Goal: Task Accomplishment & Management: Manage account settings

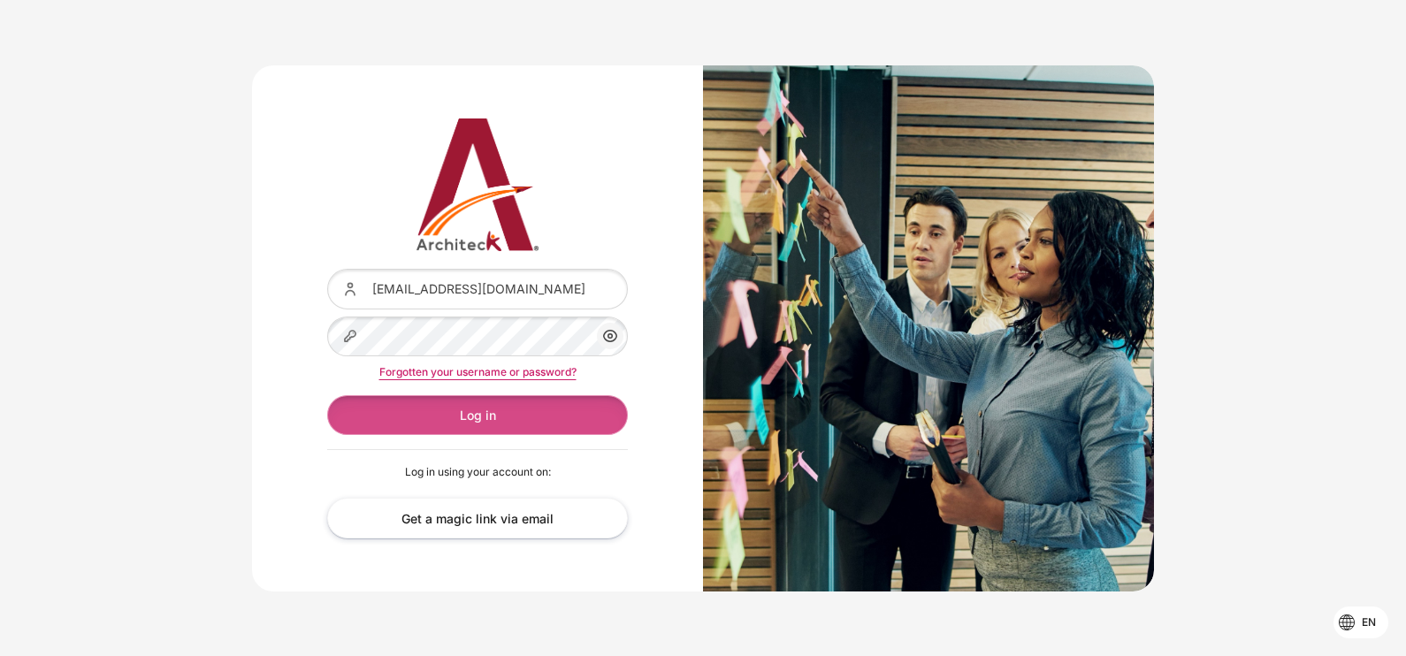
click at [422, 402] on button "Log in" at bounding box center [477, 415] width 301 height 40
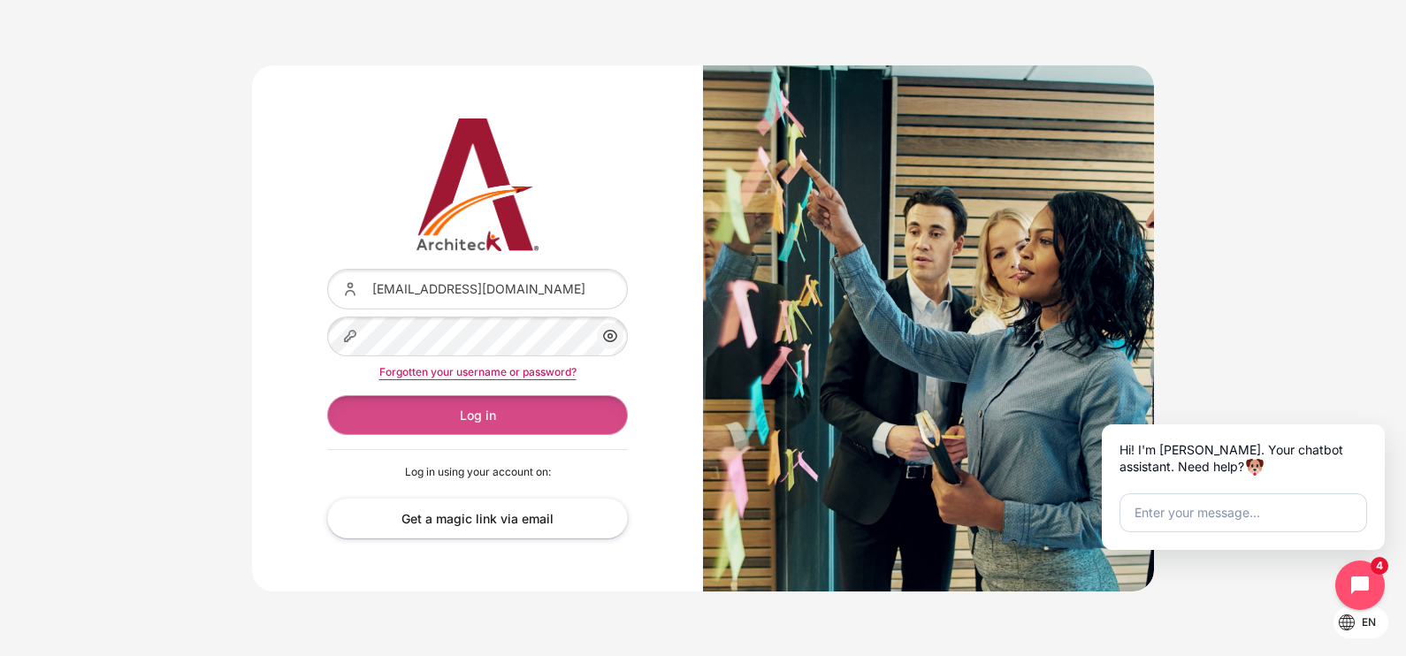
click at [570, 414] on button "Log in" at bounding box center [477, 415] width 301 height 40
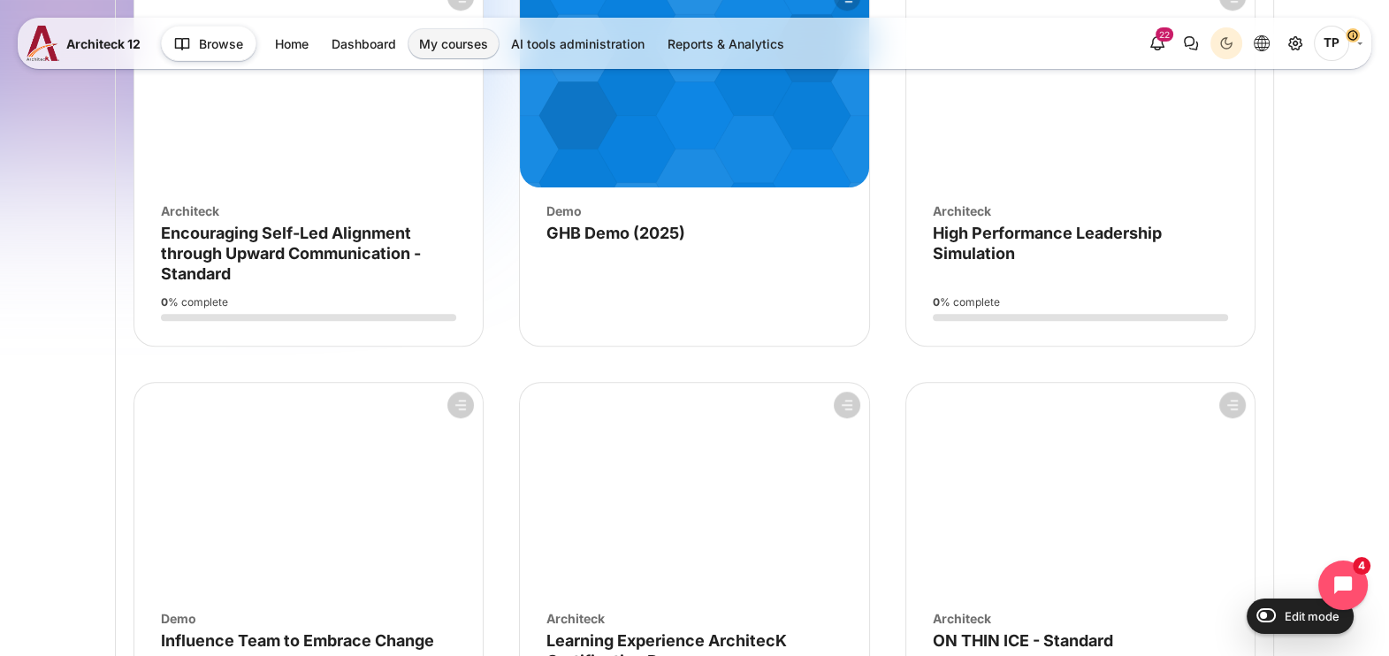
scroll to position [1768, 0]
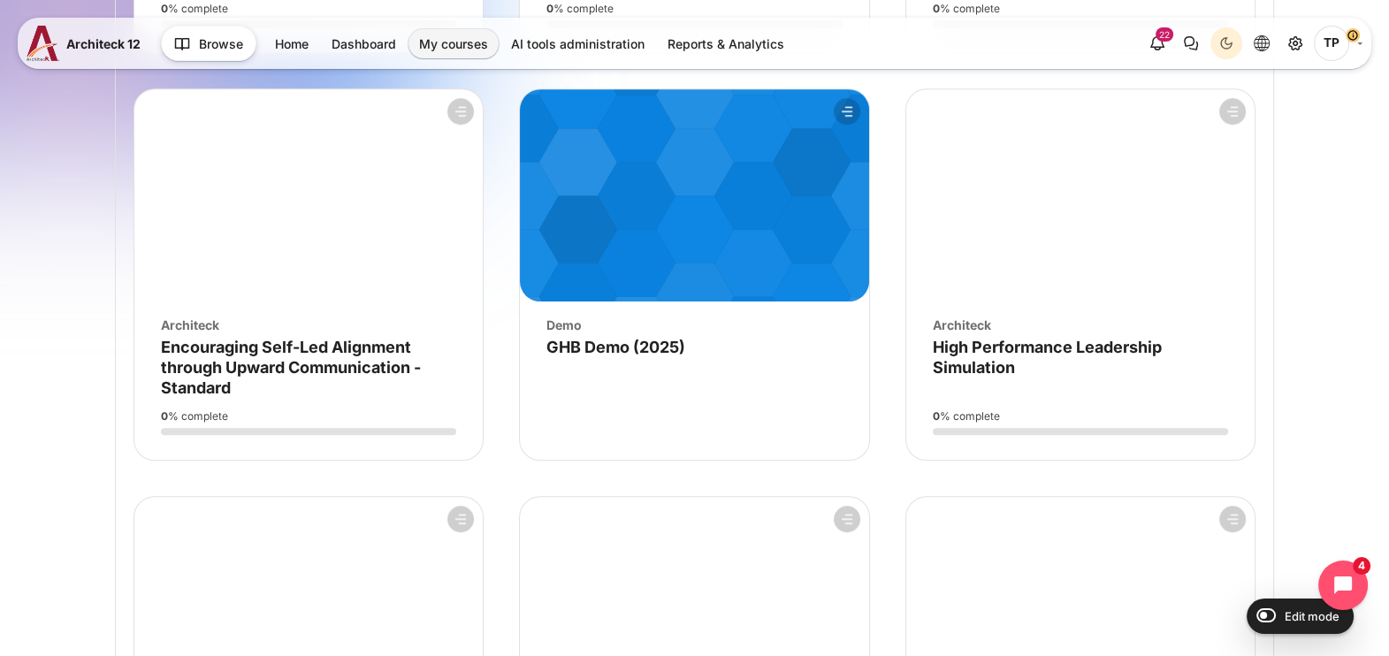
click at [659, 269] on figure "Course overview" at bounding box center [694, 195] width 348 height 212
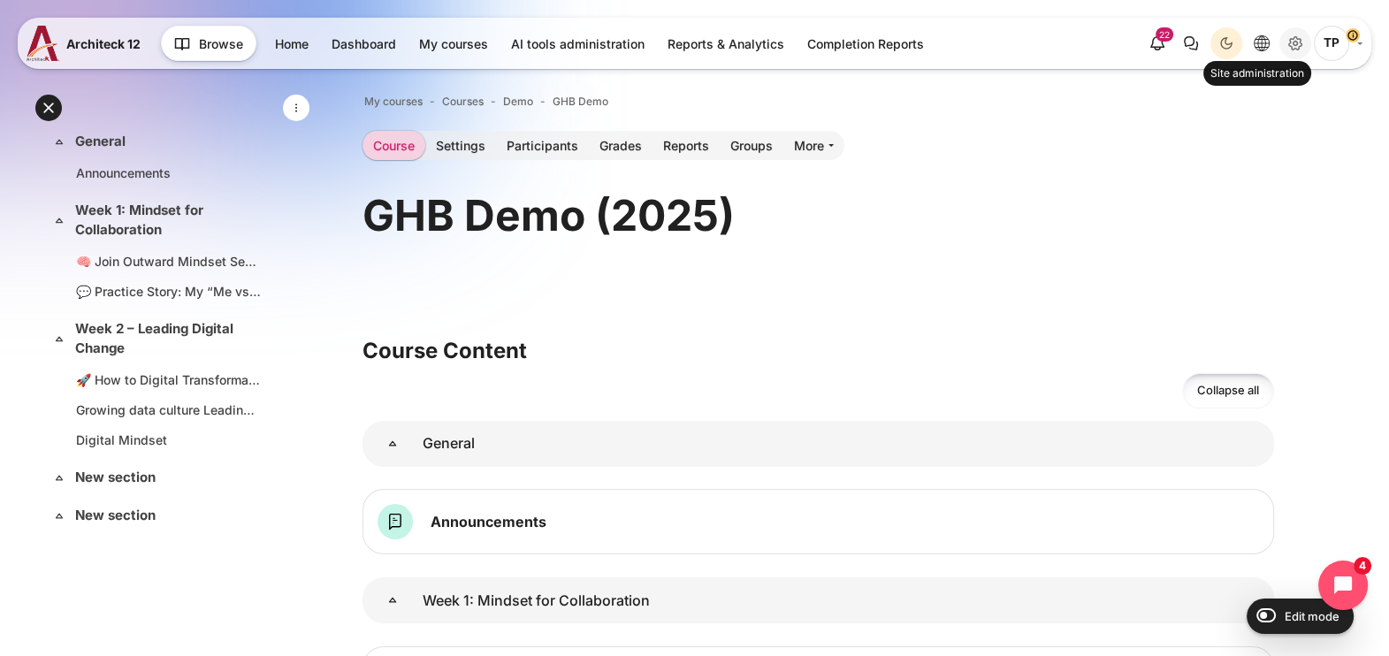
click at [1295, 40] on icon "Site administration" at bounding box center [1295, 43] width 21 height 21
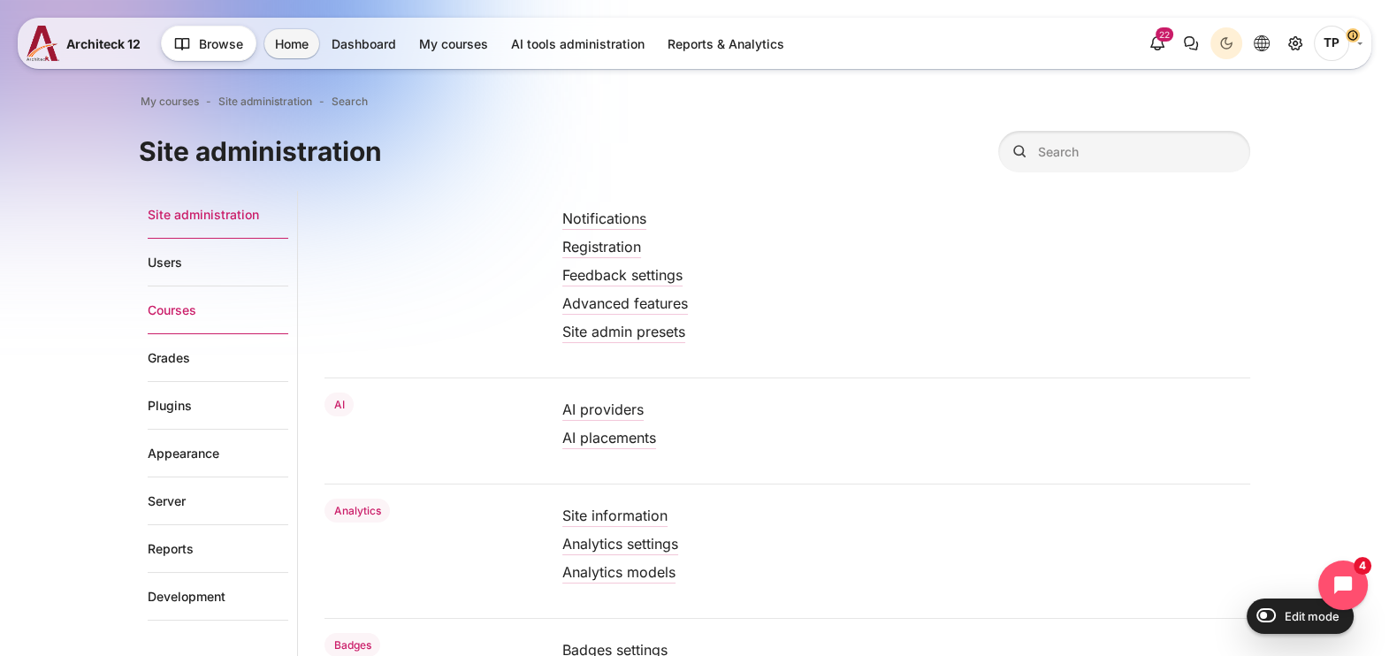
click at [154, 305] on link "Courses" at bounding box center [218, 311] width 141 height 48
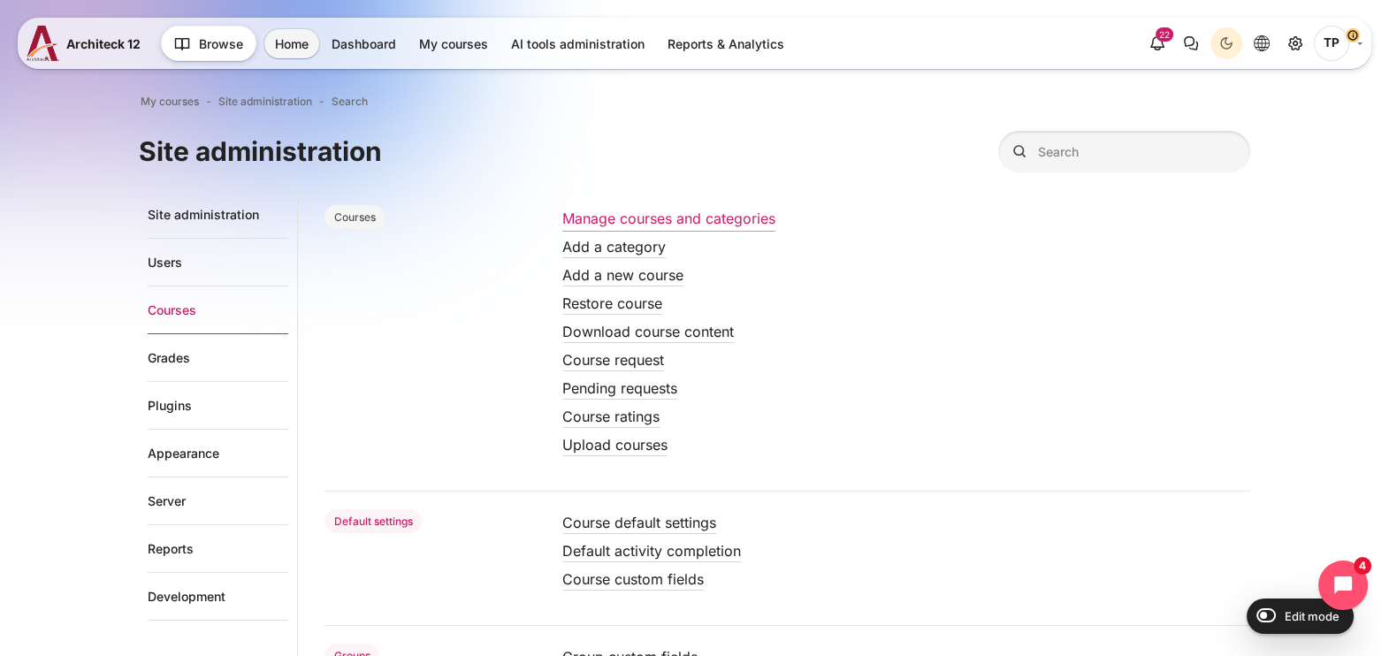
click at [646, 217] on link "Manage courses and categories" at bounding box center [668, 219] width 213 height 18
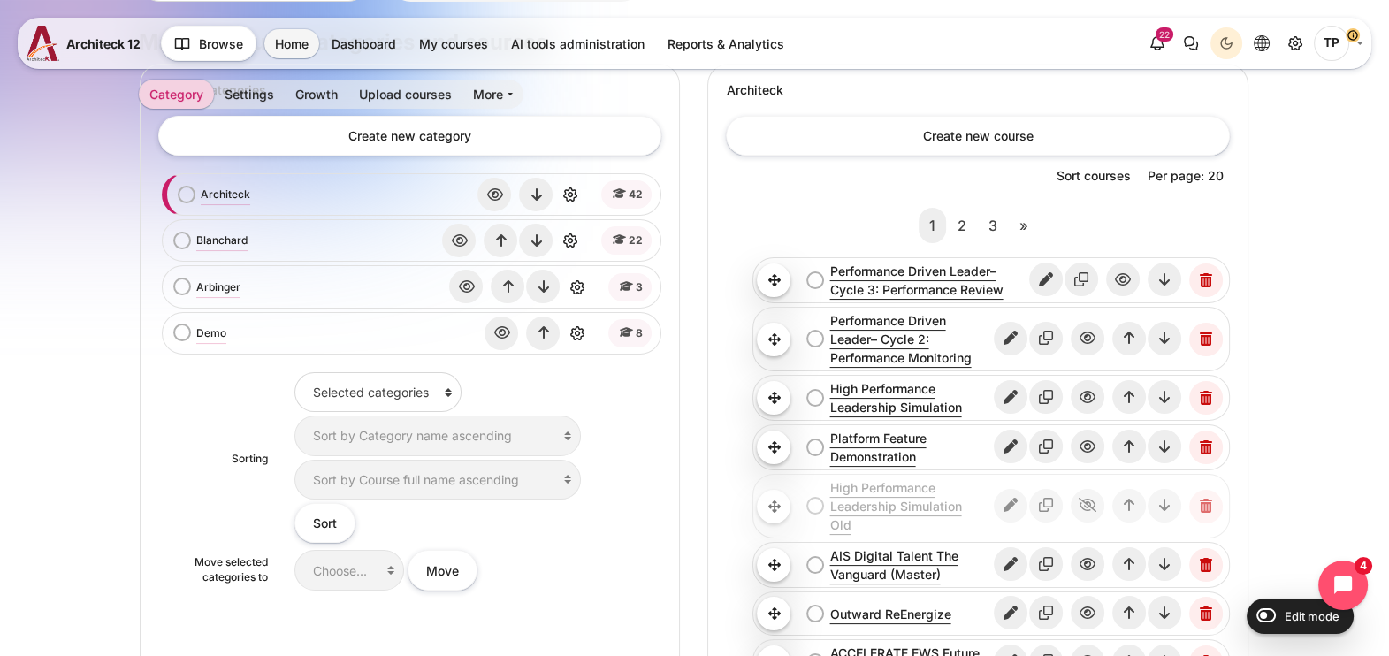
scroll to position [220, 0]
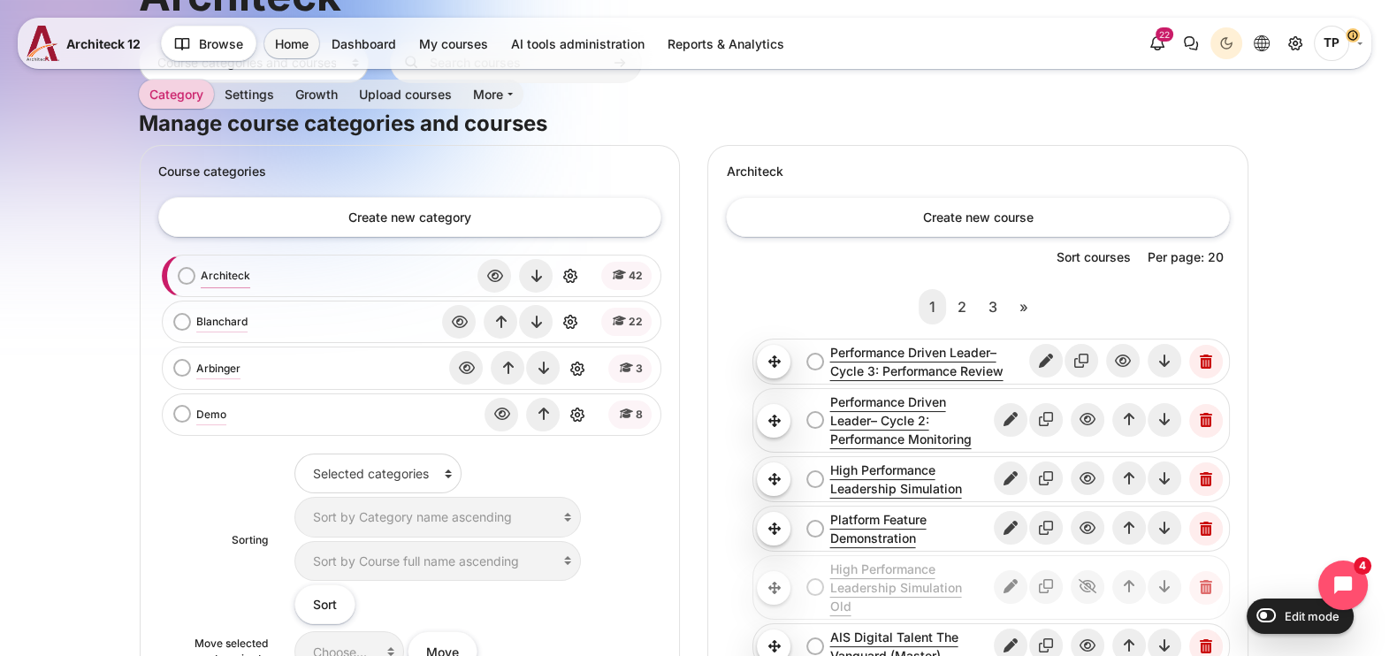
click at [231, 279] on link "Architeck" at bounding box center [226, 276] width 50 height 16
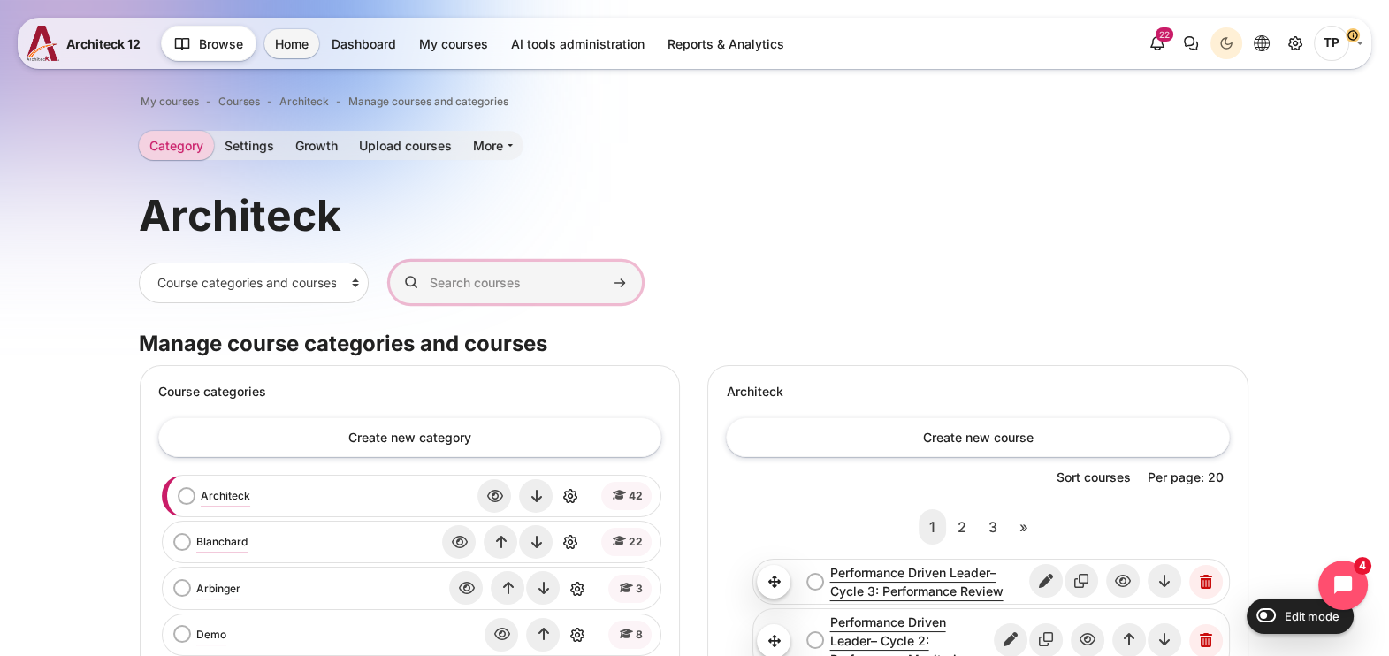
click at [507, 276] on input "Search courses" at bounding box center [516, 283] width 252 height 42
type input "g"
type input "baac"
click at [607, 270] on button "Search courses" at bounding box center [620, 283] width 27 height 27
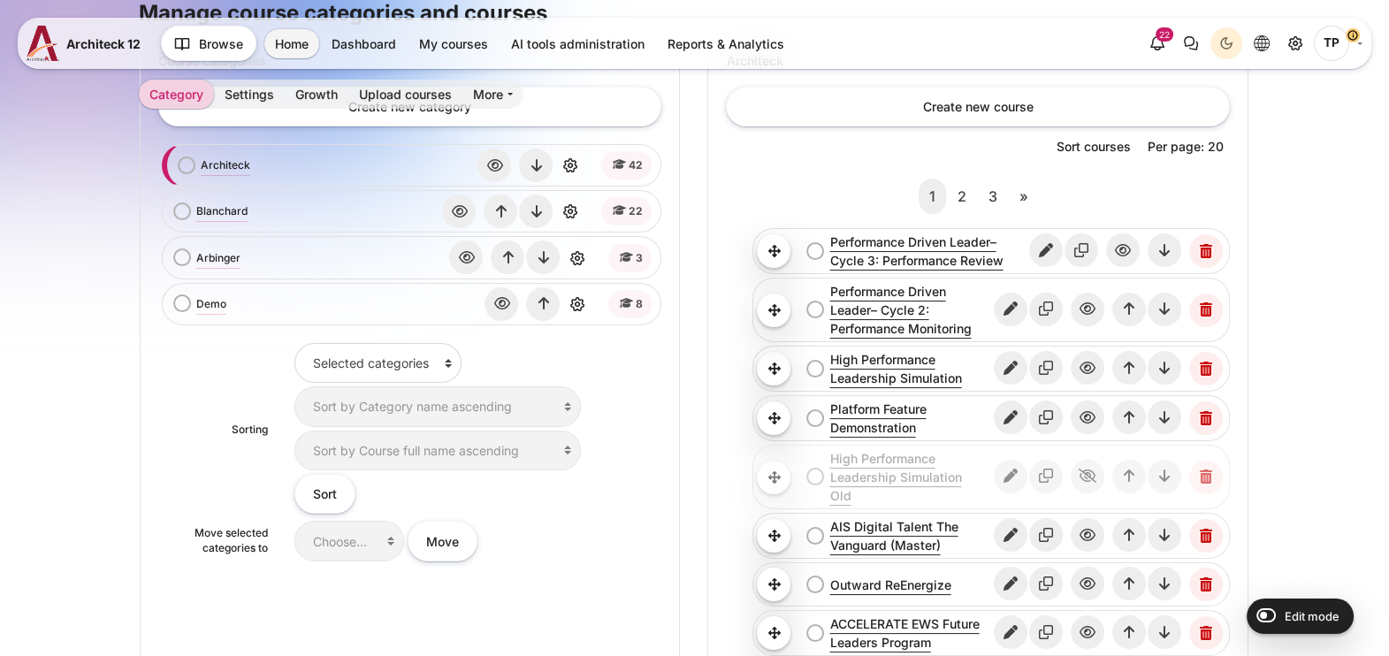
scroll to position [332, 0]
click at [1023, 367] on icon "Edit" at bounding box center [1011, 367] width 34 height 34
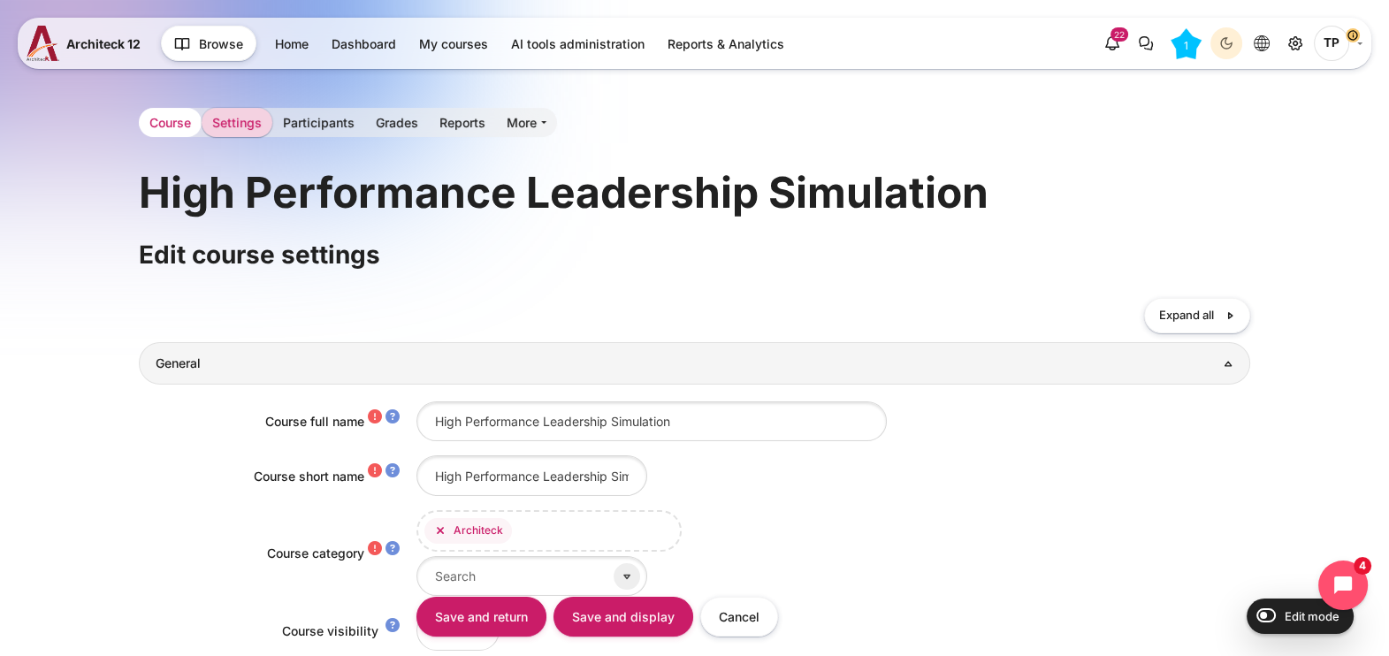
click at [168, 126] on link "Course" at bounding box center [170, 122] width 63 height 29
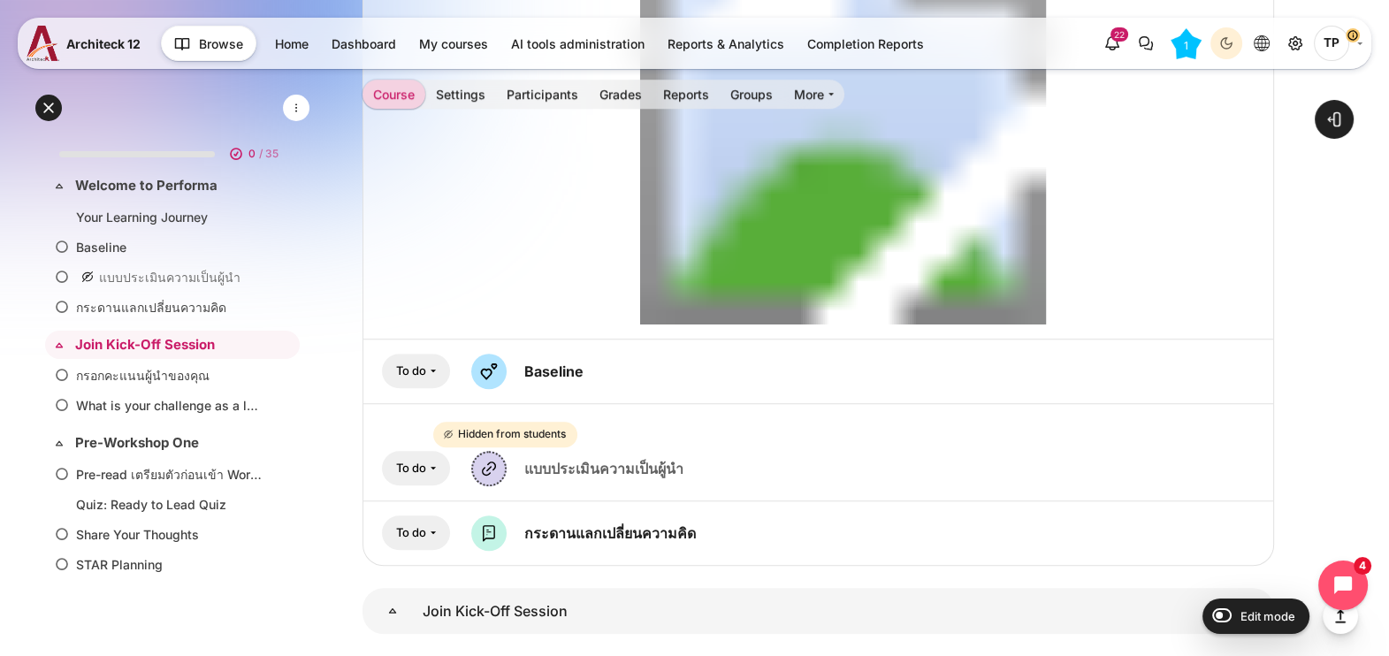
scroll to position [1462, 0]
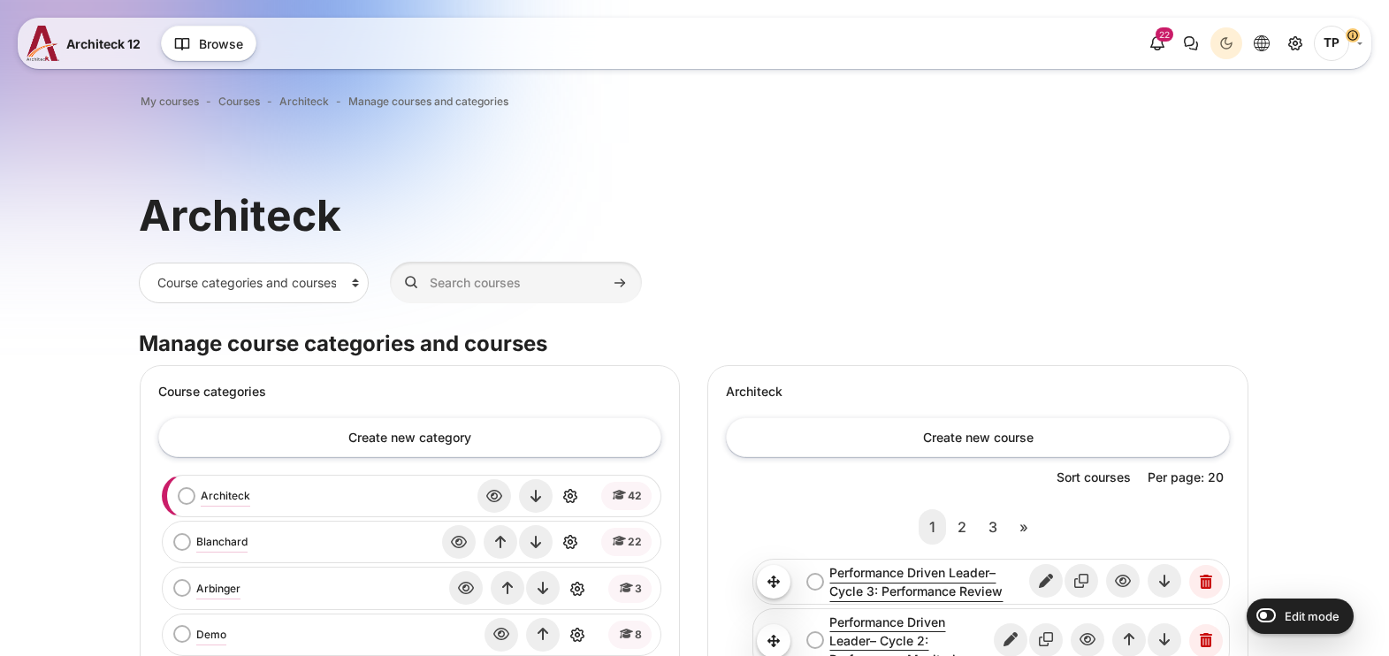
scroll to position [332, 0]
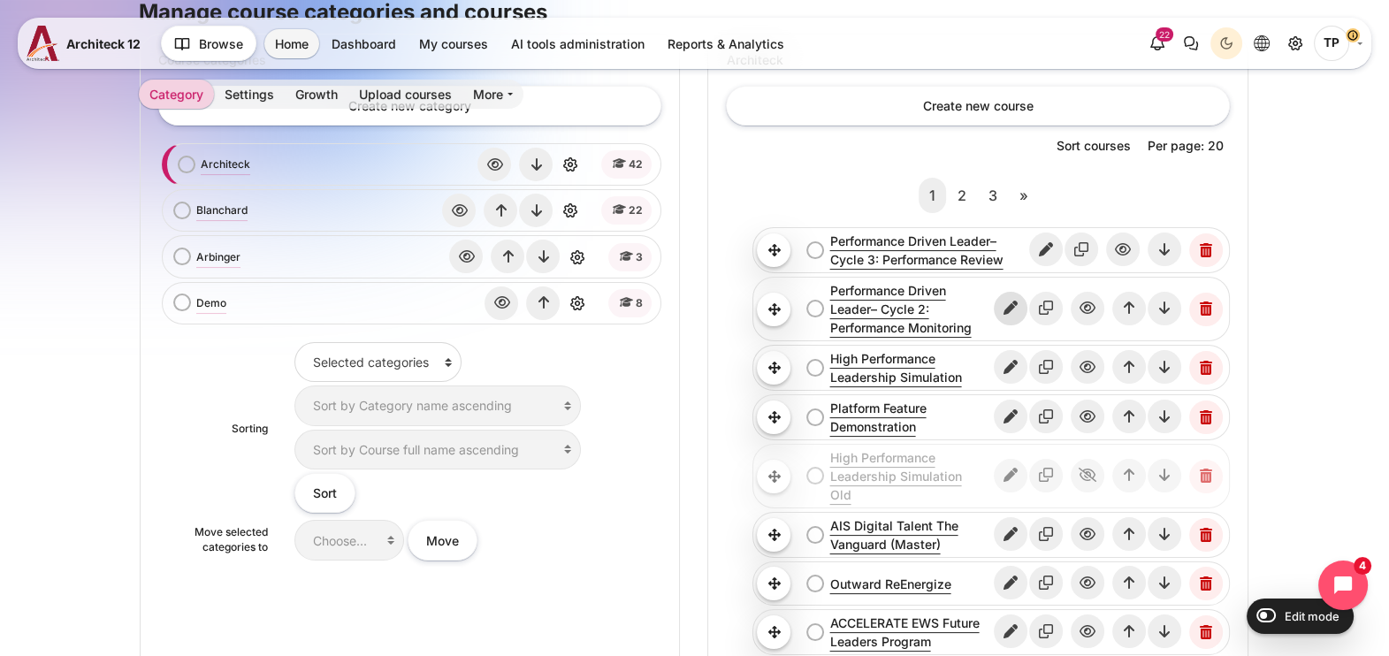
click at [1018, 314] on icon "Edit" at bounding box center [1011, 309] width 34 height 34
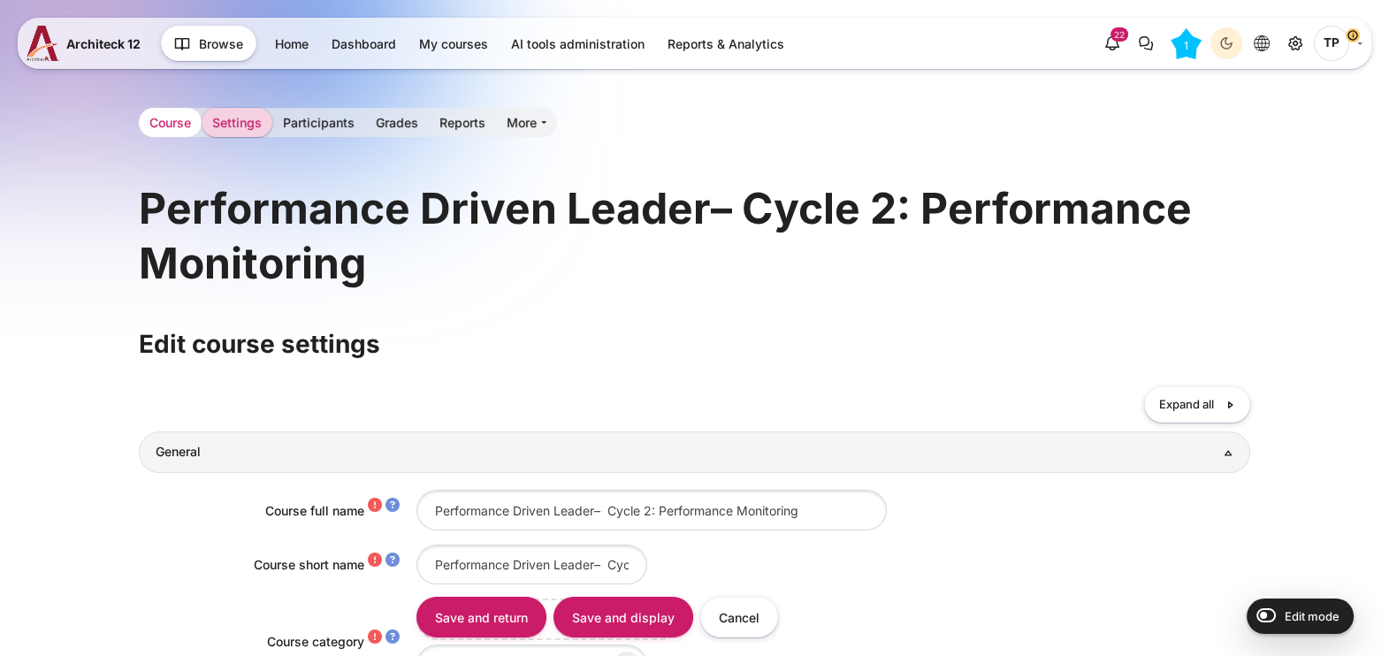
click at [163, 121] on link "Course" at bounding box center [170, 122] width 63 height 29
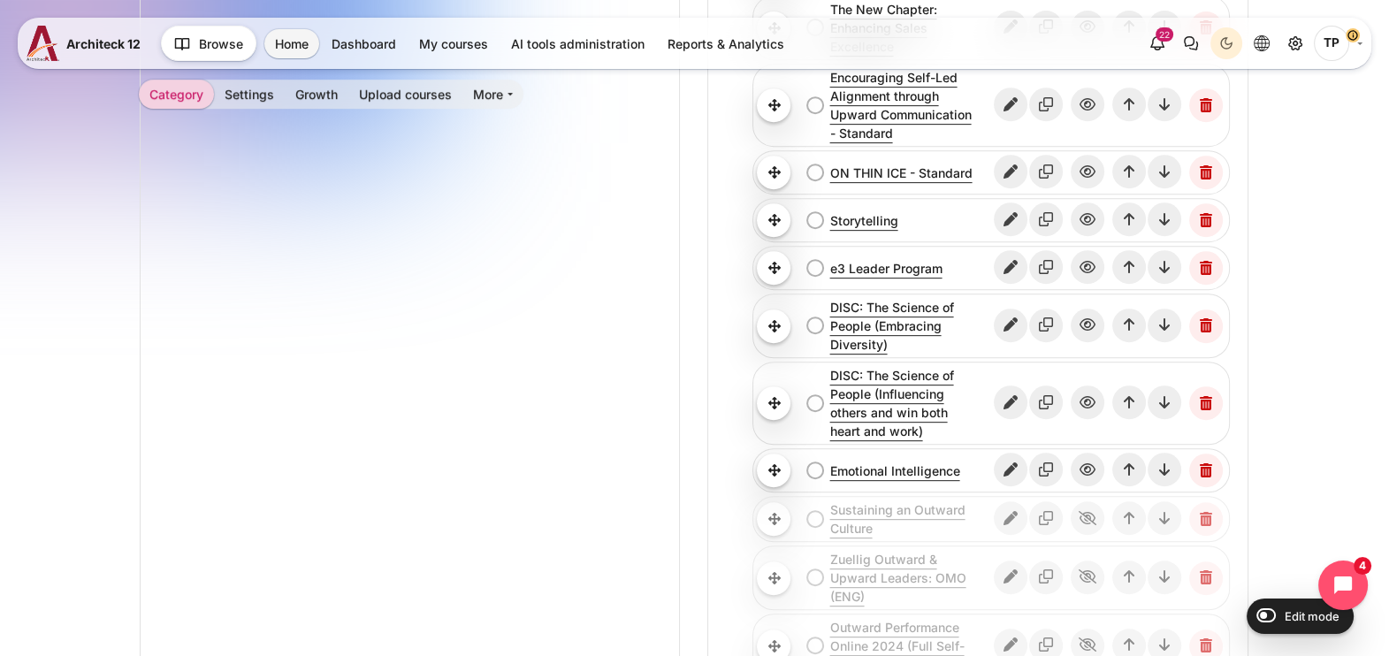
scroll to position [1356, 0]
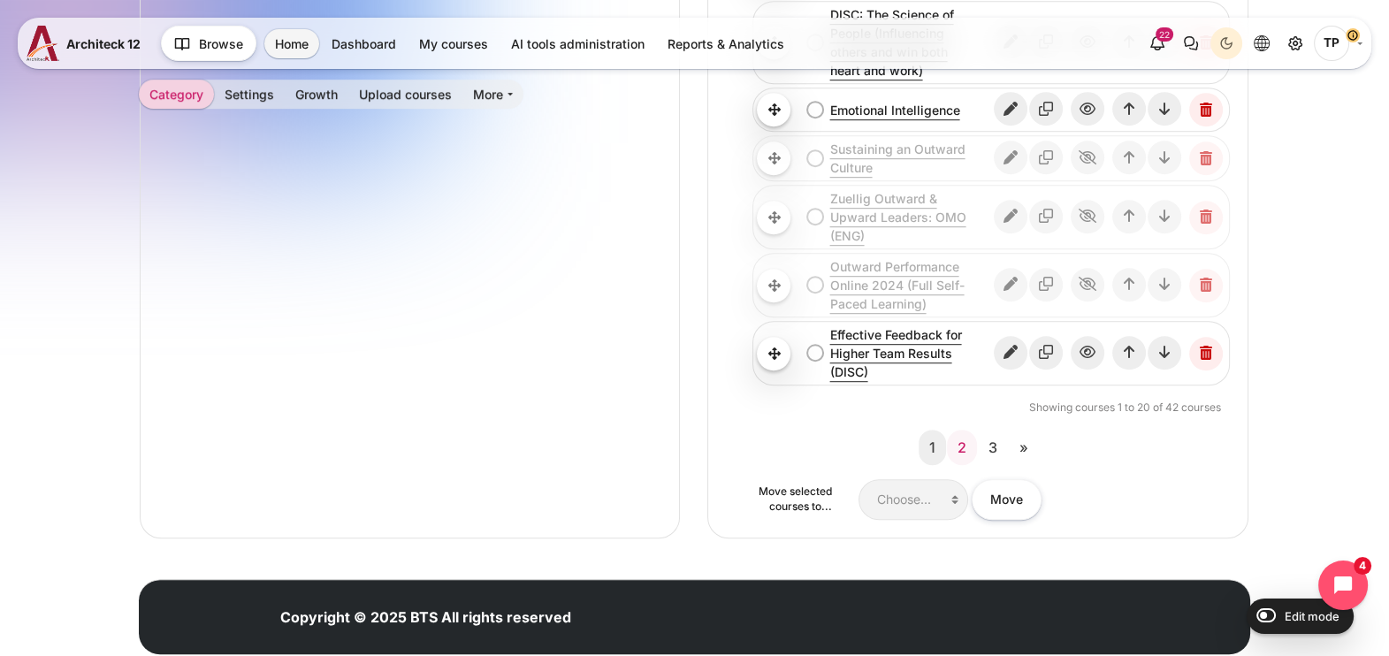
click at [968, 430] on link "2" at bounding box center [962, 447] width 30 height 35
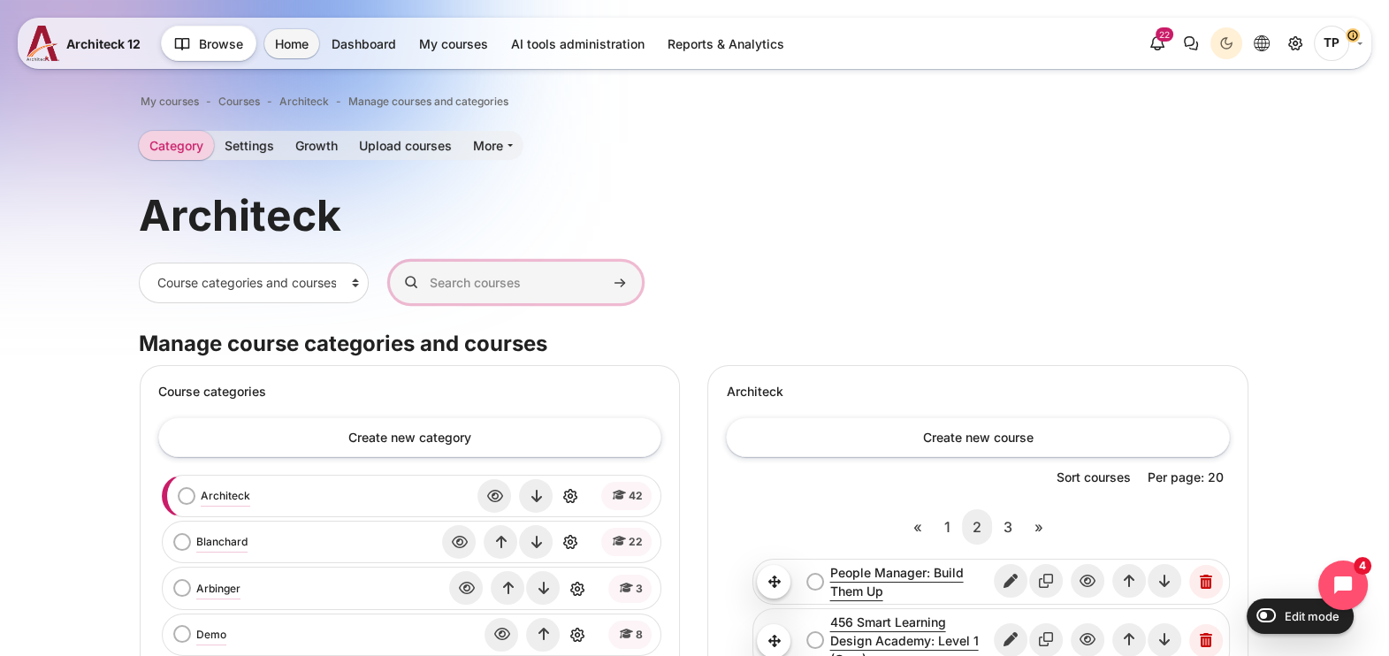
drag, startPoint x: 451, startPoint y: 292, endPoint x: 429, endPoint y: 270, distance: 31.3
click at [451, 291] on input "Search courses" at bounding box center [516, 283] width 252 height 42
type input "high"
click at [607, 270] on button "Search courses" at bounding box center [620, 283] width 27 height 27
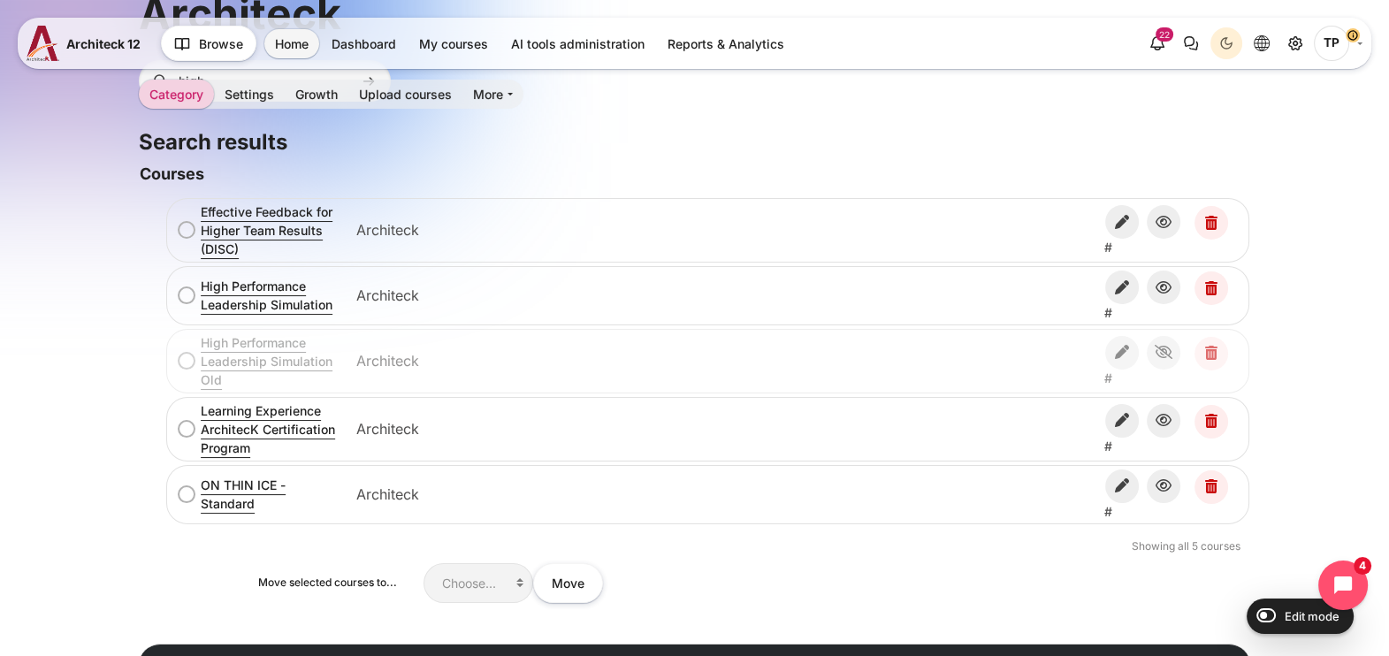
scroll to position [220, 0]
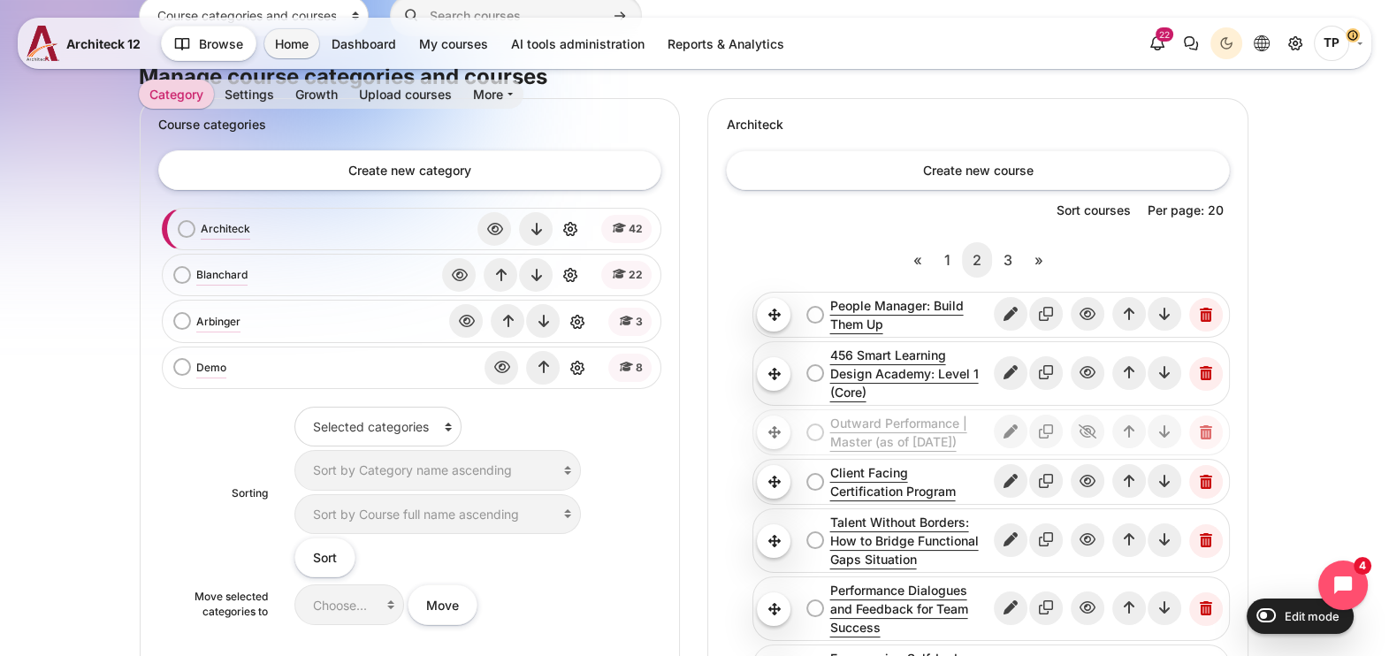
scroll to position [110, 0]
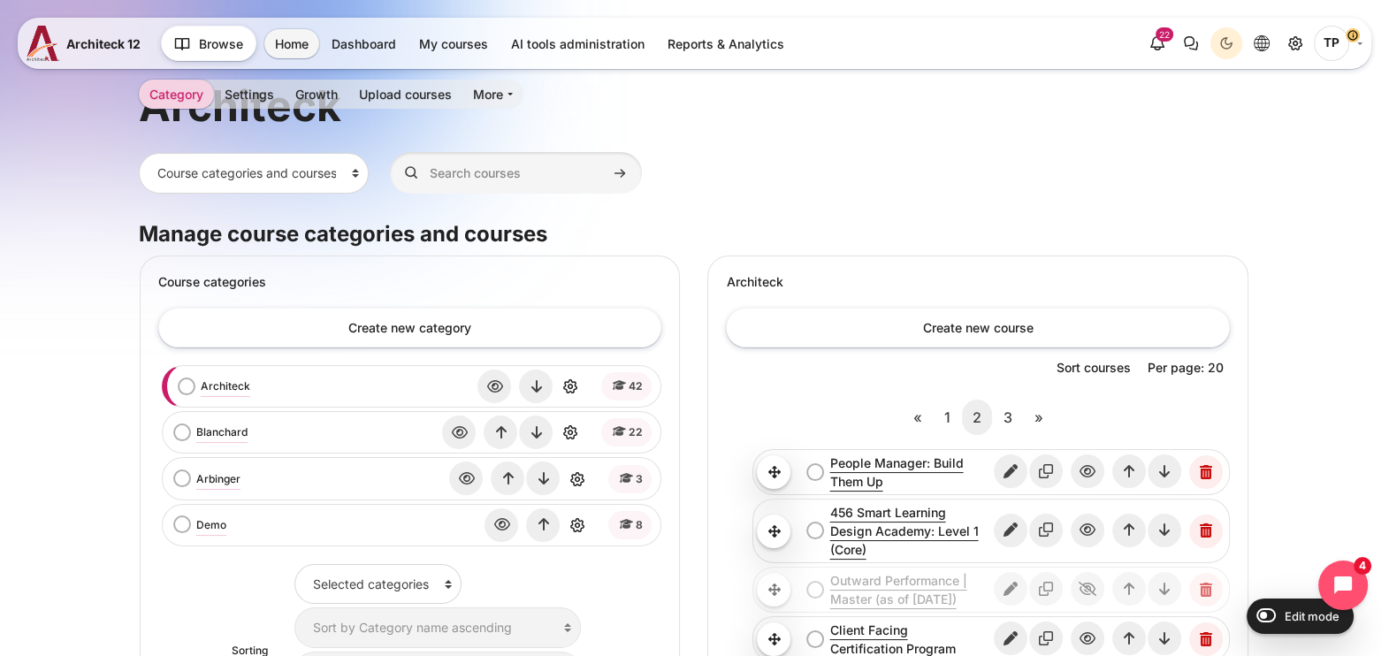
click at [223, 370] on div "Architeck bulk action selection Architeck View Edit Delete" at bounding box center [413, 387] width 485 height 34
click at [219, 379] on link "Architeck" at bounding box center [226, 387] width 50 height 16
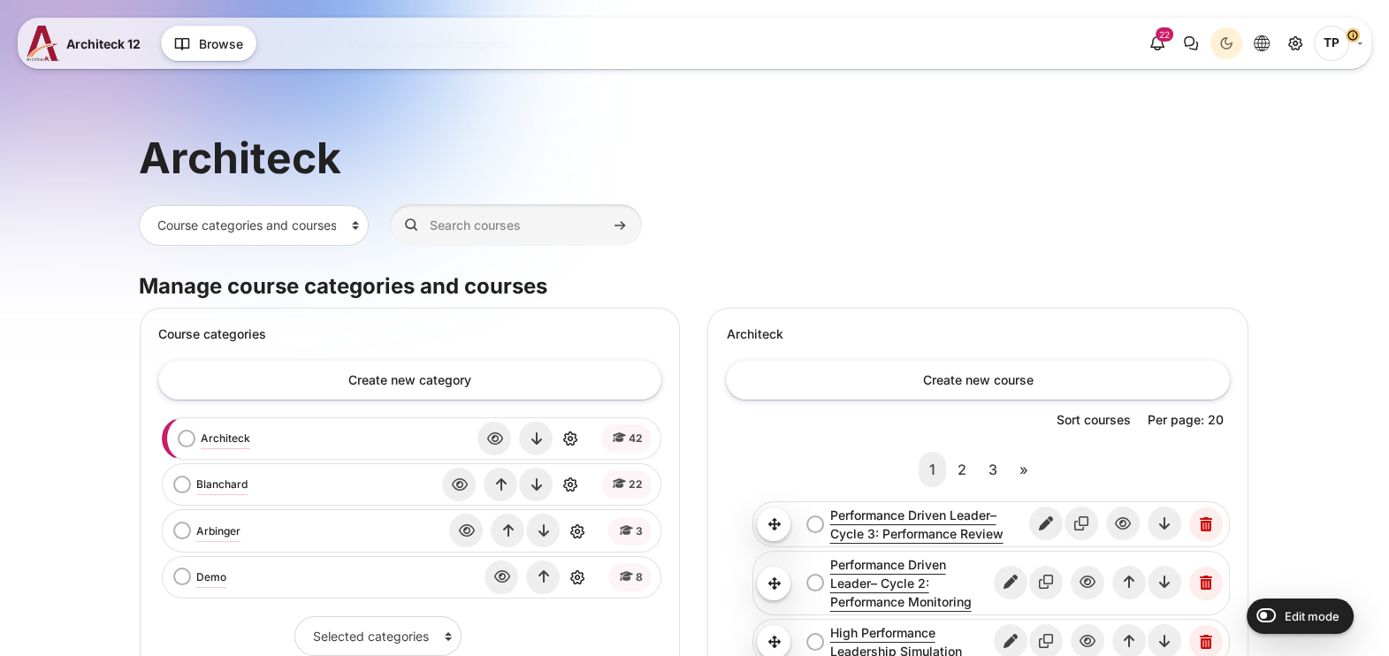
scroll to position [220, 0]
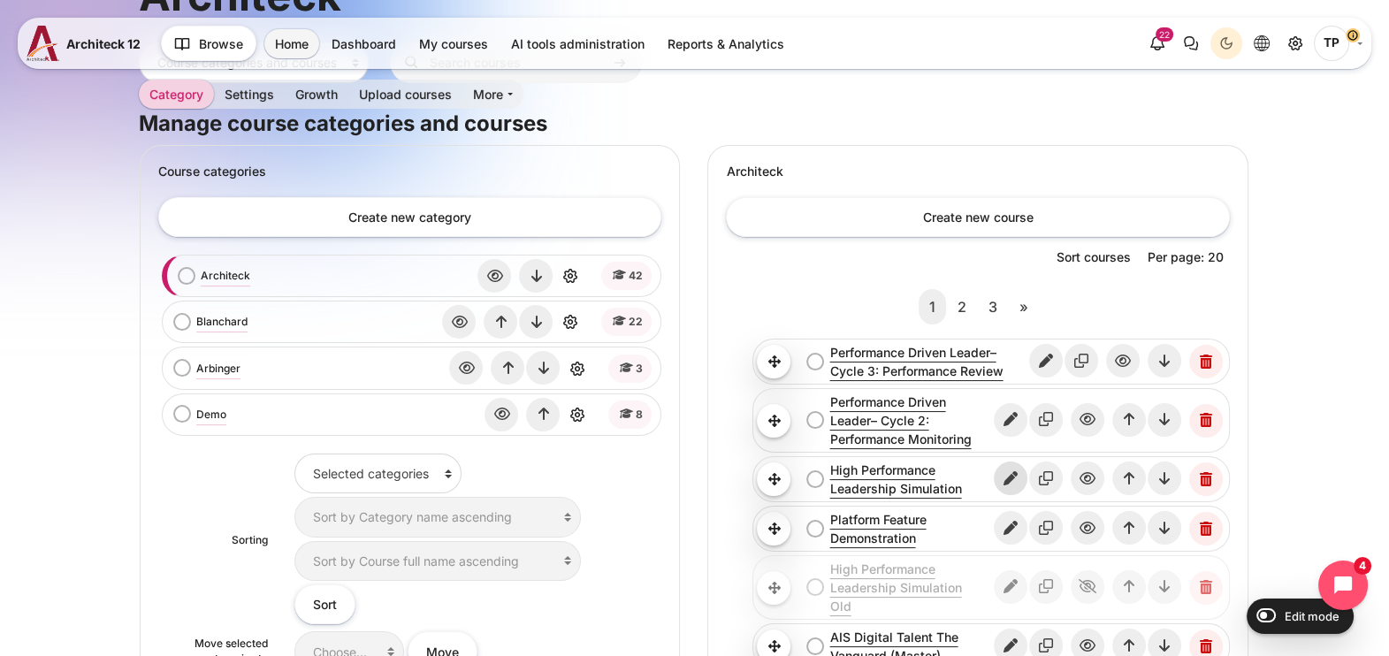
click at [1022, 480] on icon "Edit" at bounding box center [1011, 479] width 34 height 34
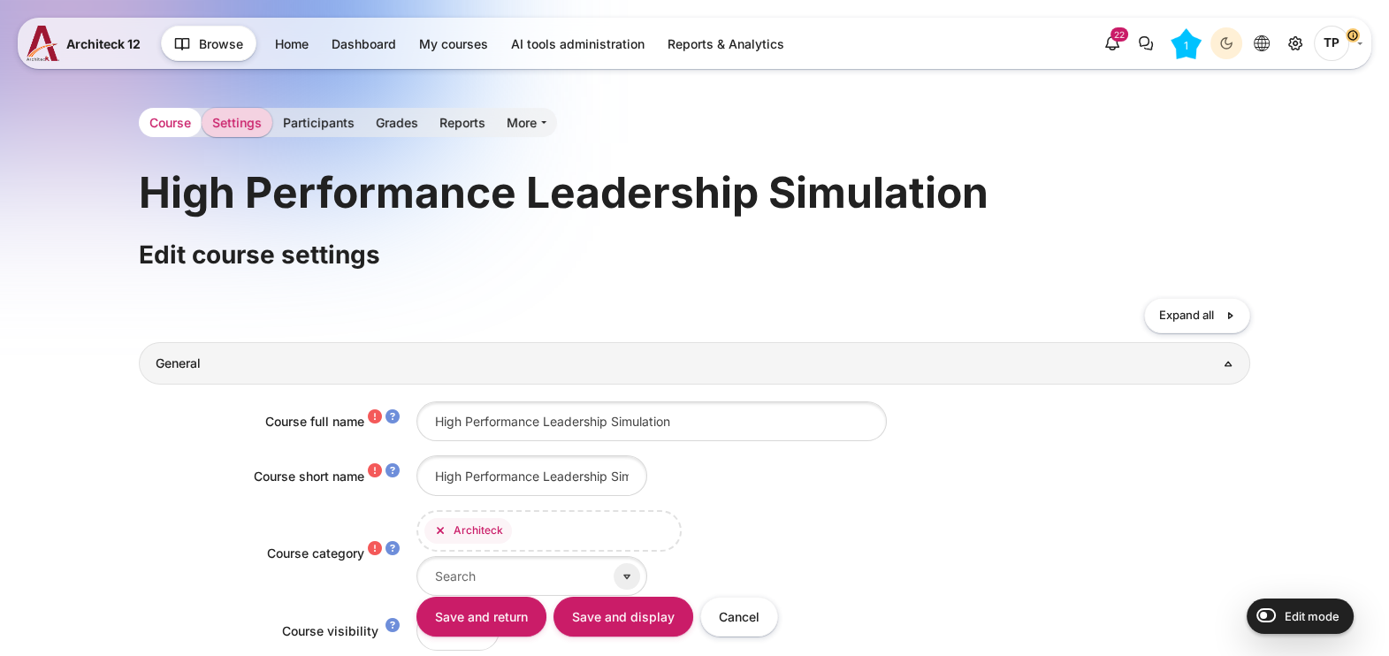
click at [155, 108] on link "Course" at bounding box center [170, 122] width 63 height 29
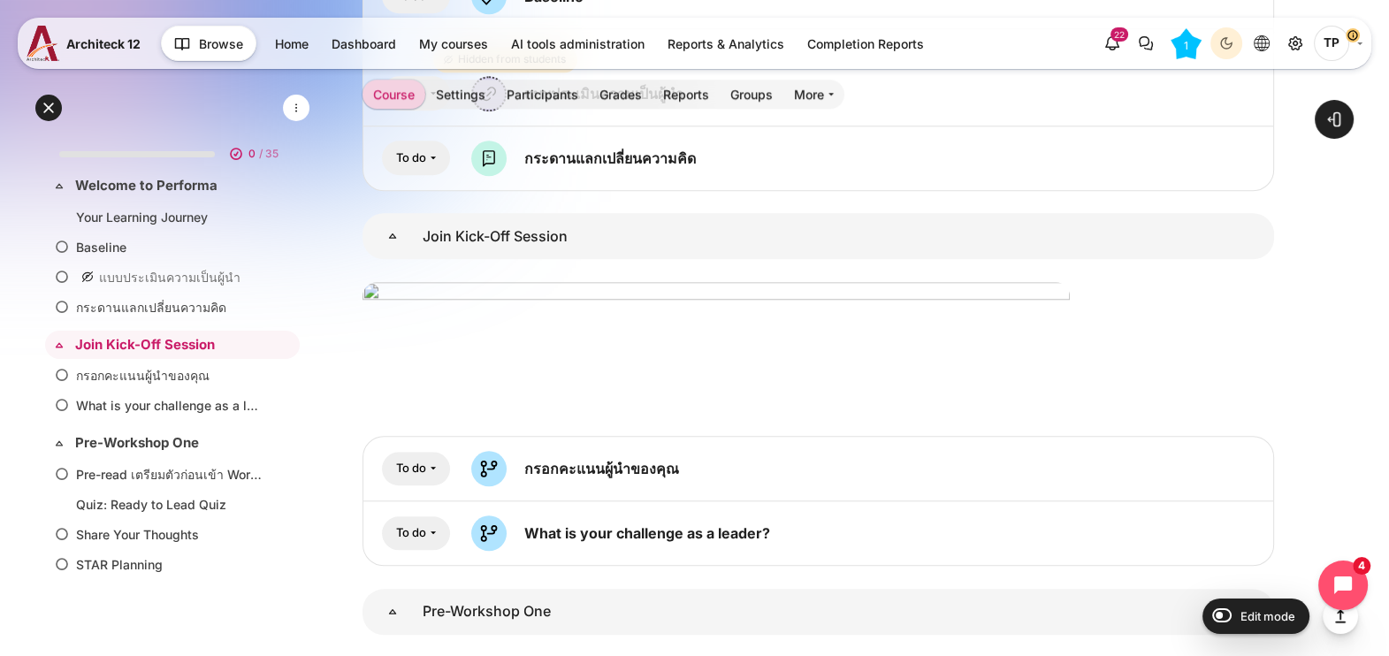
scroll to position [2567, 0]
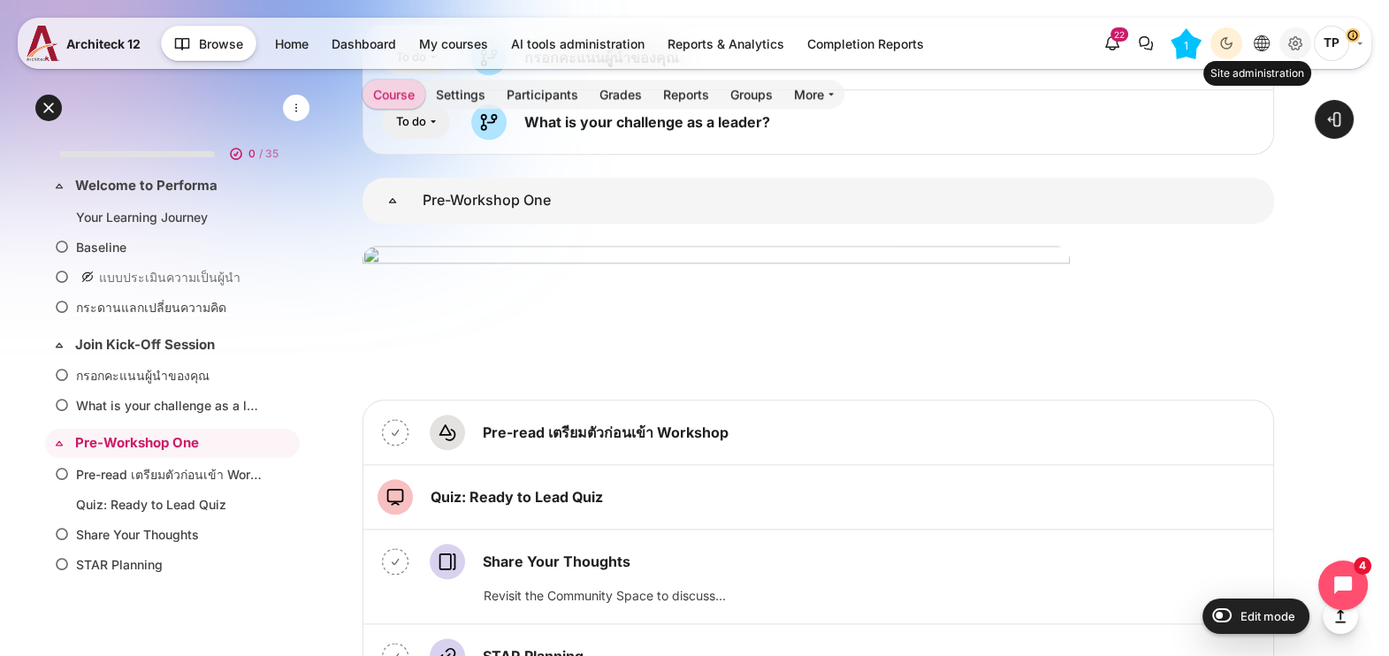
click at [1296, 39] on icon "Site administration" at bounding box center [1295, 43] width 21 height 21
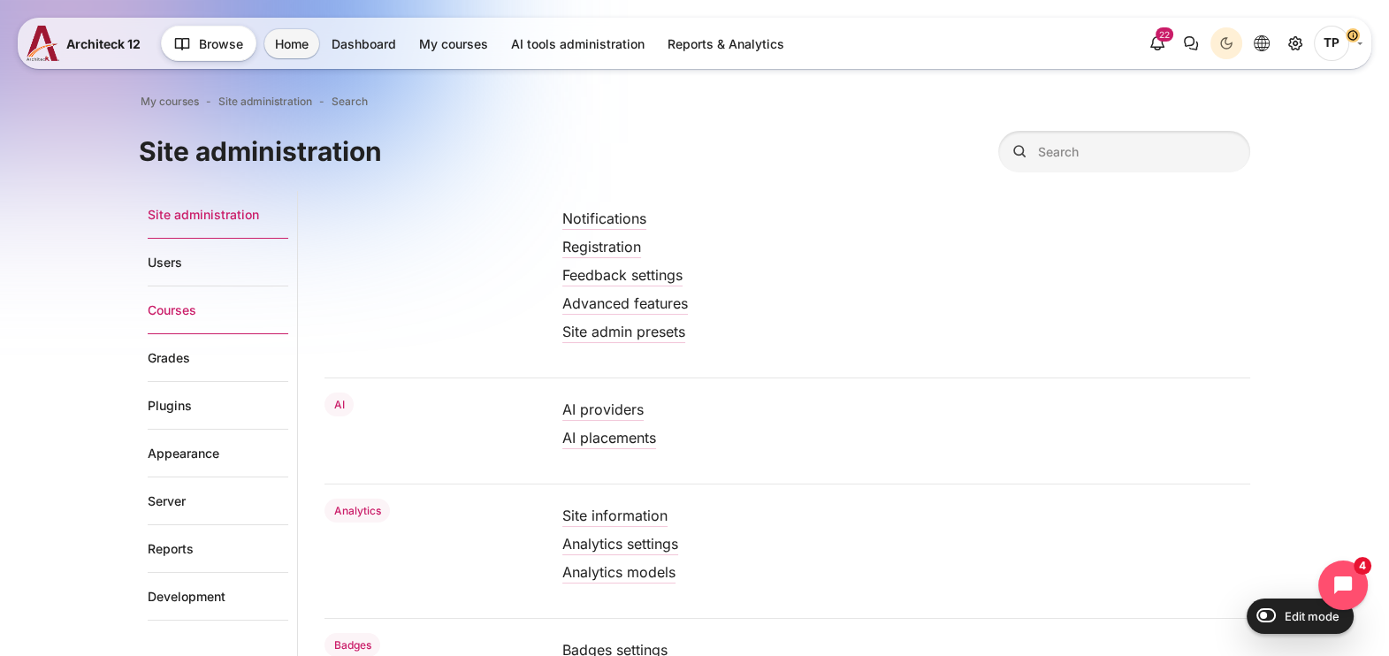
click at [159, 305] on link "Courses" at bounding box center [218, 311] width 141 height 48
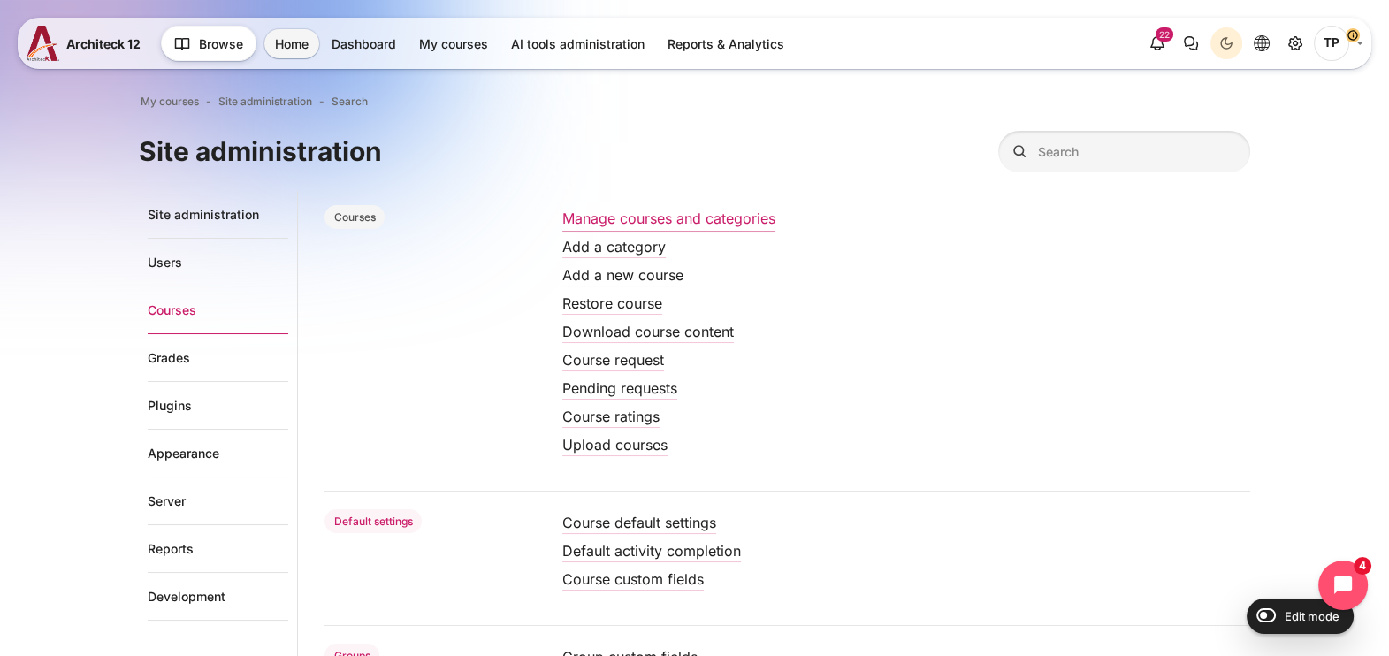
click at [641, 217] on link "Manage courses and categories" at bounding box center [668, 219] width 213 height 18
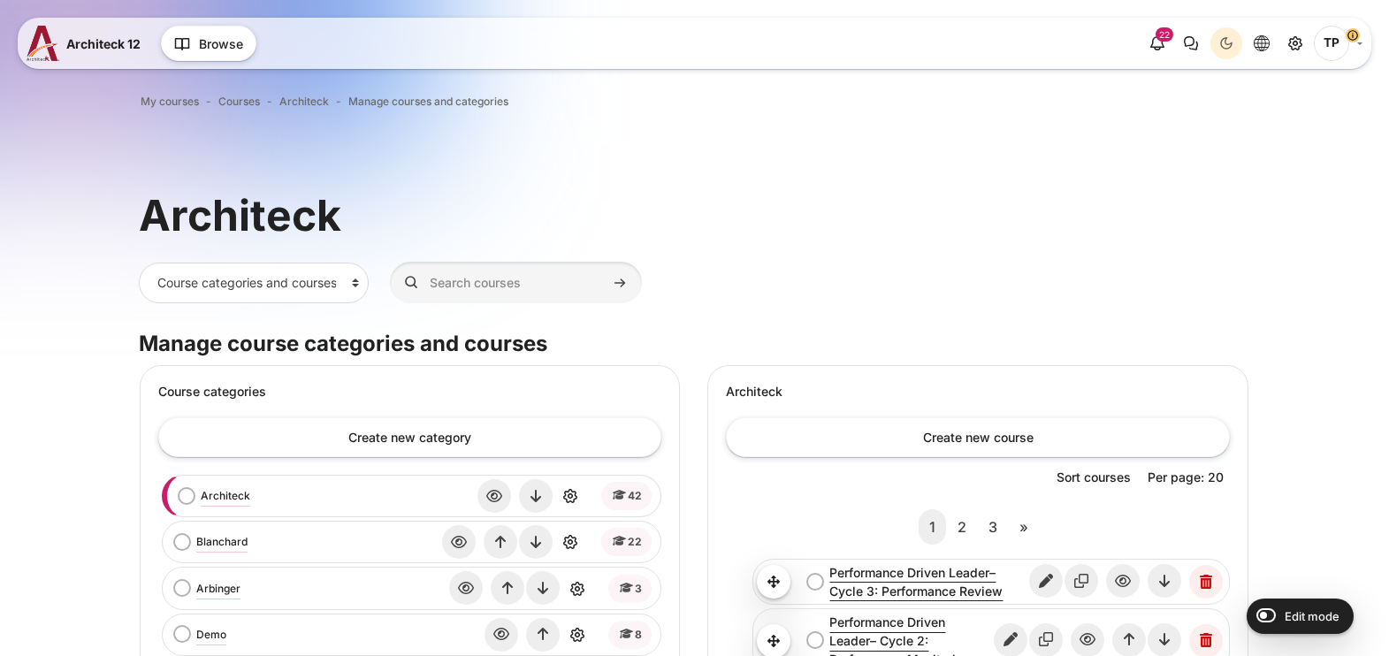
scroll to position [220, 0]
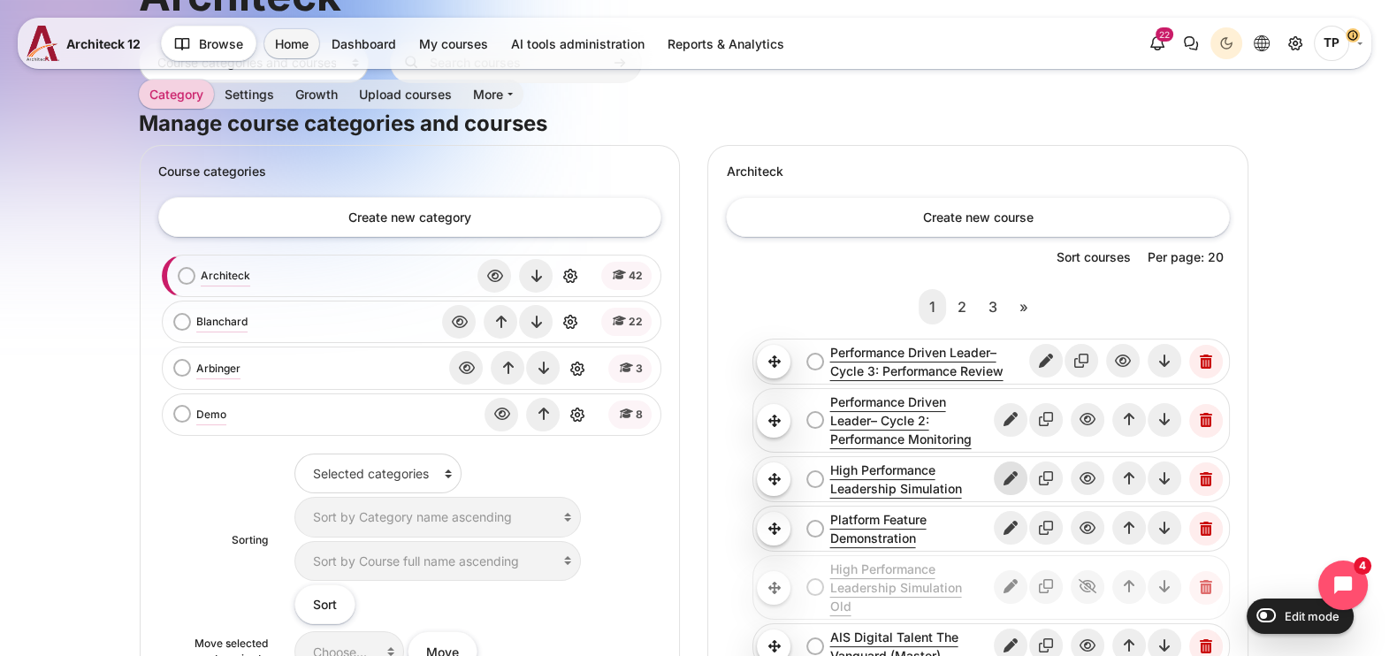
click at [1021, 469] on icon "Edit" at bounding box center [1011, 479] width 34 height 34
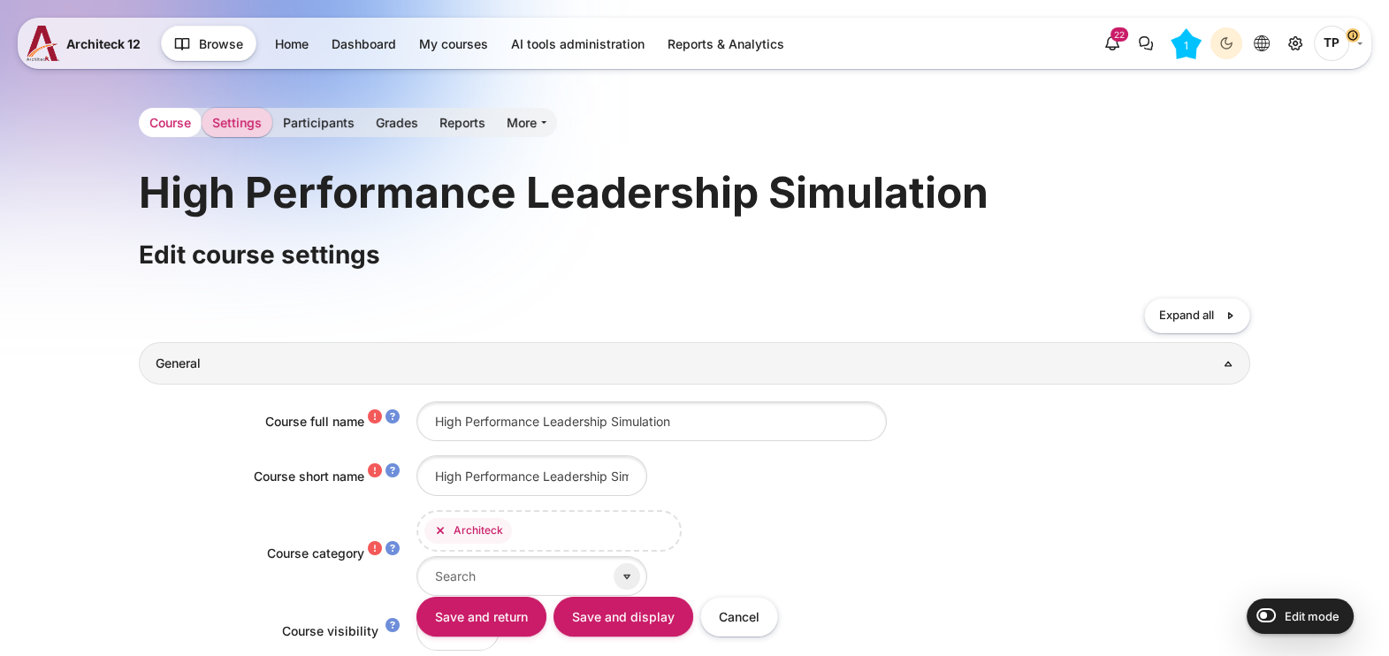
click at [171, 123] on link "Course" at bounding box center [170, 122] width 63 height 29
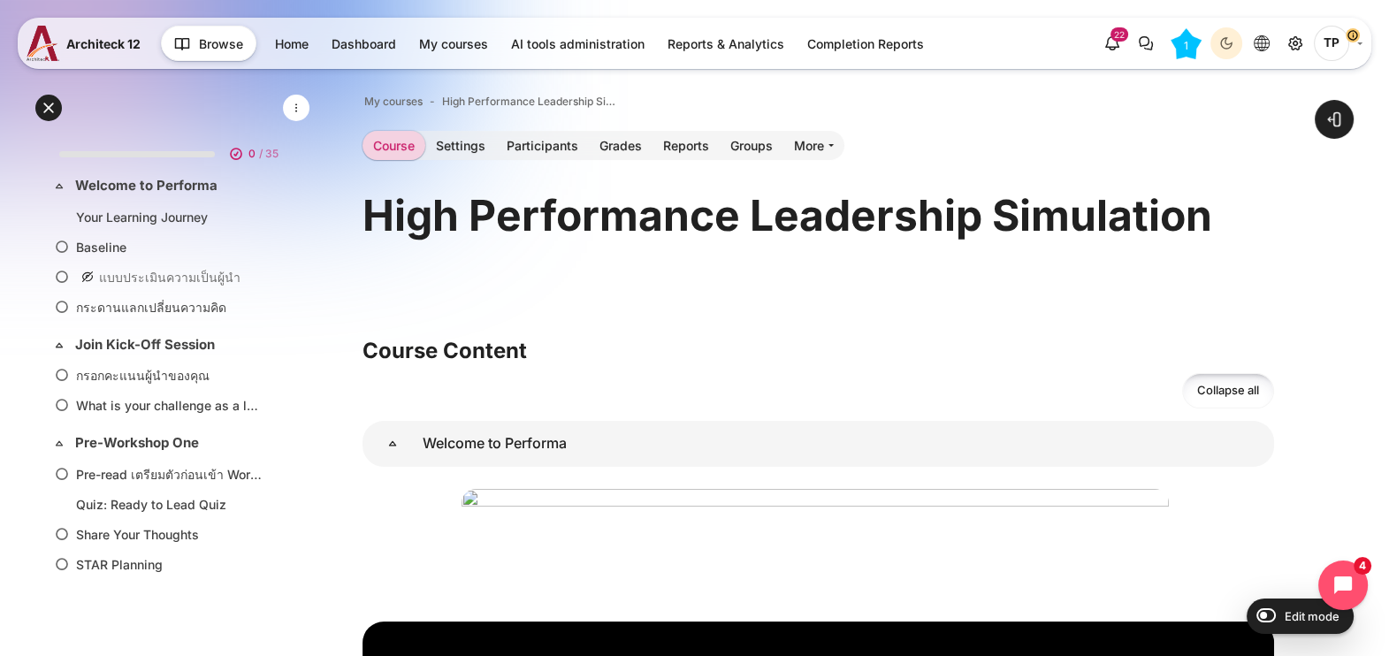
click at [1278, 39] on button "Languages" at bounding box center [1262, 43] width 32 height 32
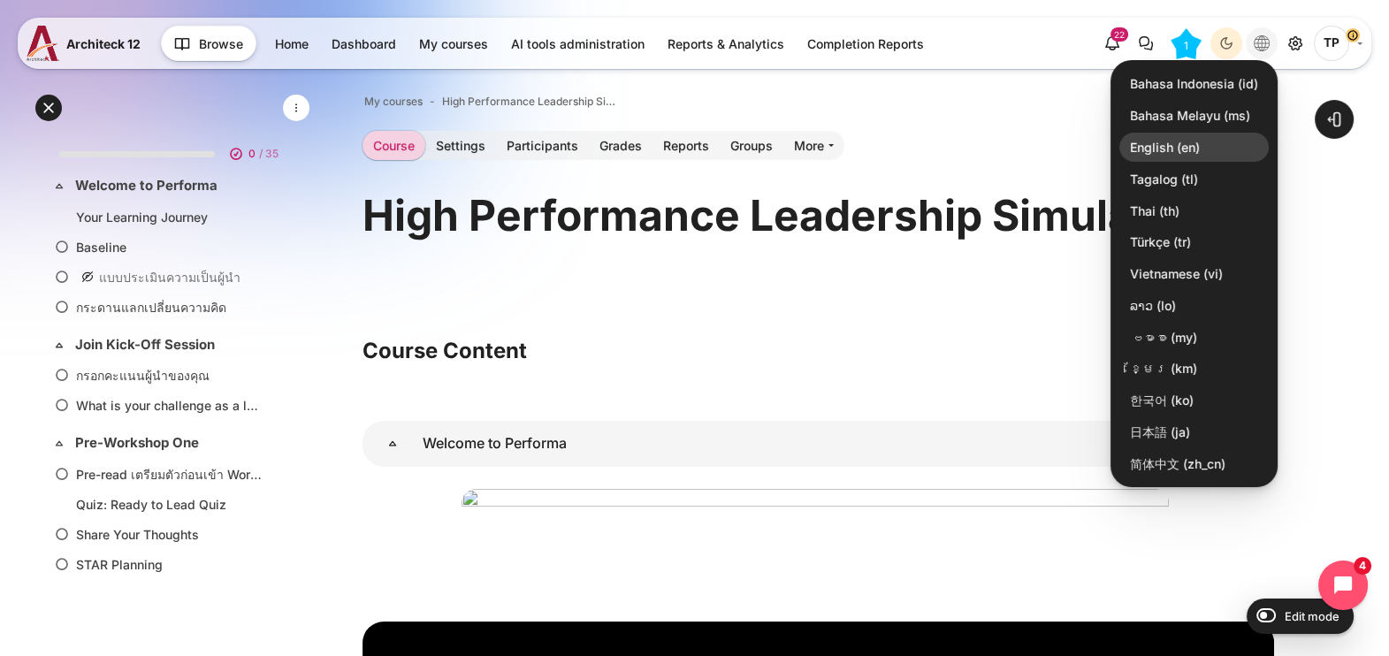
click at [1196, 142] on link "English ‎(en)‎" at bounding box center [1194, 148] width 149 height 30
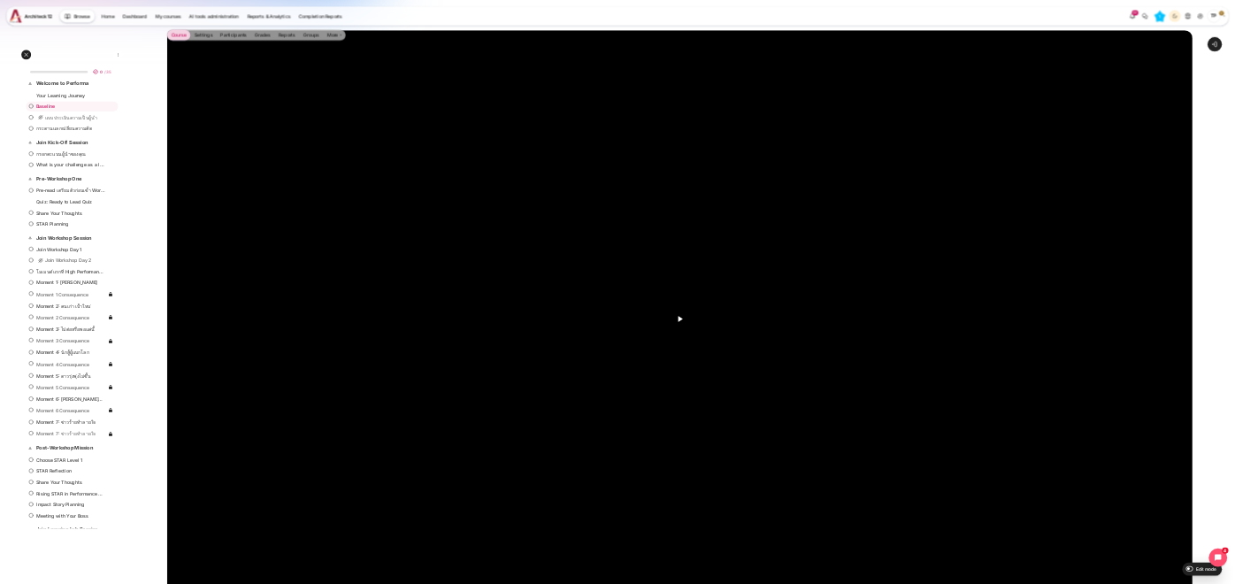
scroll to position [554, 0]
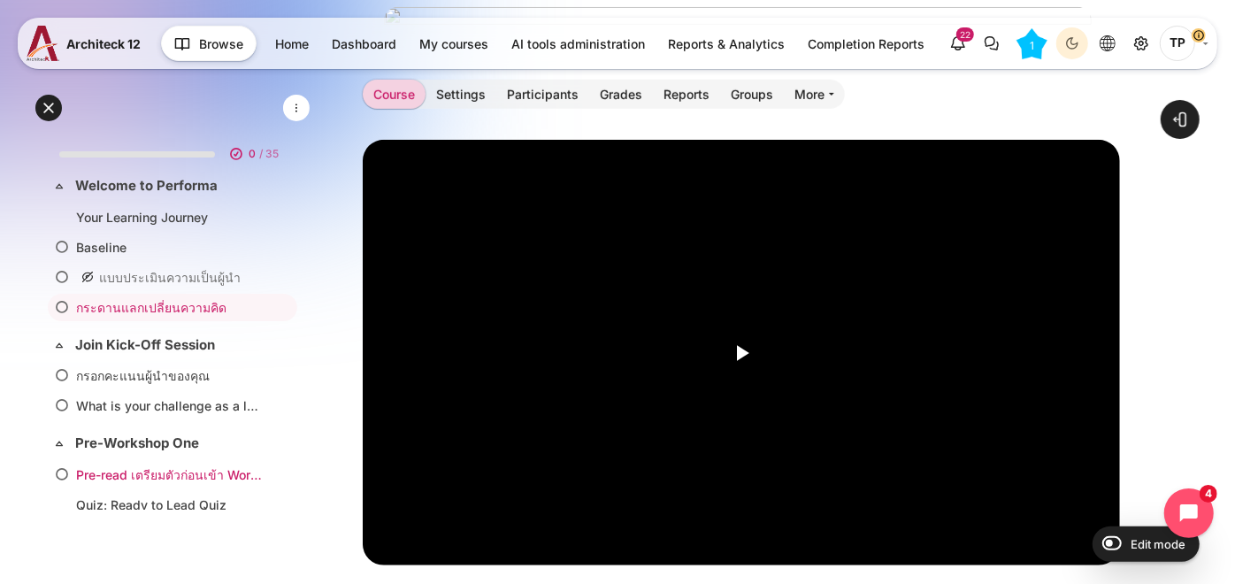
click at [106, 465] on link "Pre-read เตรียมตัวก่อนเข้า Workshop" at bounding box center [169, 474] width 186 height 19
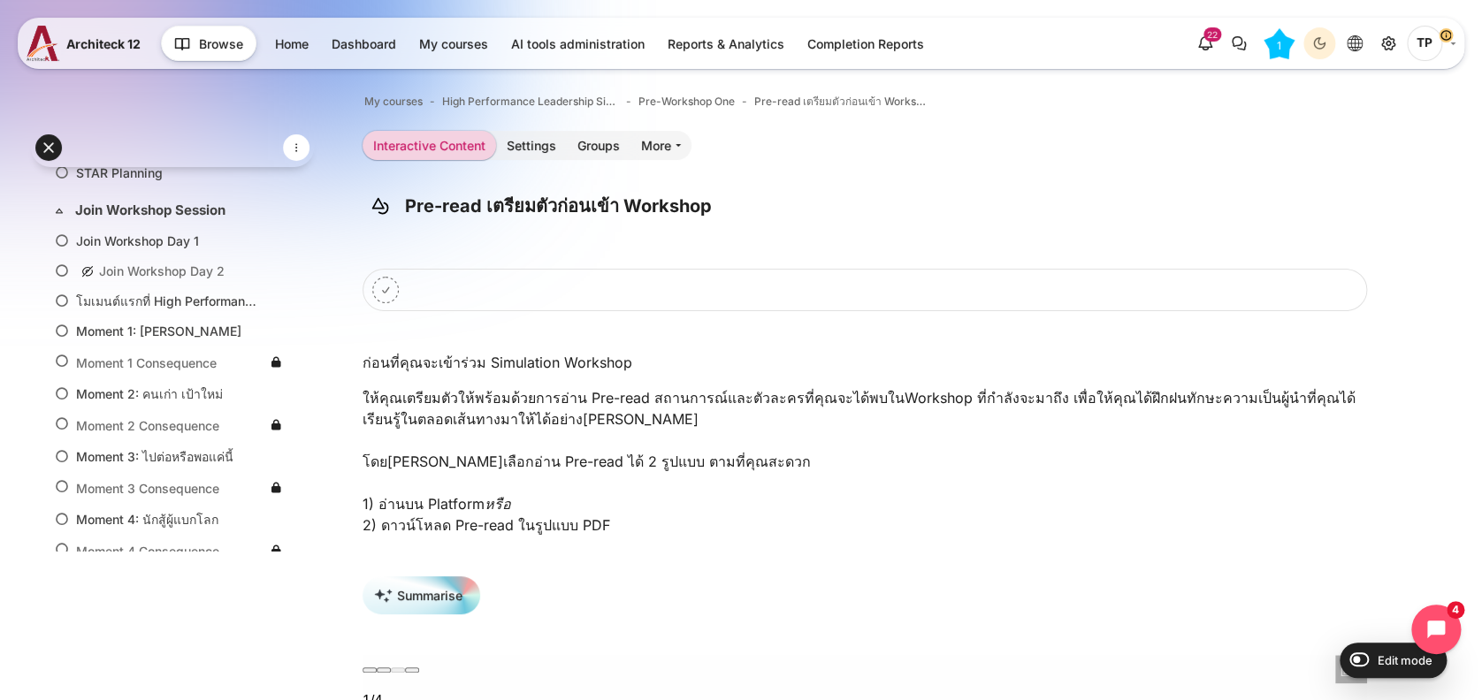
scroll to position [471, 0]
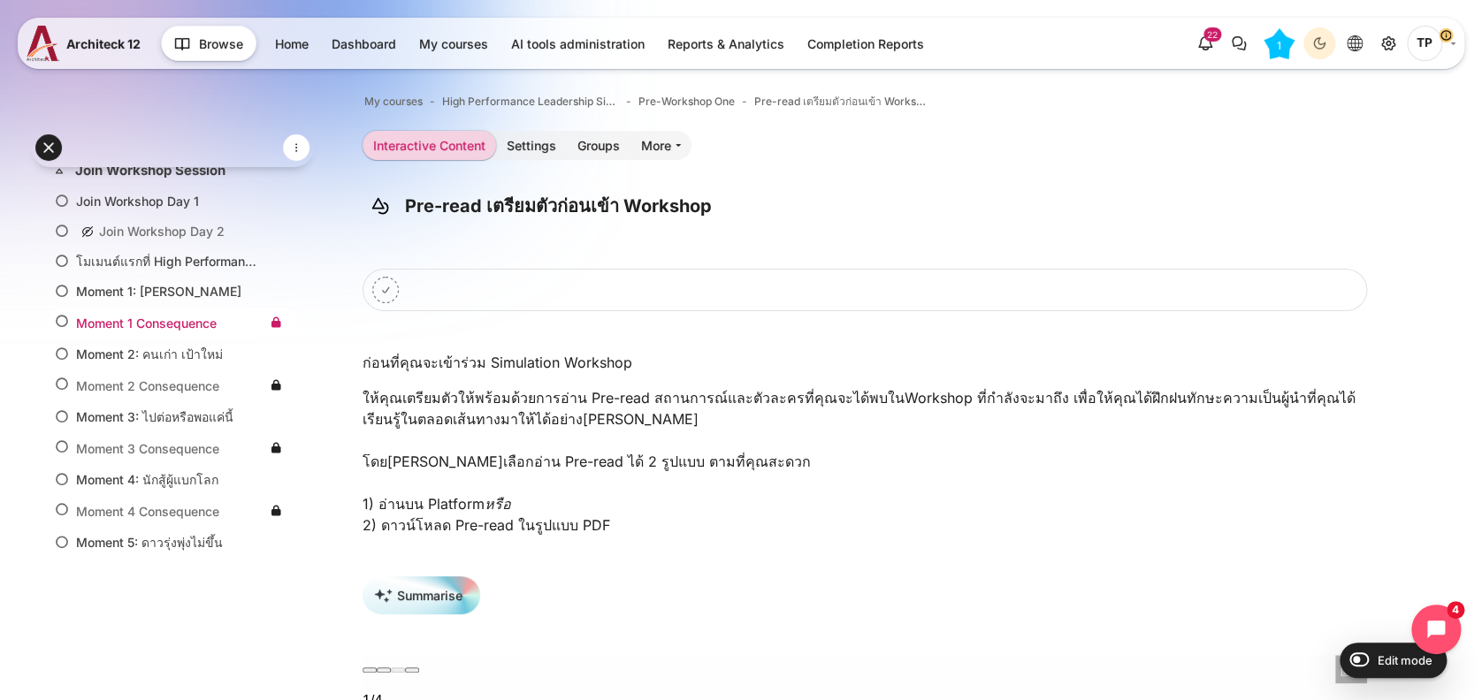
click at [114, 325] on link "Moment 1 Consequence" at bounding box center [169, 323] width 186 height 19
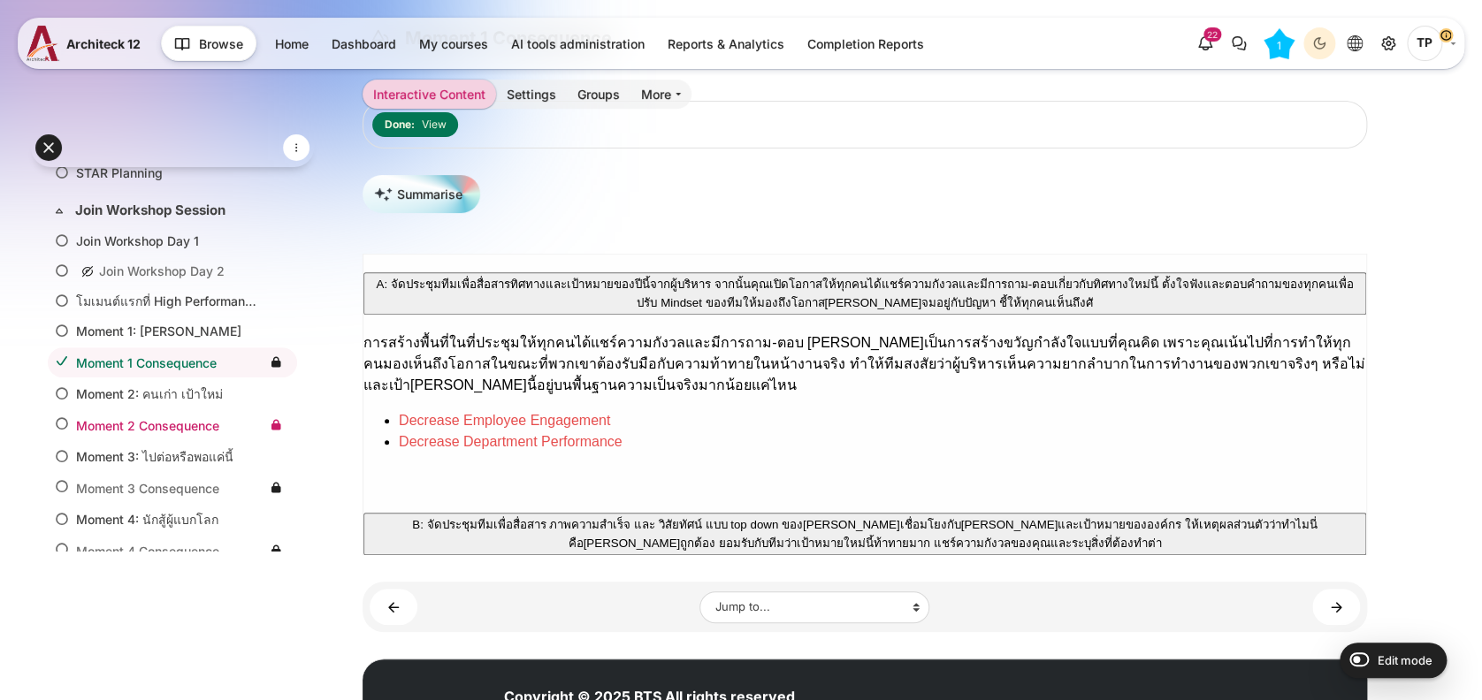
scroll to position [131, 0]
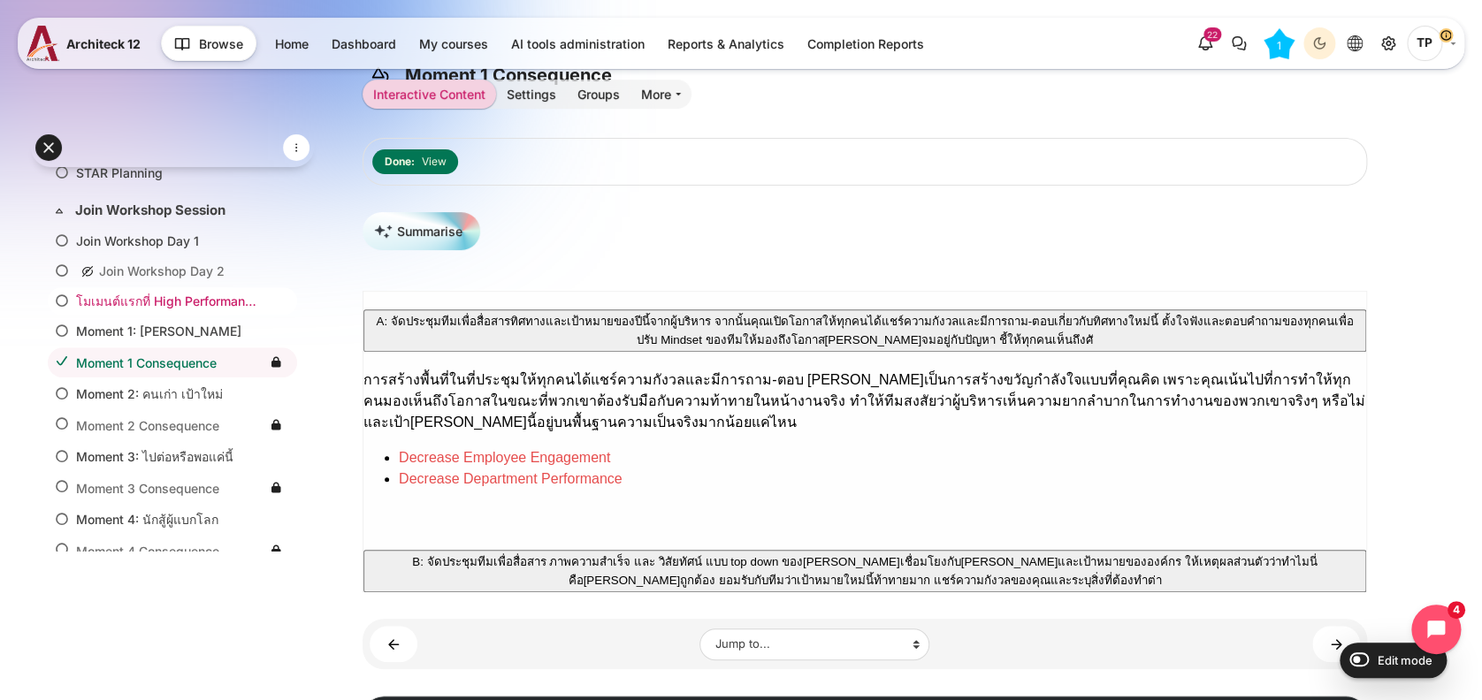
click at [144, 297] on link "โมเมนต์แรกที่ High Performance Leader ต้องเผชิญ" at bounding box center [169, 301] width 186 height 19
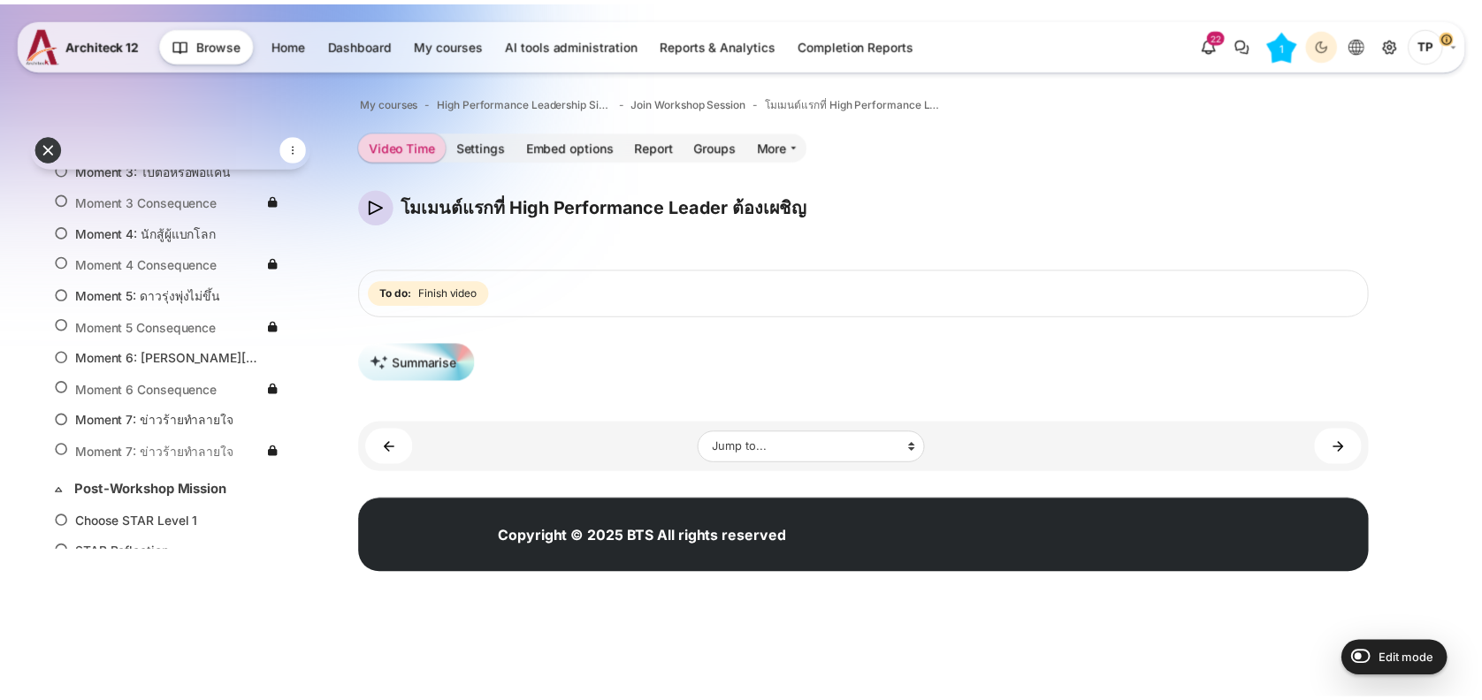
scroll to position [1072, 0]
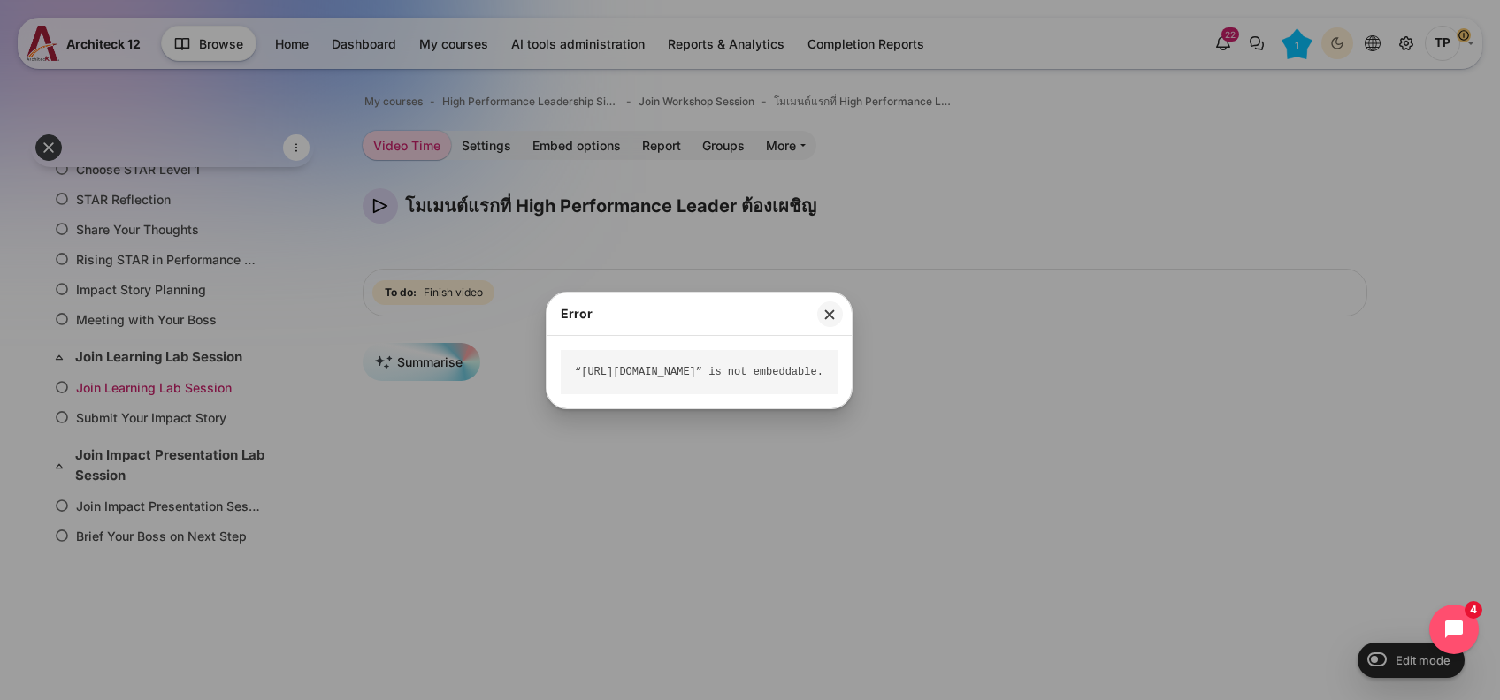
click at [118, 393] on div at bounding box center [750, 350] width 1500 height 700
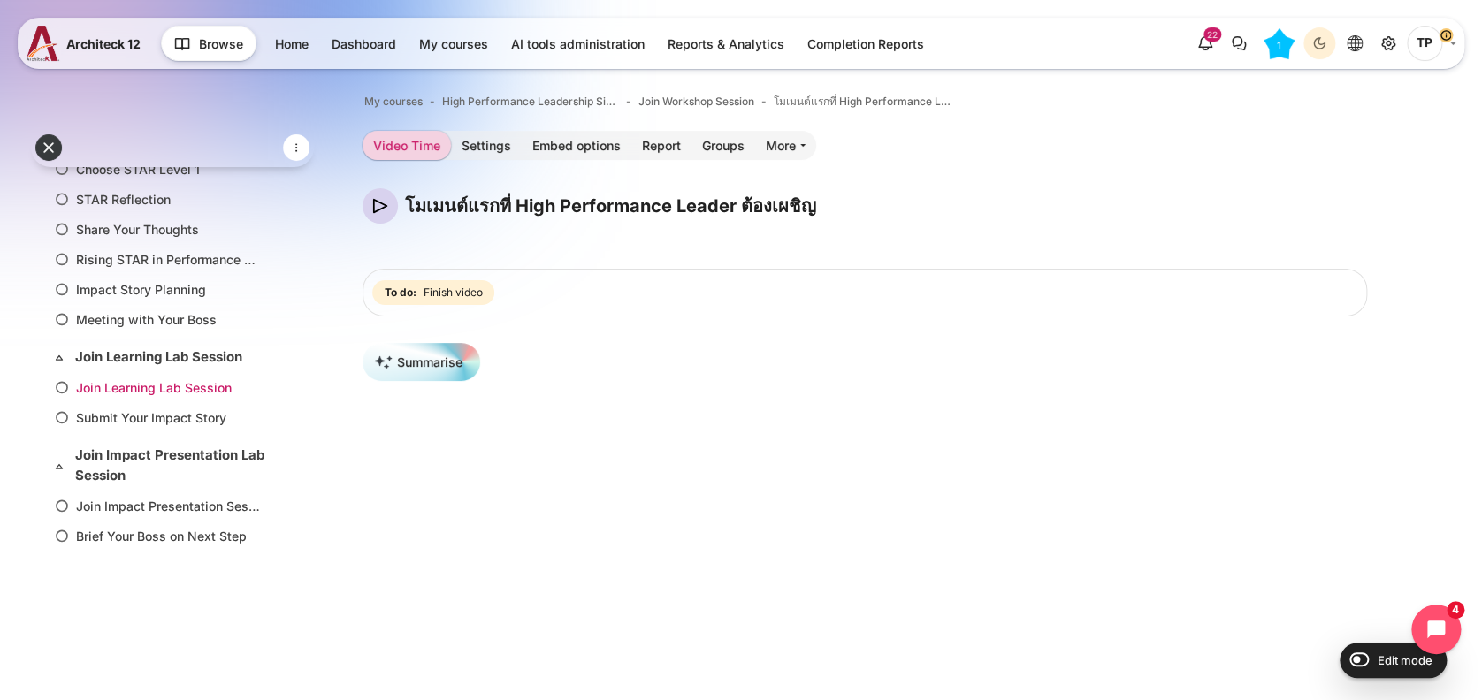
click at [119, 382] on link "Join Learning Lab Session" at bounding box center [169, 388] width 186 height 19
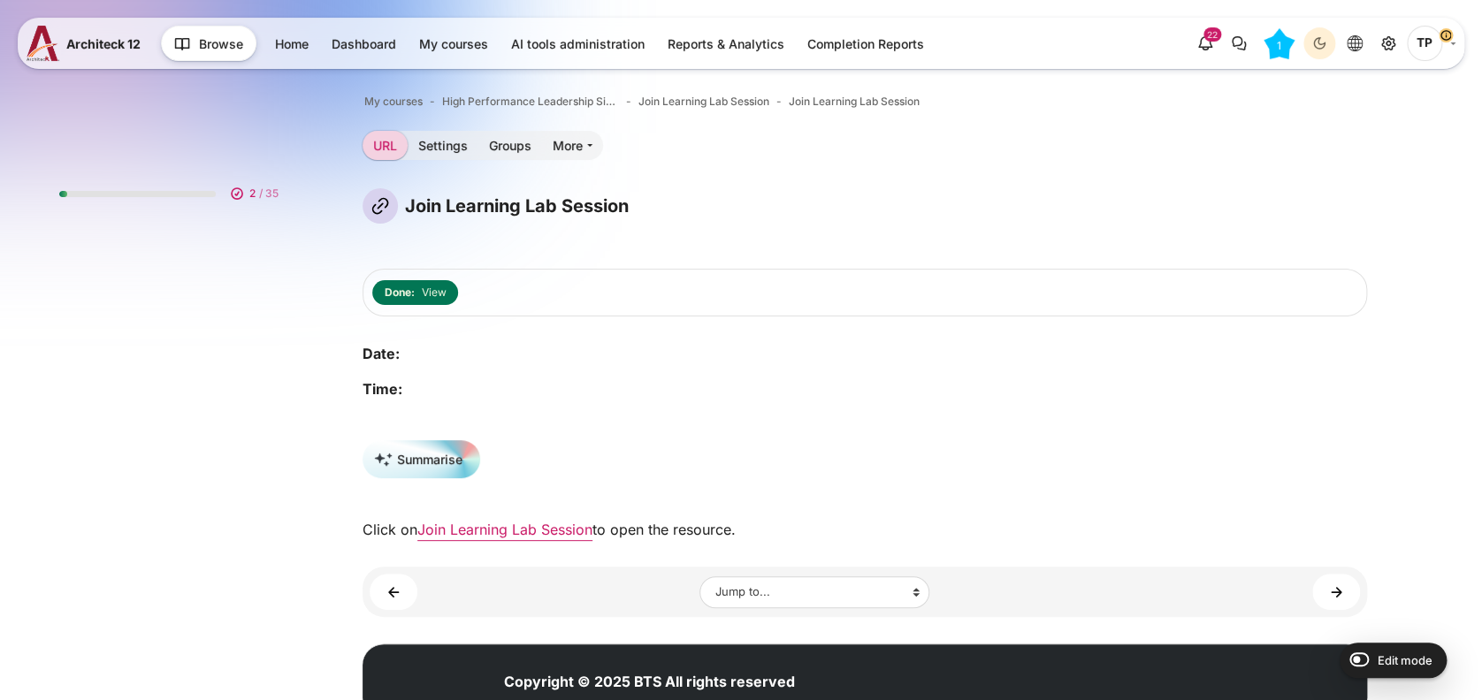
scroll to position [1072, 0]
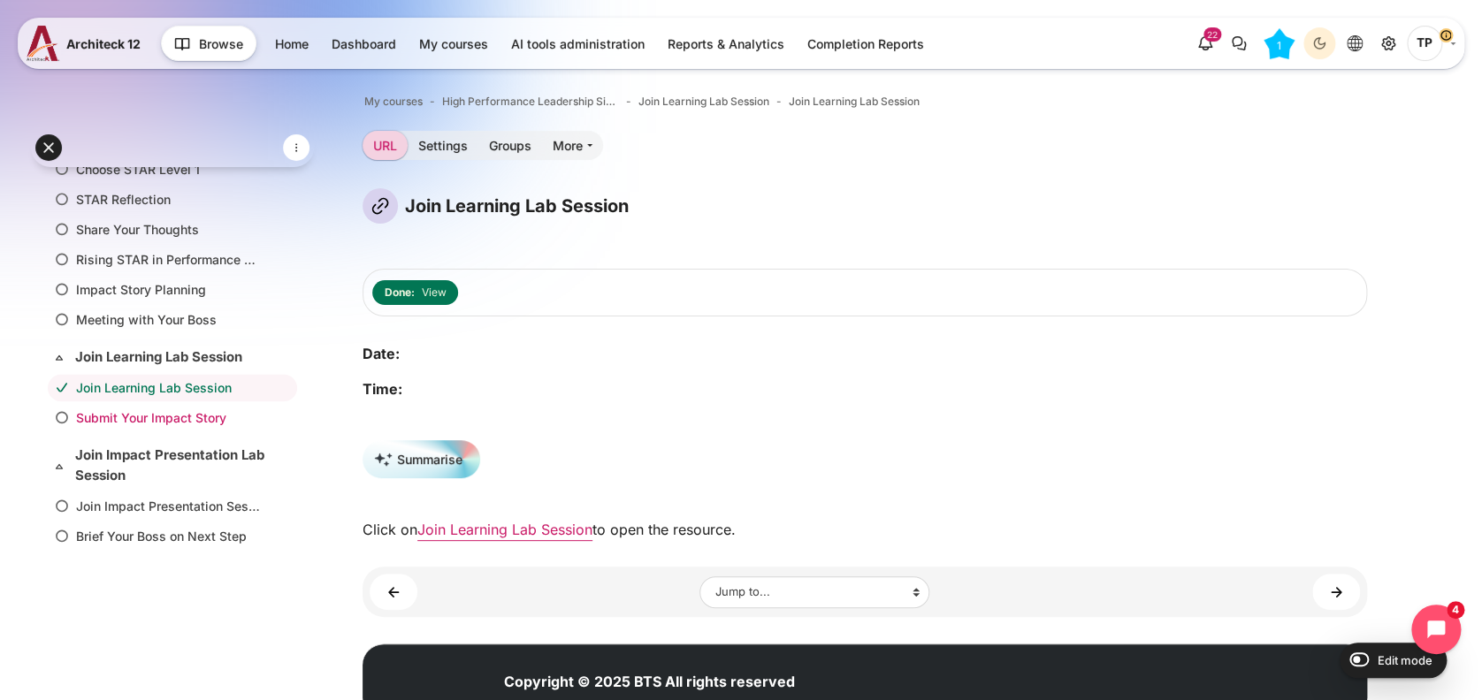
click at [117, 410] on link "Submit Your Impact Story" at bounding box center [169, 418] width 186 height 19
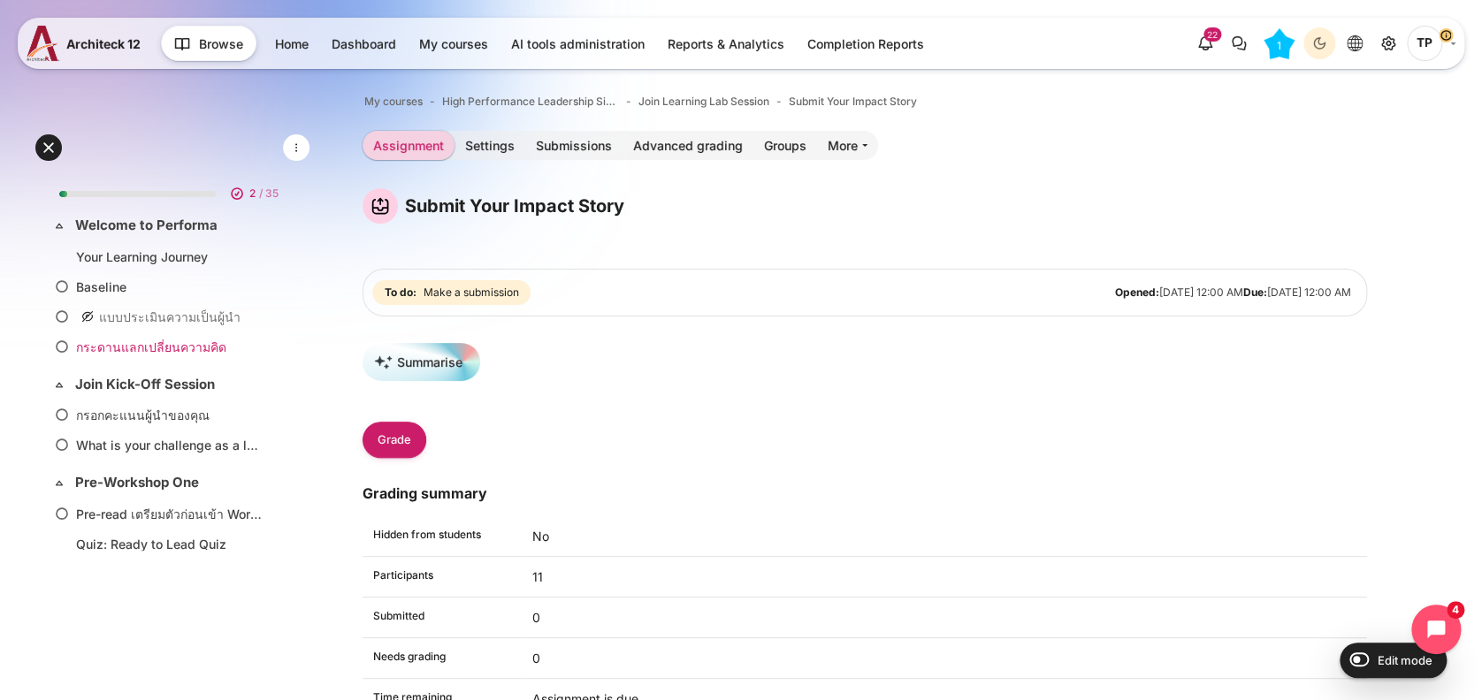
click at [118, 348] on link "กระดานแลกเปลี่ยนความคิด" at bounding box center [169, 347] width 186 height 19
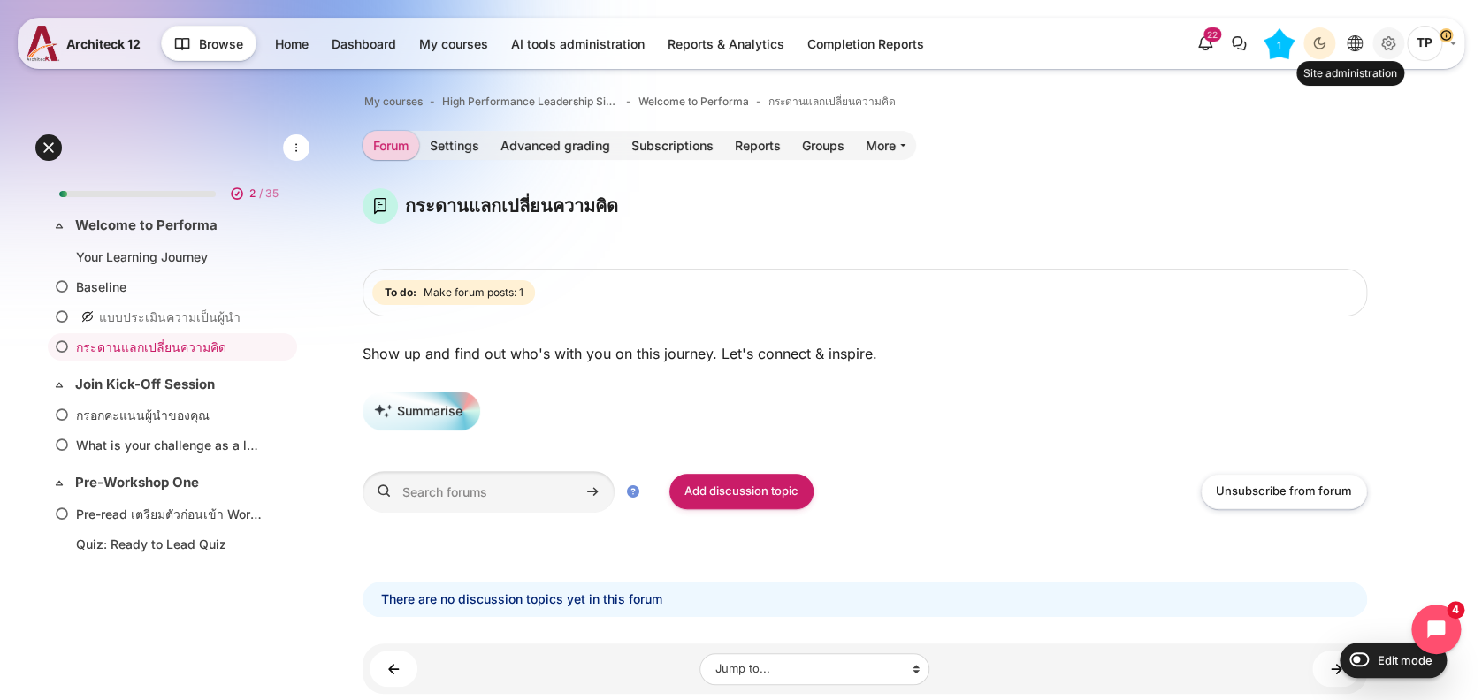
click at [1388, 47] on icon "Site administration" at bounding box center [1388, 43] width 21 height 21
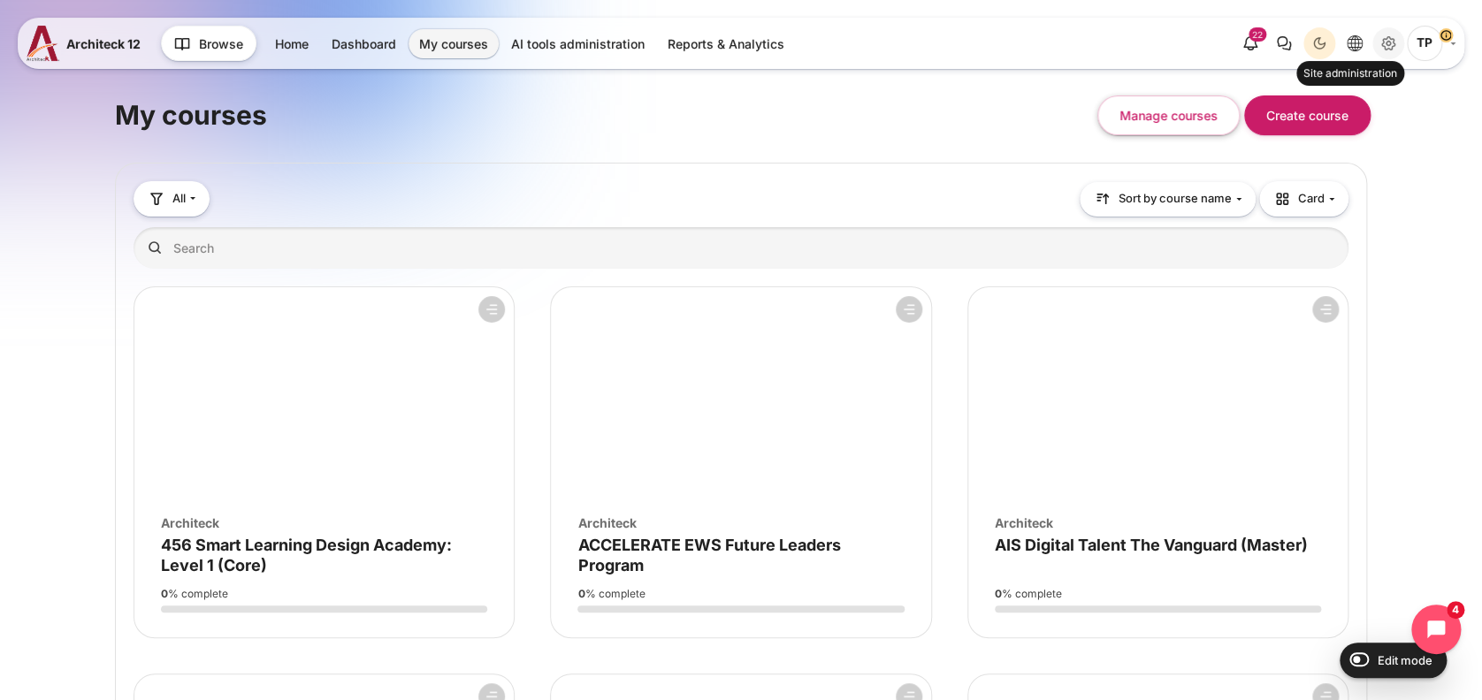
click at [1401, 35] on link "Site administration" at bounding box center [1389, 43] width 32 height 32
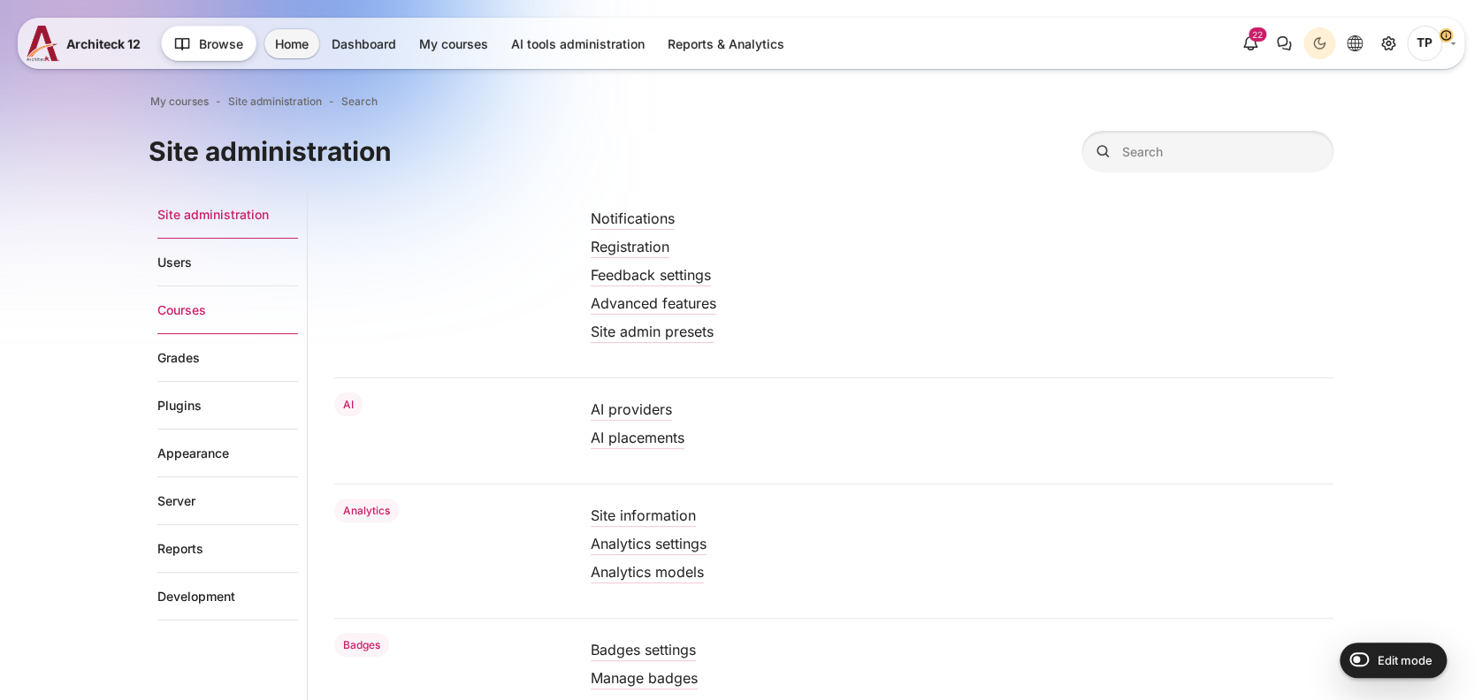
click at [210, 296] on link "Courses" at bounding box center [227, 311] width 141 height 48
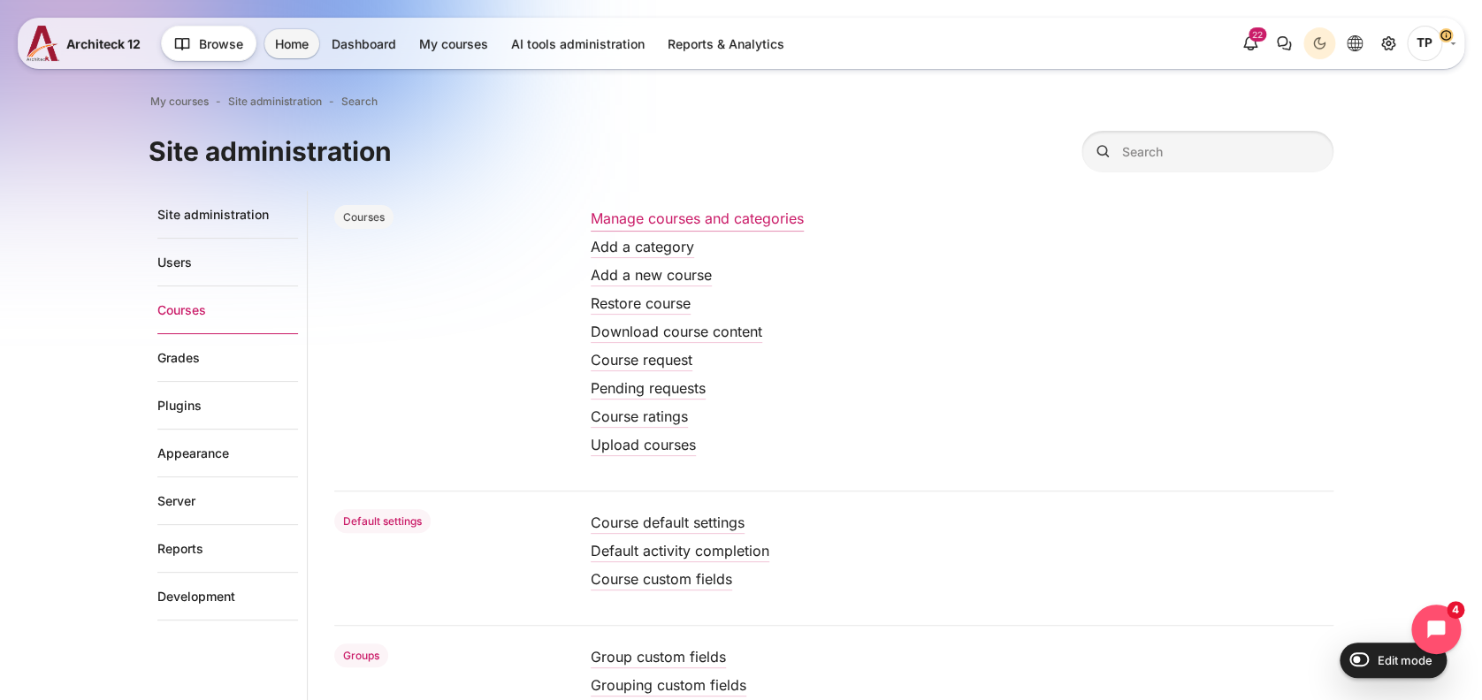
click at [696, 212] on link "Manage courses and categories" at bounding box center [697, 219] width 213 height 18
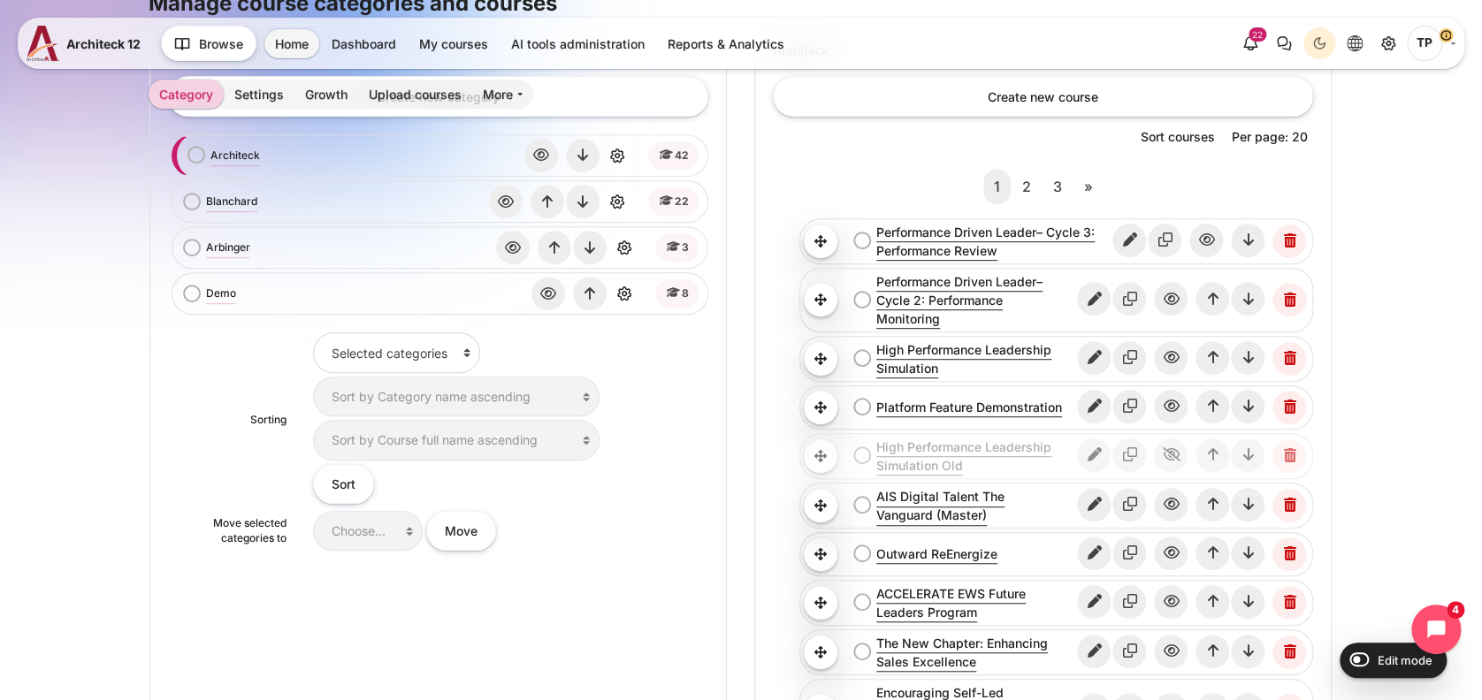
scroll to position [471, 0]
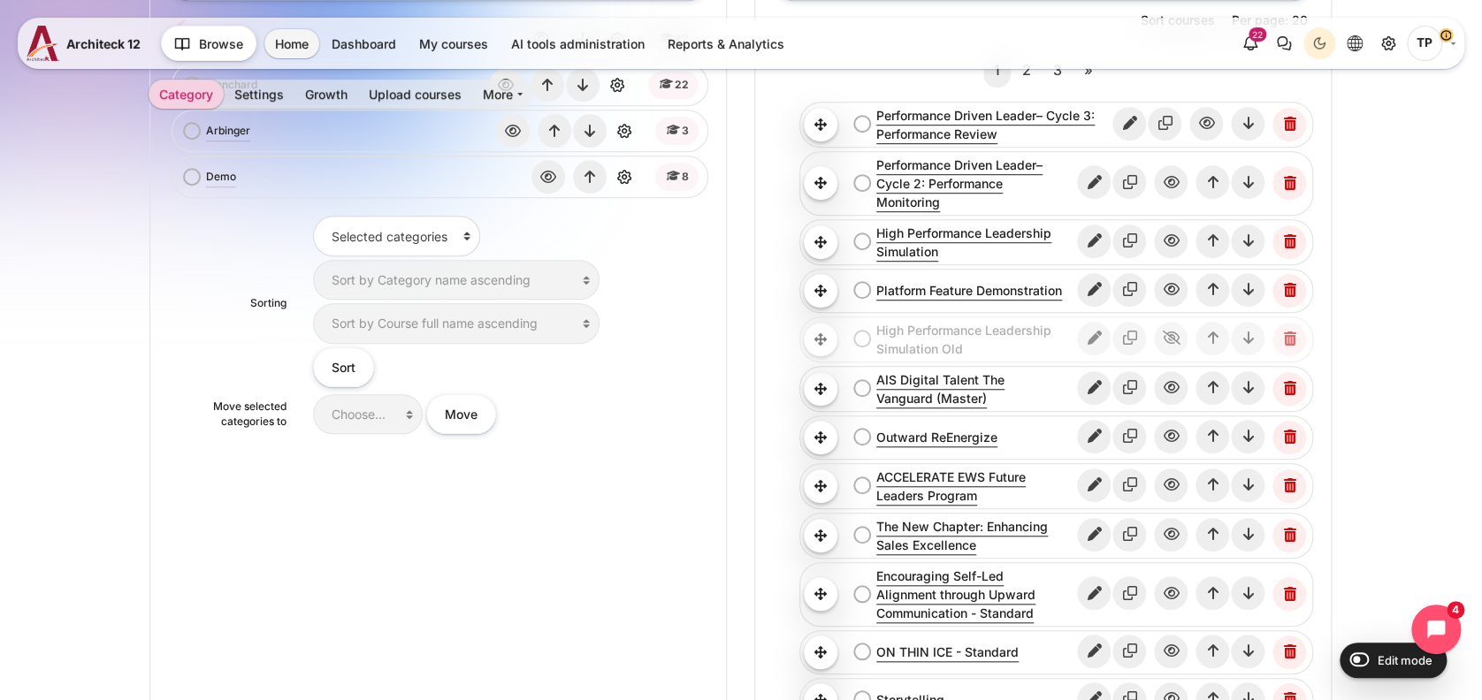
click at [993, 331] on link "High Performance Leadership Simulation Old" at bounding box center [976, 339] width 200 height 37
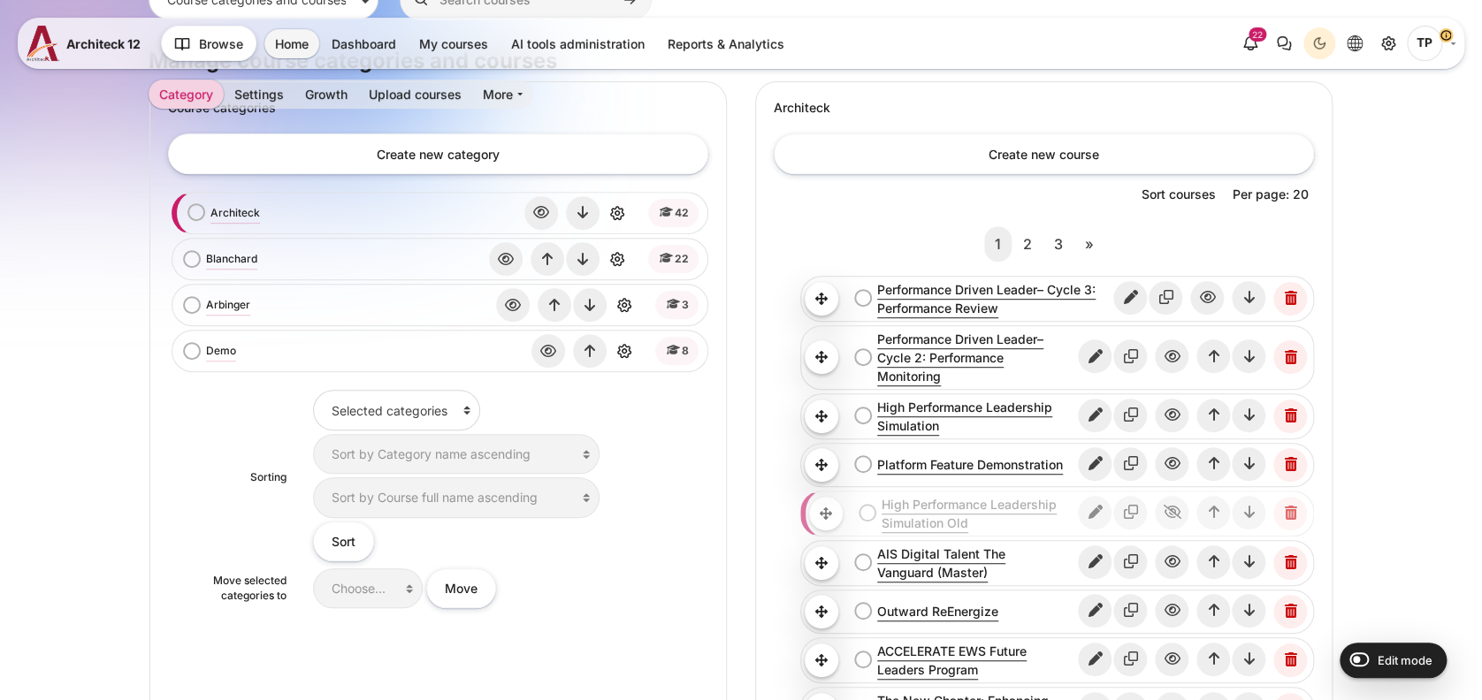
scroll to position [708, 0]
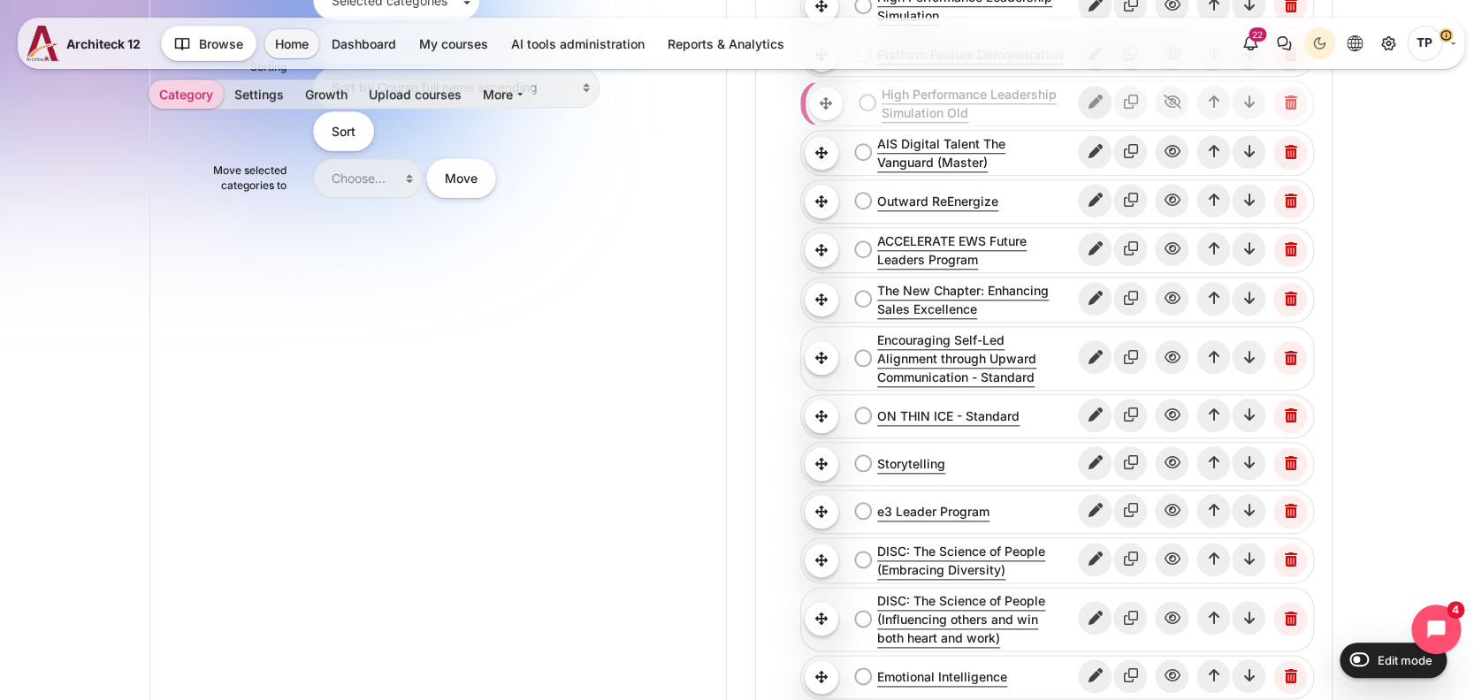
click at [1106, 103] on icon "Edit" at bounding box center [1095, 103] width 34 height 34
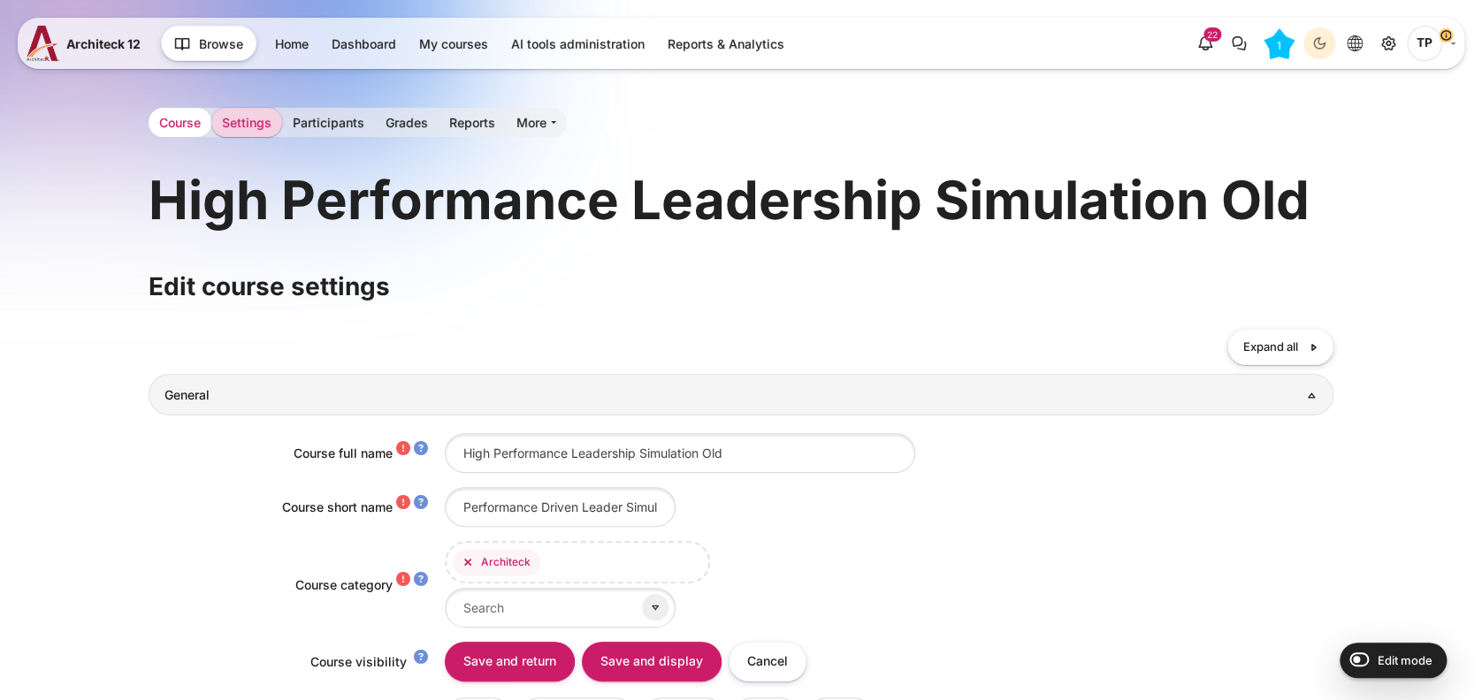
click at [184, 110] on link "Course" at bounding box center [180, 122] width 63 height 29
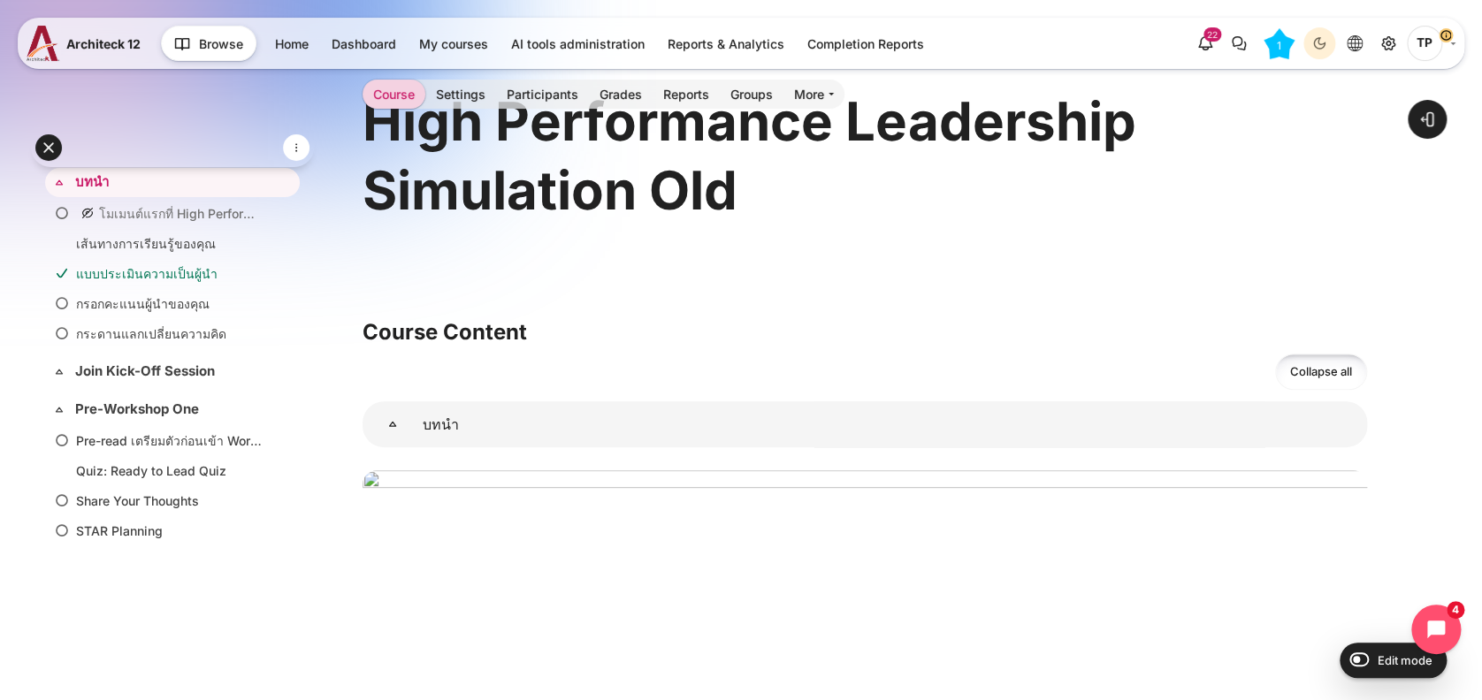
scroll to position [354, 0]
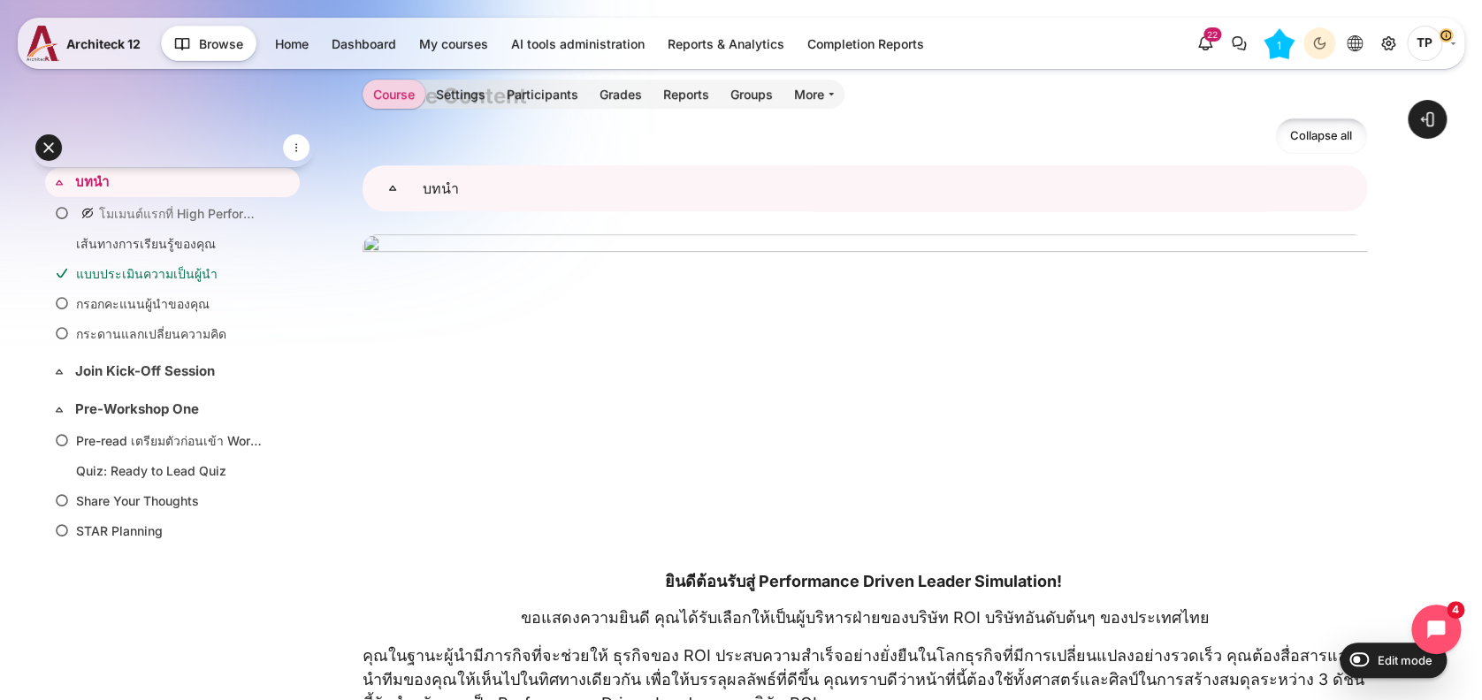
click at [381, 177] on link "บทนำ" at bounding box center [393, 188] width 60 height 46
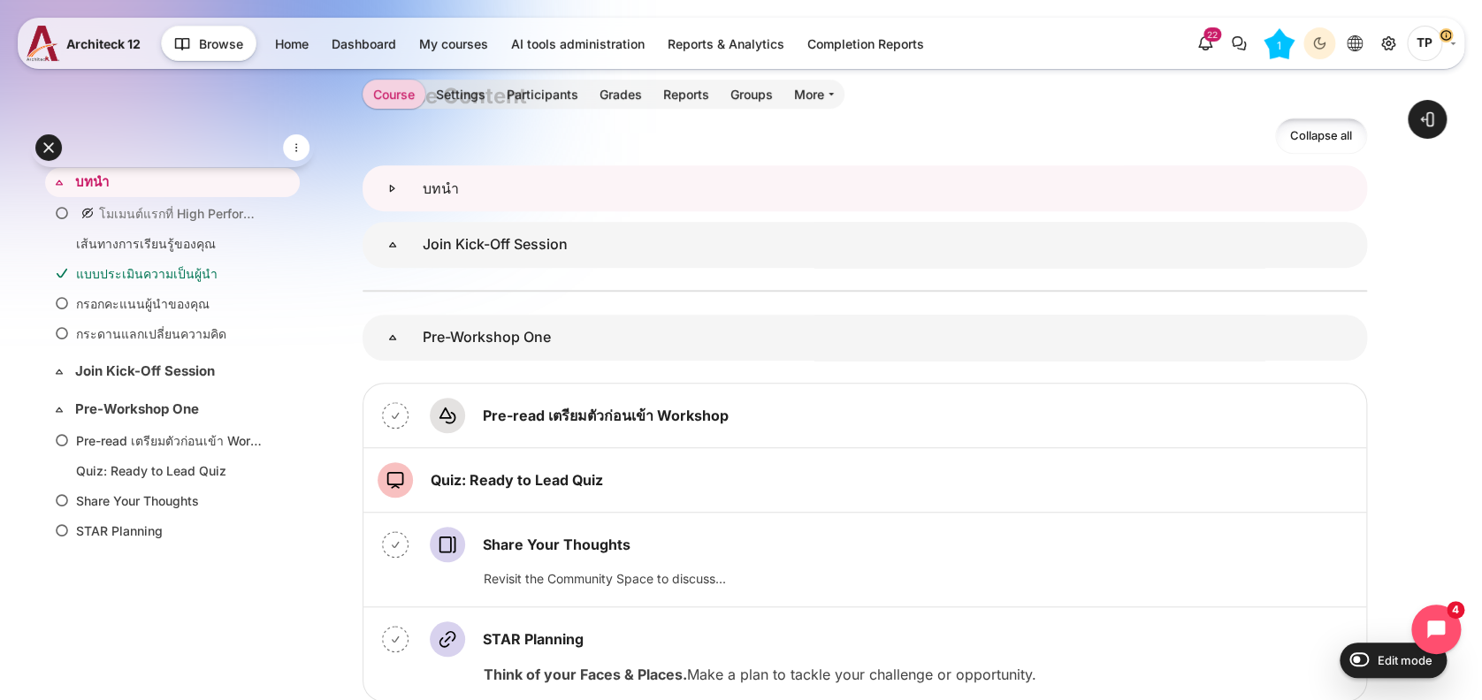
click at [388, 177] on link "บทนำ" at bounding box center [393, 188] width 60 height 46
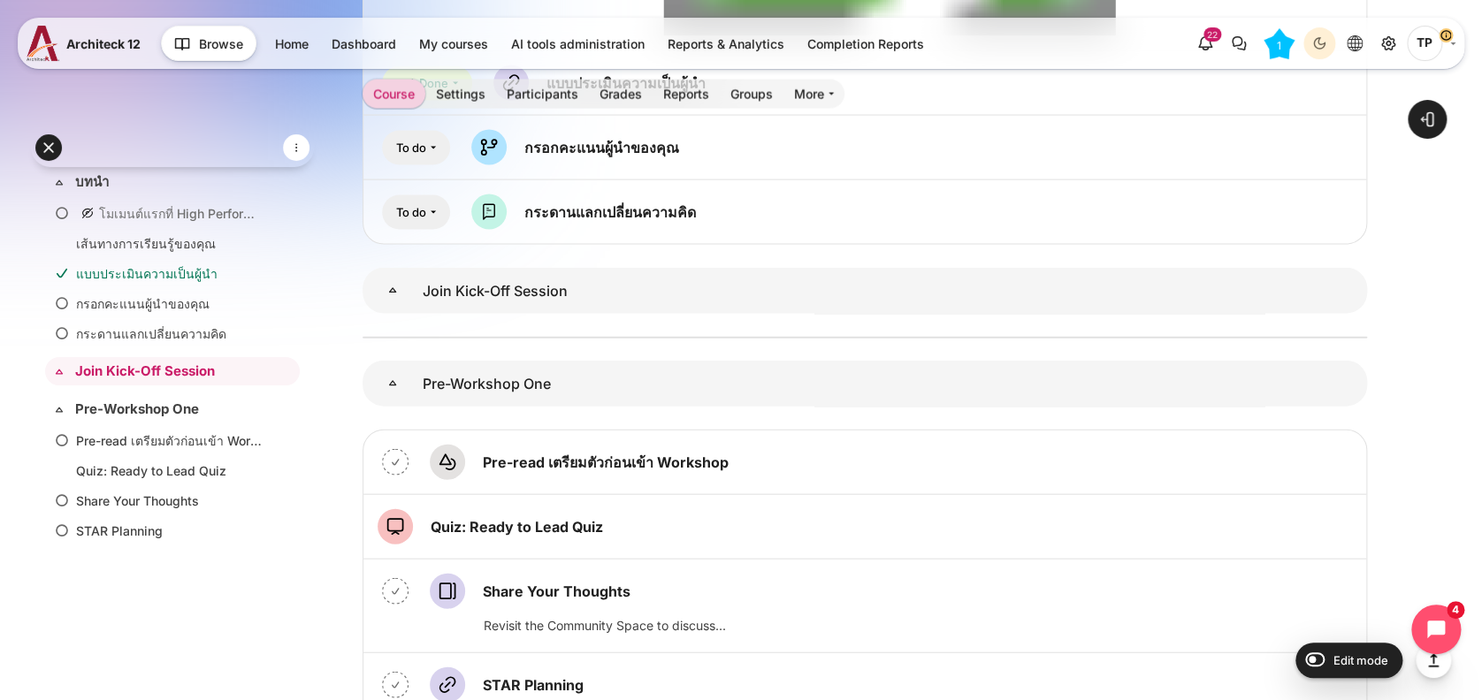
scroll to position [162, 0]
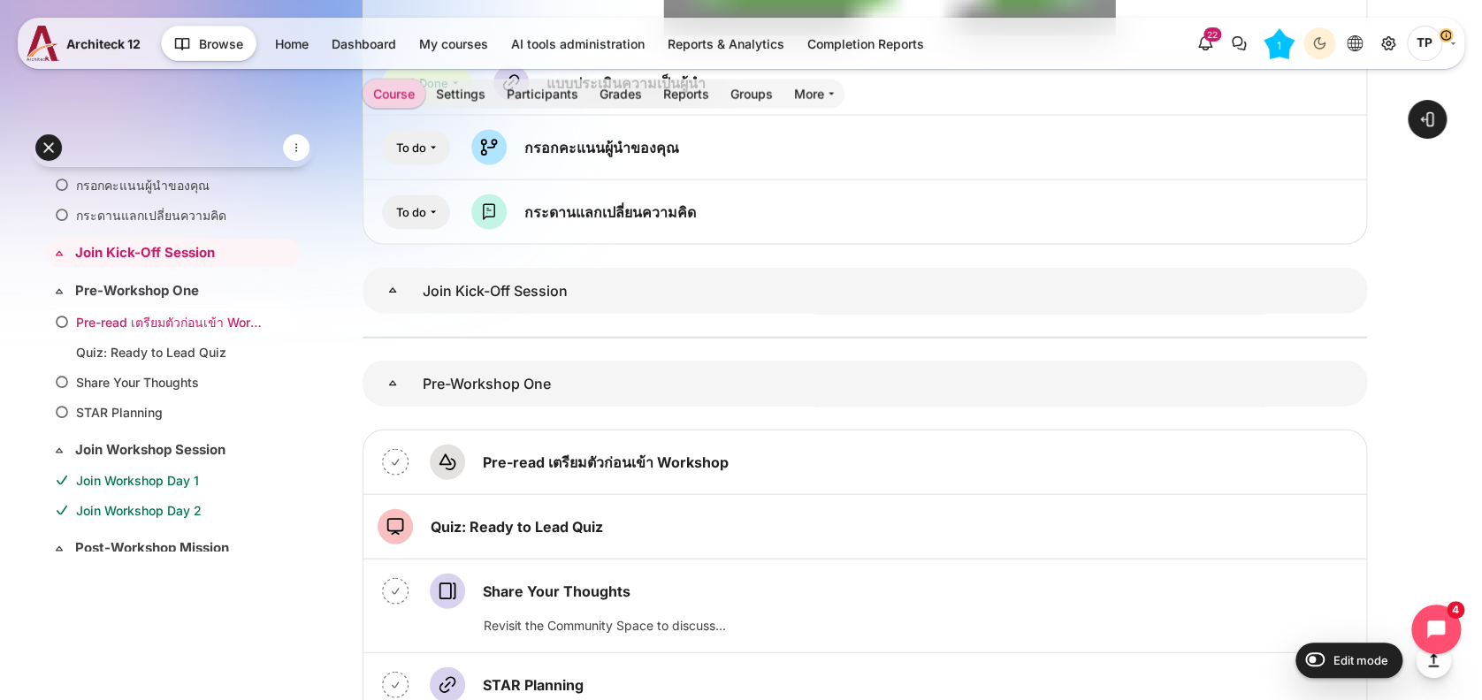
click at [166, 321] on link "Pre-read เตรียมตัวก่อนเข้า Workshop" at bounding box center [169, 322] width 186 height 19
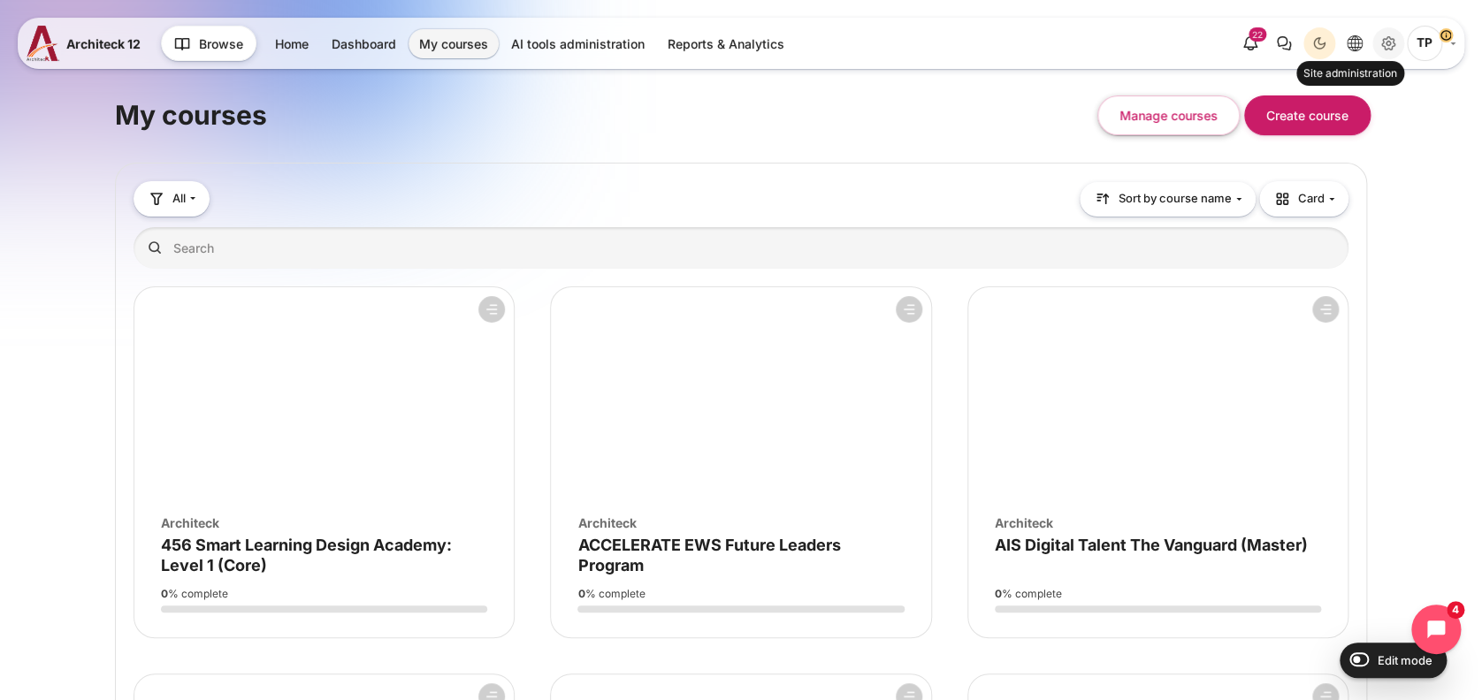
click at [1393, 44] on icon "Site administration" at bounding box center [1388, 43] width 21 height 21
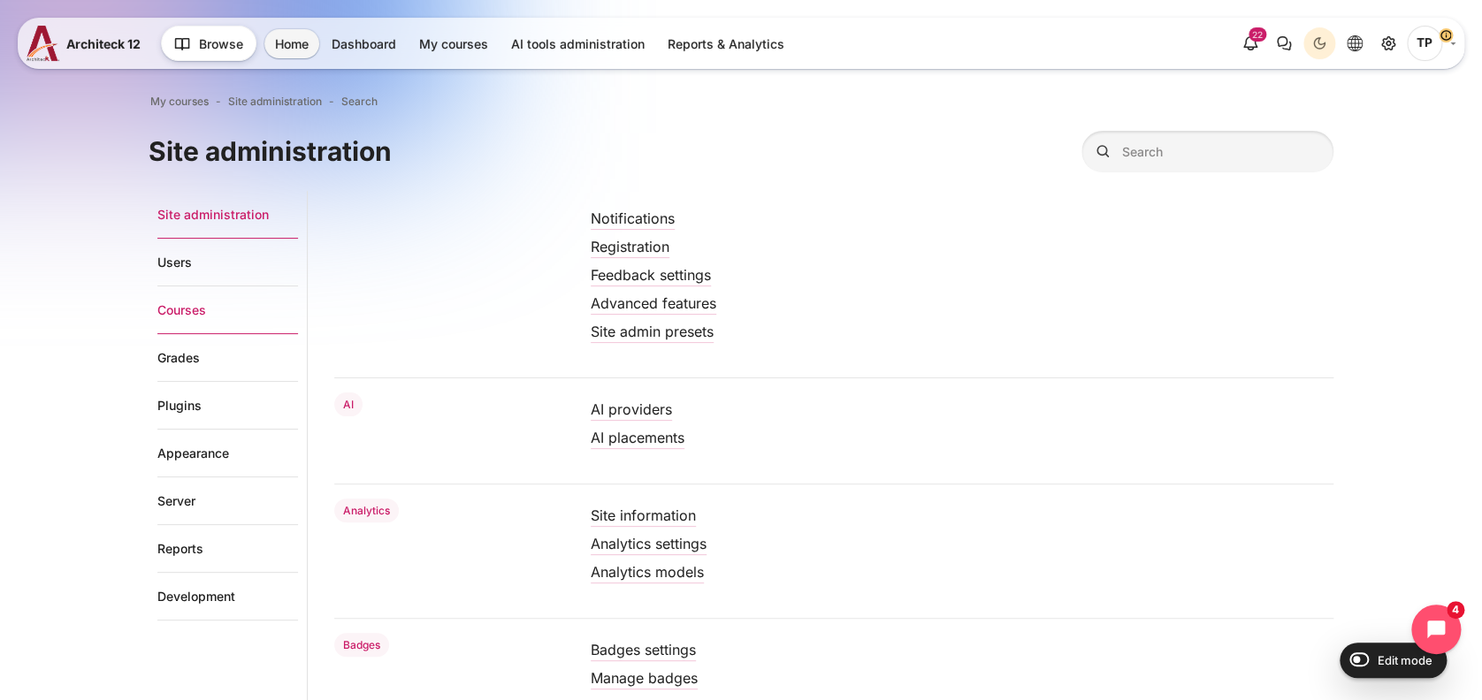
click at [172, 302] on link "Courses" at bounding box center [227, 311] width 141 height 48
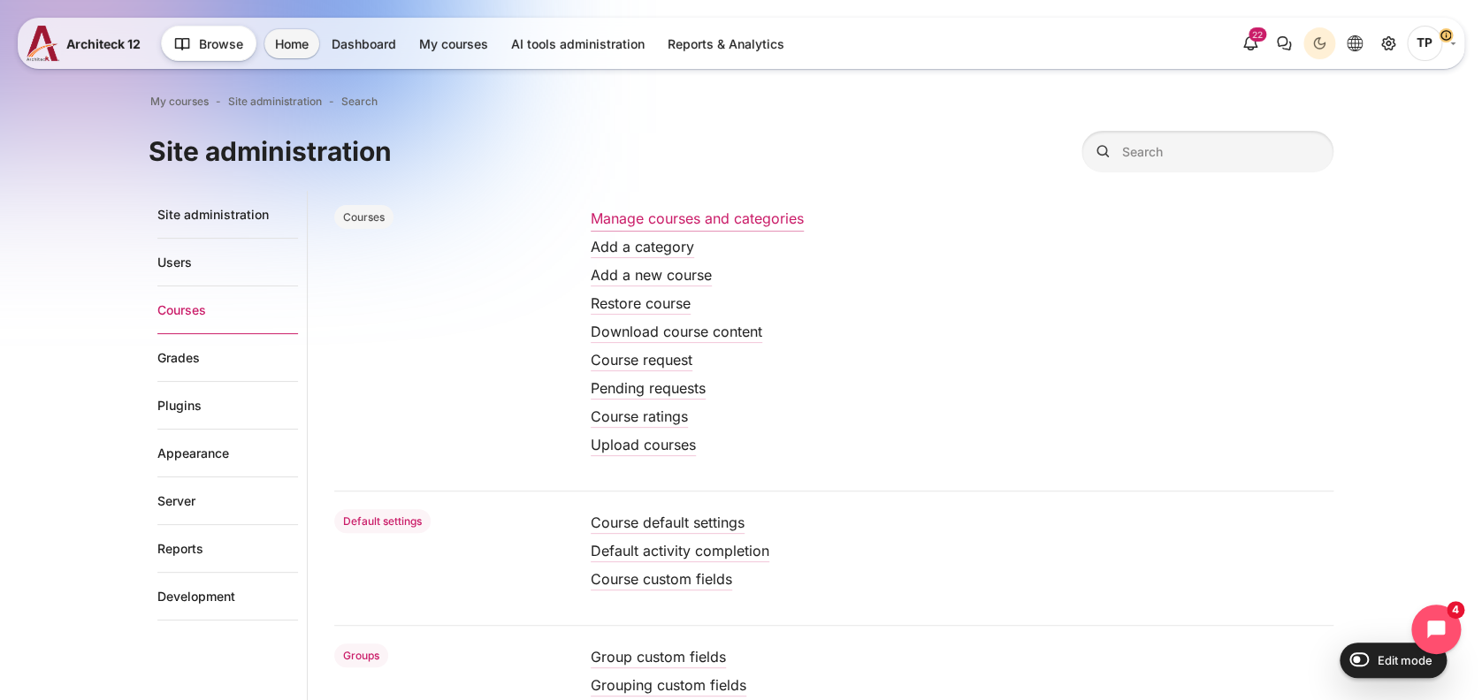
click at [798, 213] on link "Manage courses and categories" at bounding box center [697, 219] width 213 height 18
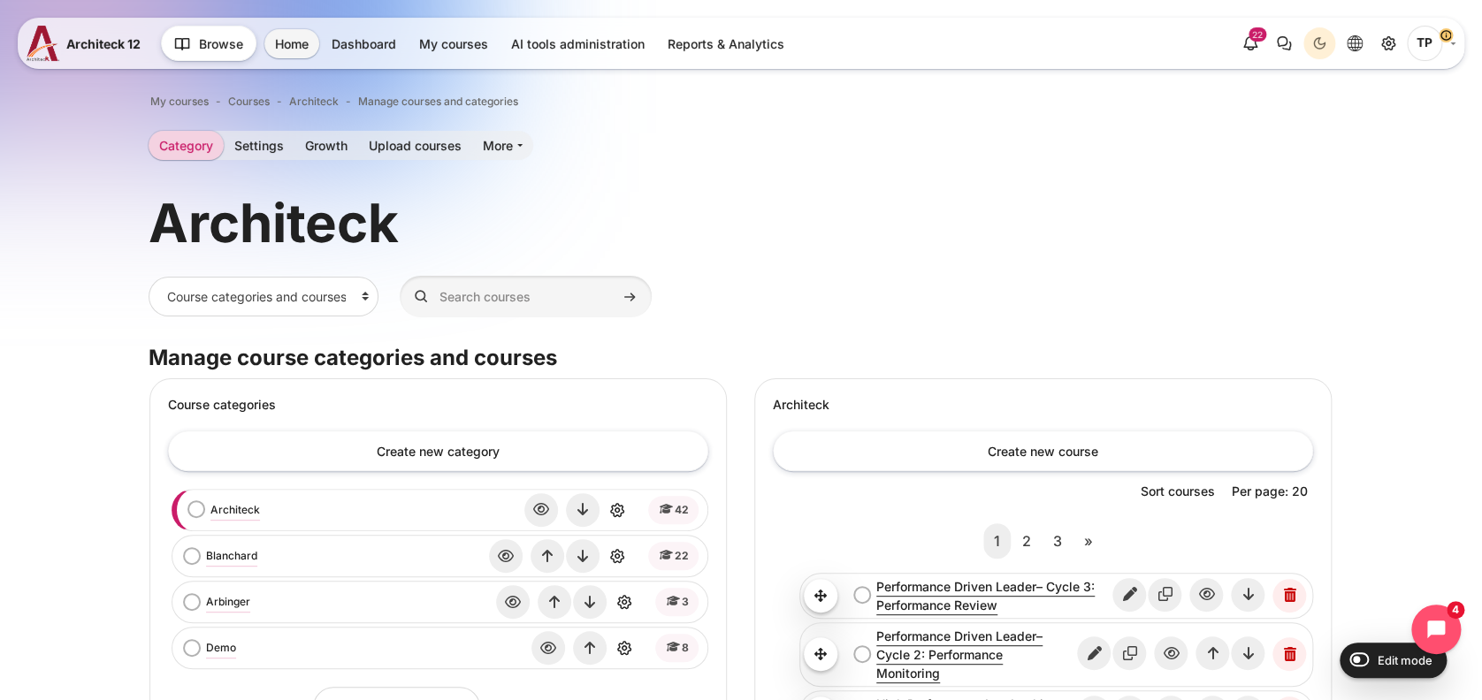
scroll to position [235, 0]
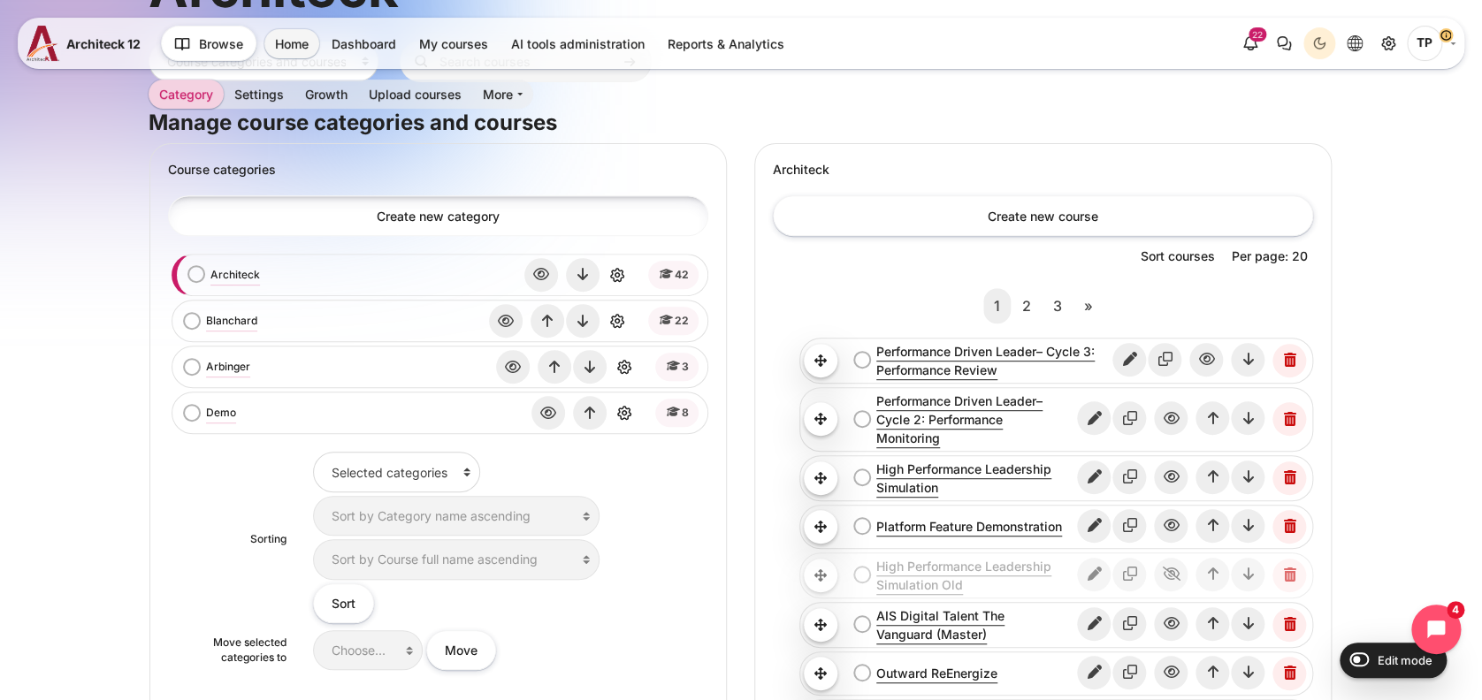
click at [417, 220] on link "Create new category" at bounding box center [438, 215] width 540 height 40
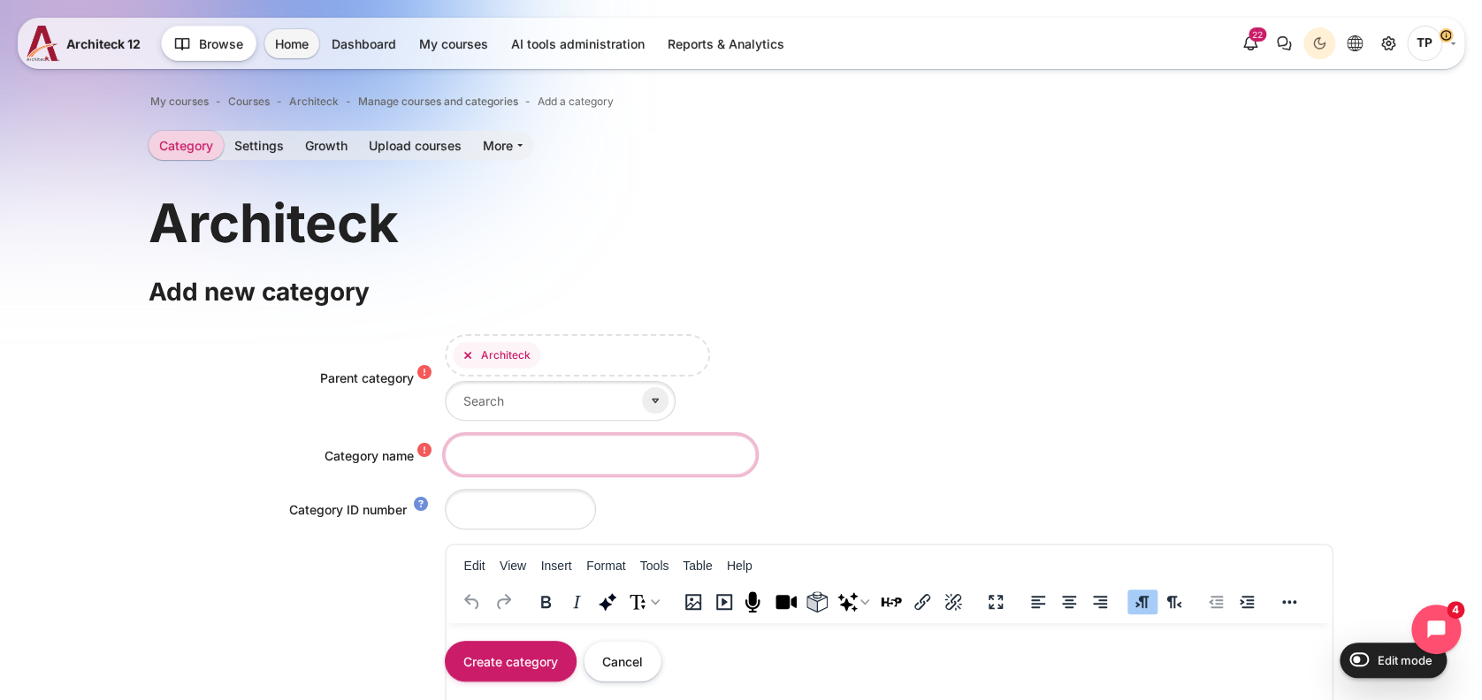
click at [523, 459] on input "Category name" at bounding box center [600, 455] width 311 height 40
type input "Client Project"
click at [539, 524] on input "Category ID number" at bounding box center [520, 509] width 151 height 40
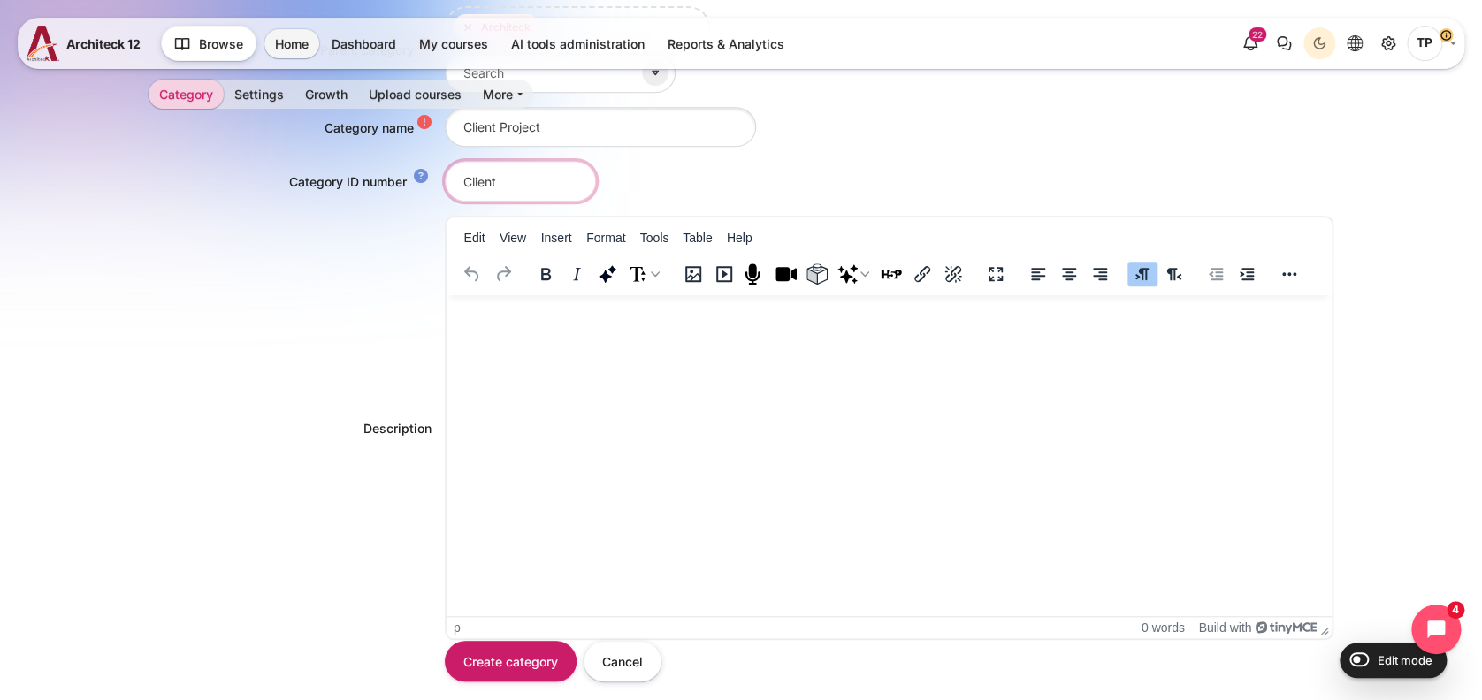
scroll to position [523, 0]
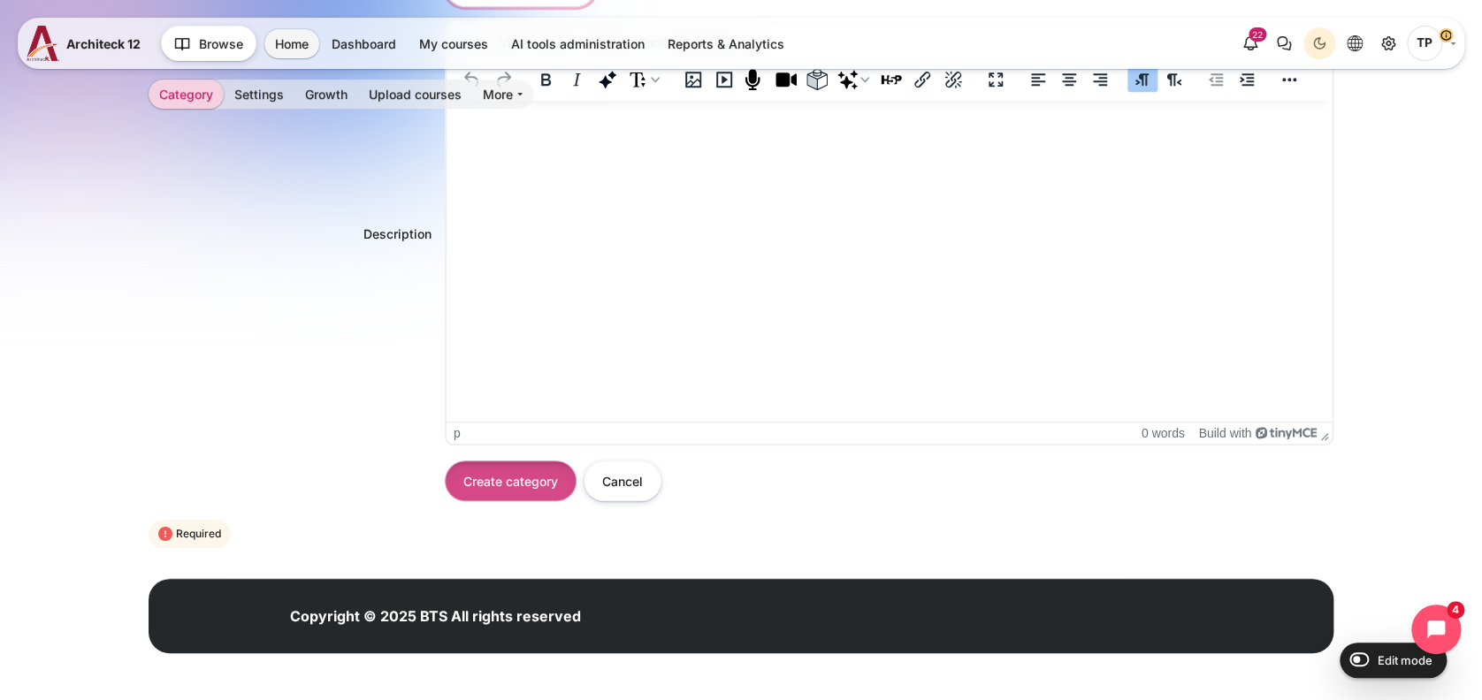
type input "Client"
click at [495, 474] on input "Create category" at bounding box center [511, 481] width 132 height 40
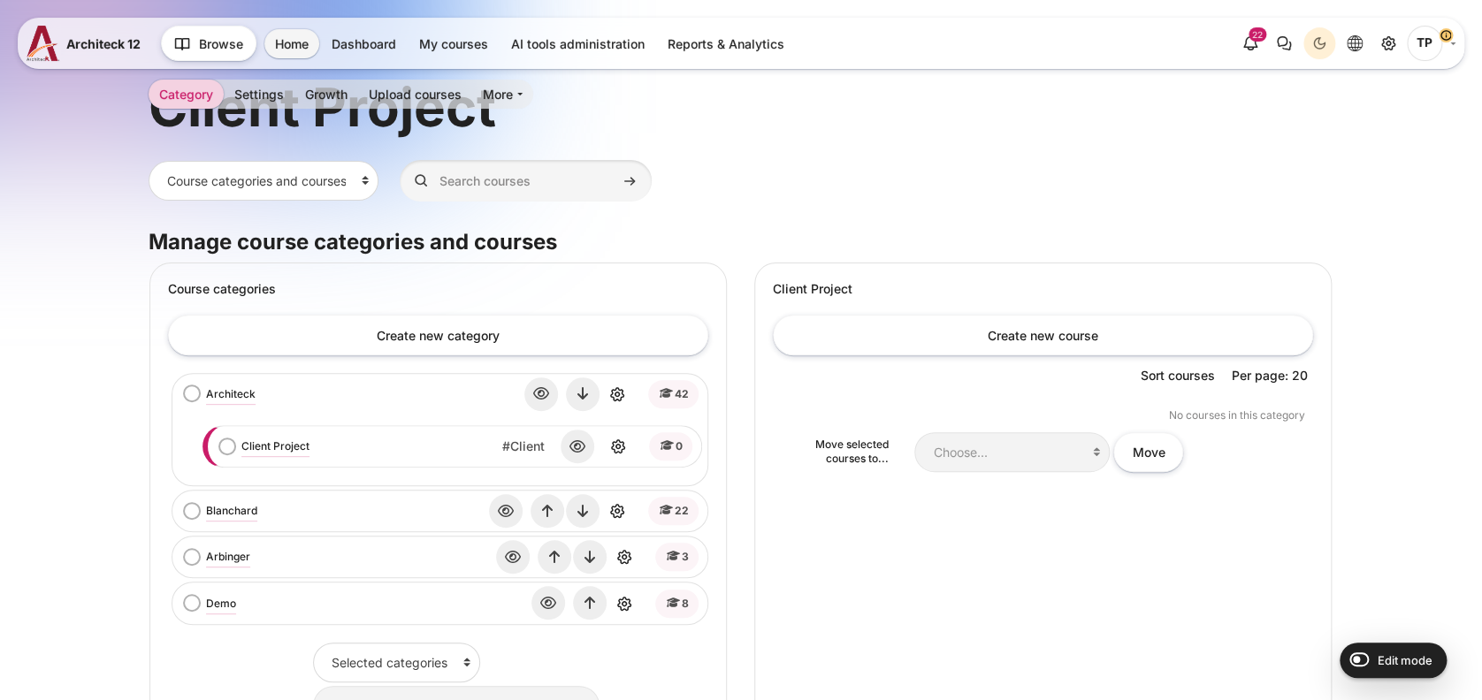
scroll to position [118, 0]
click at [616, 440] on icon "Actions menu" at bounding box center [618, 444] width 21 height 21
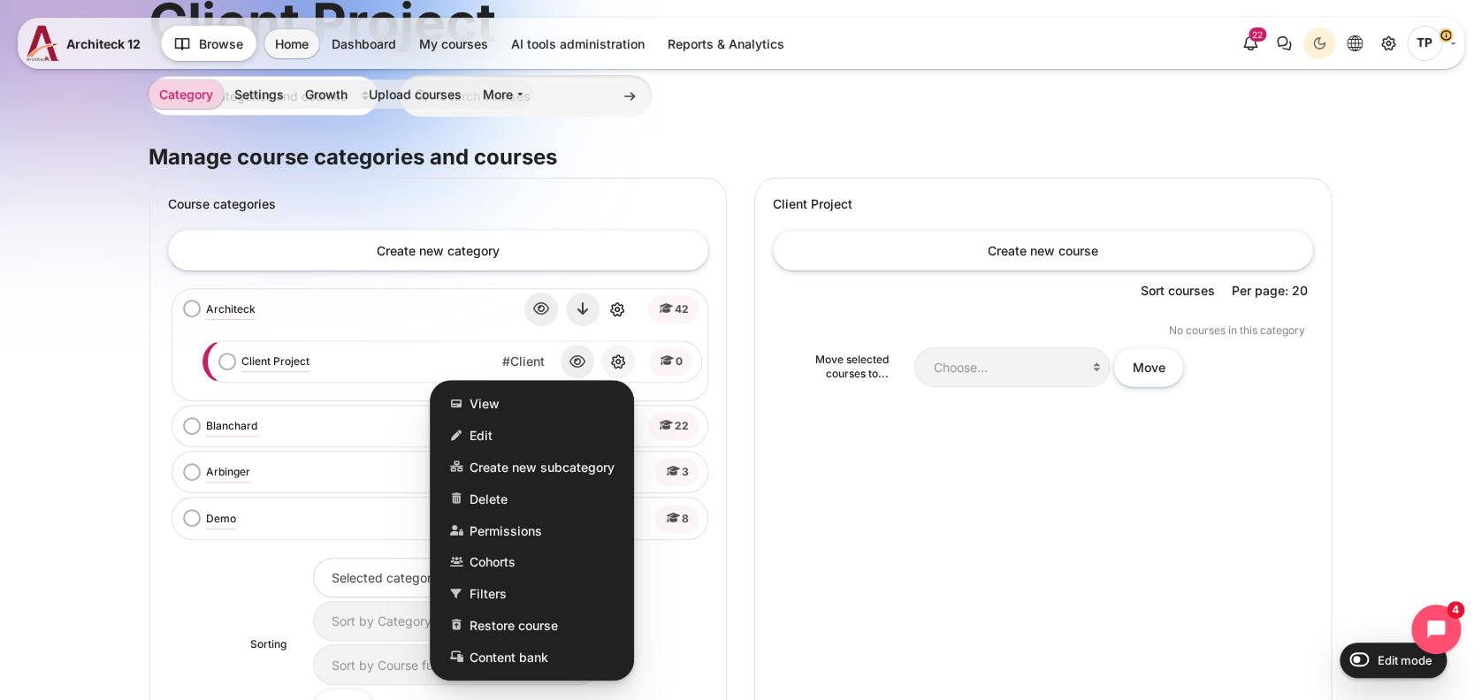
scroll to position [235, 0]
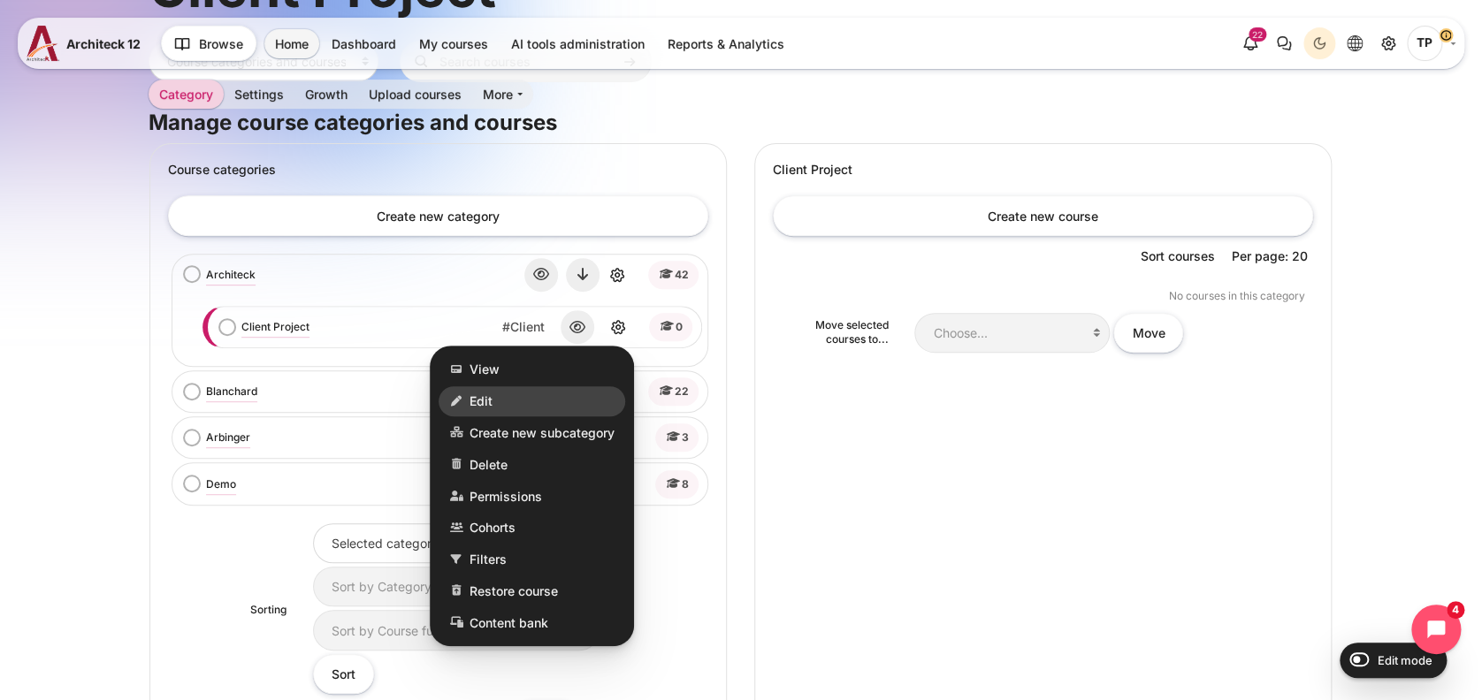
click at [569, 405] on link "Edit" at bounding box center [532, 401] width 187 height 30
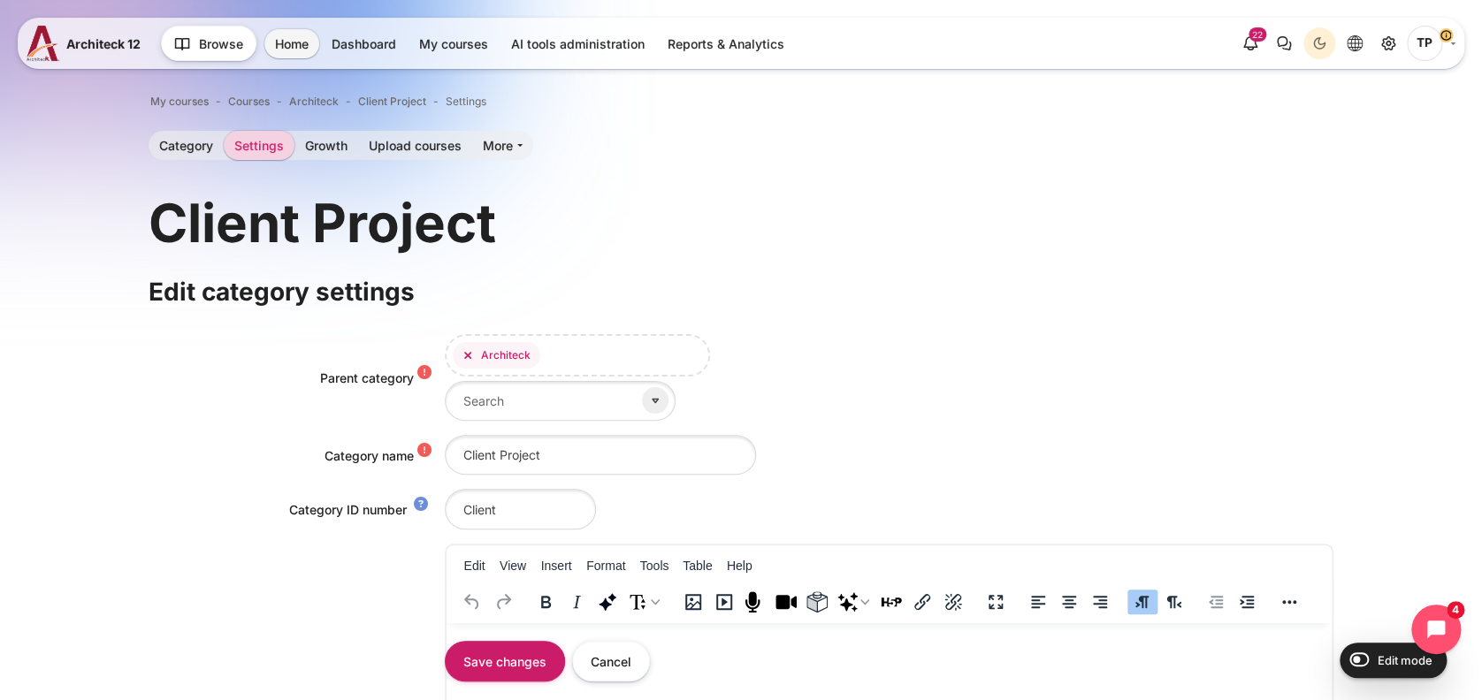
click at [462, 352] on icon "Content" at bounding box center [468, 355] width 12 height 12
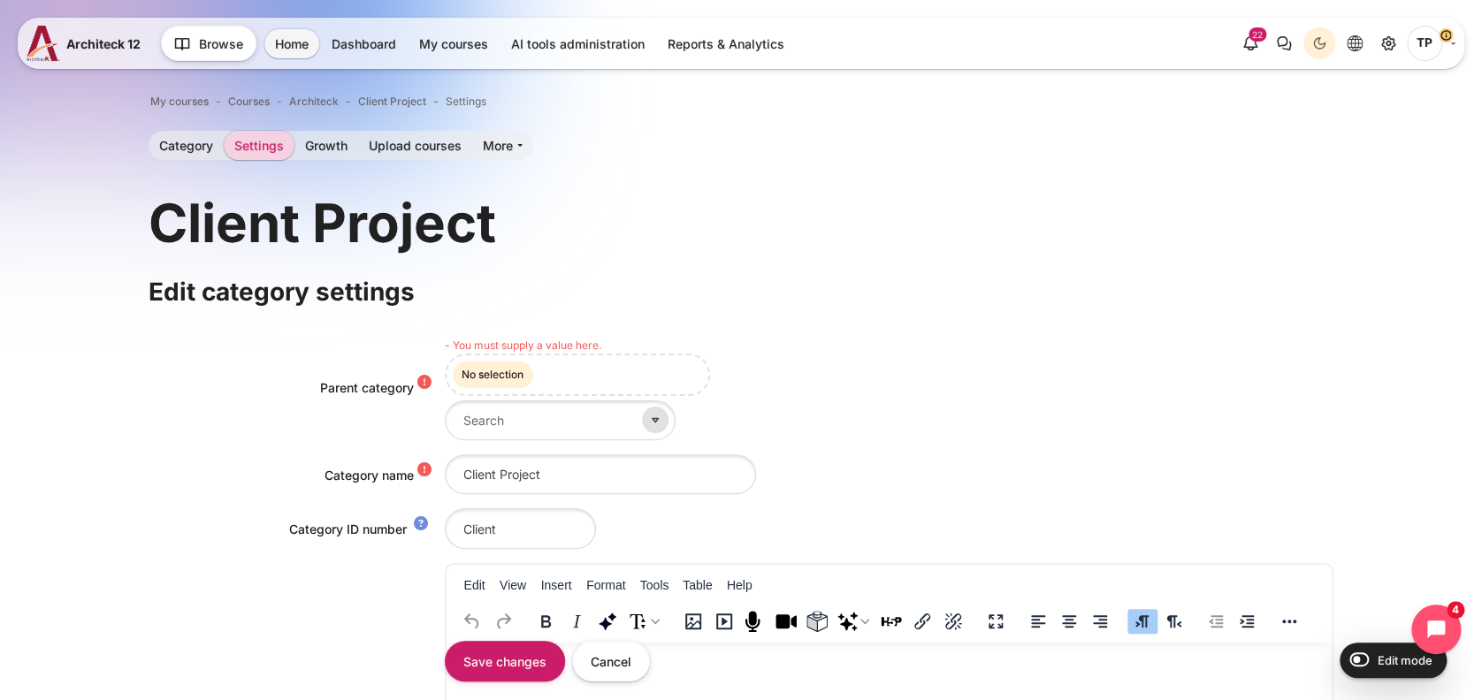
click at [647, 425] on icon "Content" at bounding box center [655, 420] width 16 height 16
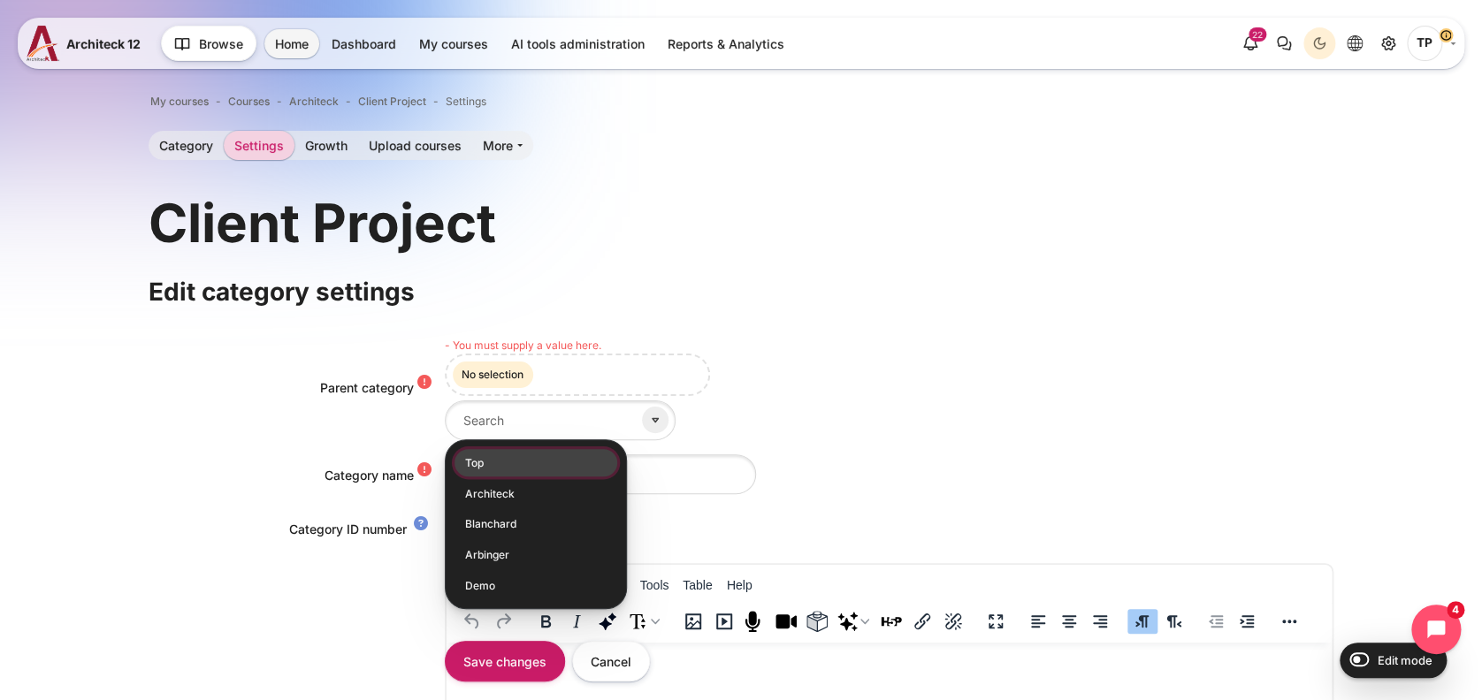
click at [475, 467] on li "Top" at bounding box center [536, 463] width 163 height 27
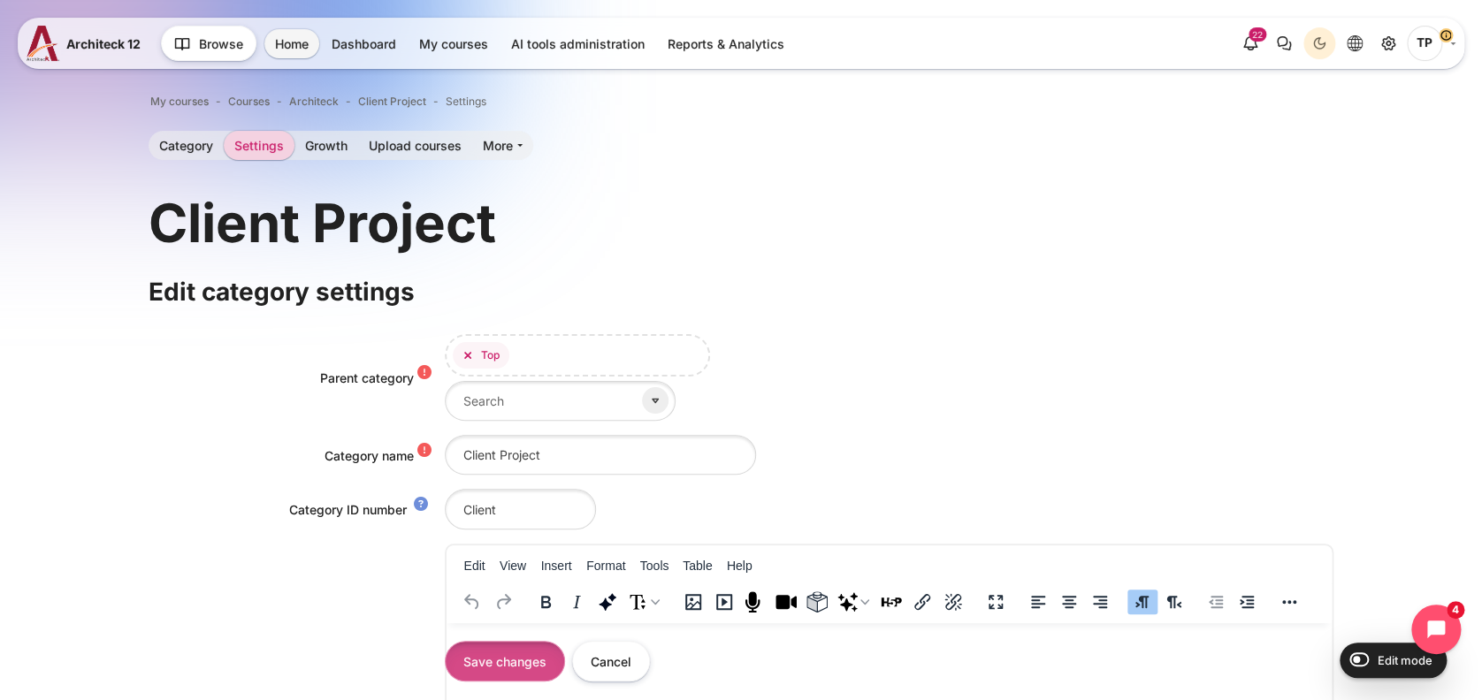
click at [506, 657] on input "Save changes" at bounding box center [505, 661] width 120 height 40
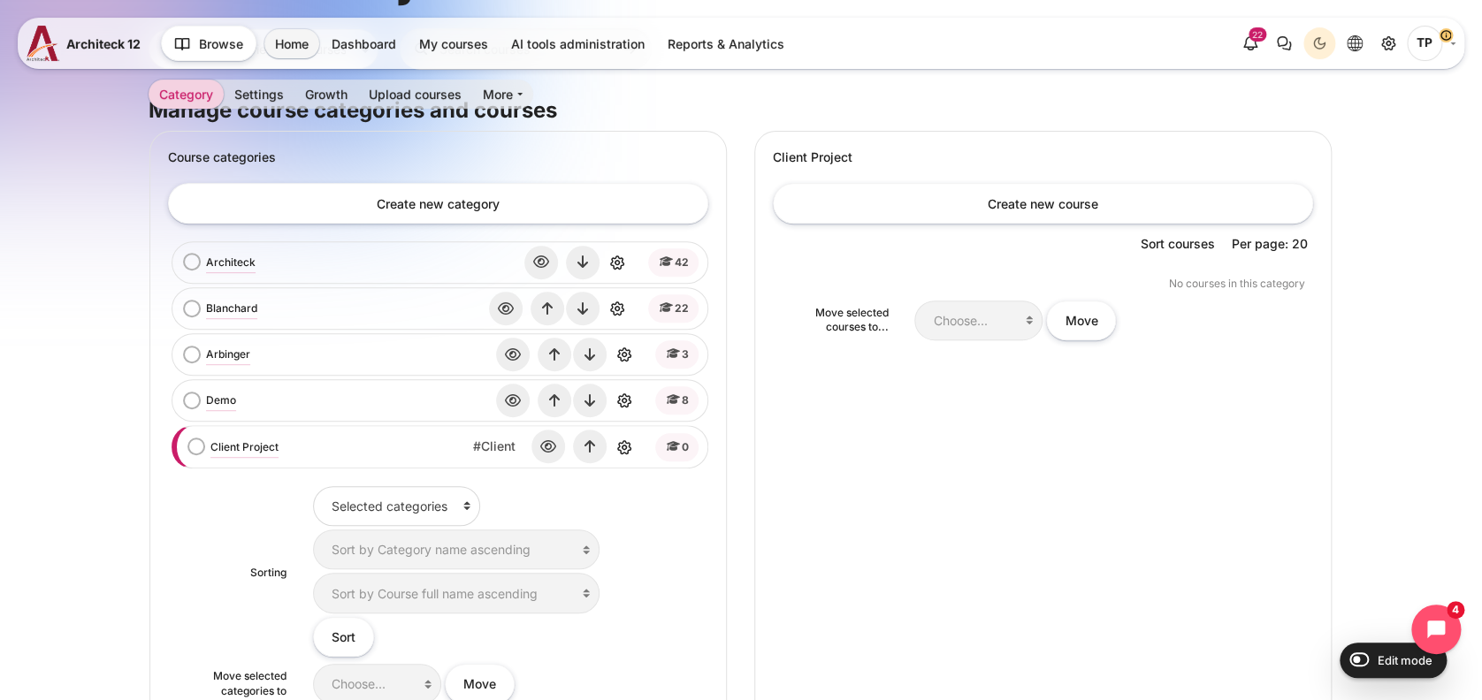
scroll to position [439, 0]
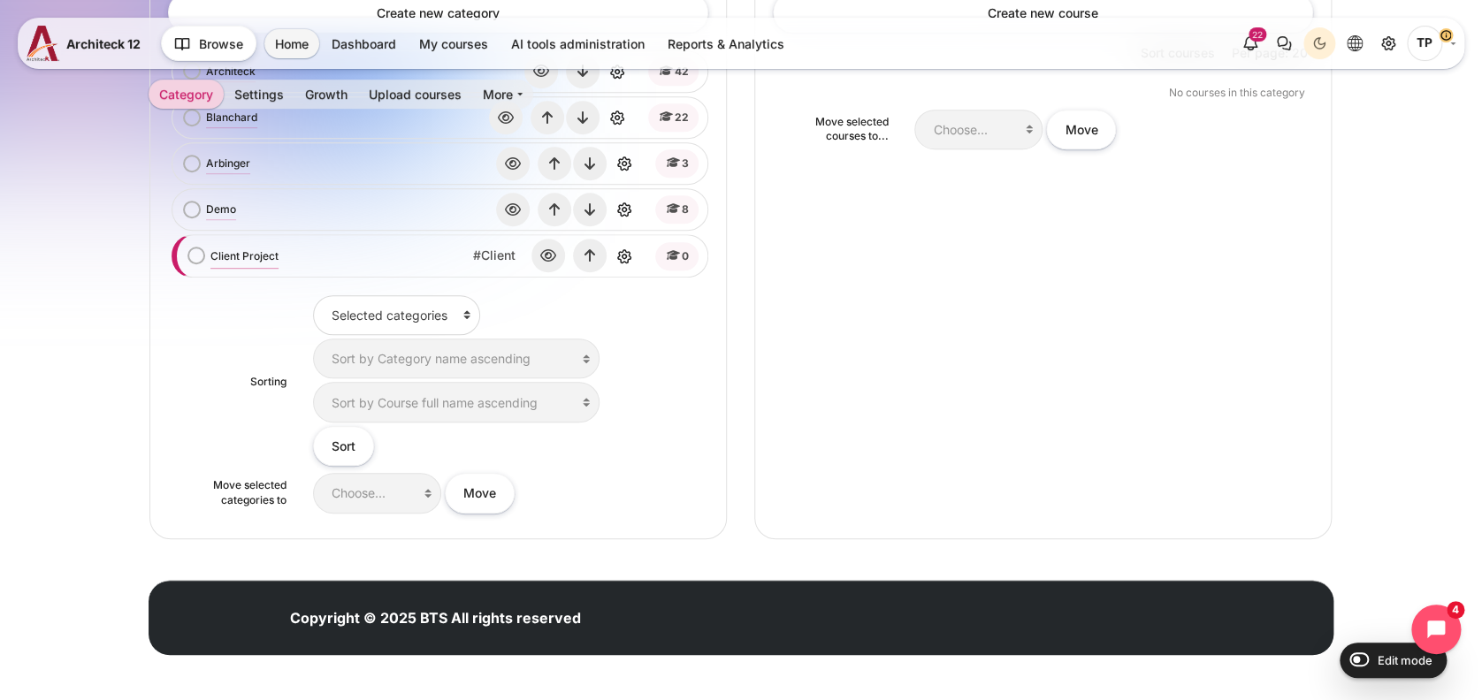
click at [230, 256] on link "Client Project" at bounding box center [244, 257] width 68 height 16
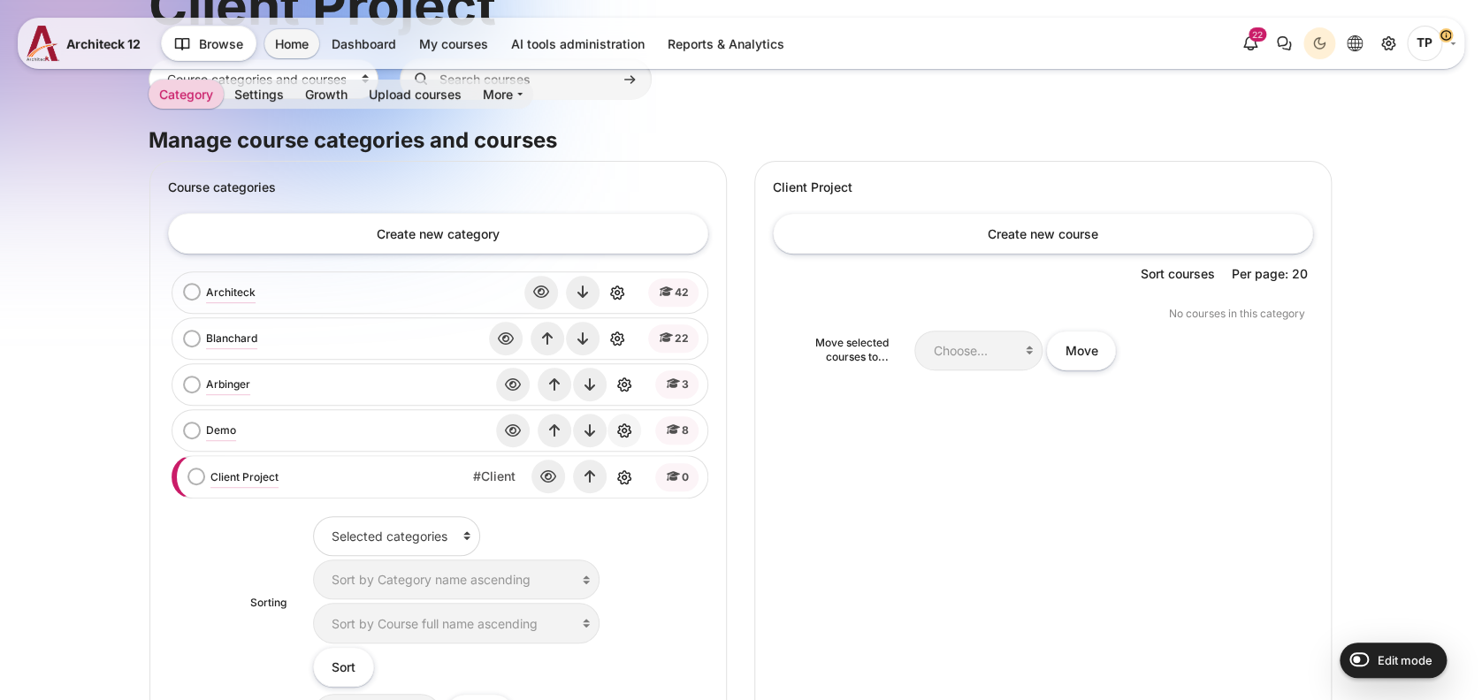
scroll to position [354, 0]
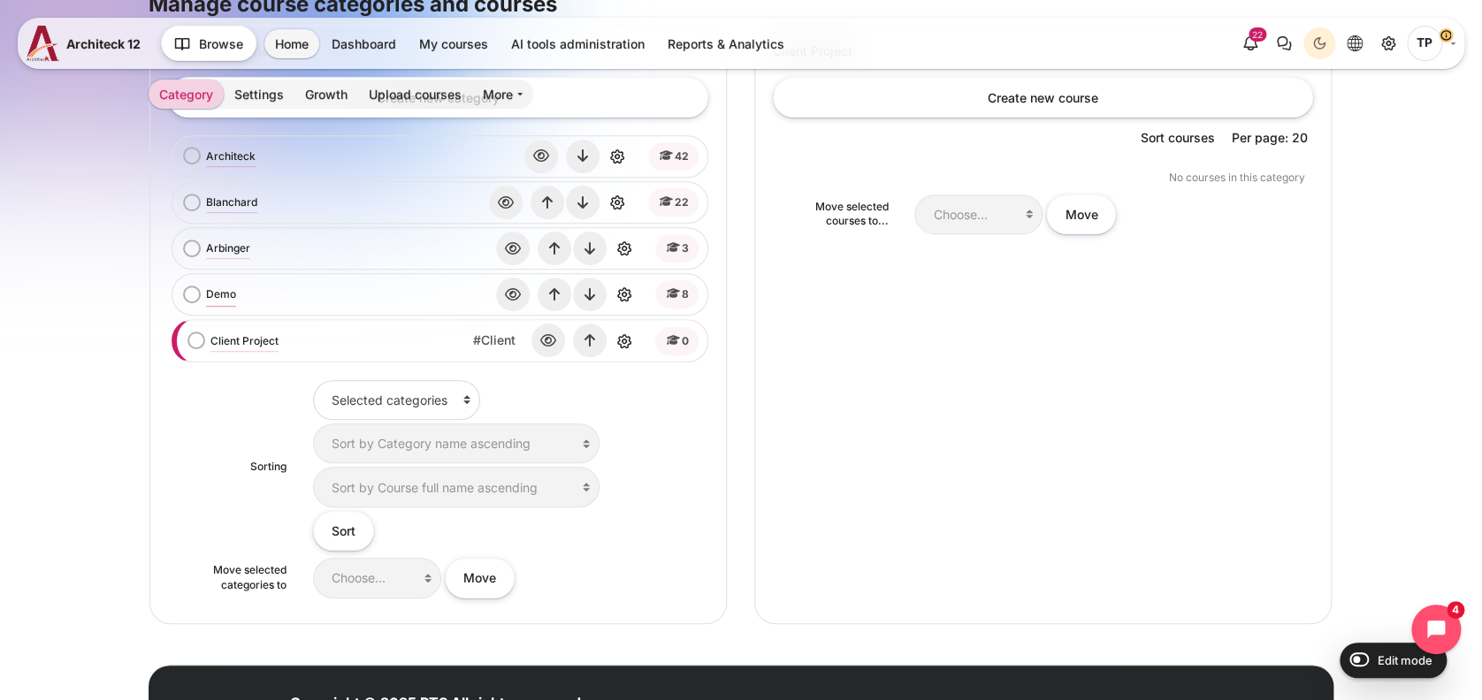
click at [215, 292] on link "Demo" at bounding box center [221, 295] width 30 height 16
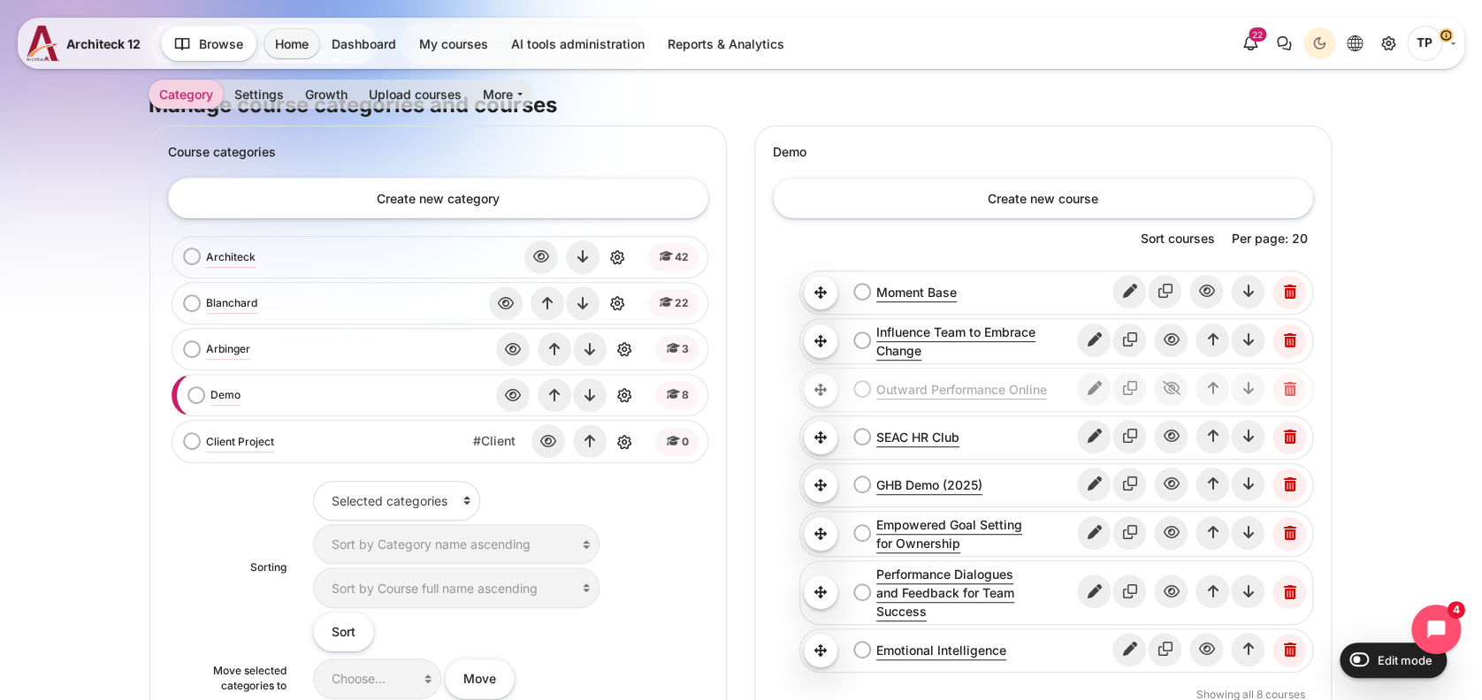
scroll to position [112, 0]
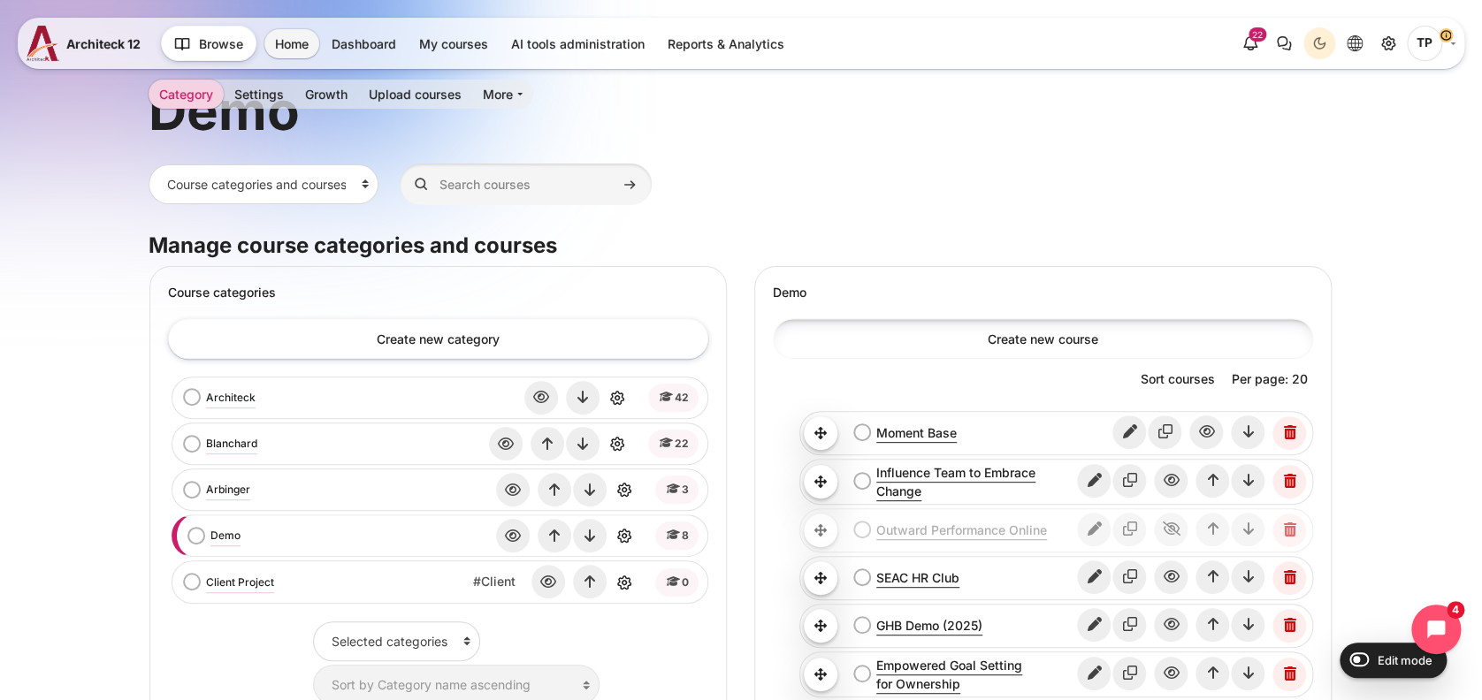
click at [991, 334] on link "Create new course" at bounding box center [1043, 338] width 540 height 40
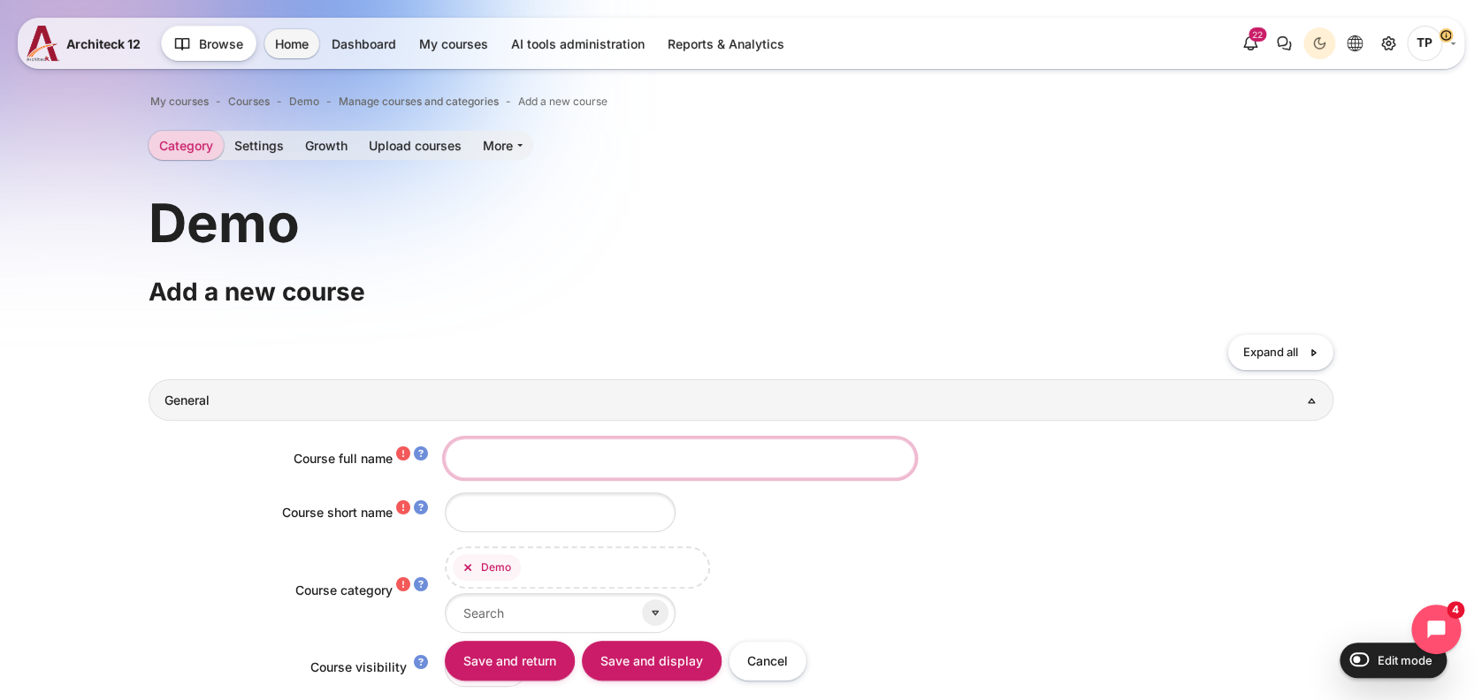
click at [532, 439] on input "Course full name" at bounding box center [680, 459] width 471 height 40
paste input "โครงการเตรียมความพร้อมผู้[PERSON_NAME]รองรับ[PERSON_NAME] (Young Talent Manager…"
click at [563, 459] on input "โครงการเตรียมความพร้อมผู้[PERSON_NAME]รองรับ[PERSON_NAME] (Young Talent Manager…" at bounding box center [680, 459] width 471 height 40
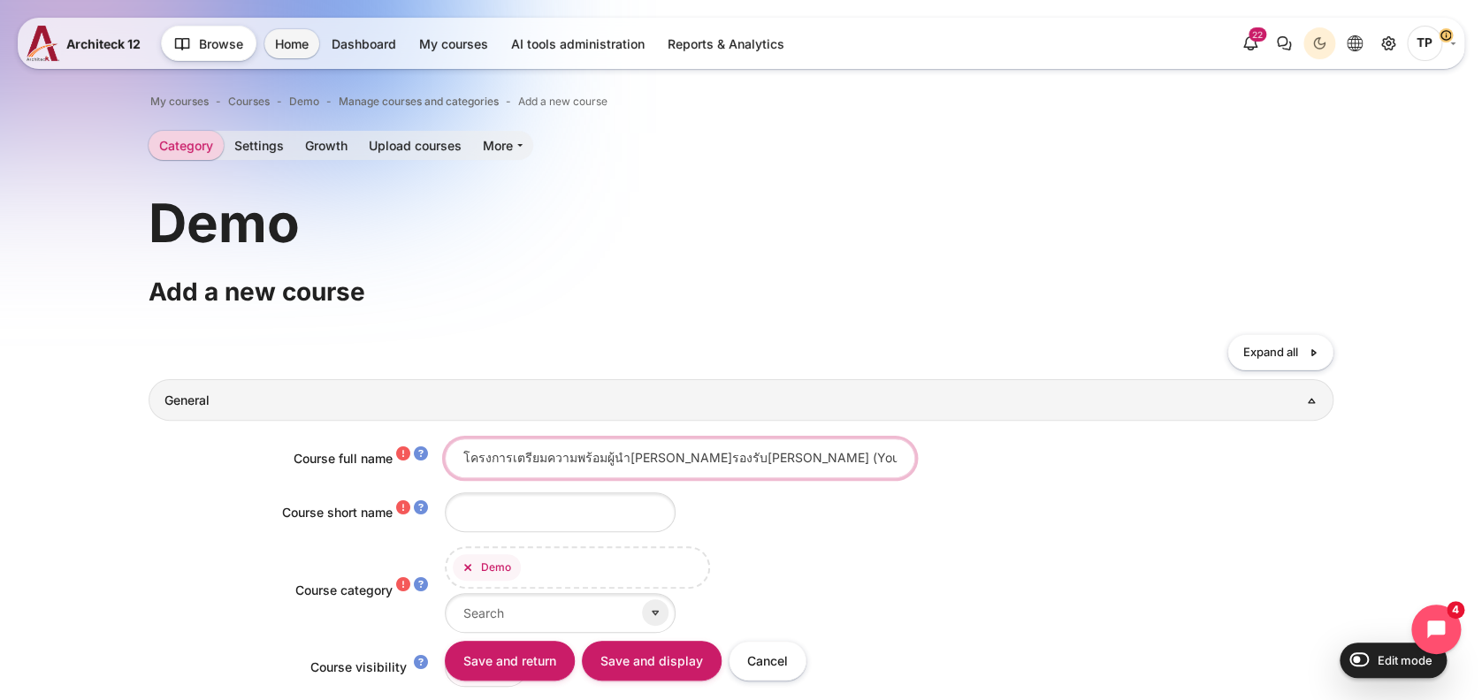
drag, startPoint x: 673, startPoint y: 458, endPoint x: 378, endPoint y: 439, distance: 296.0
click at [378, 439] on div "Course full name โครงการเตรียมความพร้อมผู้นำรุ่นใหม่รองรับอนาคต (Young Talent M…" at bounding box center [742, 459] width 1186 height 40
click at [460, 461] on input "โครงการเตรียมความพร้อมผู้นำรุ่นใหม่รองรับอนาคต (Young Talent Manager) รุ่นที่ 2" at bounding box center [680, 459] width 471 height 40
drag, startPoint x: 672, startPoint y: 457, endPoint x: 899, endPoint y: 464, distance: 227.4
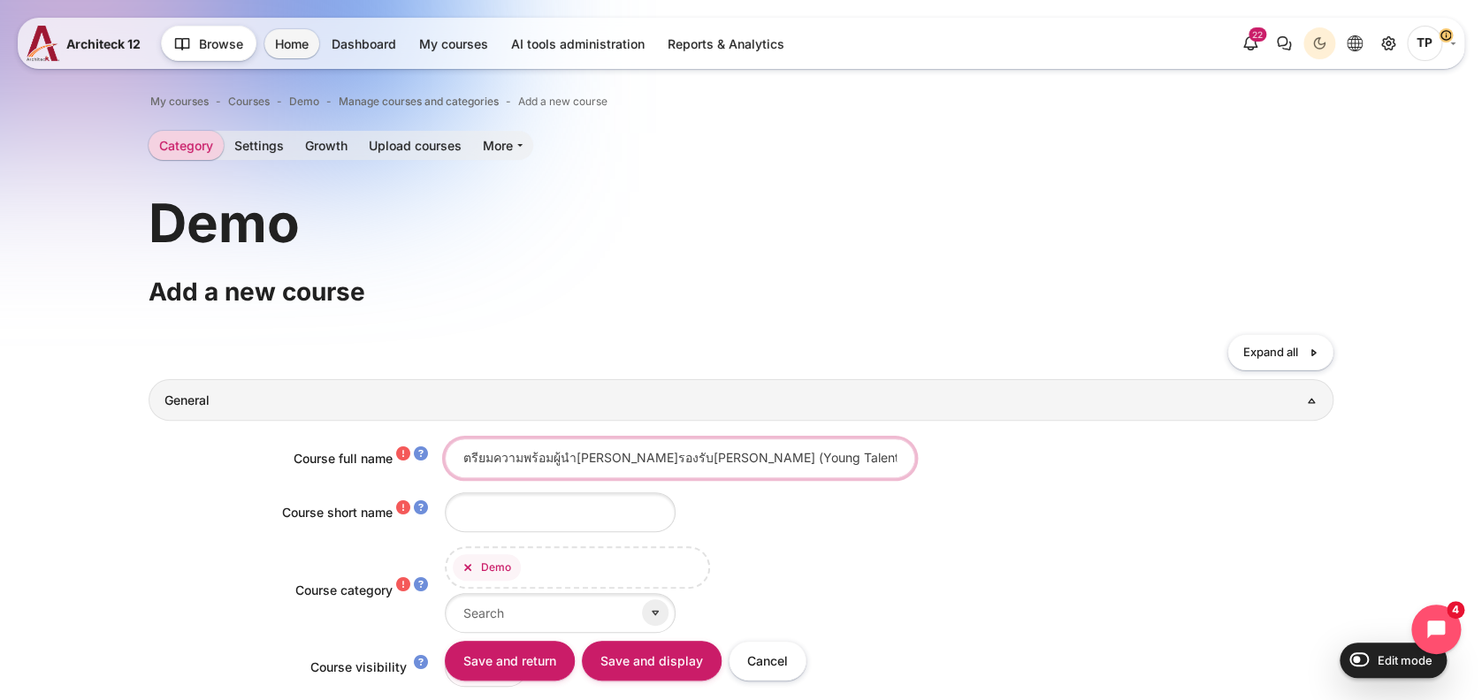
click at [899, 464] on div "โครงการเตรียมความพร้อมผู้นำรุ่นใหม่รองรับอนาคต (Young Talent Manager) รุ่นที่ 2" at bounding box center [890, 459] width 890 height 40
click at [810, 458] on input "โครงการเตรียมความพร้อมผู้นำรุ่นใหม่รองรับอนาคต (Young Talent Manager) รุ่นที่ 2" at bounding box center [680, 459] width 471 height 40
click at [846, 460] on input "โครงการเตรียมความพร้อมผู้นำรุ่นใหม่รองรับอนาคต (Young Talent Manager) รุ่นที่ 2" at bounding box center [680, 459] width 471 height 40
drag, startPoint x: 693, startPoint y: 465, endPoint x: 1018, endPoint y: 447, distance: 326.0
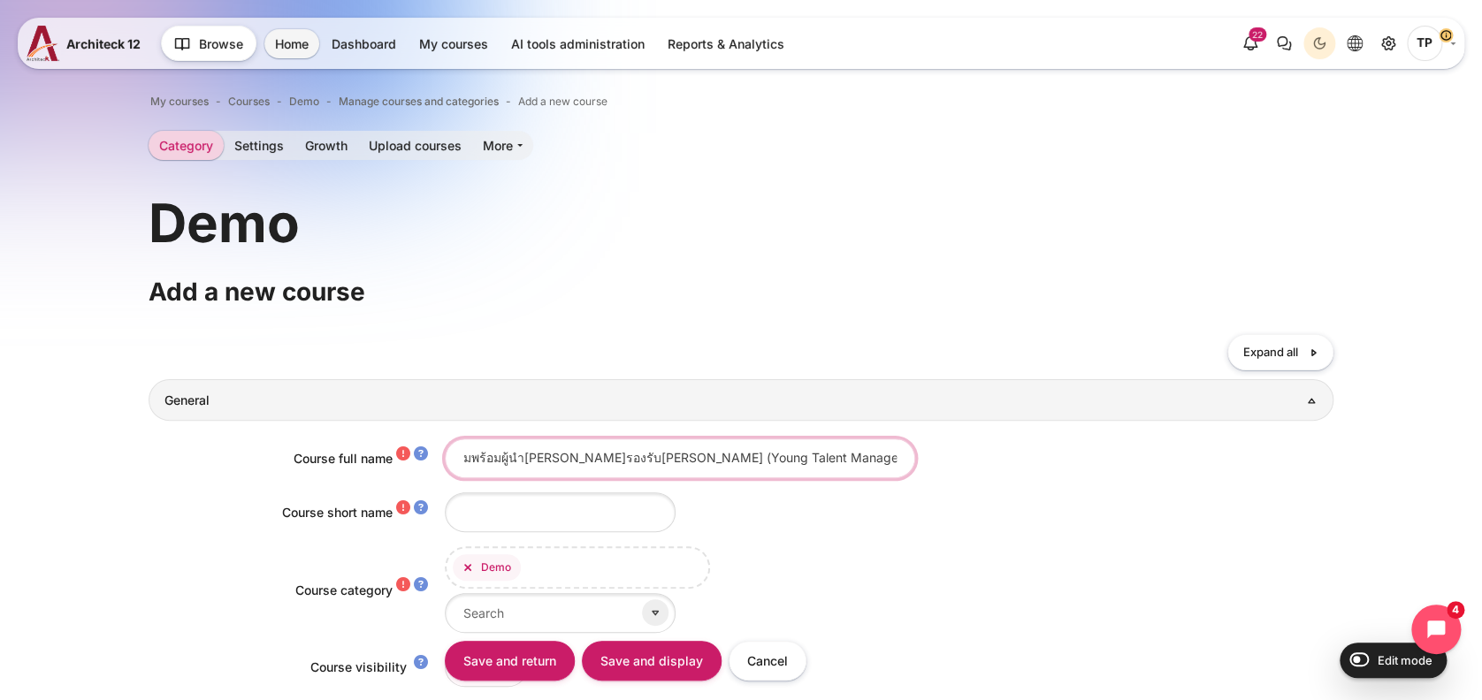
click at [1018, 447] on div "โครงการเตรียมความพร้อมผู้นำรุ่นใหม่รองรับอนาคต (Young Talent Manager) รุ่นที่ 2…" at bounding box center [890, 459] width 890 height 40
click at [827, 462] on input "โครงการเตรียมความพร้อมผู้นำรุ่นใหม่รองรับอนาคต (Young Talent Manager) รุ่นที่ 2…" at bounding box center [680, 459] width 471 height 40
type input "โครงการเตรียมความพร้อมผู้นำรุ่นใหม่รองรับอนาคต (Young Talent Manager) รุ่นที่ 2…"
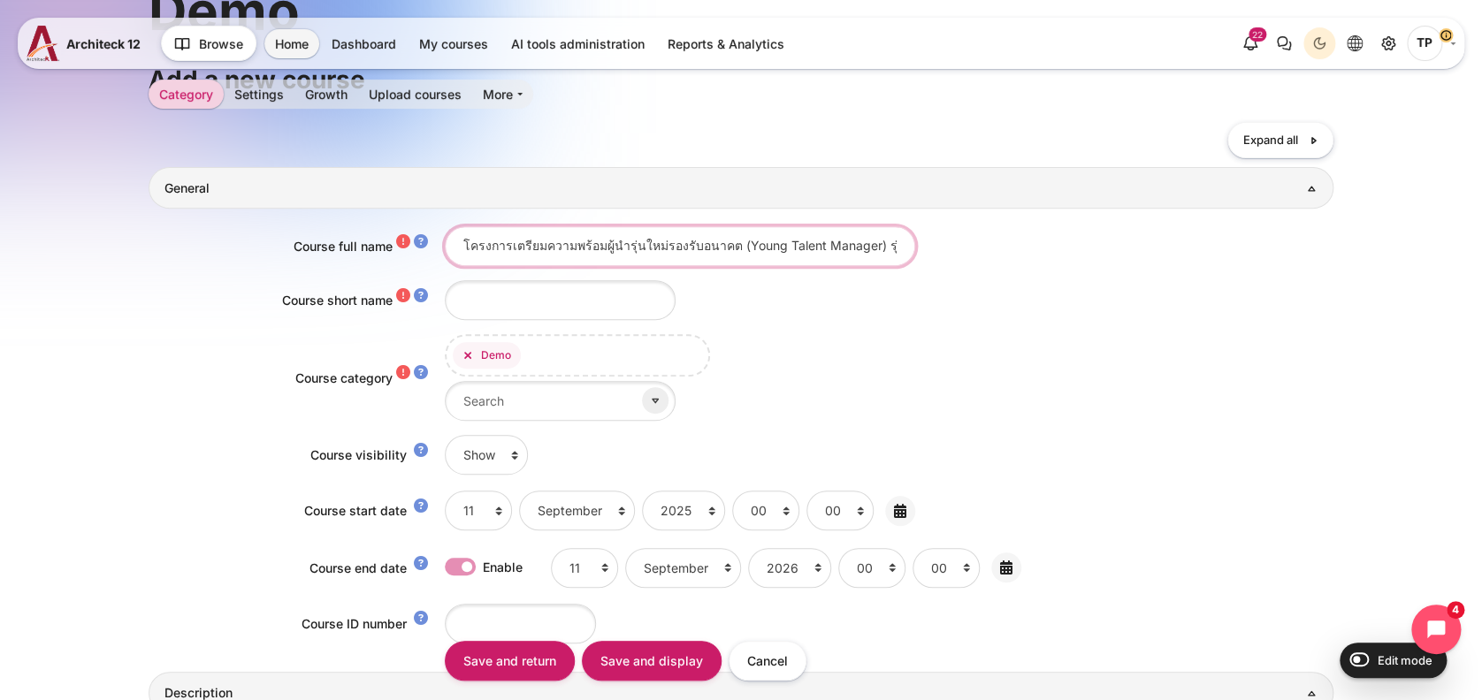
scroll to position [235, 0]
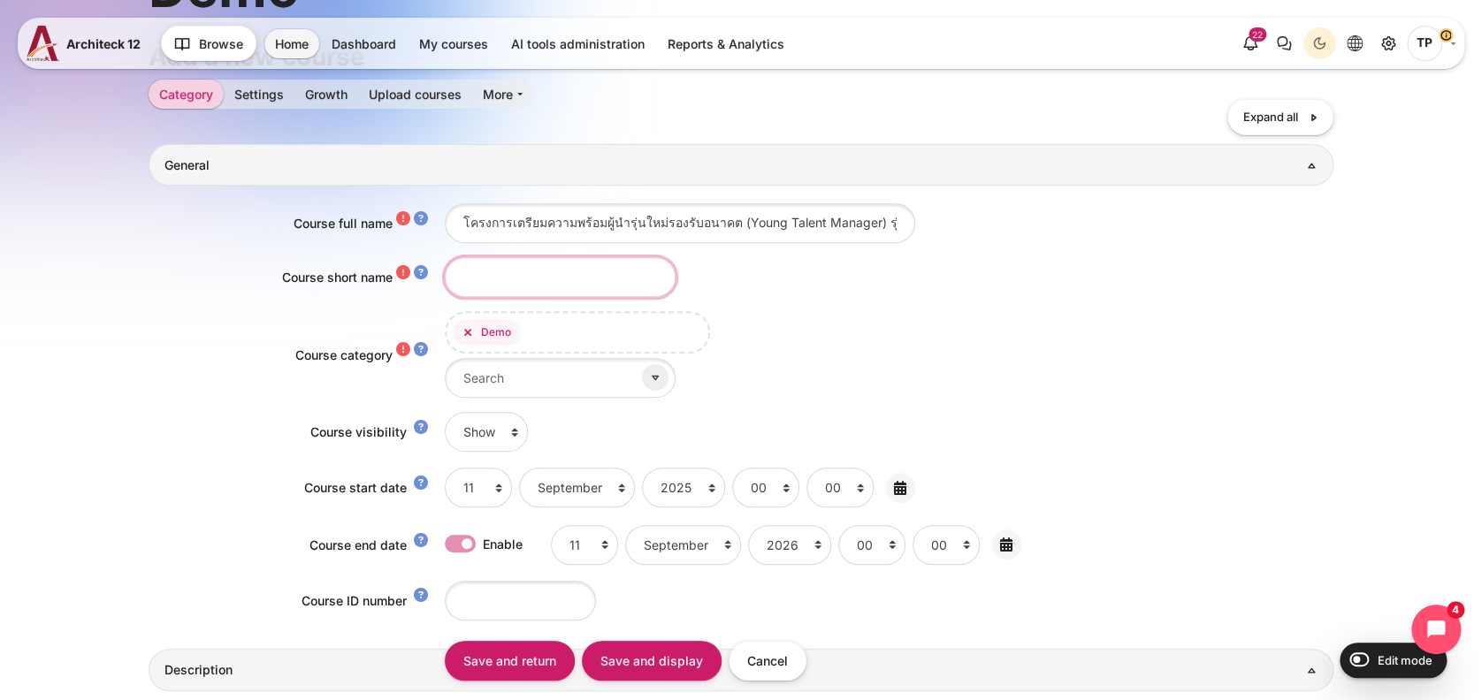
click at [531, 259] on input "Course short name" at bounding box center [560, 277] width 231 height 40
type input "เ"
type input "ฺ"
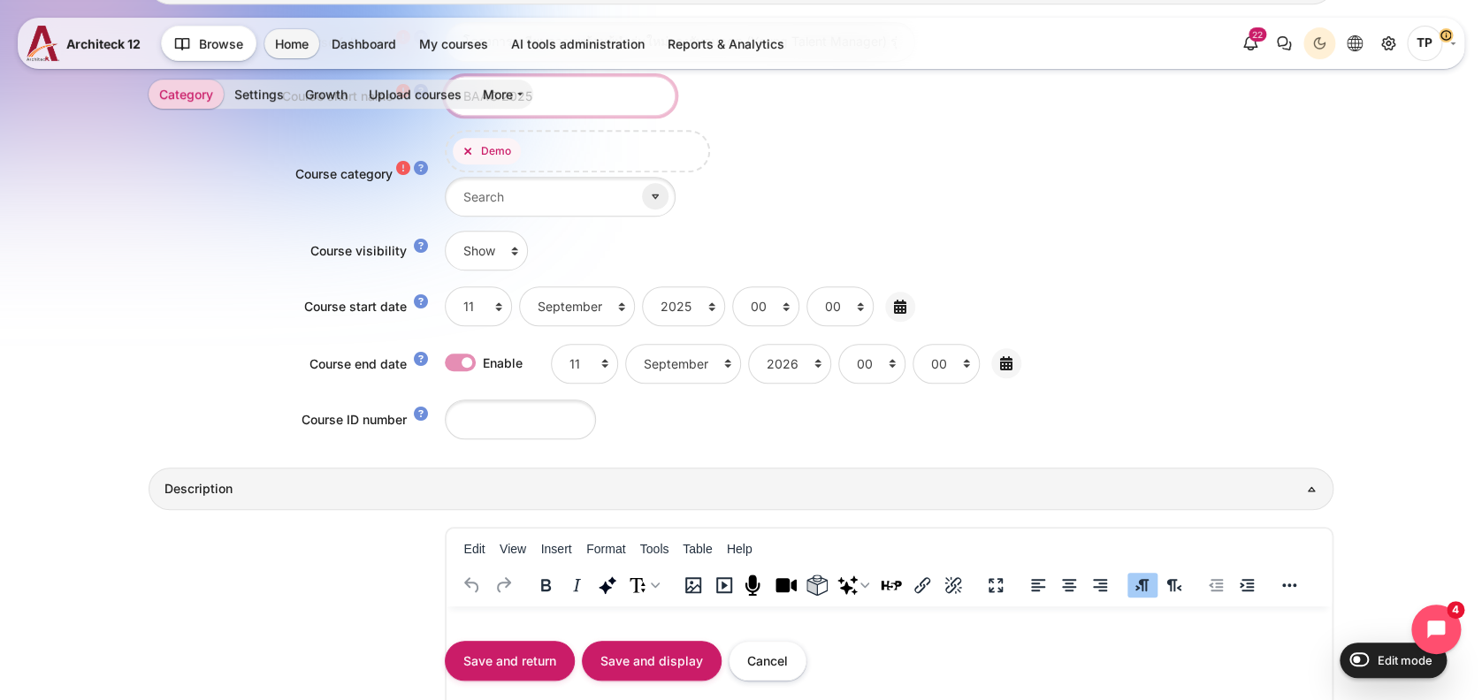
scroll to position [708, 0]
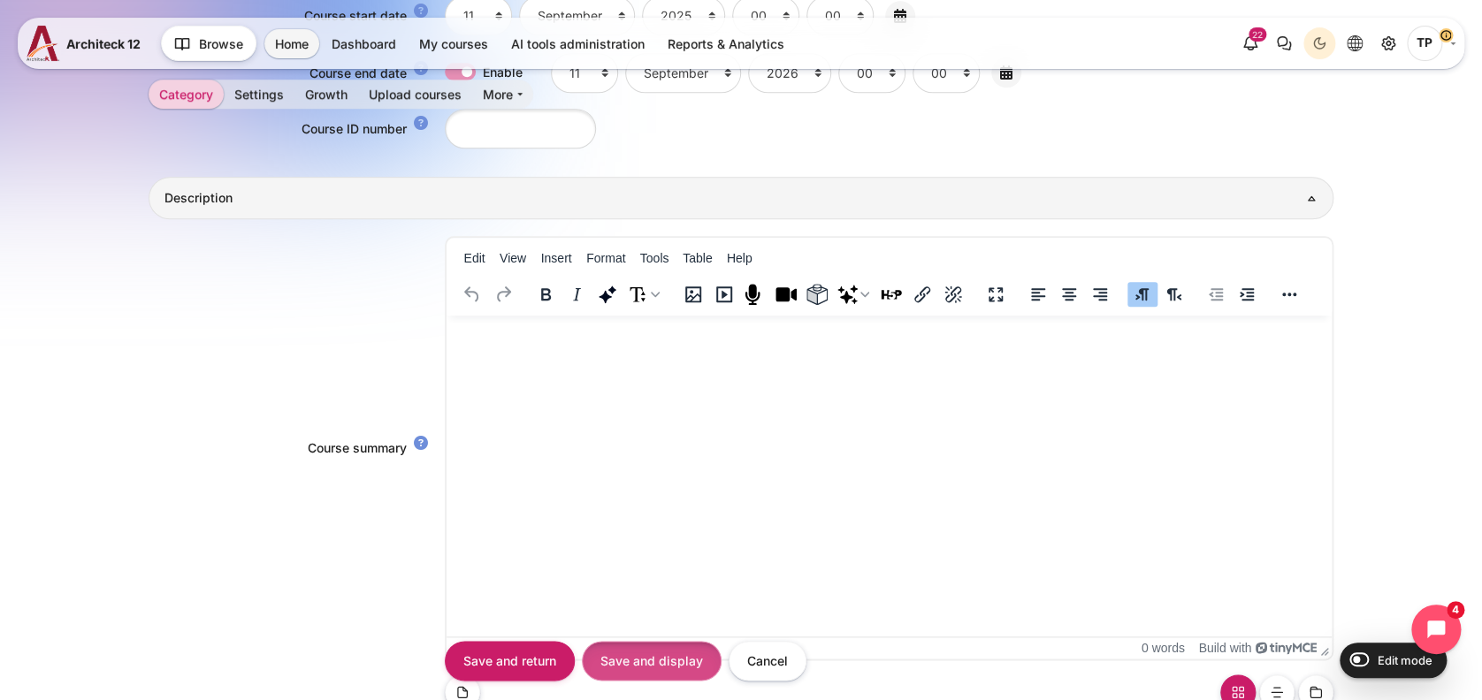
type input "BAAC 2025"
click at [648, 673] on input "Save and display" at bounding box center [652, 661] width 140 height 40
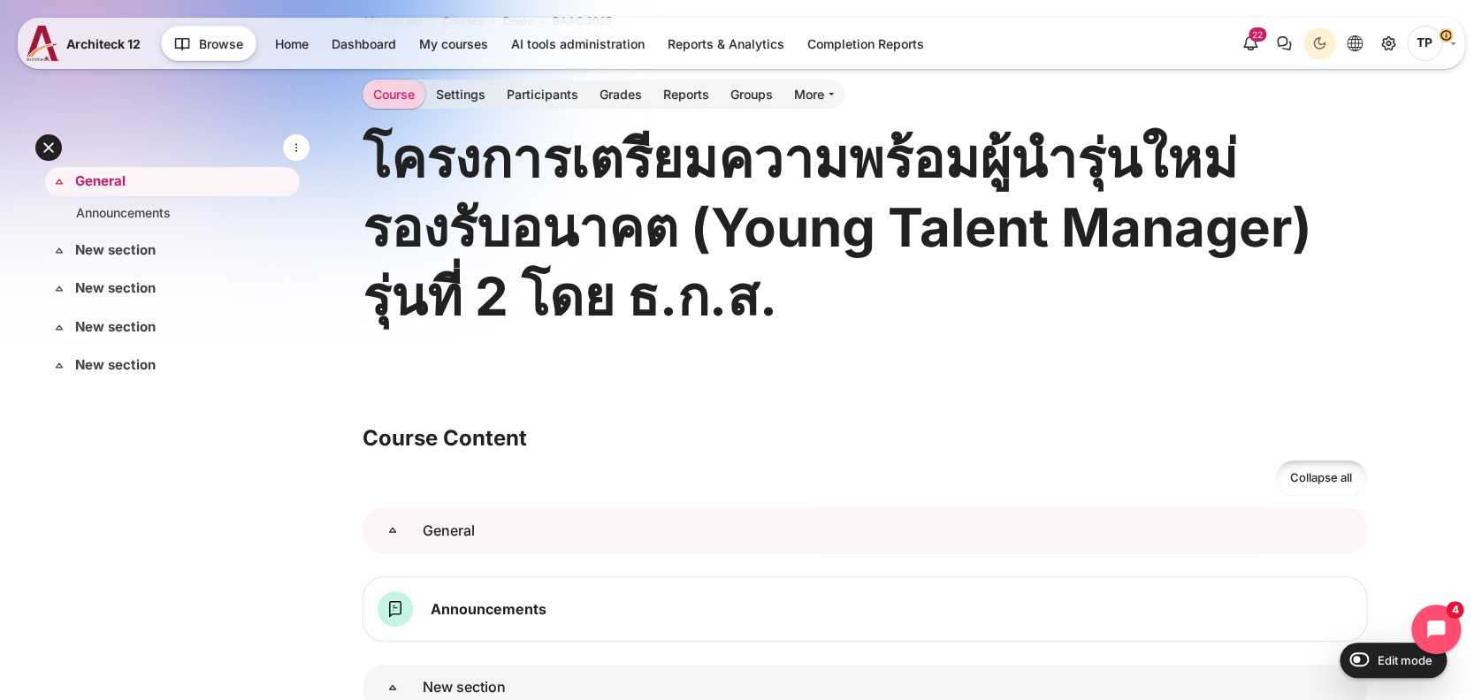
scroll to position [118, 0]
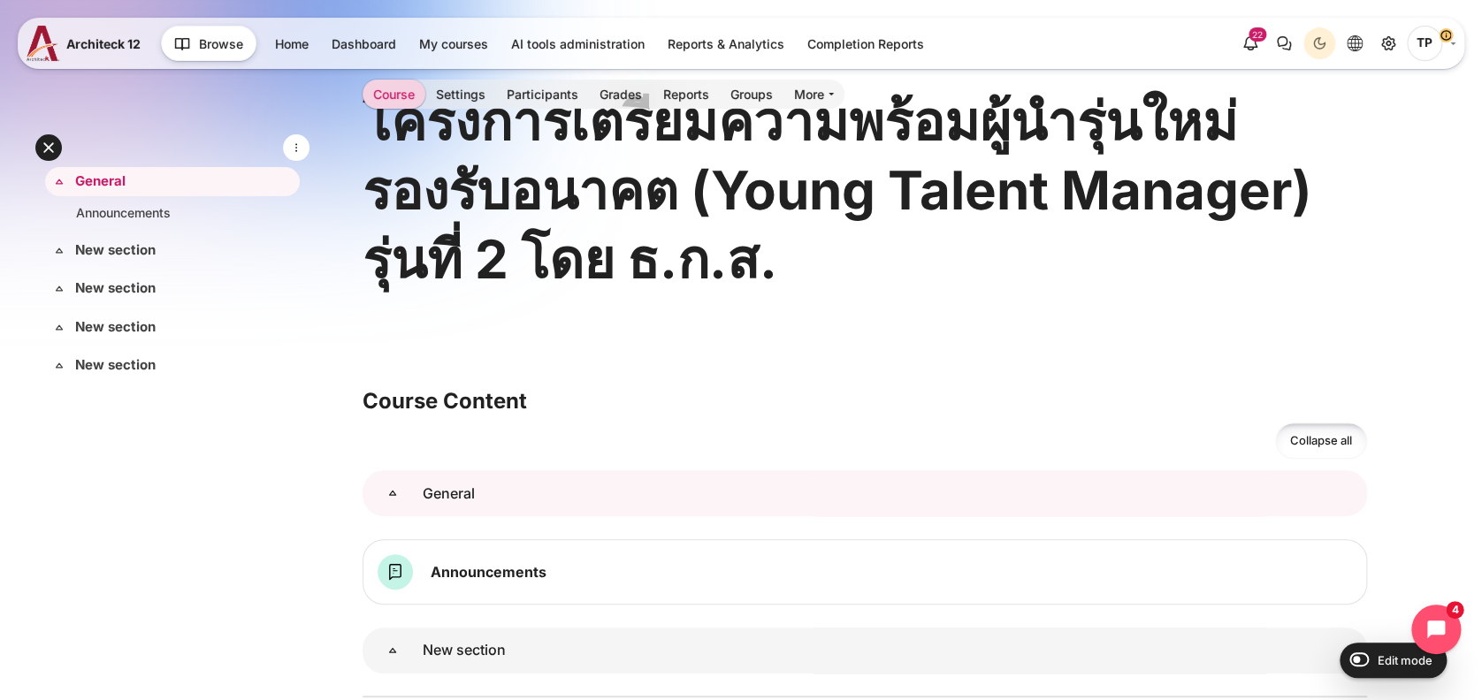
click at [423, 475] on link "General" at bounding box center [393, 494] width 60 height 46
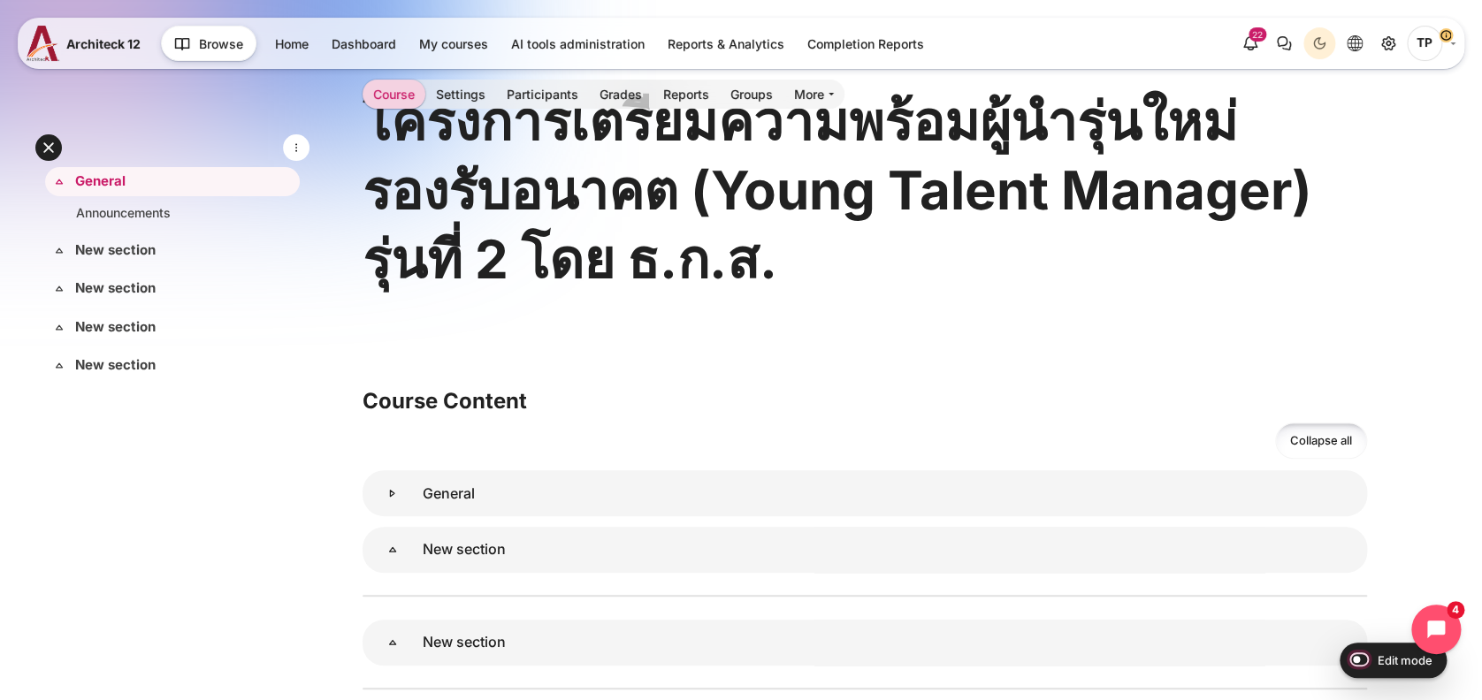
click at [1365, 653] on input "Edit mode" at bounding box center [1355, 659] width 31 height 18
checkbox input "true"
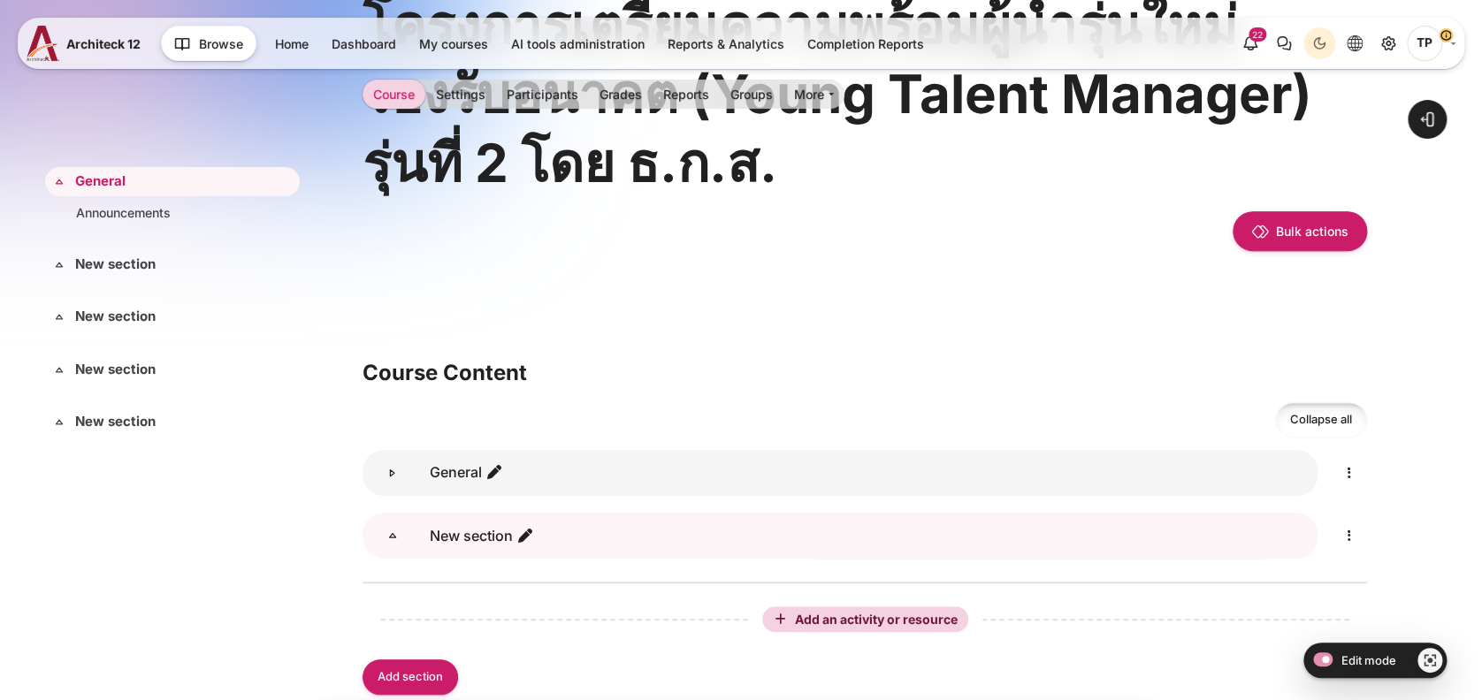
scroll to position [354, 0]
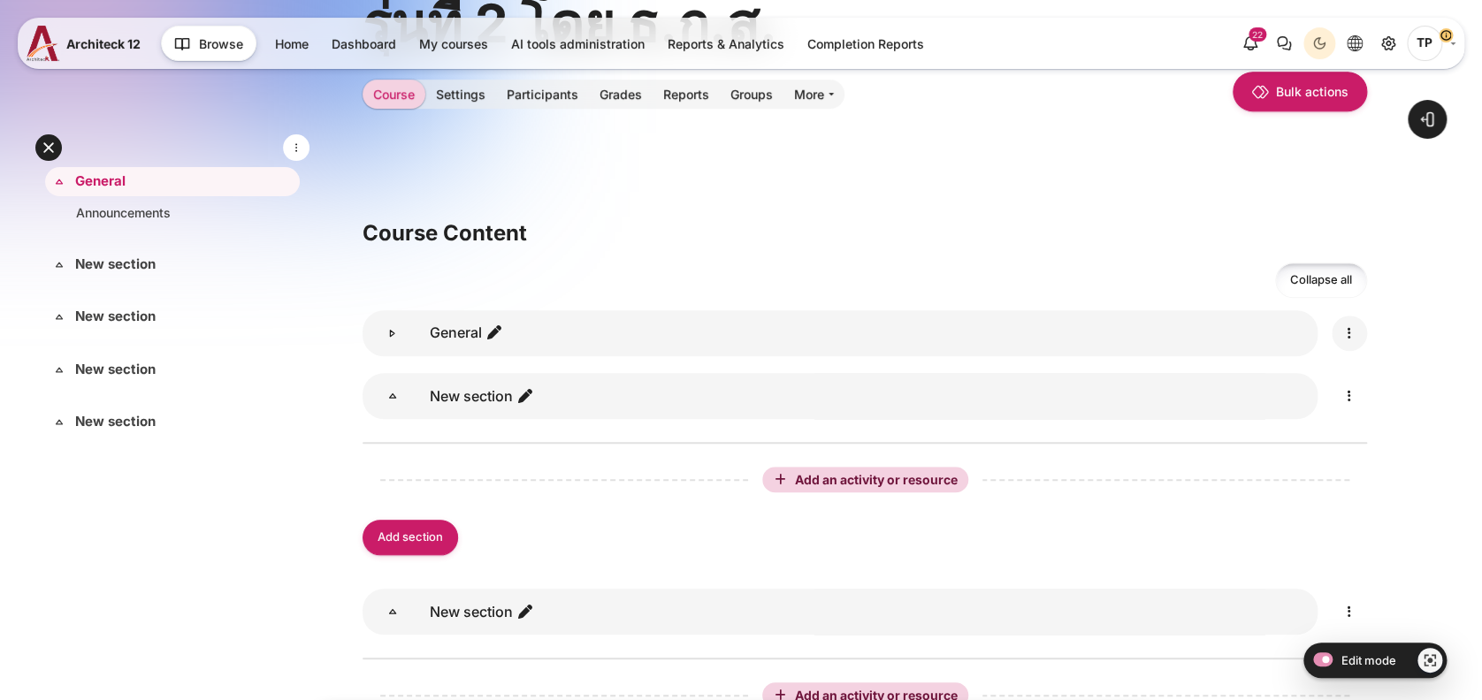
click at [1344, 339] on icon "Edit" at bounding box center [1349, 333] width 21 height 21
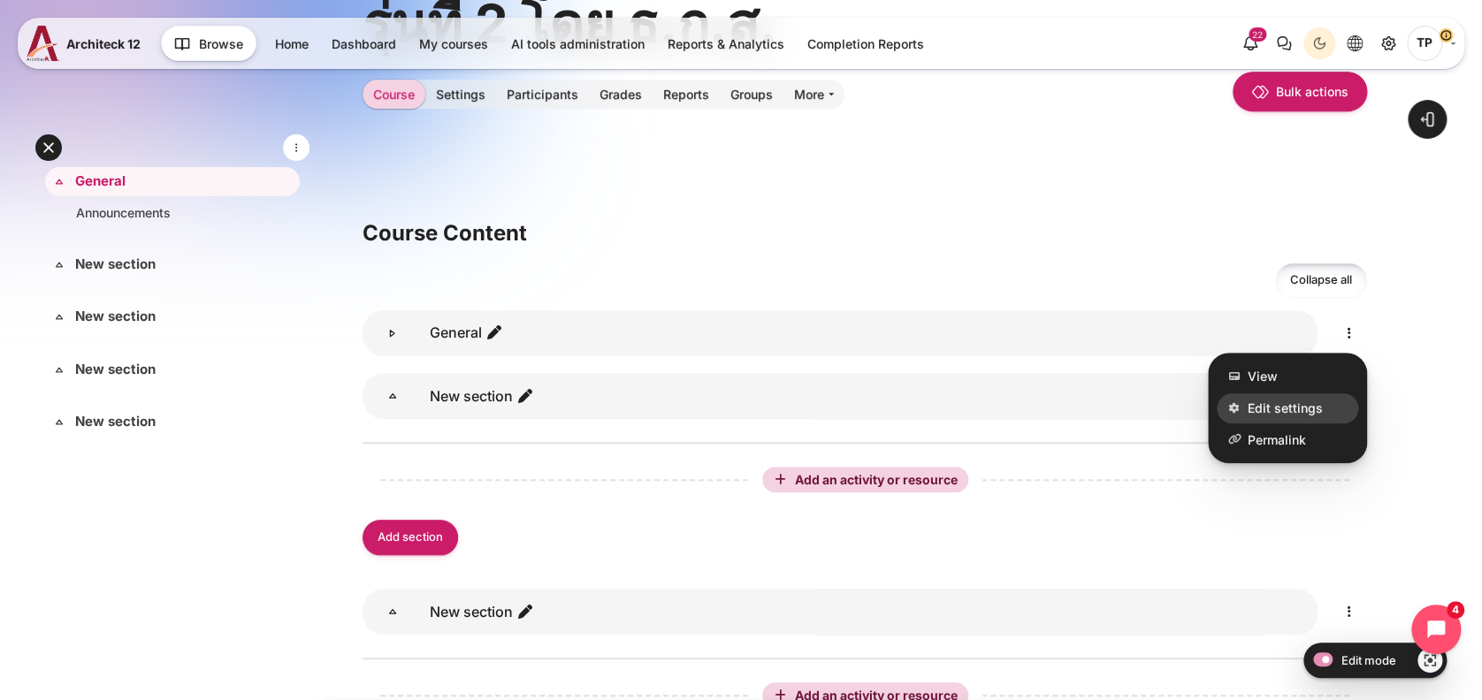
click at [1264, 400] on span "Edit settings" at bounding box center [1285, 408] width 75 height 19
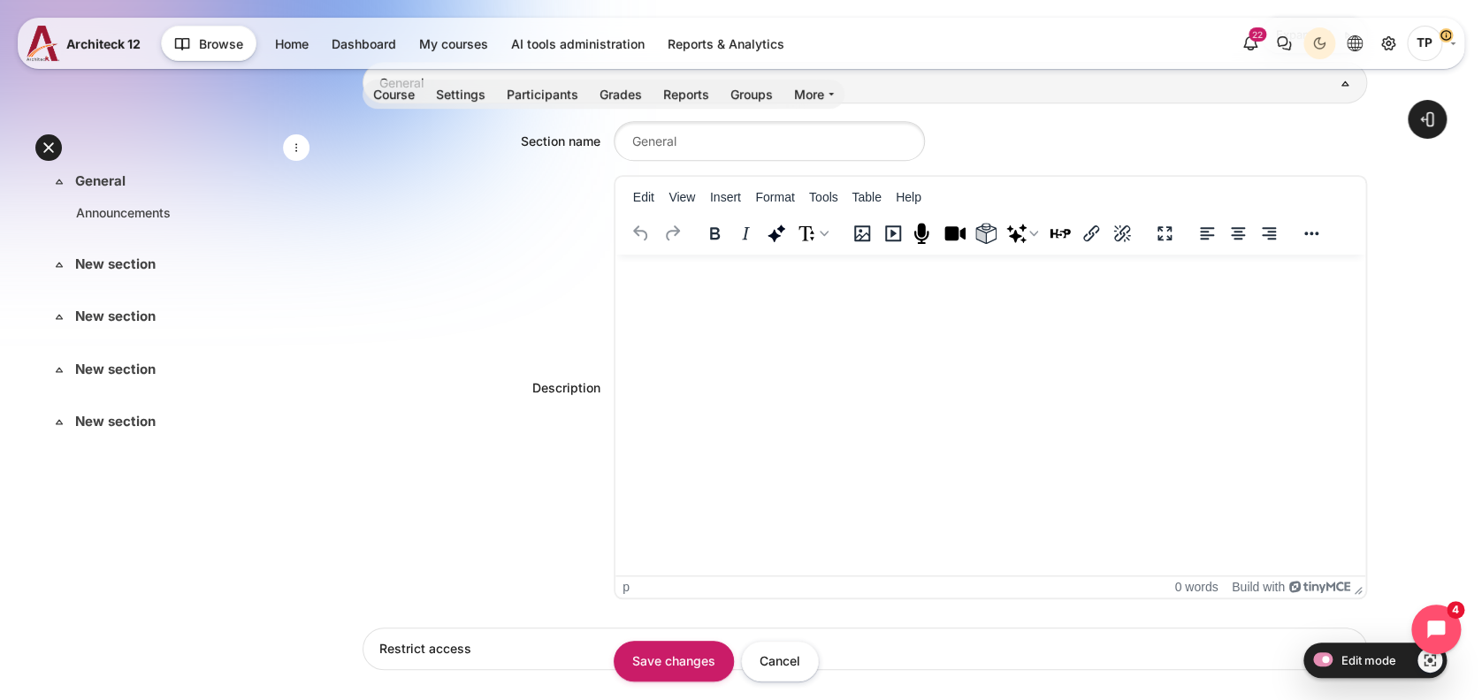
click at [907, 290] on html at bounding box center [991, 272] width 750 height 35
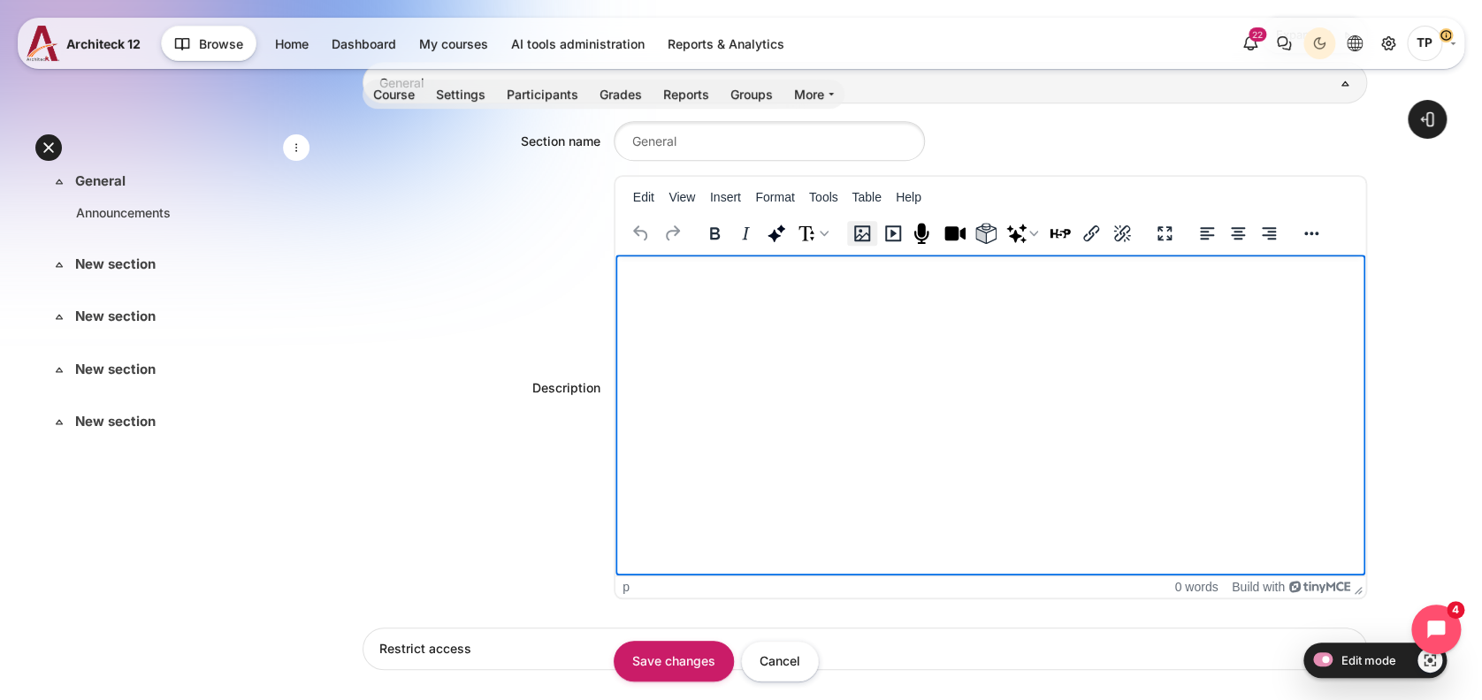
click at [856, 236] on icon "Image" at bounding box center [862, 234] width 16 height 16
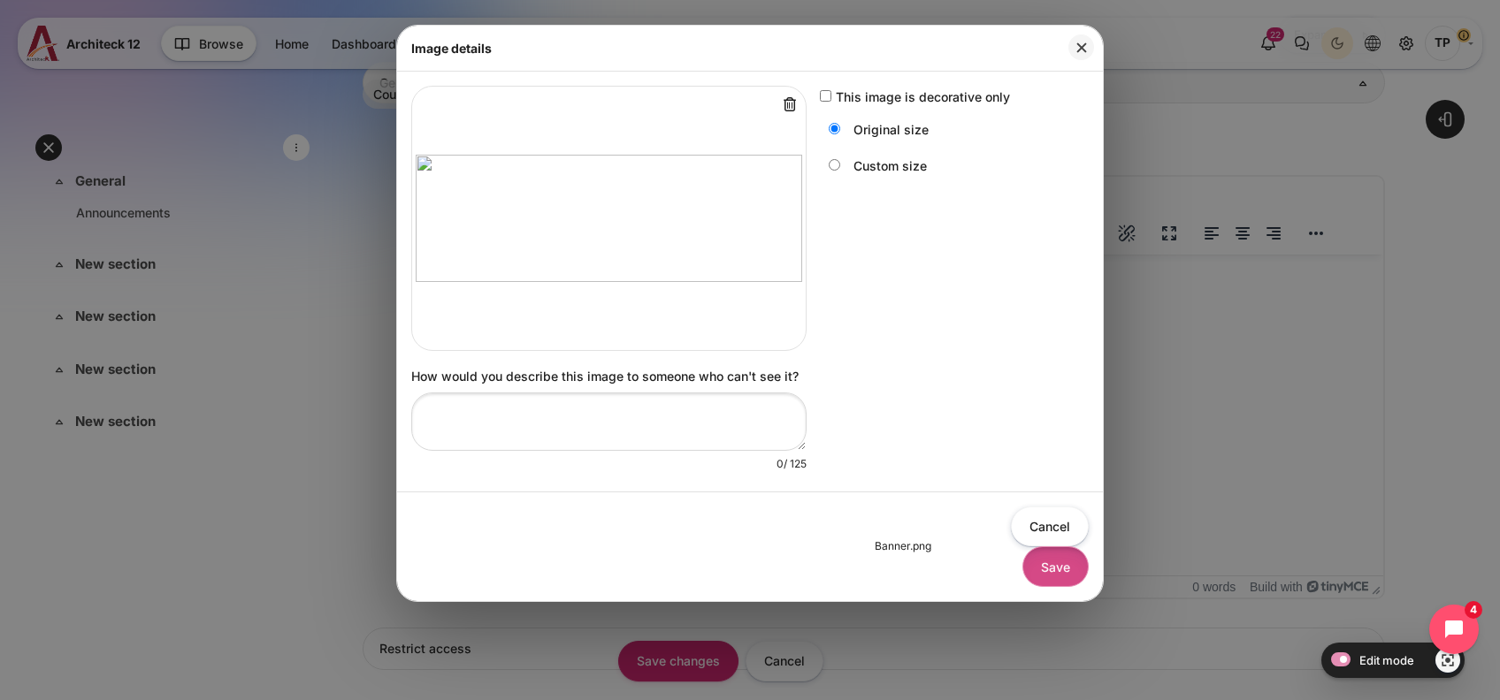
click at [1044, 578] on button "Save" at bounding box center [1055, 567] width 66 height 40
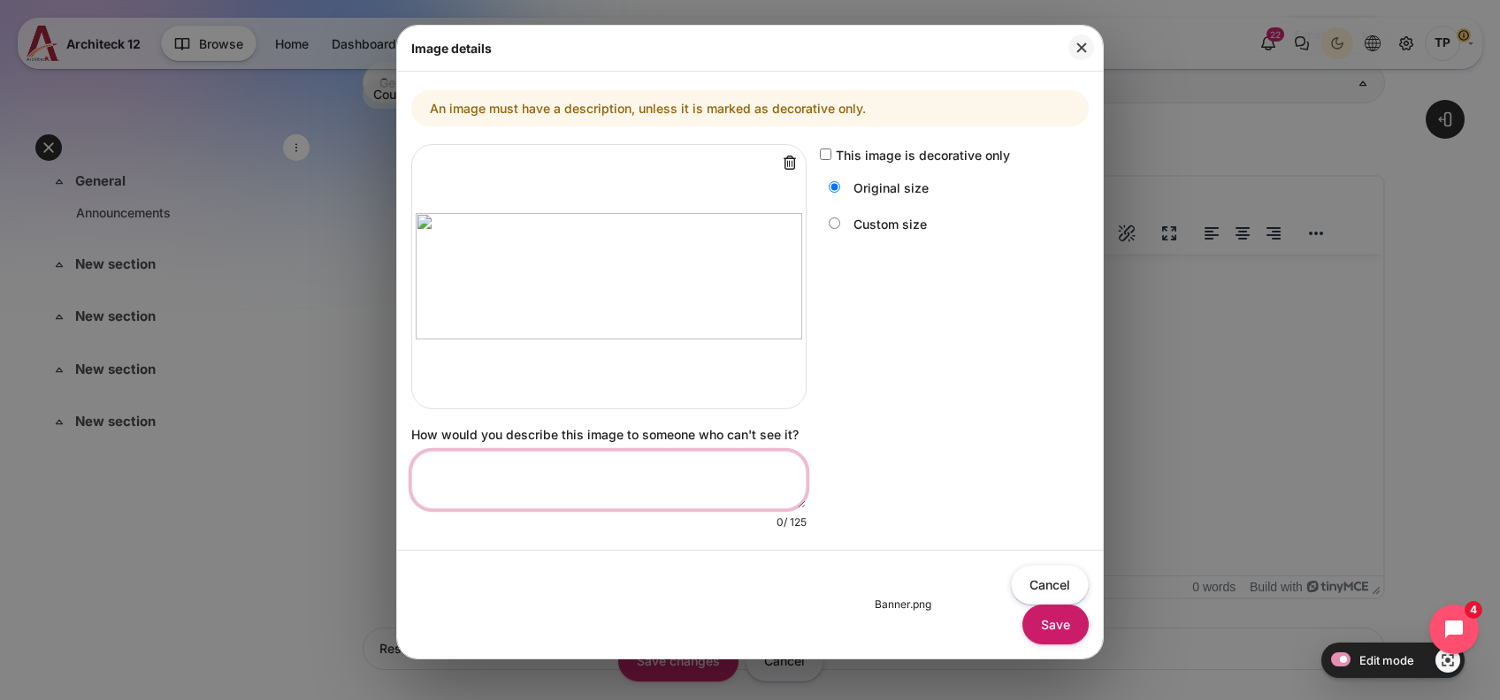
click at [594, 451] on textarea "How would you describe this image to someone who can't see it?" at bounding box center [608, 480] width 395 height 58
type textarea "d"
type textarea "banner"
click at [1059, 623] on button "Save" at bounding box center [1055, 625] width 66 height 40
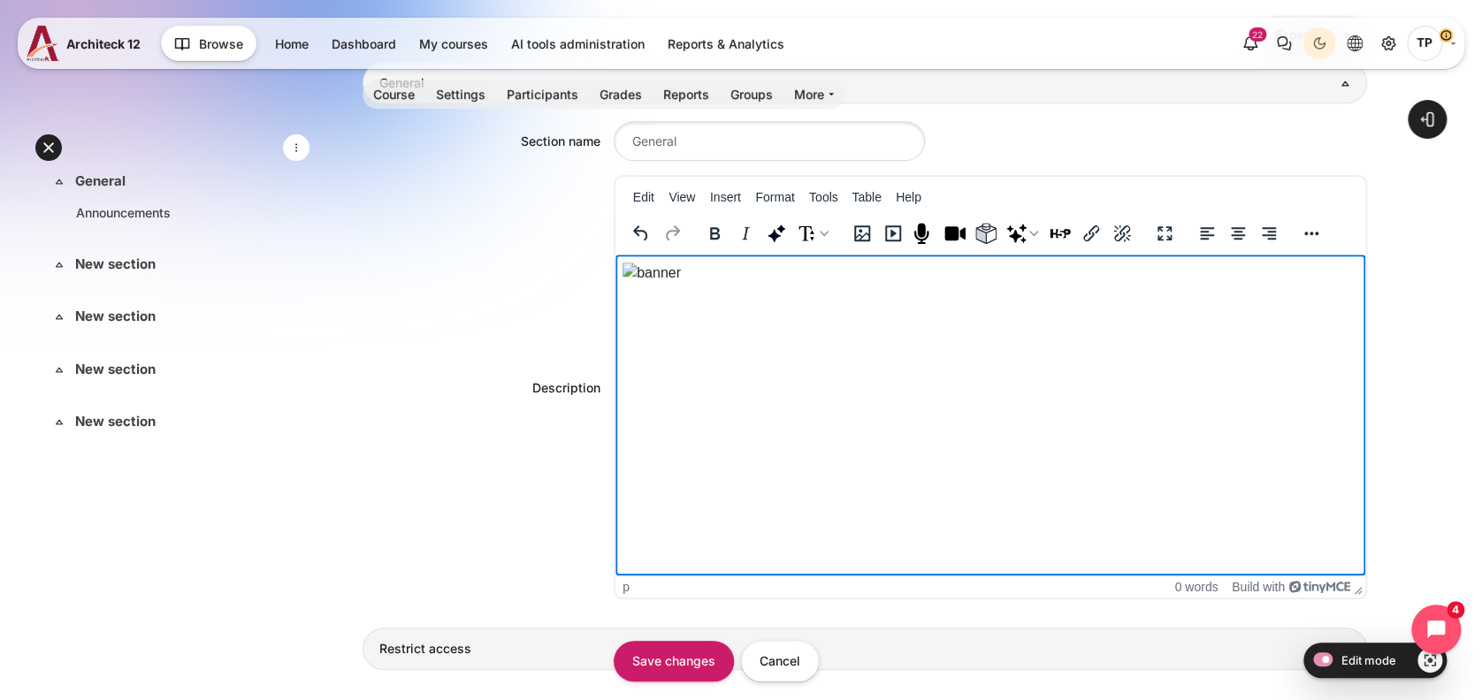
click at [665, 637] on link "Restrict access" at bounding box center [865, 649] width 1005 height 42
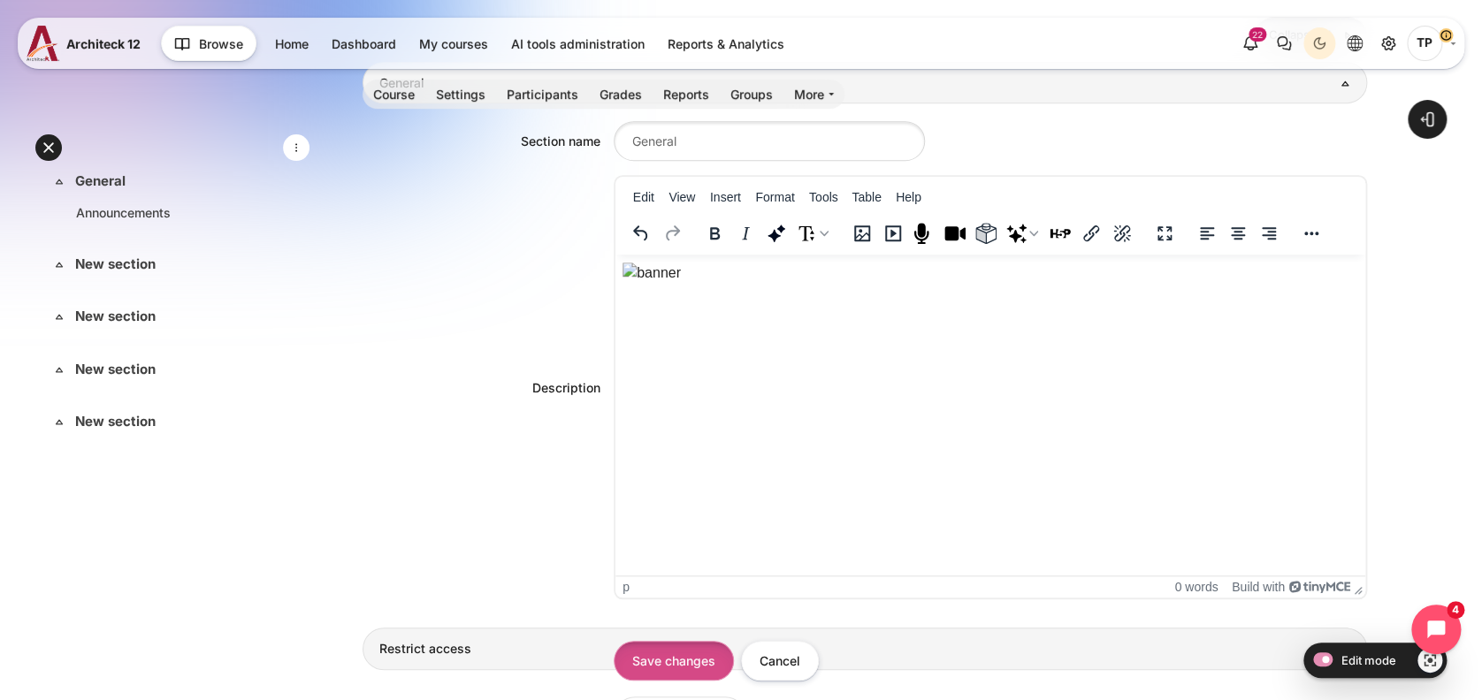
click at [658, 642] on input "Save changes" at bounding box center [674, 661] width 120 height 40
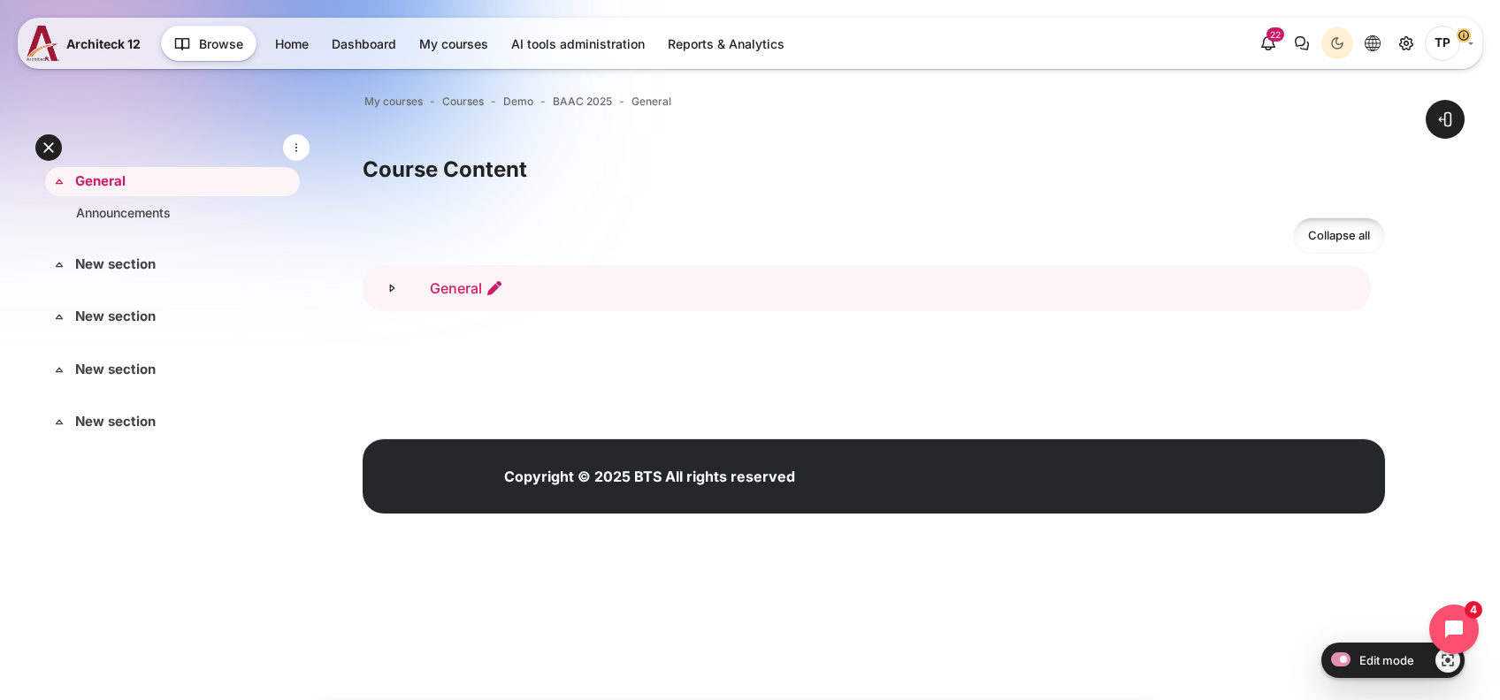
click at [462, 282] on link "General" at bounding box center [466, 288] width 73 height 18
click at [490, 277] on h3 "General" at bounding box center [467, 288] width 88 height 46
click at [489, 281] on icon "Edit section name" at bounding box center [495, 288] width 18 height 18
type input "ก้าวแรกกับโครงการ"
click at [133, 212] on link "Announcements" at bounding box center [169, 212] width 186 height 19
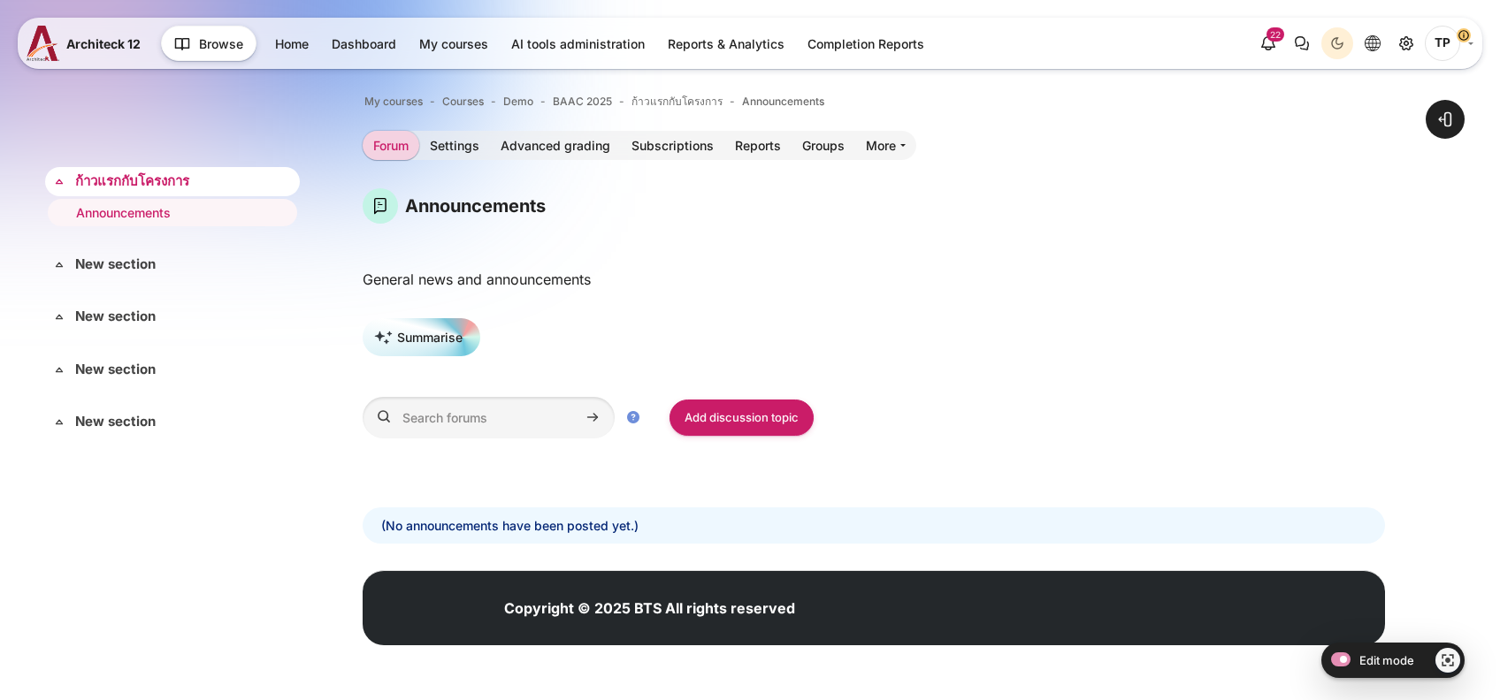
click at [104, 172] on link "ก้าวแรกกับโครงการ" at bounding box center [170, 182] width 191 height 20
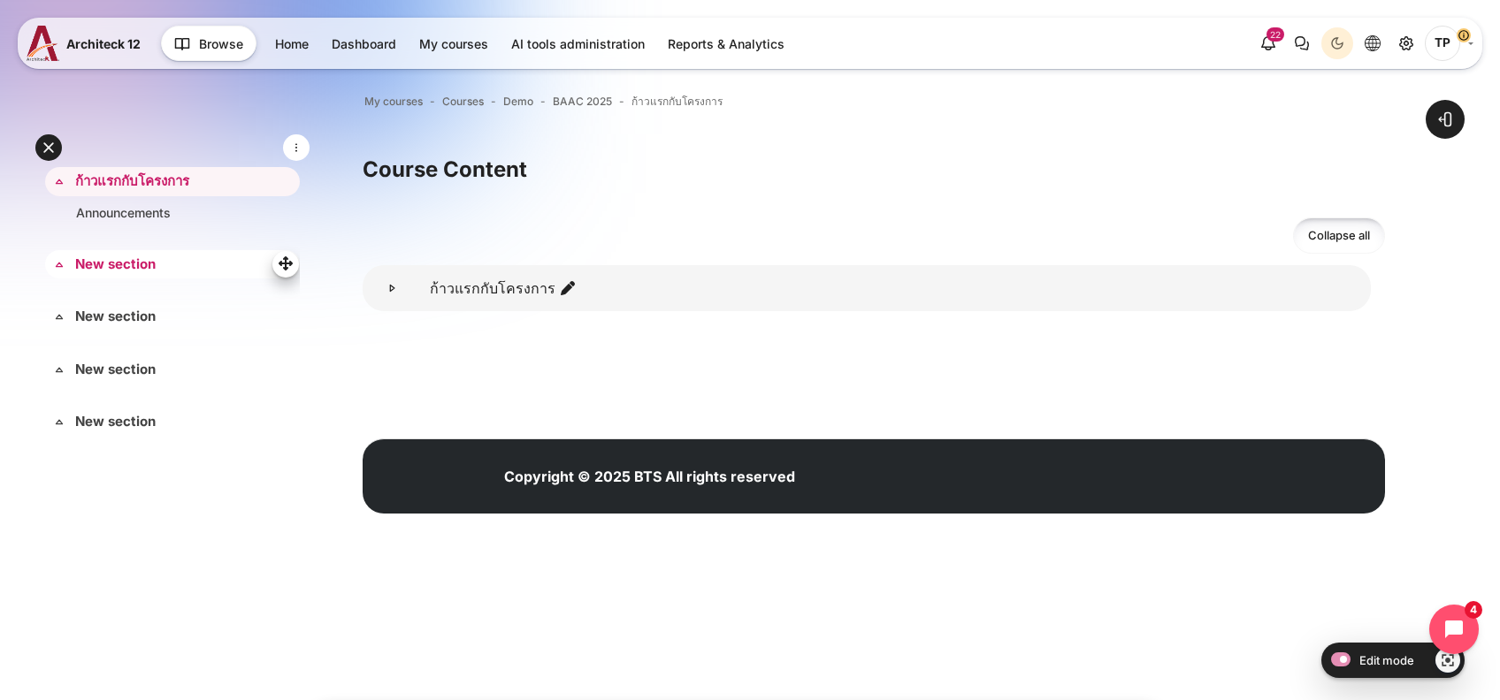
click at [113, 257] on link "New section" at bounding box center [170, 265] width 191 height 20
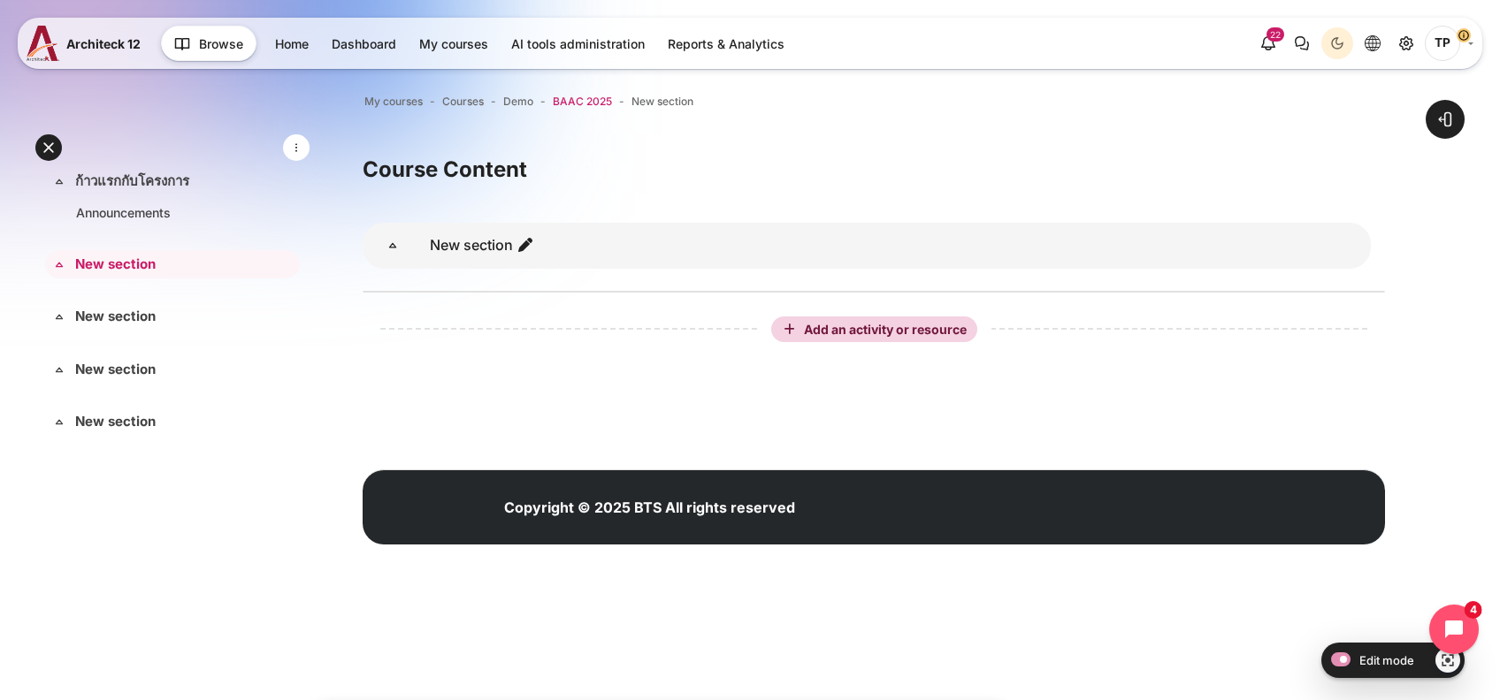
click at [566, 99] on span "BAAC 2025" at bounding box center [582, 102] width 59 height 16
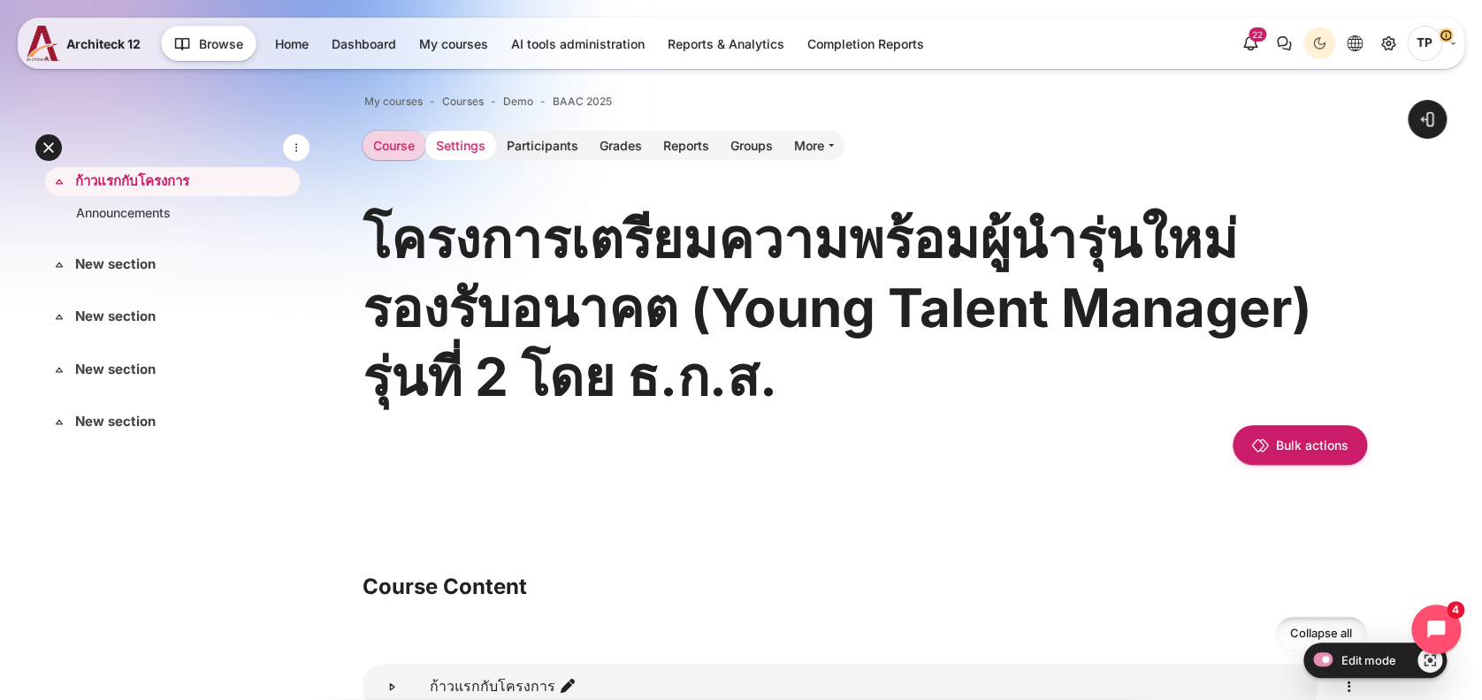
click at [473, 142] on link "Settings" at bounding box center [460, 145] width 71 height 29
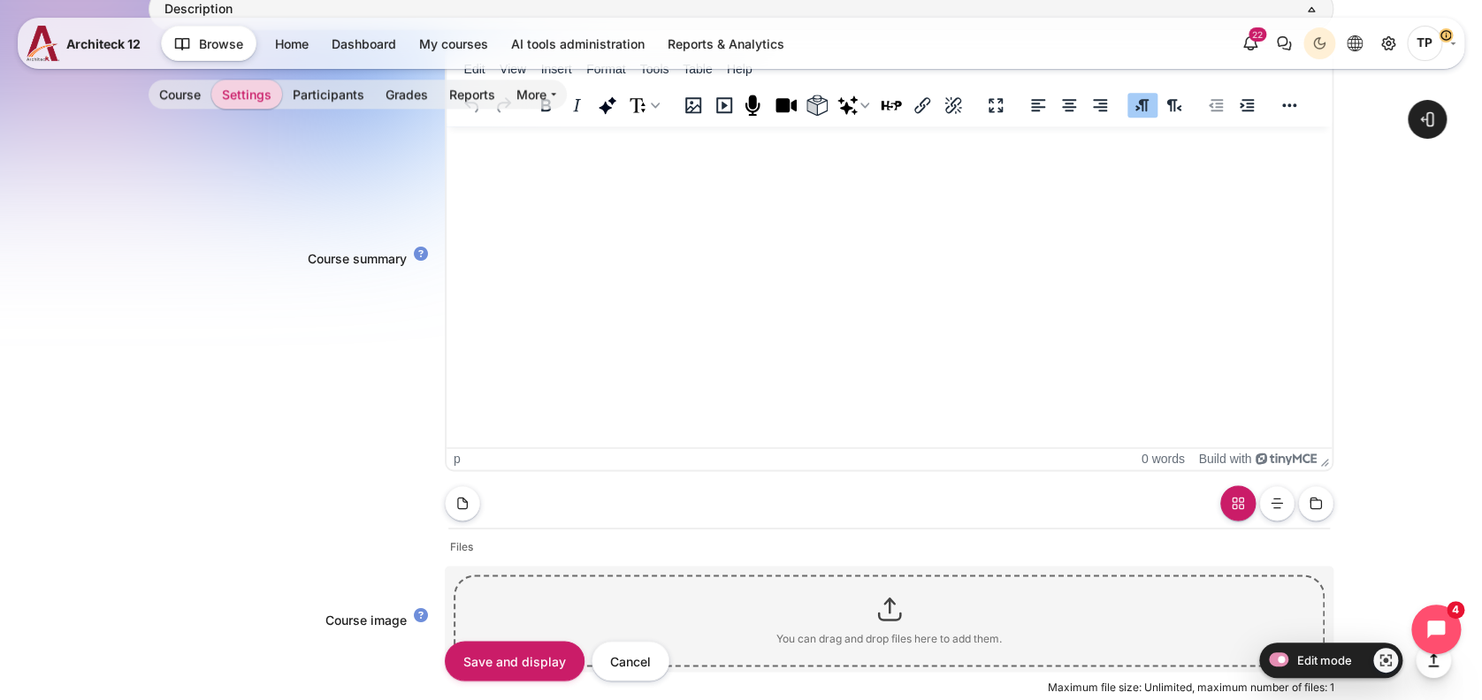
scroll to position [1533, 0]
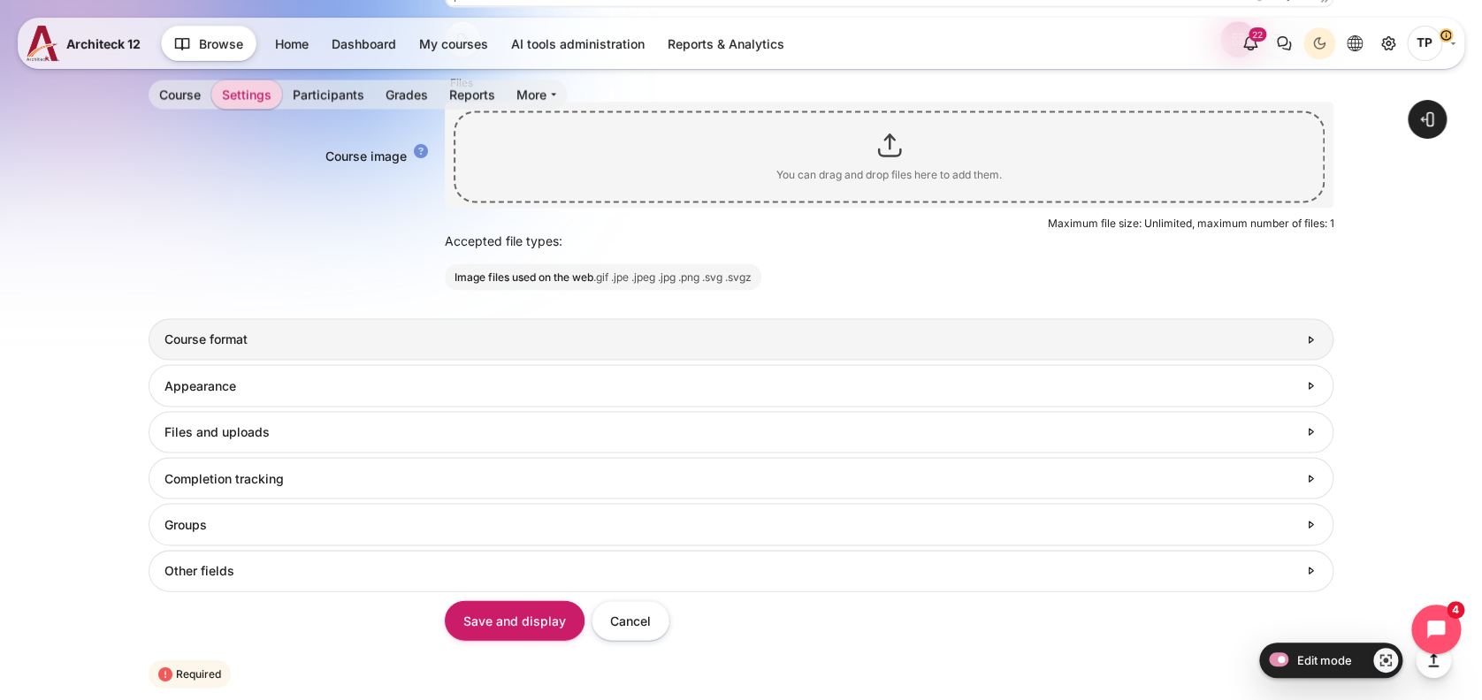
click at [480, 325] on link "Course format" at bounding box center [742, 339] width 1186 height 42
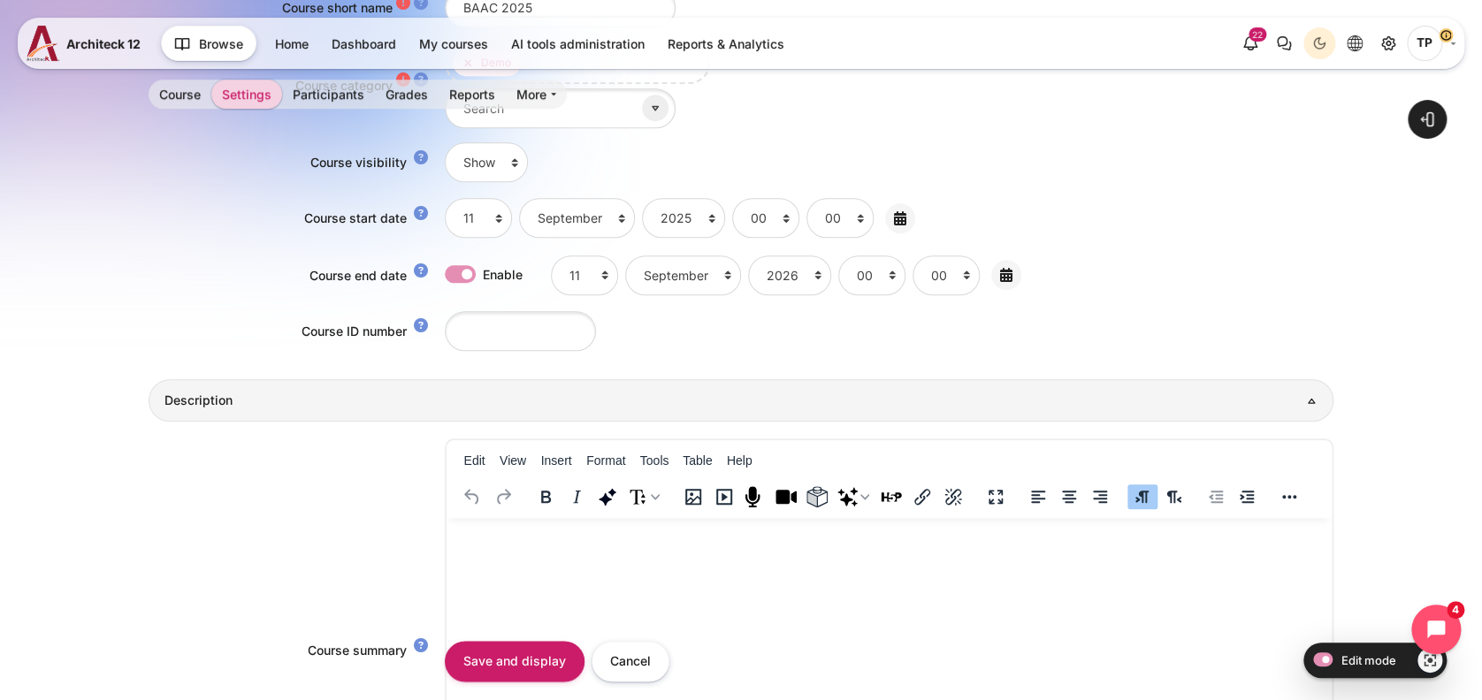
scroll to position [1061, 0]
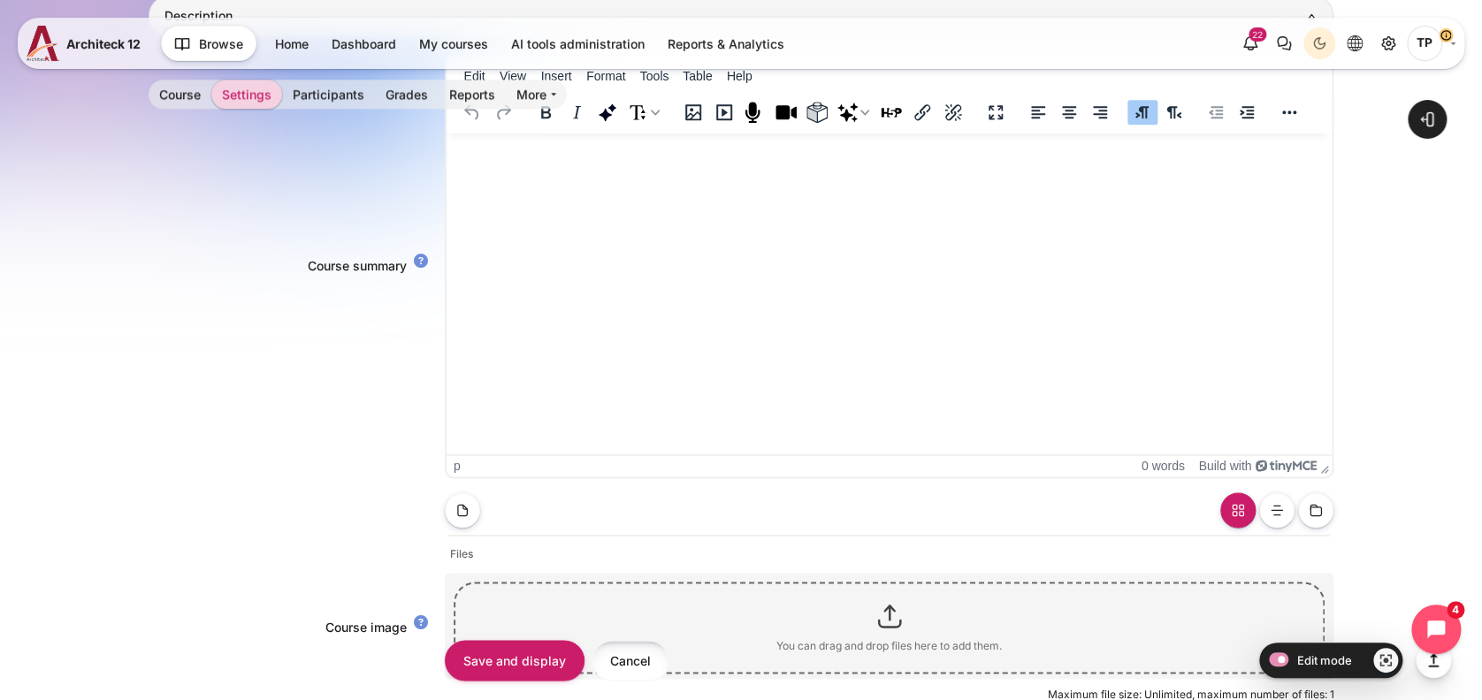
drag, startPoint x: 644, startPoint y: 655, endPoint x: 650, endPoint y: 648, distance: 9.4
click at [644, 655] on input "Cancel" at bounding box center [631, 661] width 78 height 40
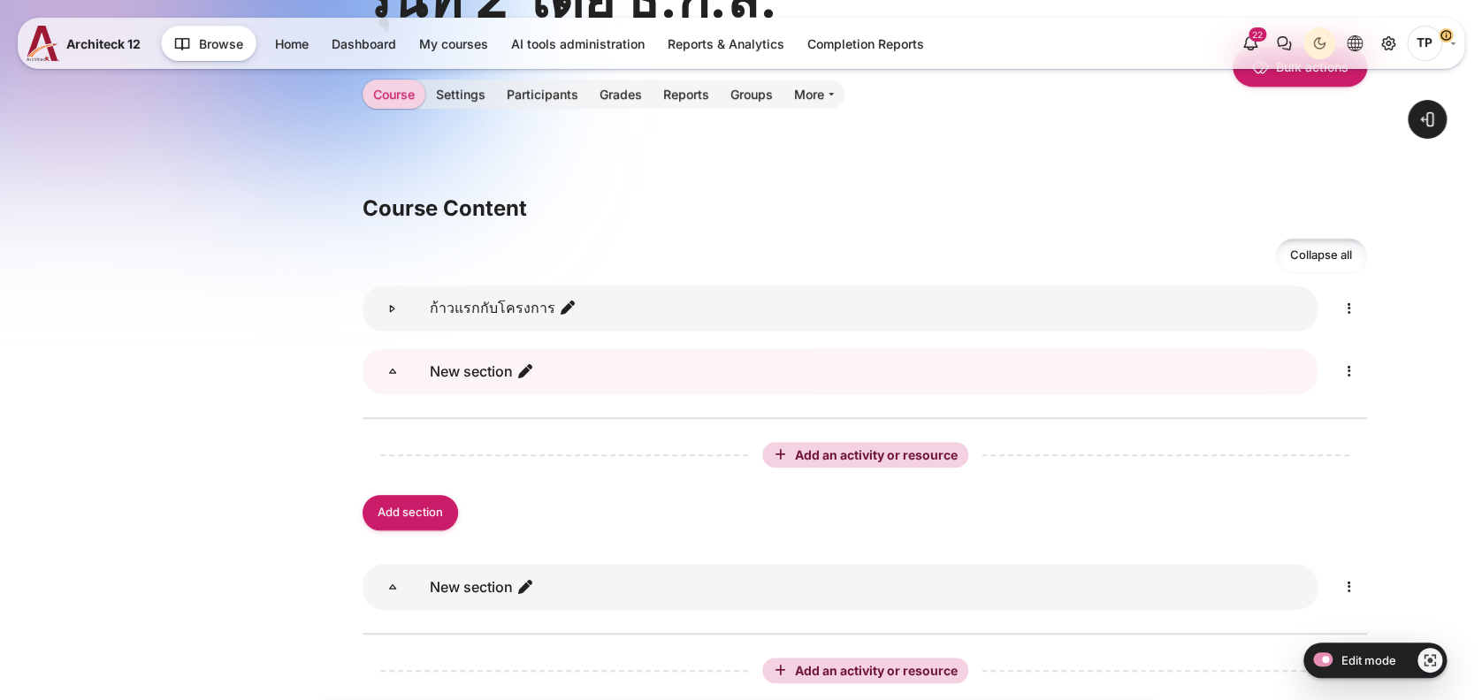
scroll to position [471, 0]
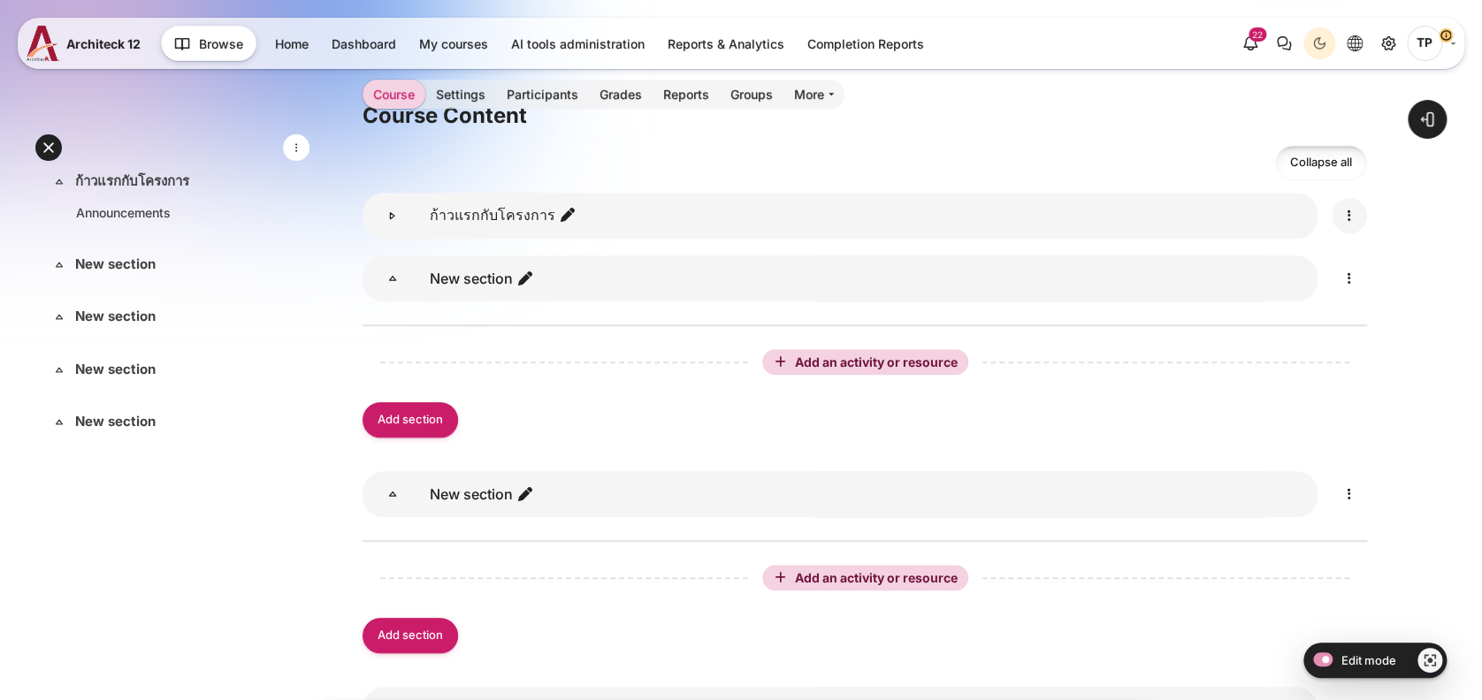
click at [1342, 211] on icon "Edit" at bounding box center [1349, 215] width 21 height 21
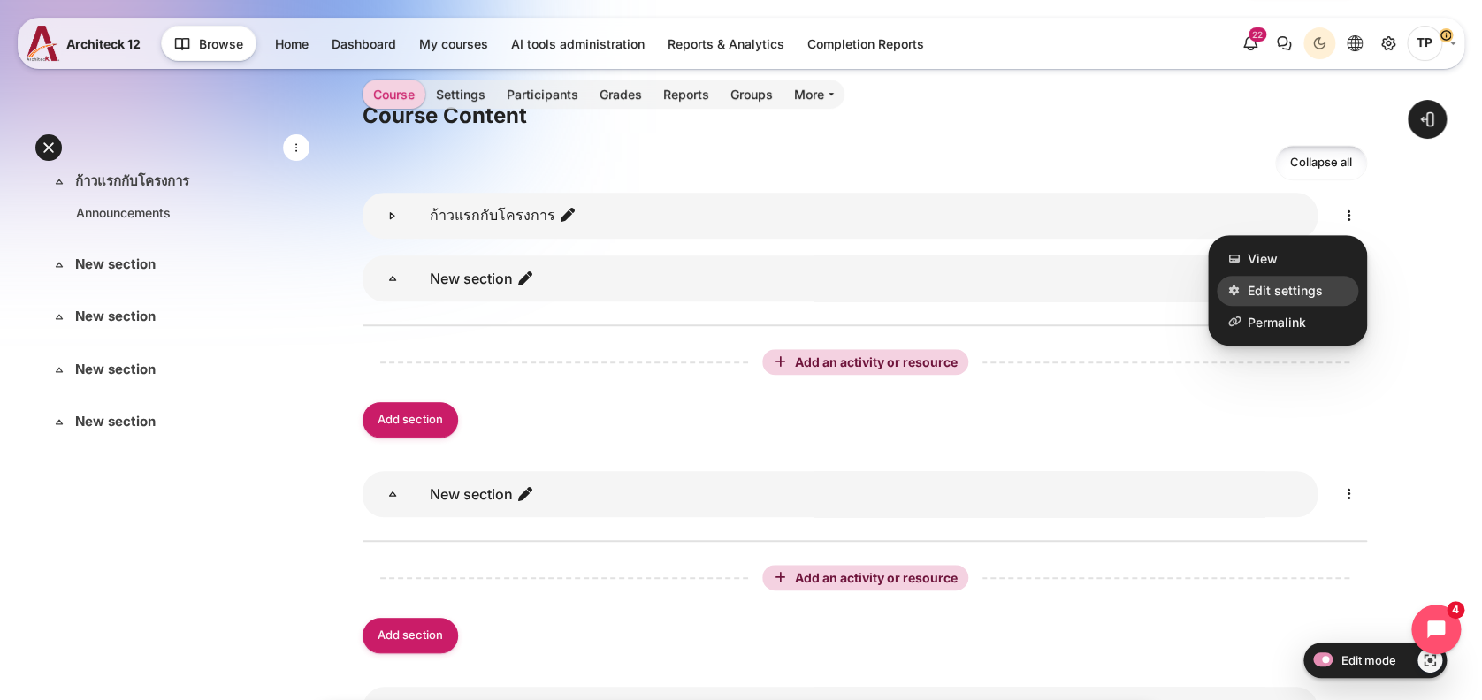
click at [1235, 281] on link "Edit settings" at bounding box center [1288, 291] width 142 height 30
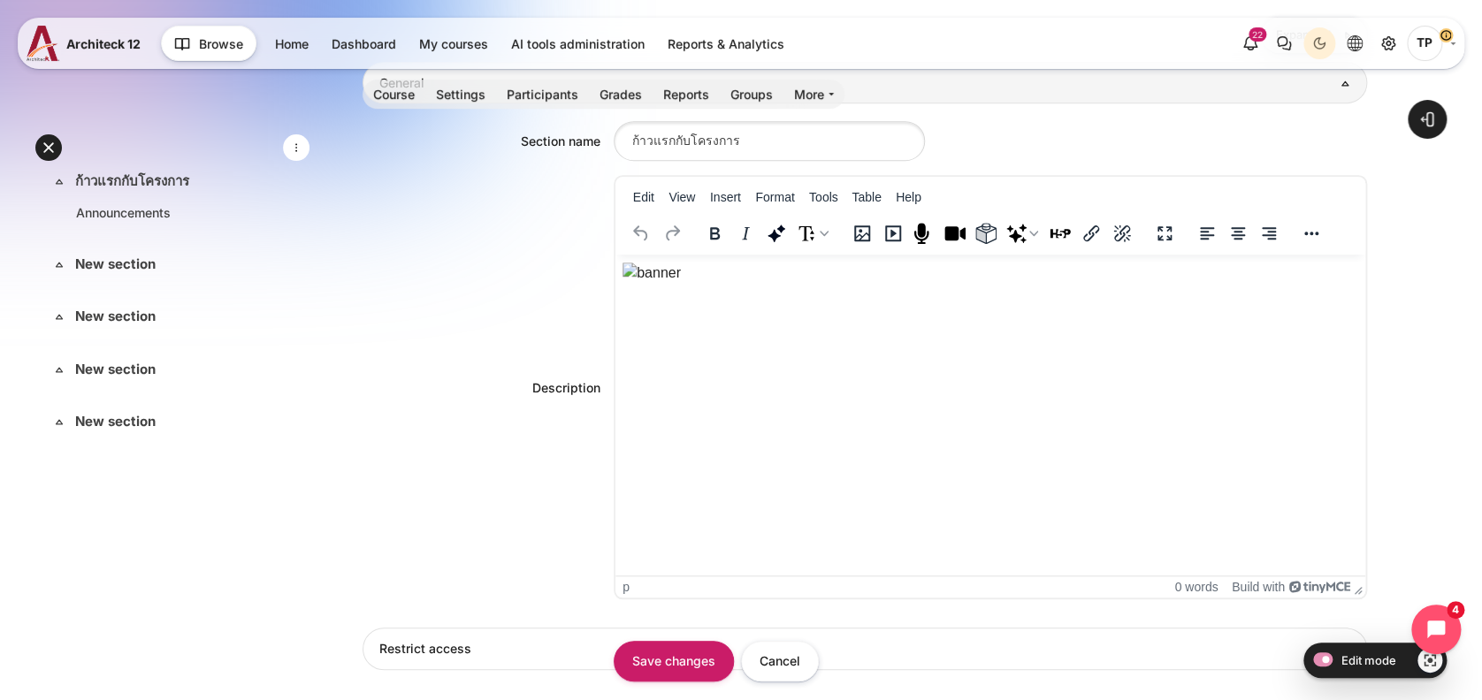
click at [681, 284] on img "Rich text area. Press ALT-0 for help." at bounding box center [652, 273] width 58 height 21
click at [688, 677] on input "Save changes" at bounding box center [674, 661] width 120 height 40
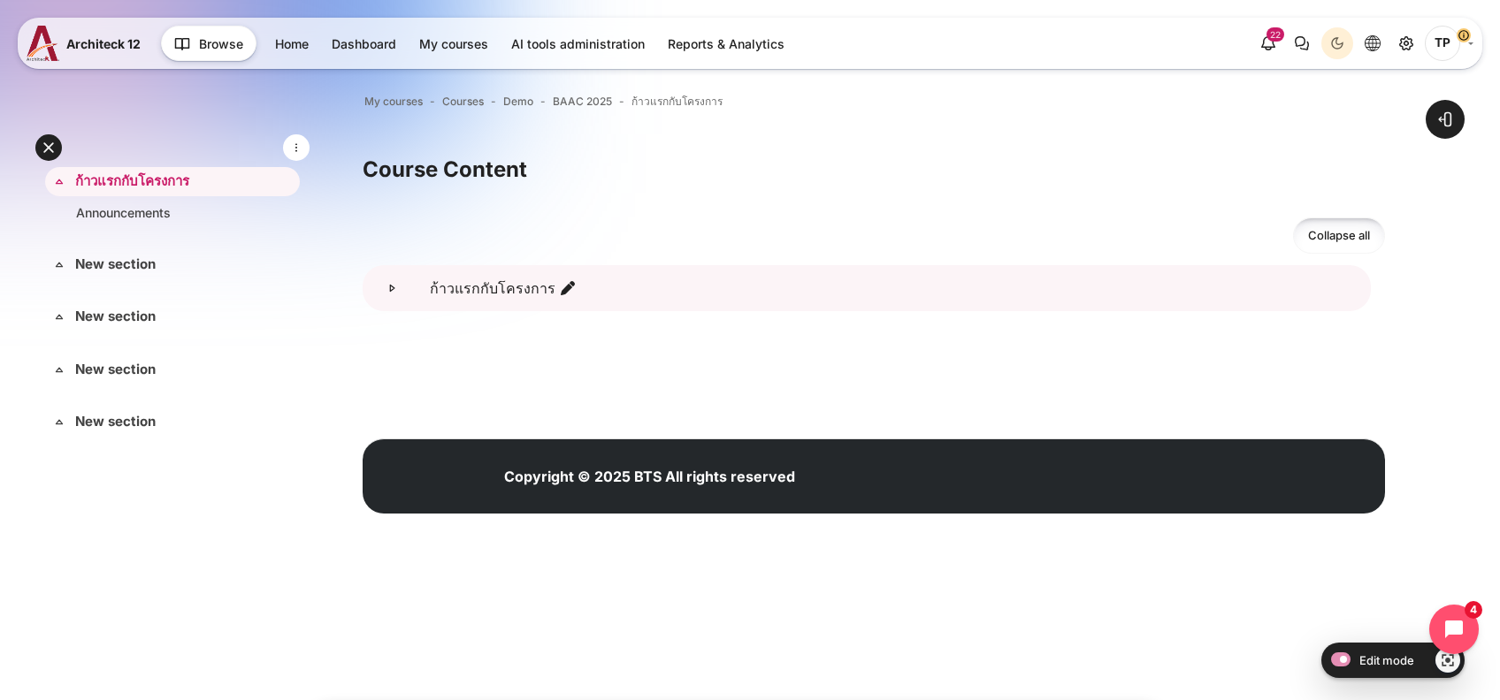
click at [390, 280] on icon "ก้าวแรกกับโครงการ" at bounding box center [393, 288] width 18 height 18
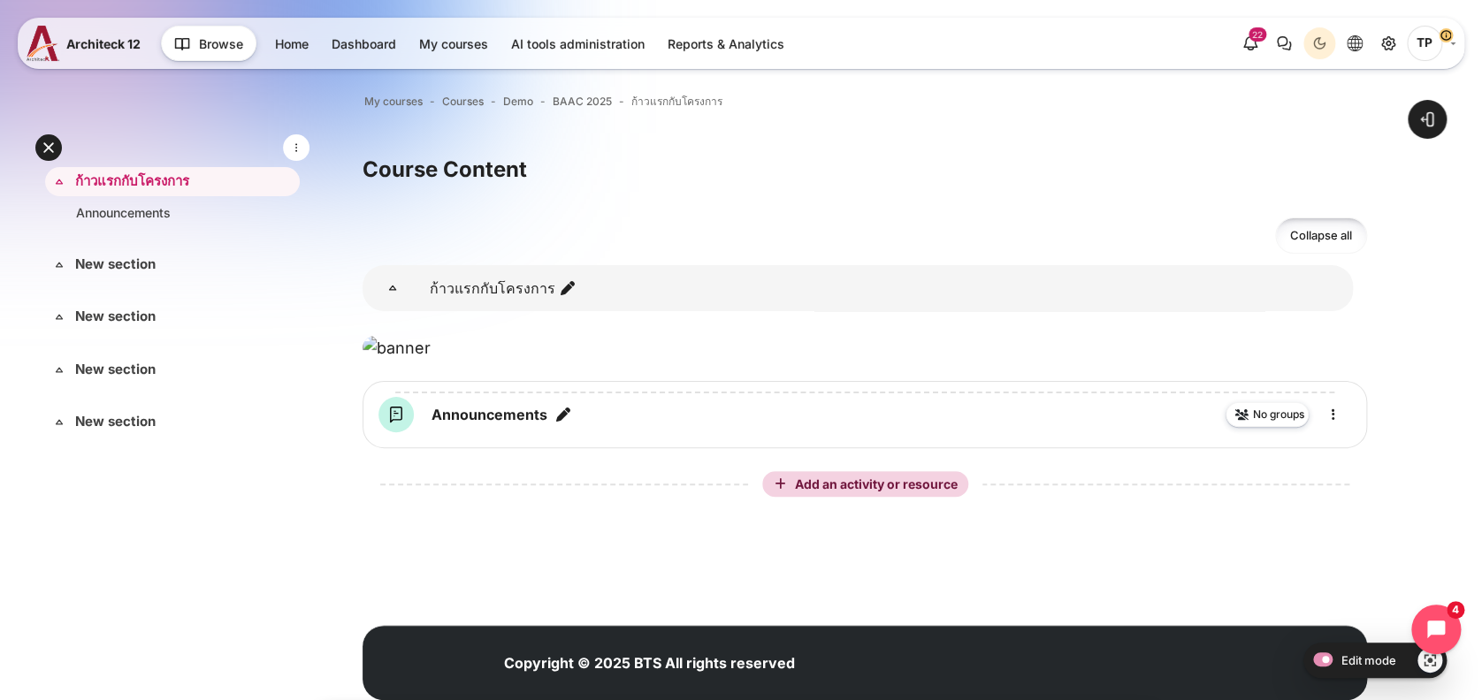
click at [403, 170] on h3 "Course Content" at bounding box center [865, 169] width 1005 height 27
click at [121, 172] on link "ก้าวแรกกับโครงการ" at bounding box center [170, 182] width 191 height 20
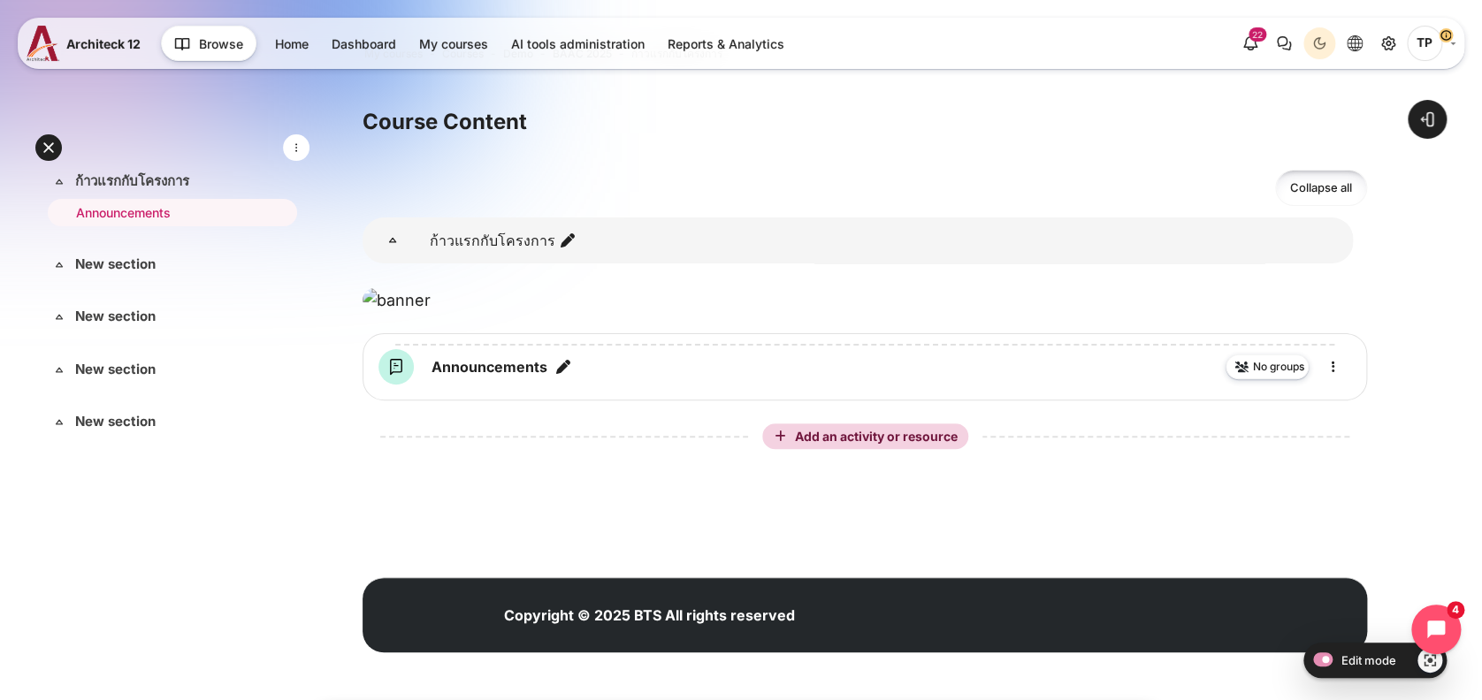
scroll to position [118, 0]
click at [495, 359] on div "Content" at bounding box center [865, 345] width 975 height 28
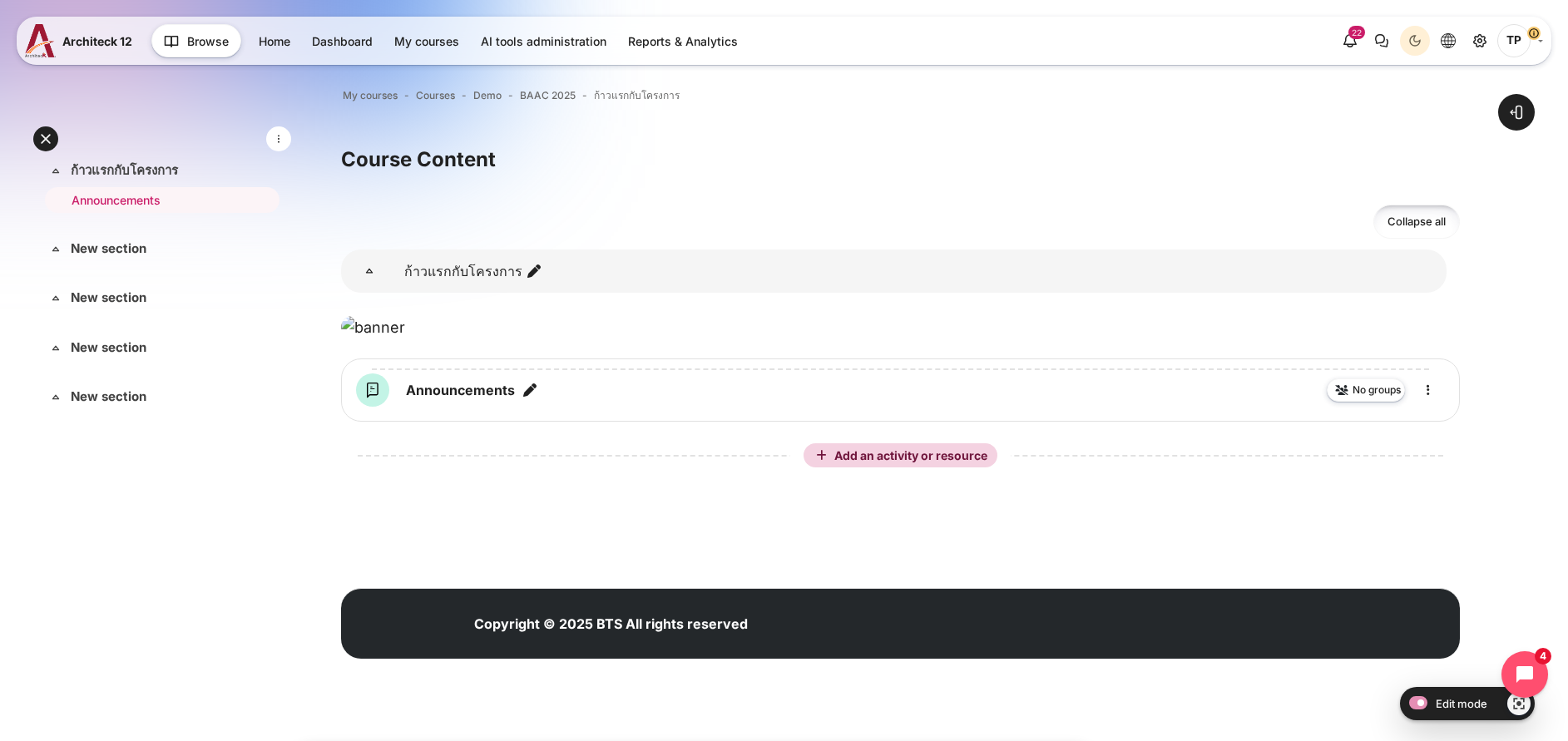
scroll to position [0, 0]
click at [97, 171] on link "ก้าวแรกกับโครงการ" at bounding box center [160, 171] width 180 height 19
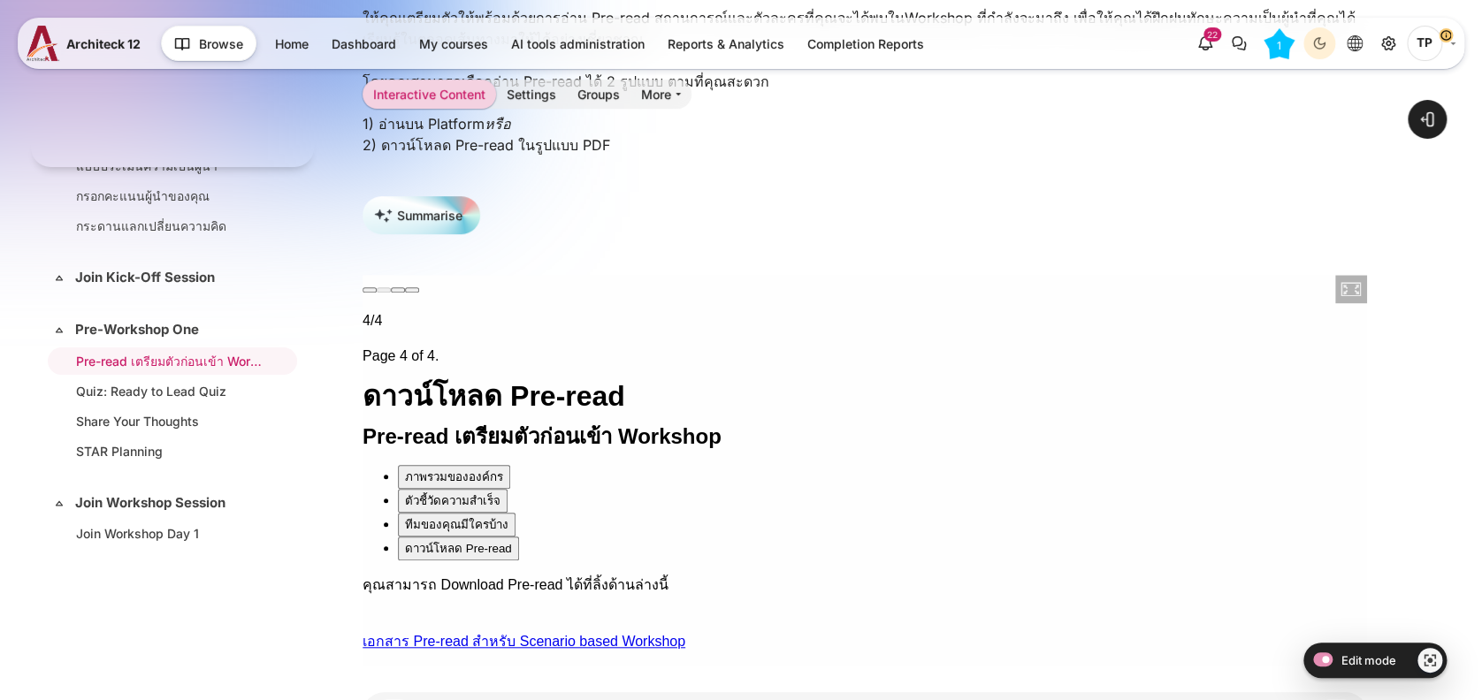
scroll to position [572, 0]
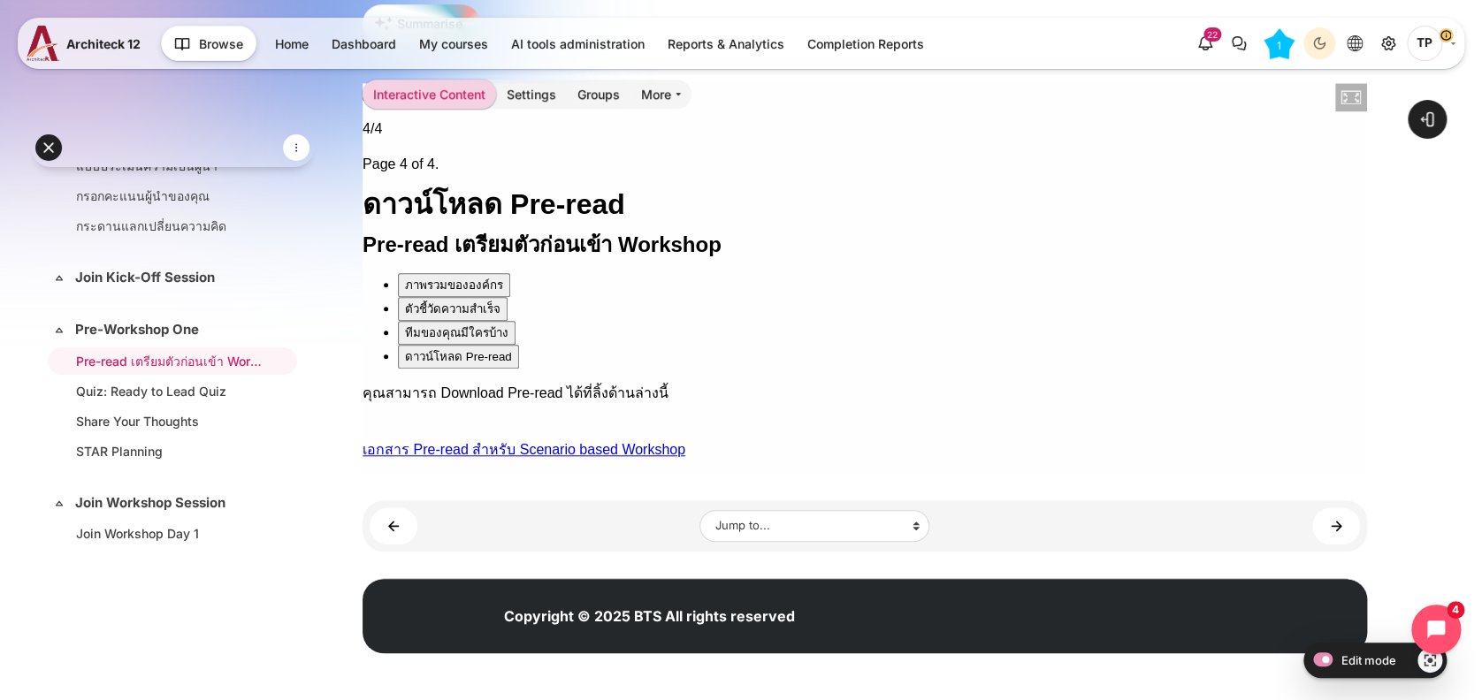
click at [413, 273] on button "ภาพรวมขององค์กร" at bounding box center [454, 285] width 112 height 24
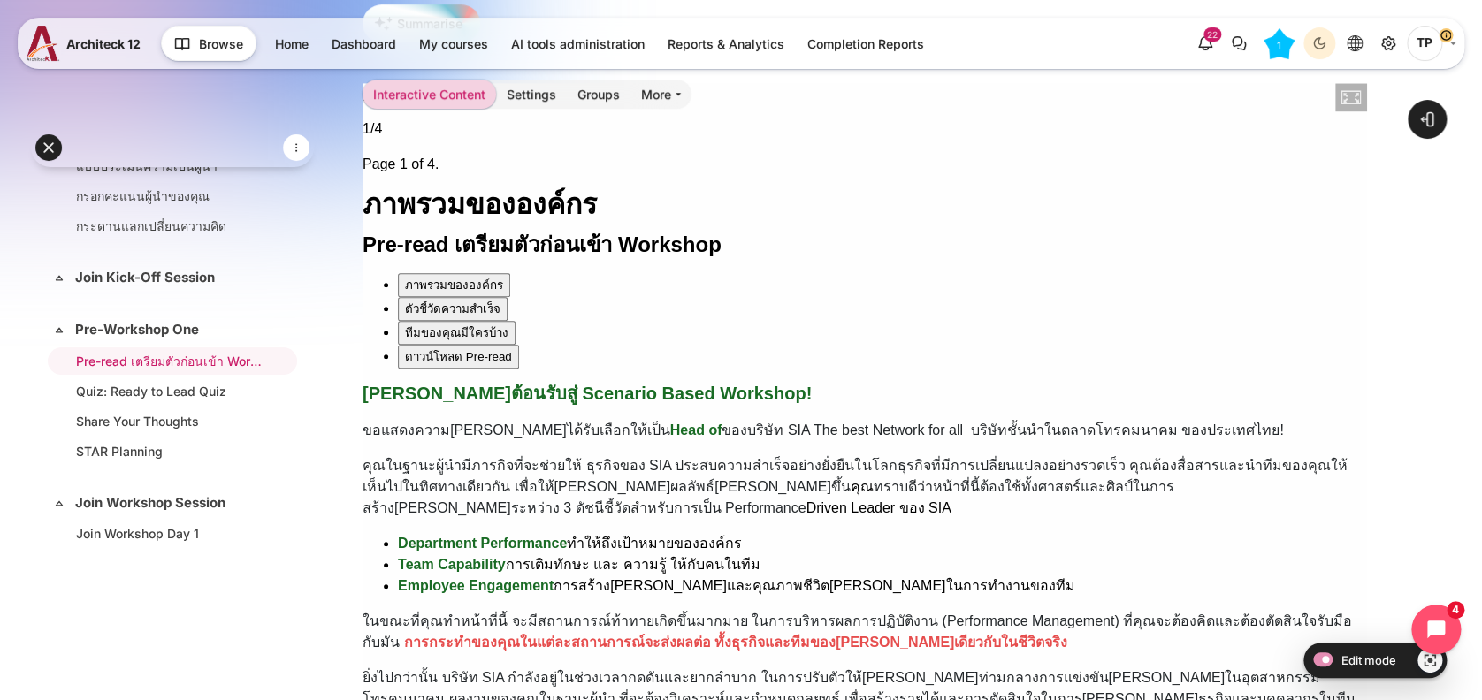
drag, startPoint x: 429, startPoint y: 254, endPoint x: 430, endPoint y: 357, distance: 103.5
click at [429, 300] on div "ตัวชี้วัดความสำเร็จ" at bounding box center [453, 309] width 96 height 19
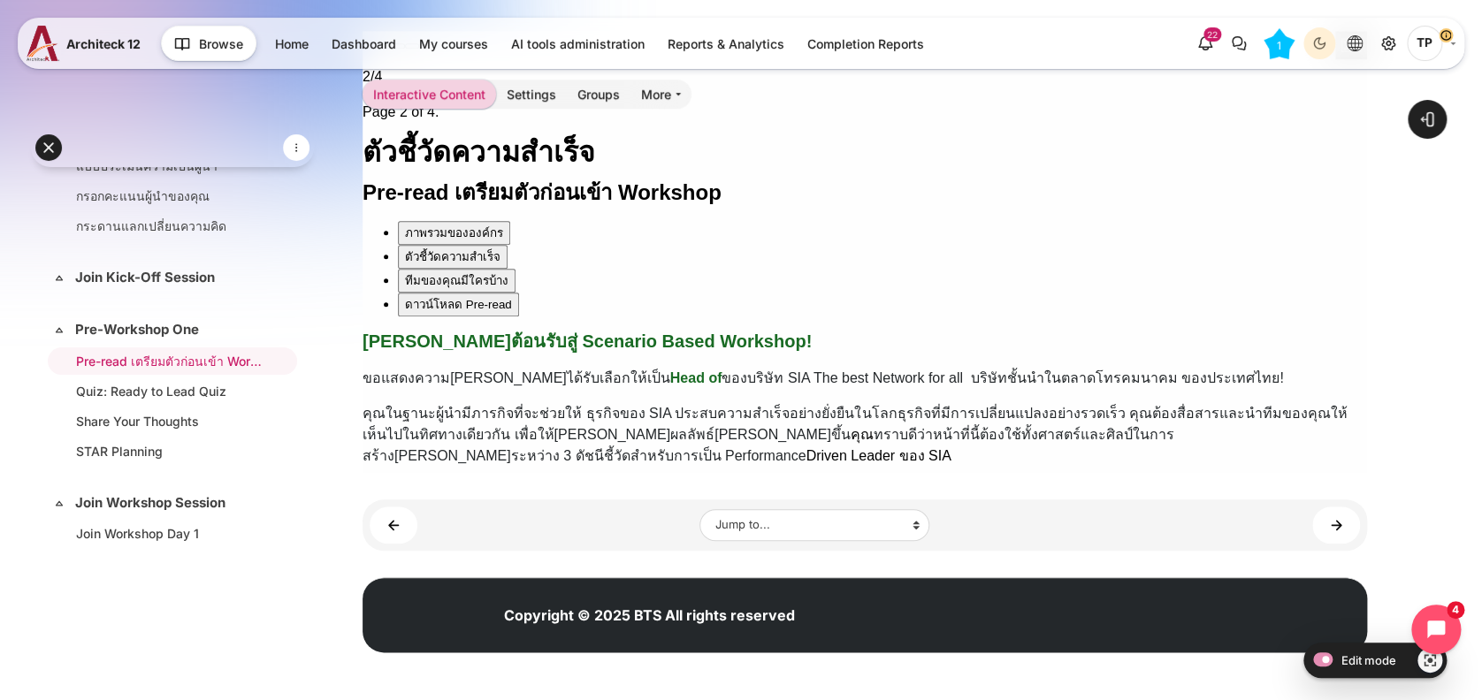
scroll to position [623, 0]
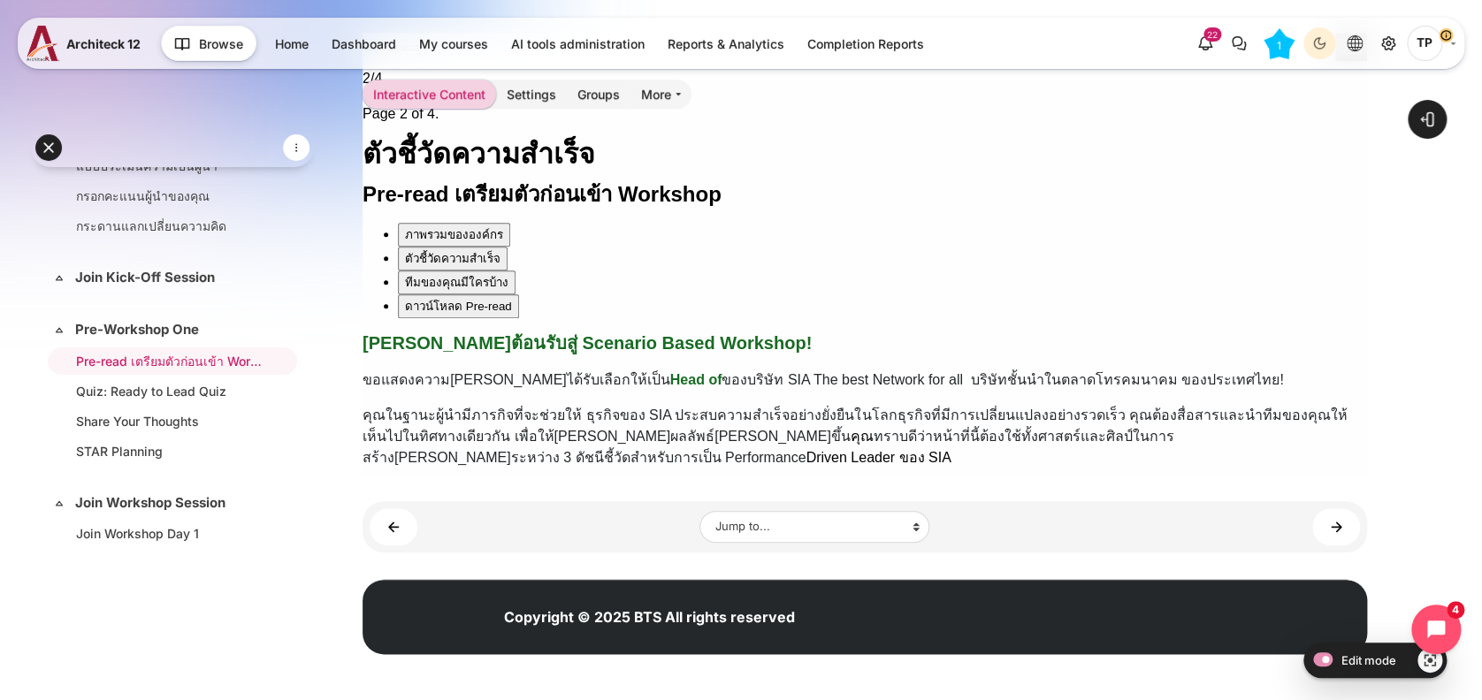
click at [432, 273] on div "ทีมของคุณมีใครบ้าง" at bounding box center [456, 282] width 103 height 19
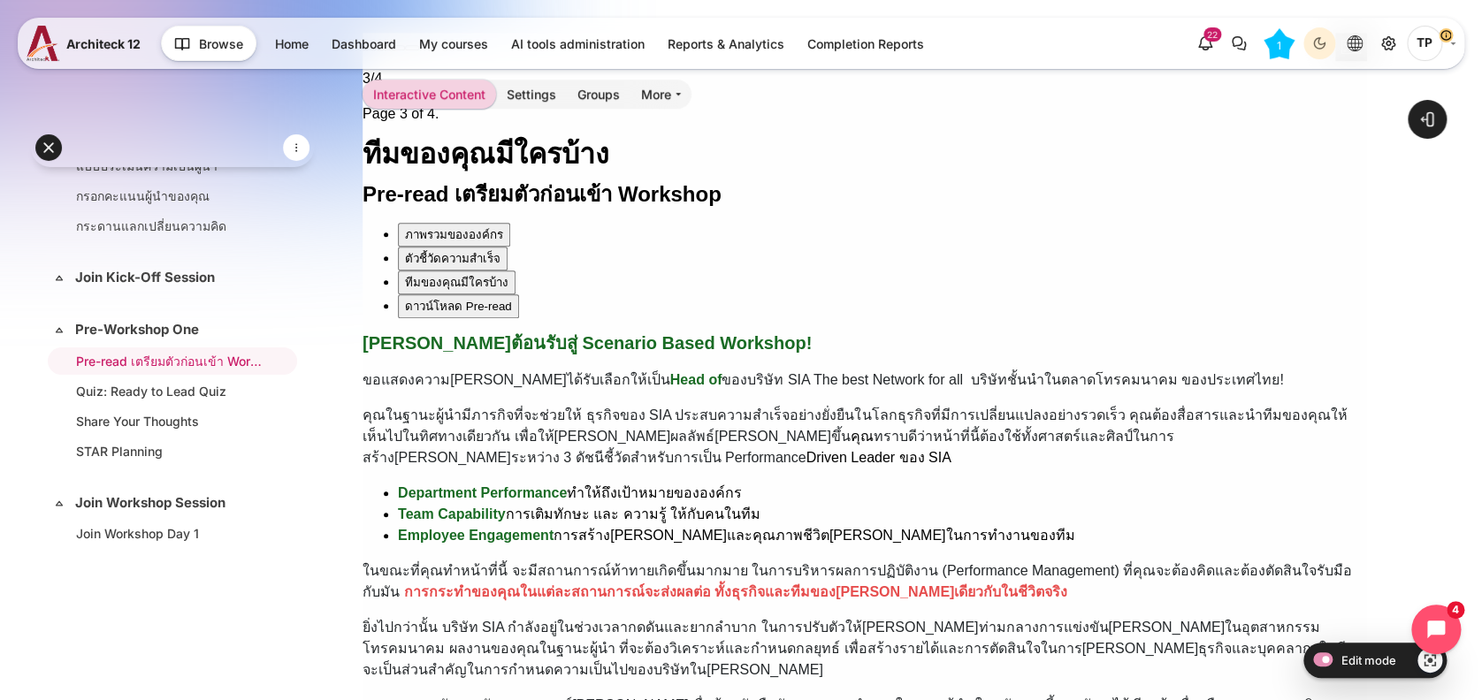
click at [429, 297] on div "ดาวน์โหลด Pre-read" at bounding box center [458, 306] width 107 height 19
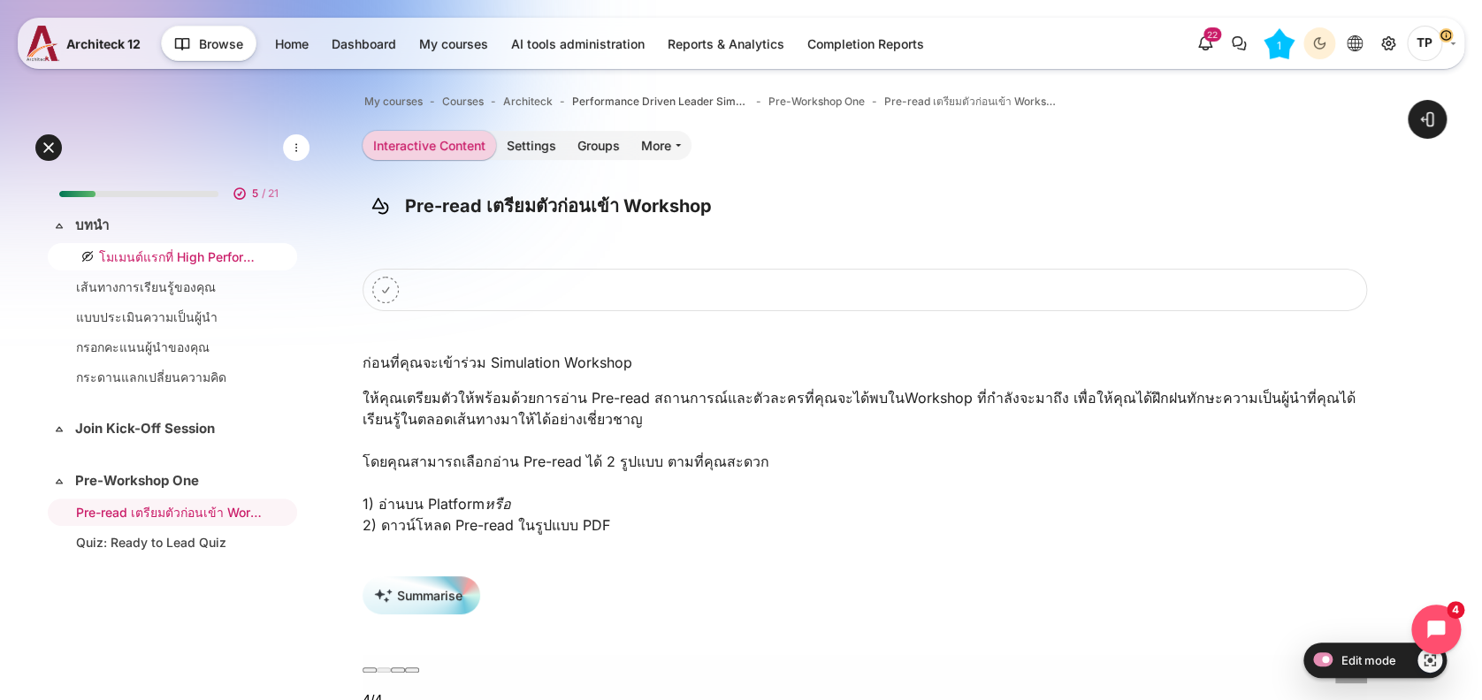
click at [166, 244] on li "โมเมนต์แรกที่ High Performance Leader ต้องเผชิญ" at bounding box center [172, 256] width 249 height 27
click at [180, 253] on link "โมเมนต์แรกที่ High Performance Leader ต้องเผชิญ" at bounding box center [169, 257] width 186 height 19
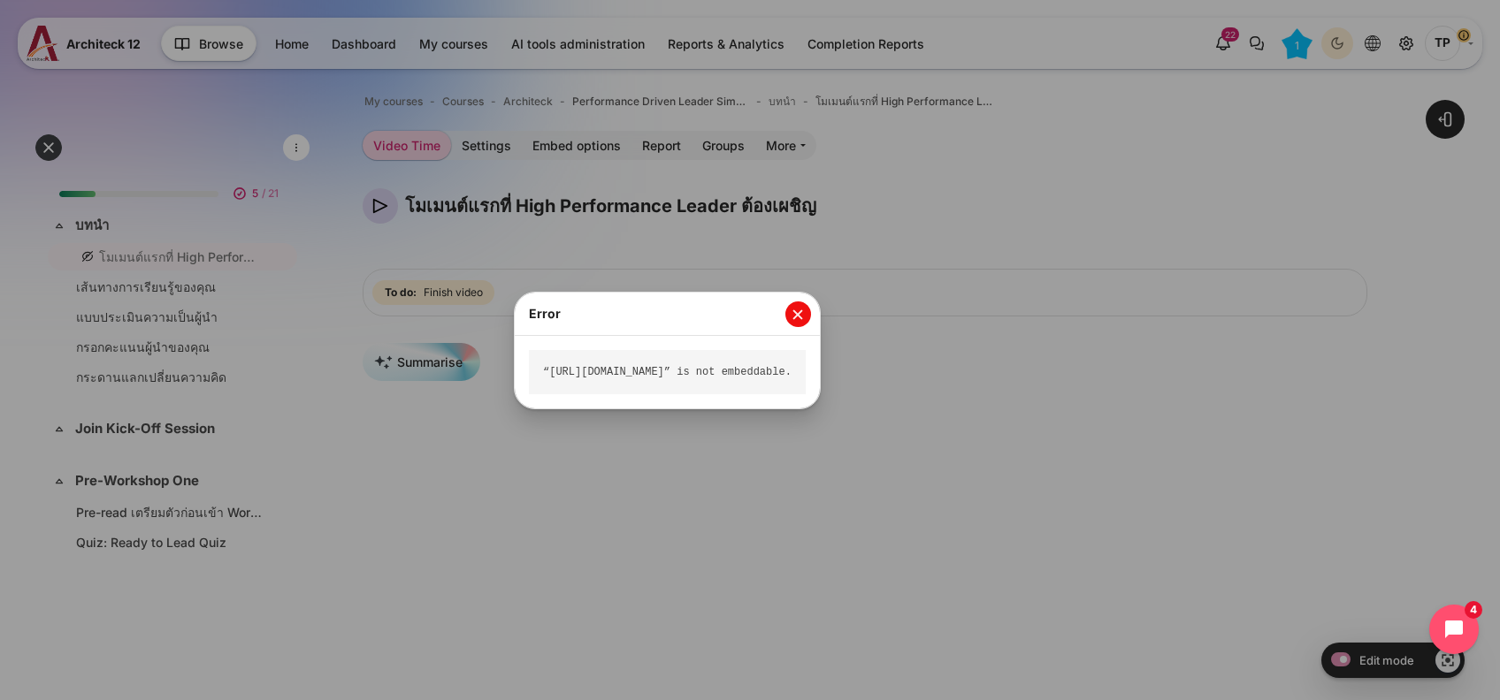
click at [811, 308] on button "Close" at bounding box center [798, 315] width 26 height 26
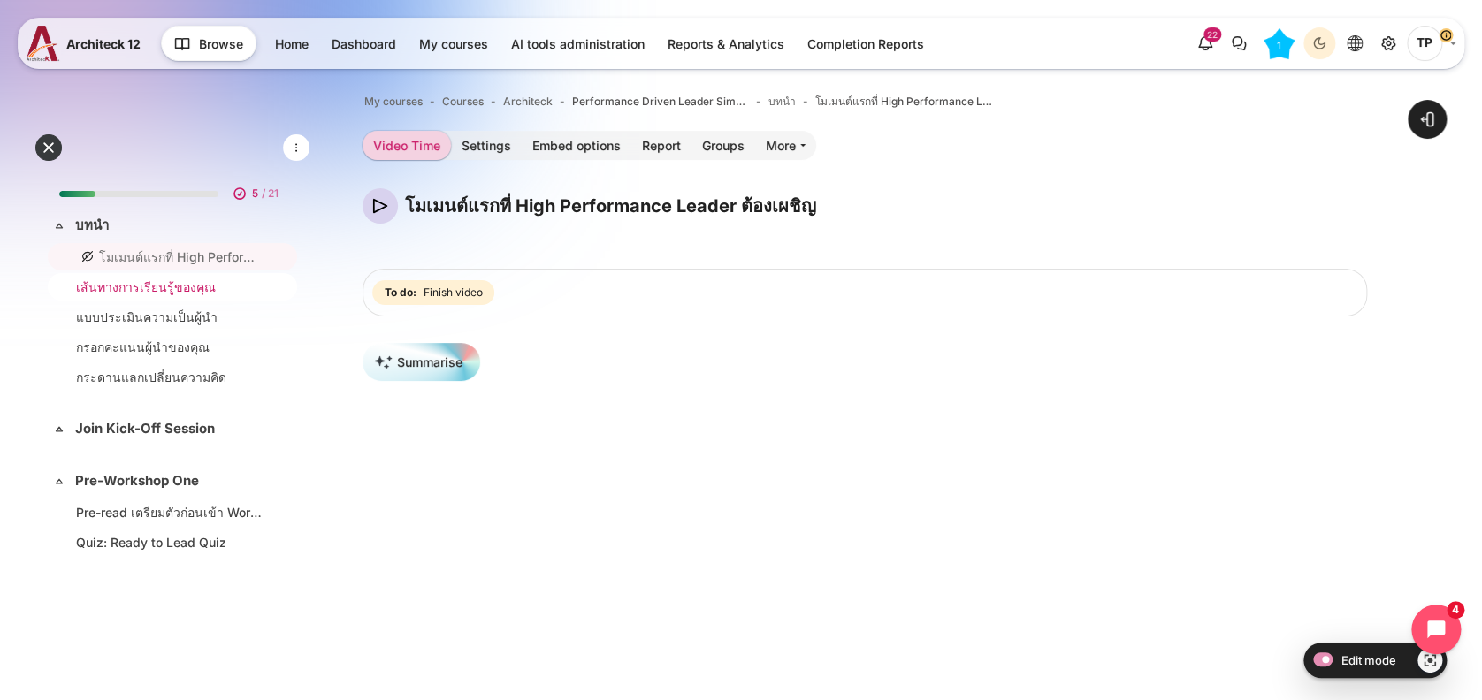
click at [85, 290] on link "เส้นทางการเรียนรู้ของคุณ" at bounding box center [169, 287] width 186 height 19
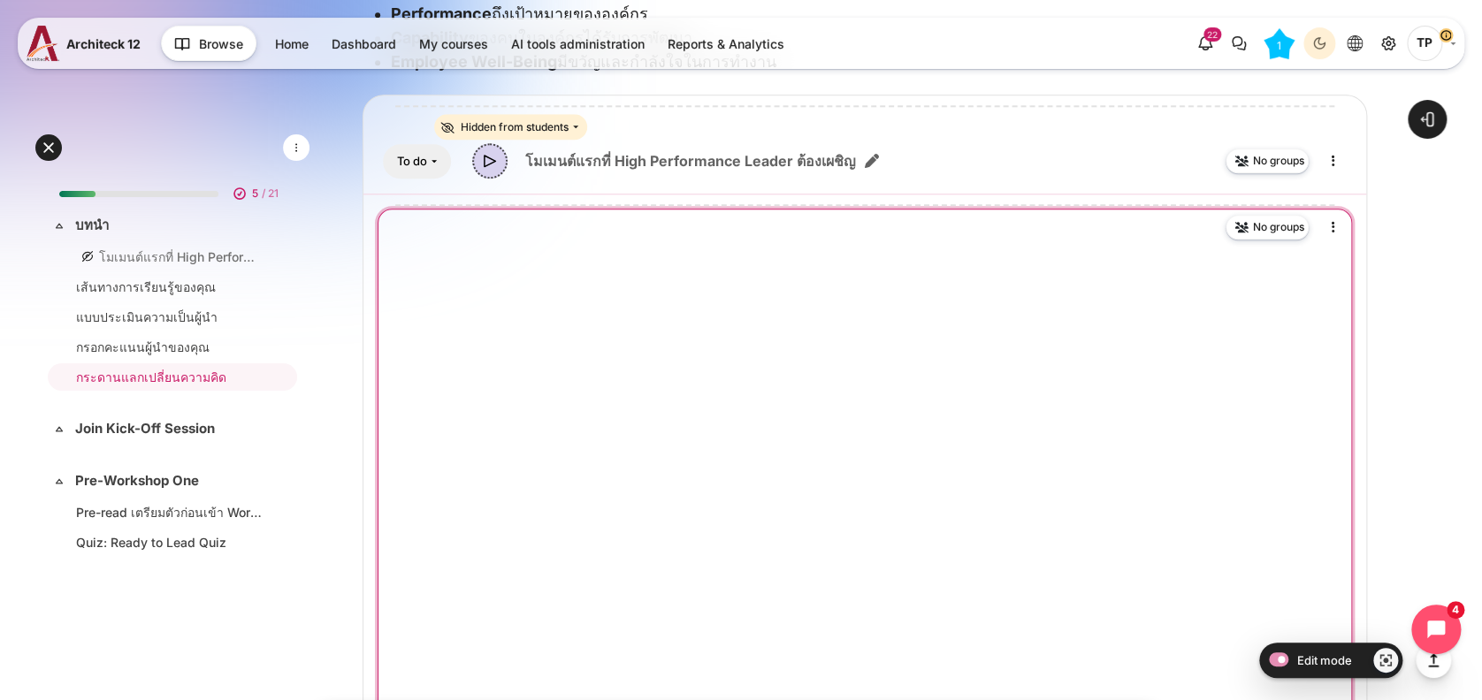
scroll to position [943, 0]
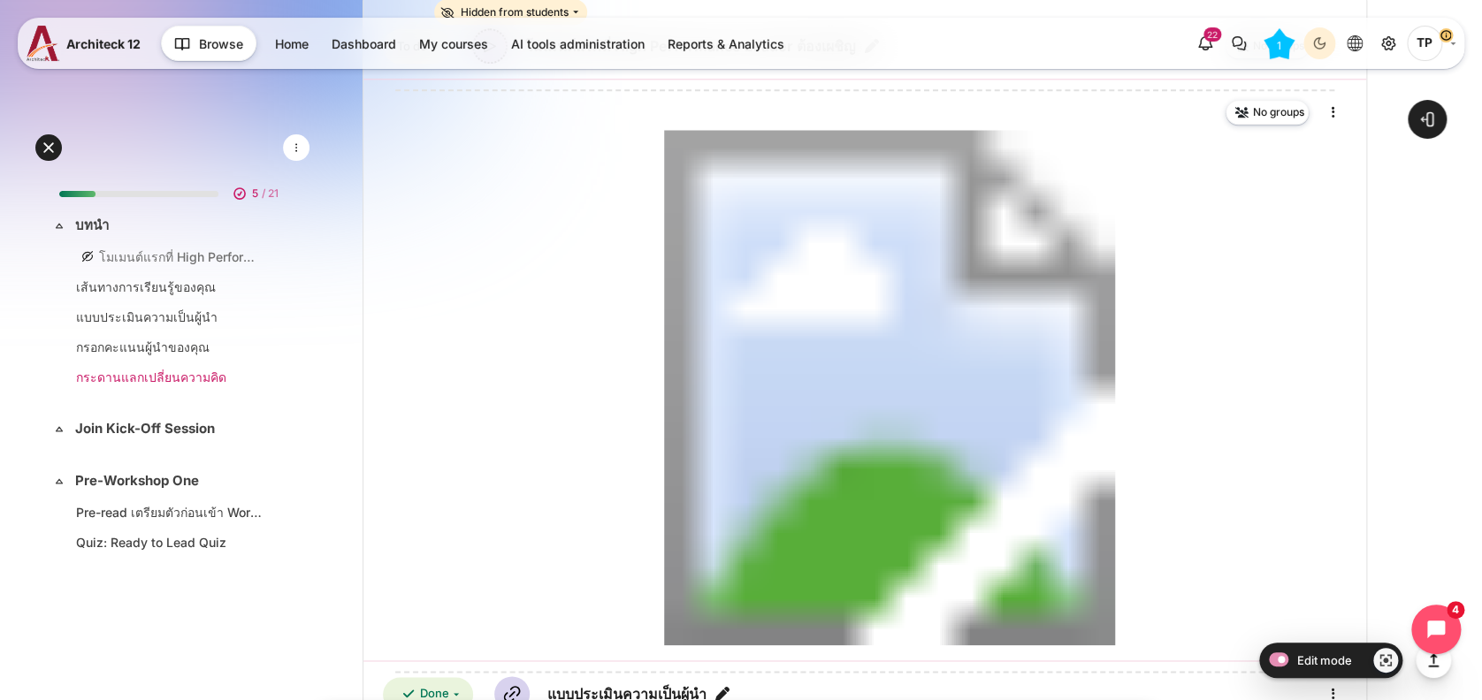
click at [106, 374] on link "กระดานแลกเปลี่ยนความคิด" at bounding box center [169, 377] width 186 height 19
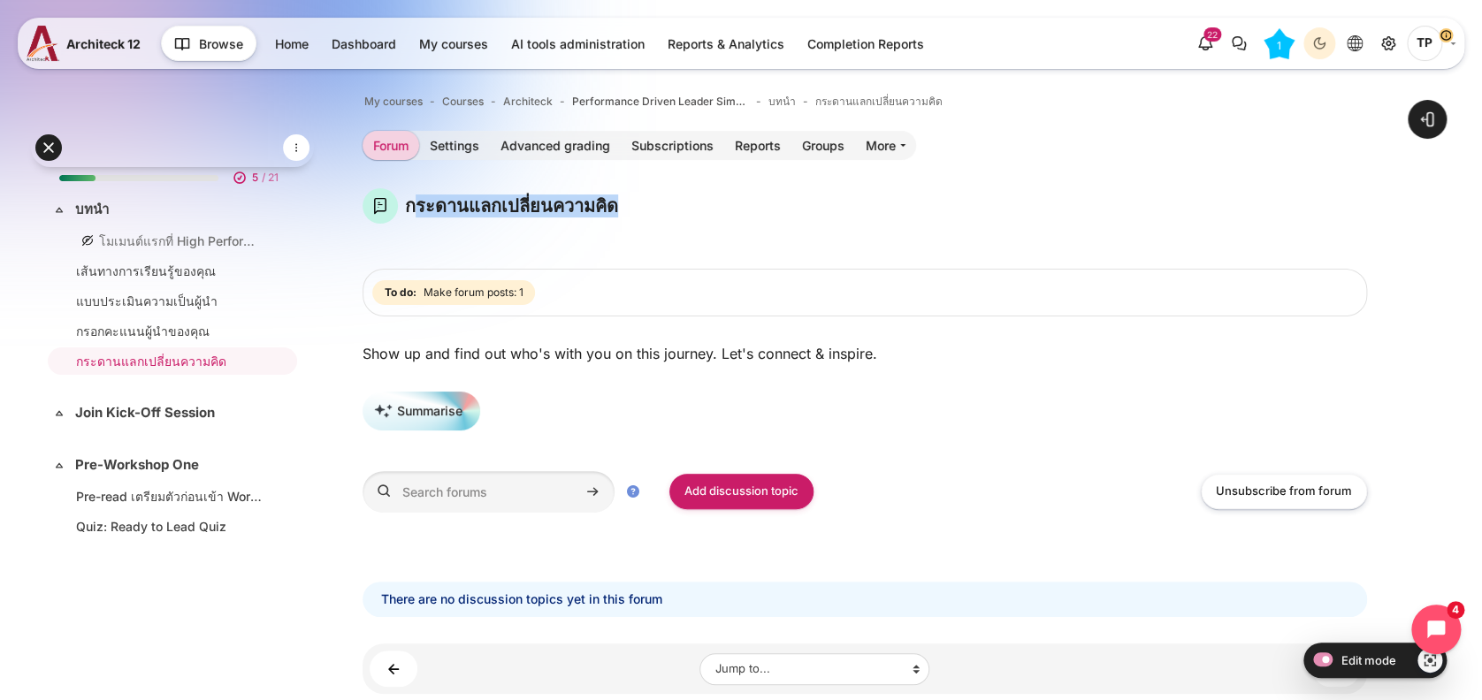
drag, startPoint x: 411, startPoint y: 210, endPoint x: 746, endPoint y: 212, distance: 335.2
click at [746, 212] on div "กระดานแลกเปลี่ยนความคิด" at bounding box center [865, 205] width 1005 height 35
drag, startPoint x: 746, startPoint y: 212, endPoint x: 624, endPoint y: 205, distance: 122.3
click at [624, 205] on div "กระดานแลกเปลี่ยนความคิด" at bounding box center [865, 205] width 1005 height 35
drag, startPoint x: 117, startPoint y: 268, endPoint x: 117, endPoint y: 255, distance: 13.3
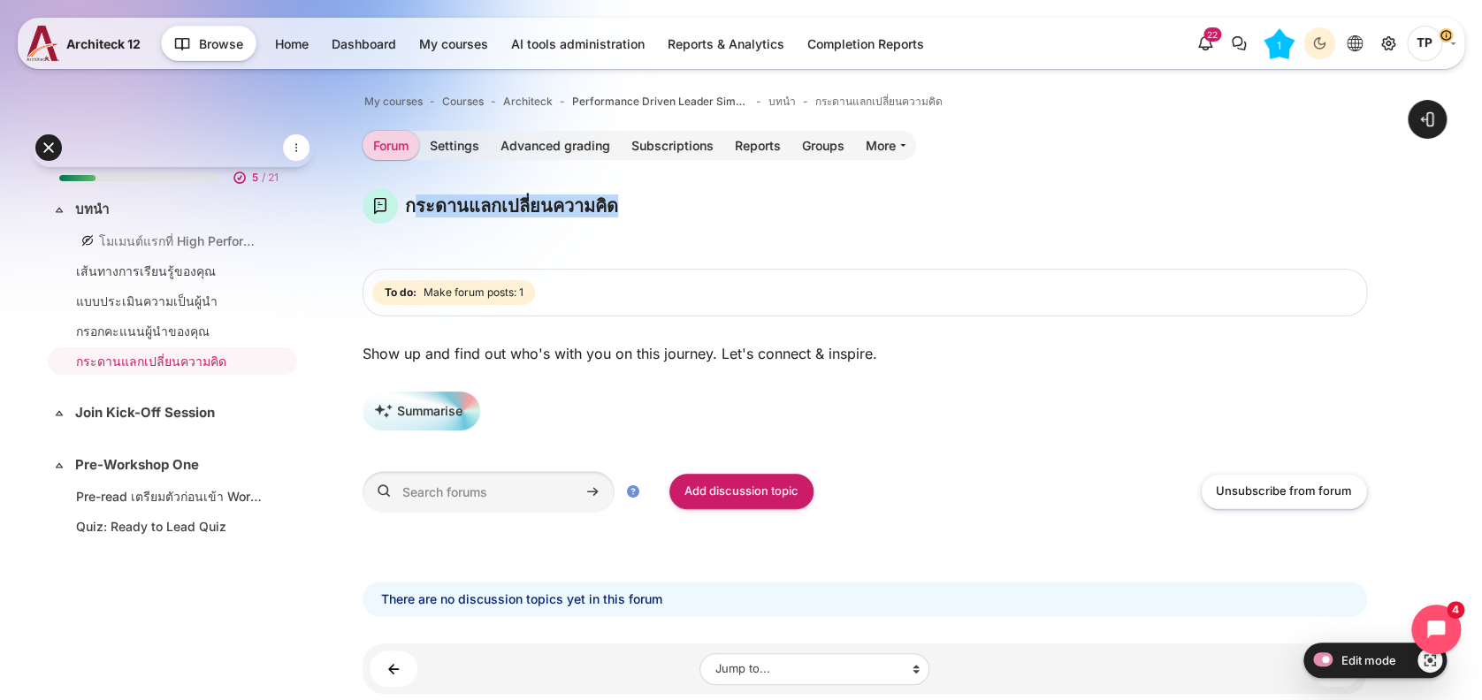
click at [117, 268] on link "เส้นทางการเรียนรู้ของคุณ" at bounding box center [169, 271] width 186 height 19
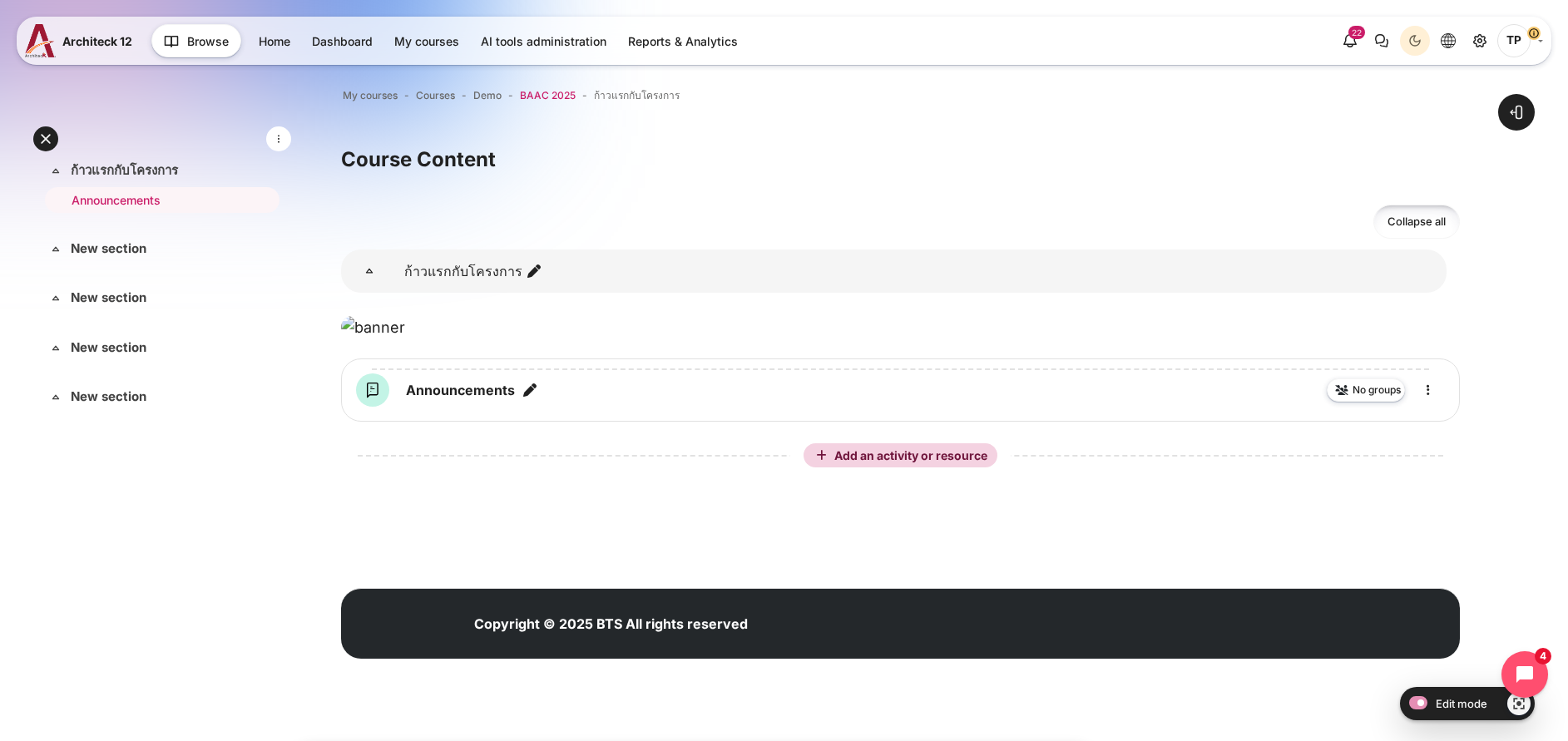
click at [576, 90] on span "BAAC 2025" at bounding box center [547, 96] width 55 height 15
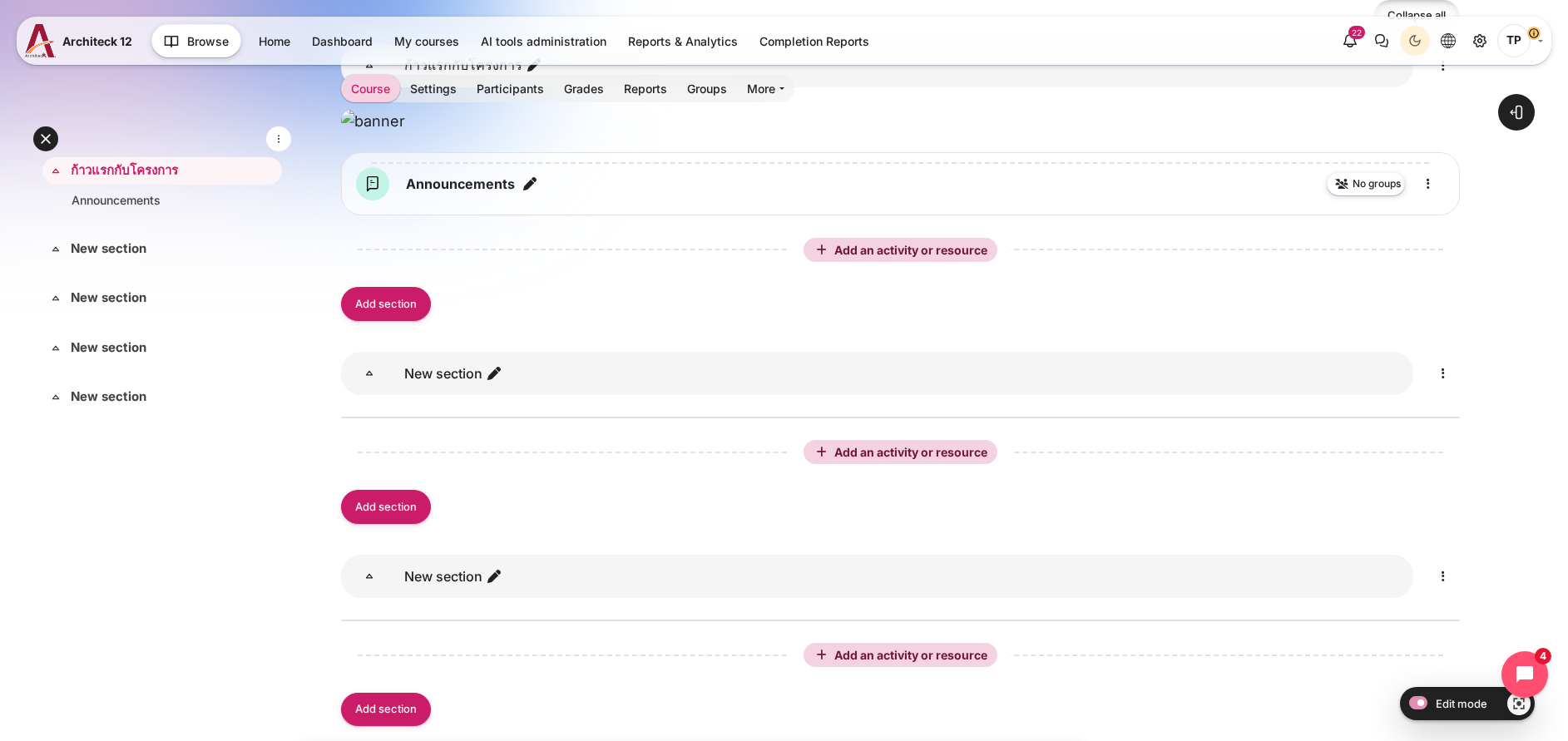
scroll to position [623, 0]
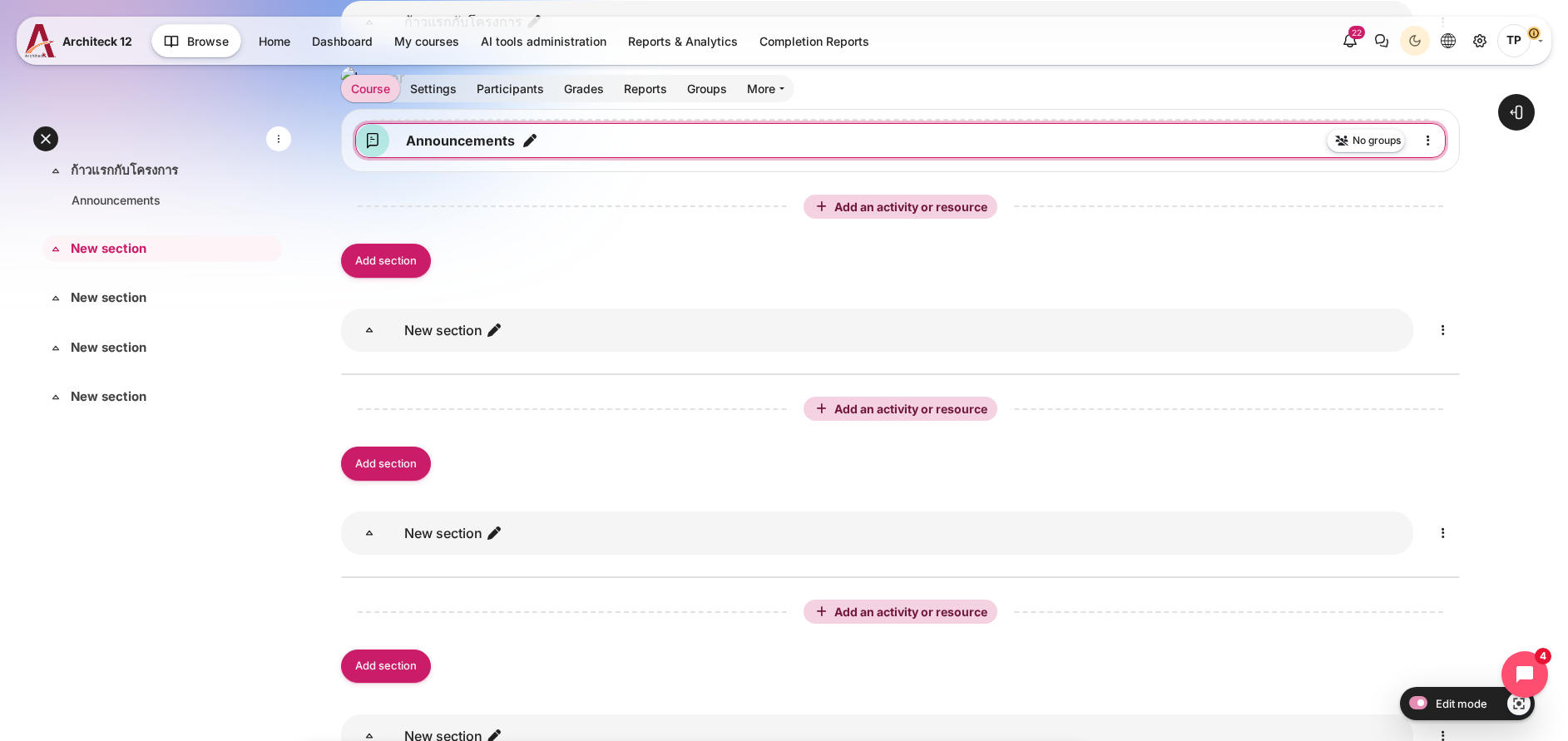
click at [538, 149] on icon "Edit title" at bounding box center [531, 141] width 17 height 17
click at [1439, 157] on link "Content" at bounding box center [1428, 140] width 33 height 33
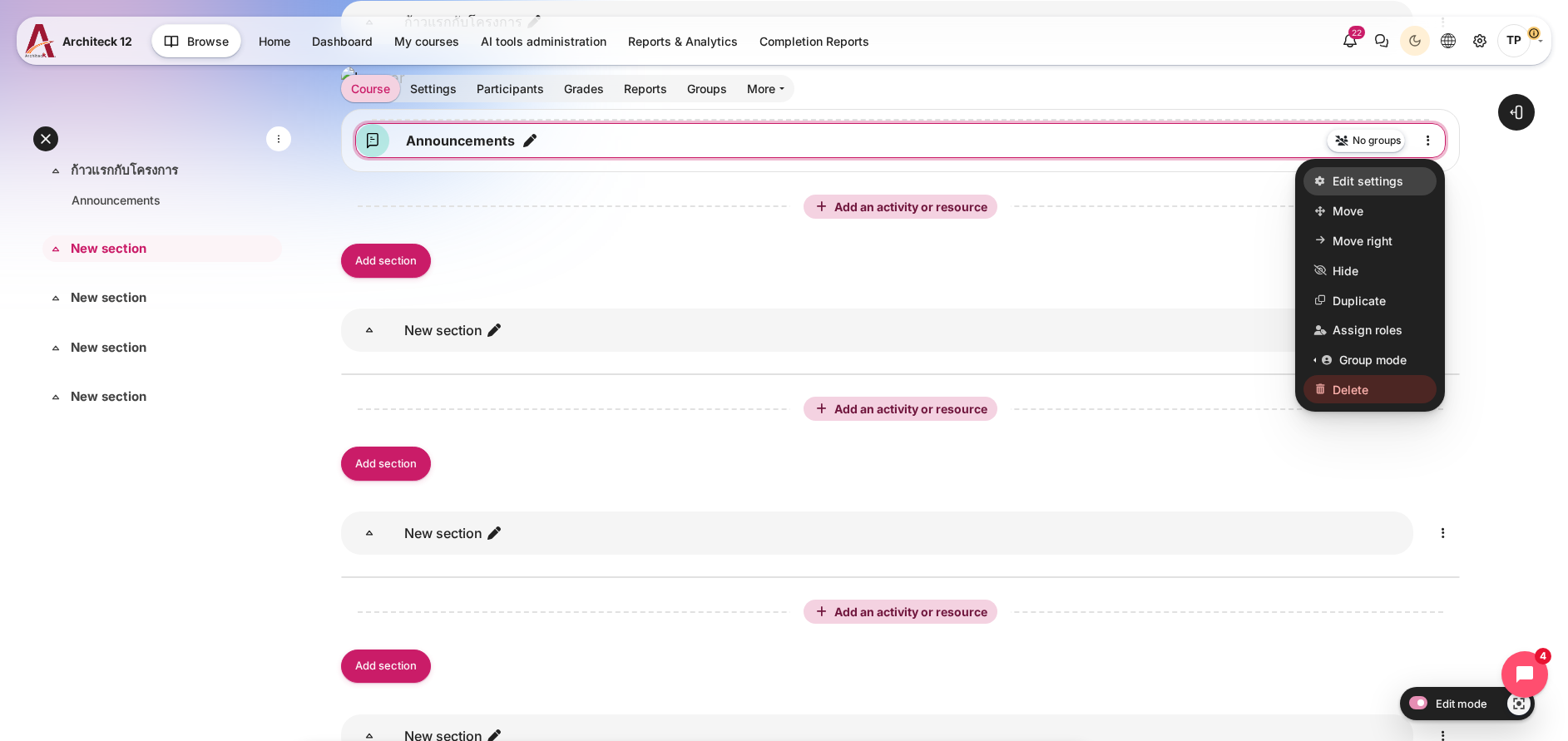
click at [1364, 190] on span "Edit settings" at bounding box center [1368, 181] width 71 height 18
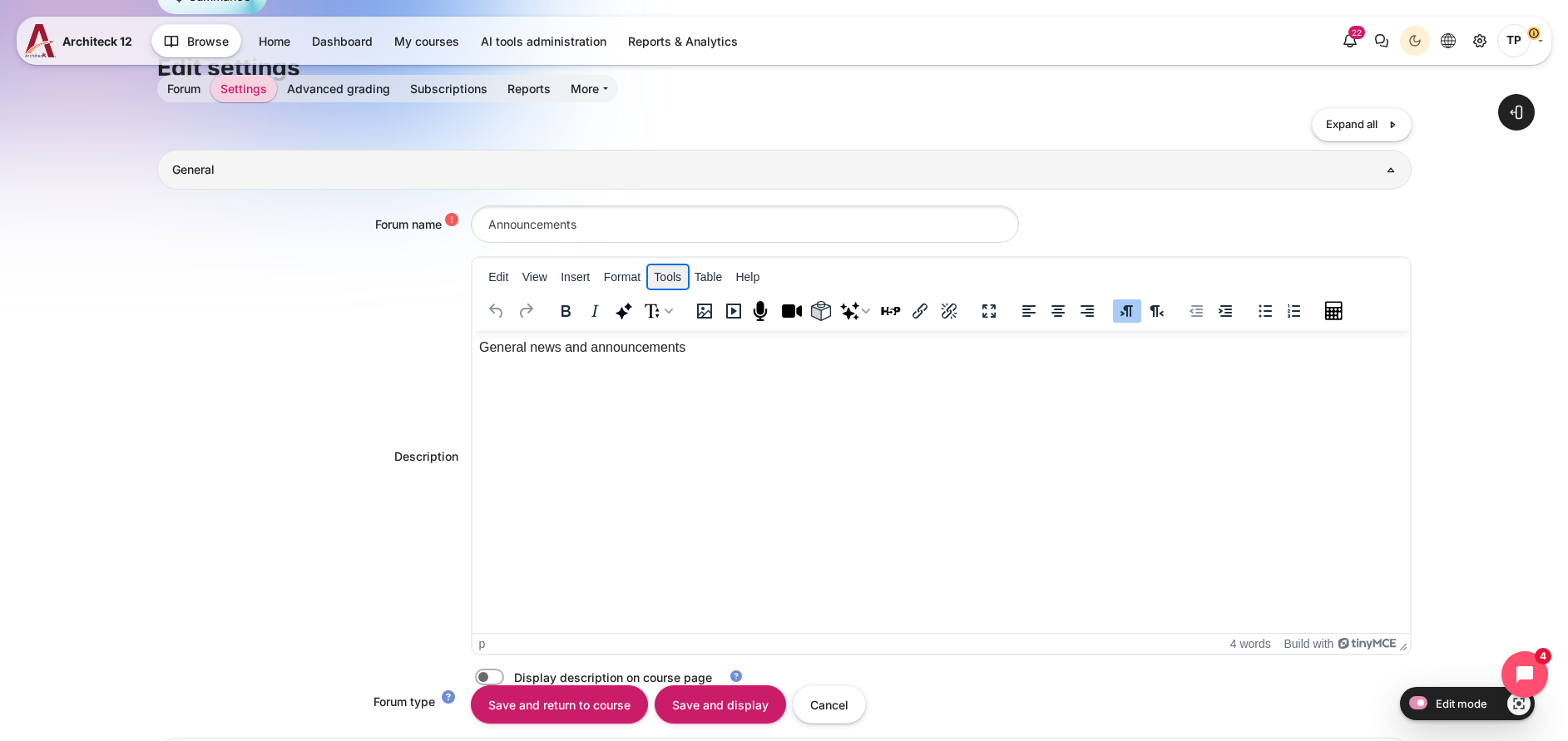
click at [652, 282] on button "Tools" at bounding box center [668, 276] width 40 height 24
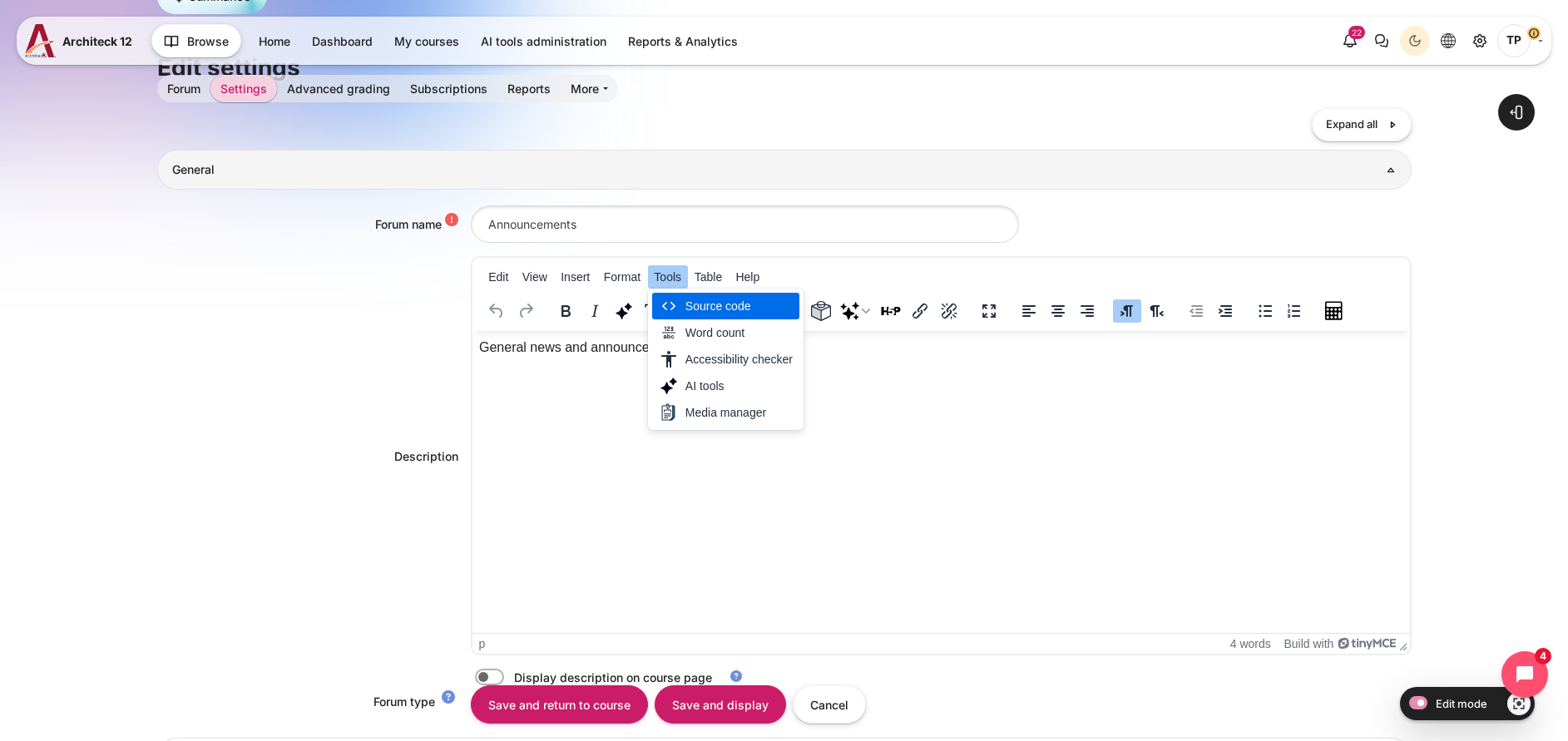
click at [562, 364] on html "General news and announcements" at bounding box center [940, 347] width 938 height 33
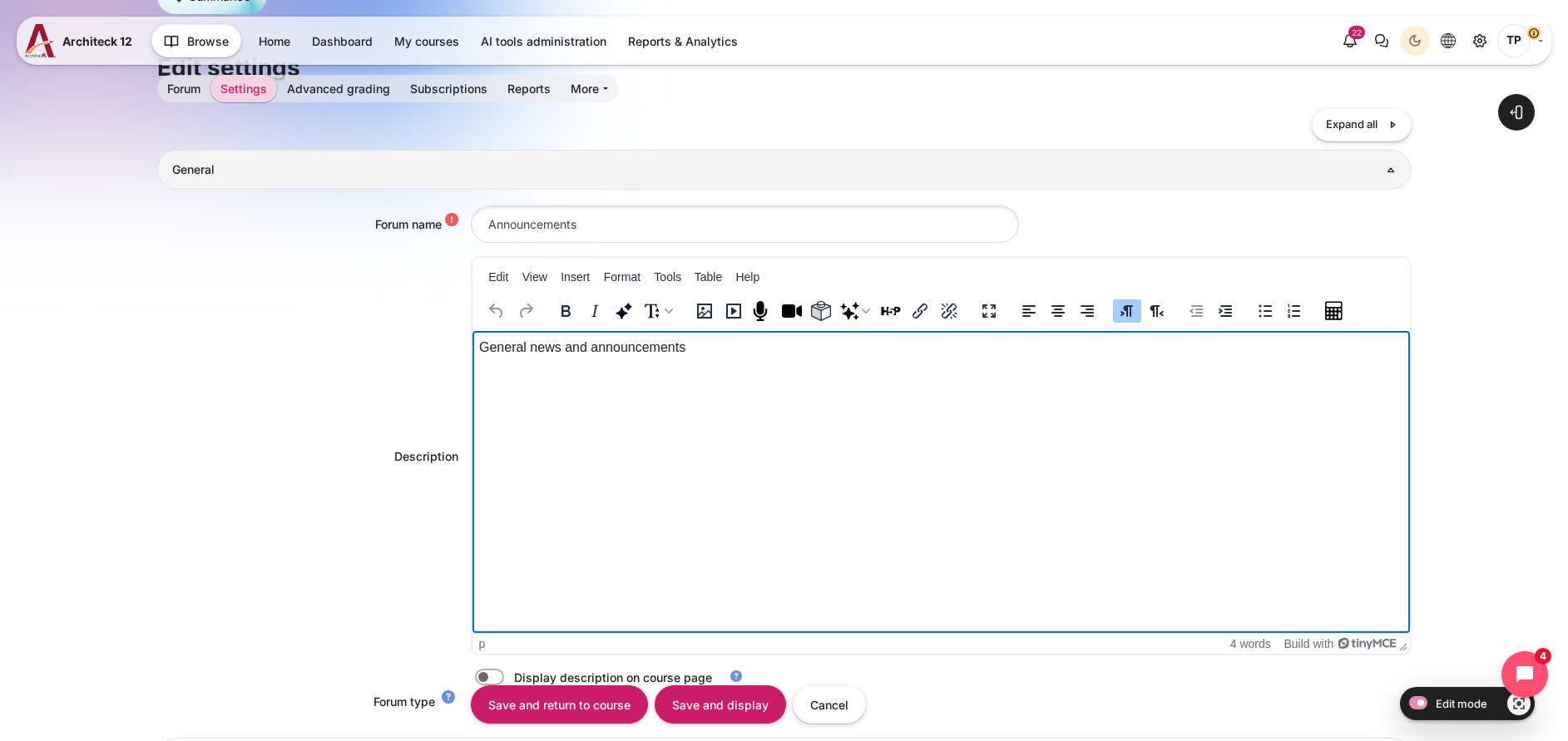
click at [562, 364] on html "General news and announcements" at bounding box center [940, 347] width 938 height 33
drag, startPoint x: 760, startPoint y: 338, endPoint x: 380, endPoint y: 336, distance: 380.0
click at [471, 336] on html "General news and announcements" at bounding box center [940, 347] width 938 height 33
paste body "Rich text area. Press ALT-0 for help."
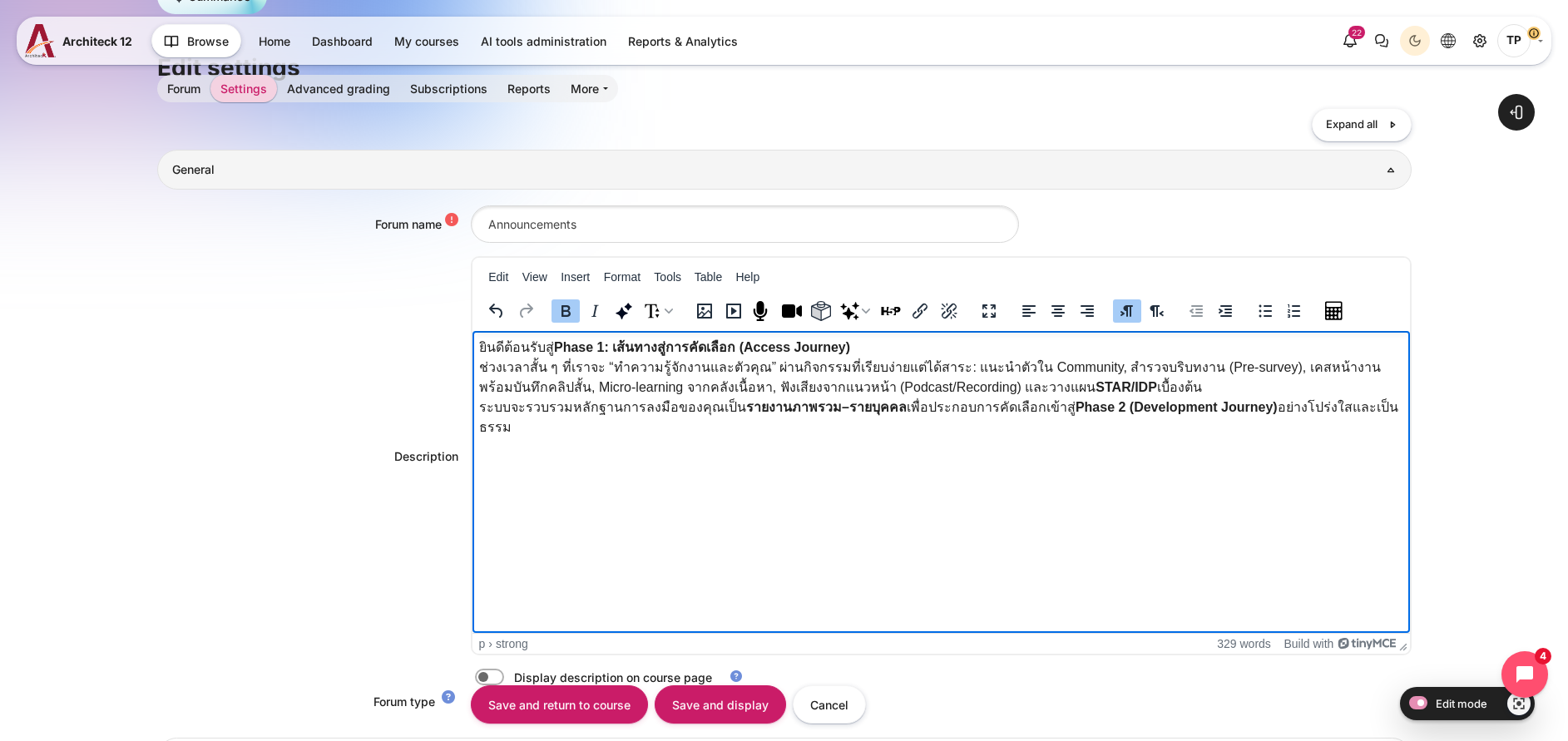
click at [869, 348] on p "ยินดีต้อนรับสู่ Phase 1: เส้นทางสู่การคัดเลือก (Access Journey) ช่วงเวลาสั้น ๆ …" at bounding box center [941, 387] width 925 height 100
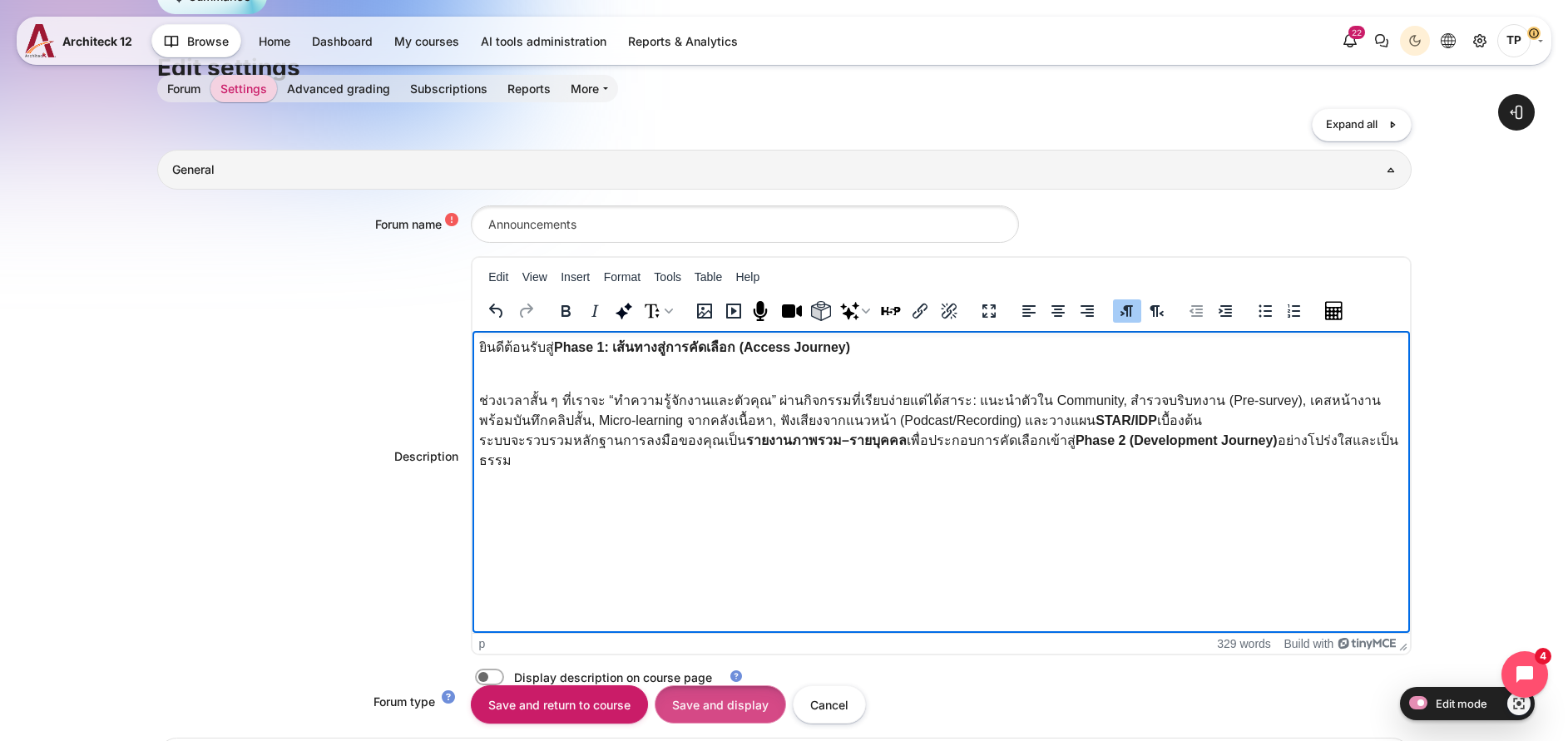
click at [712, 717] on input "Save and display" at bounding box center [721, 704] width 132 height 38
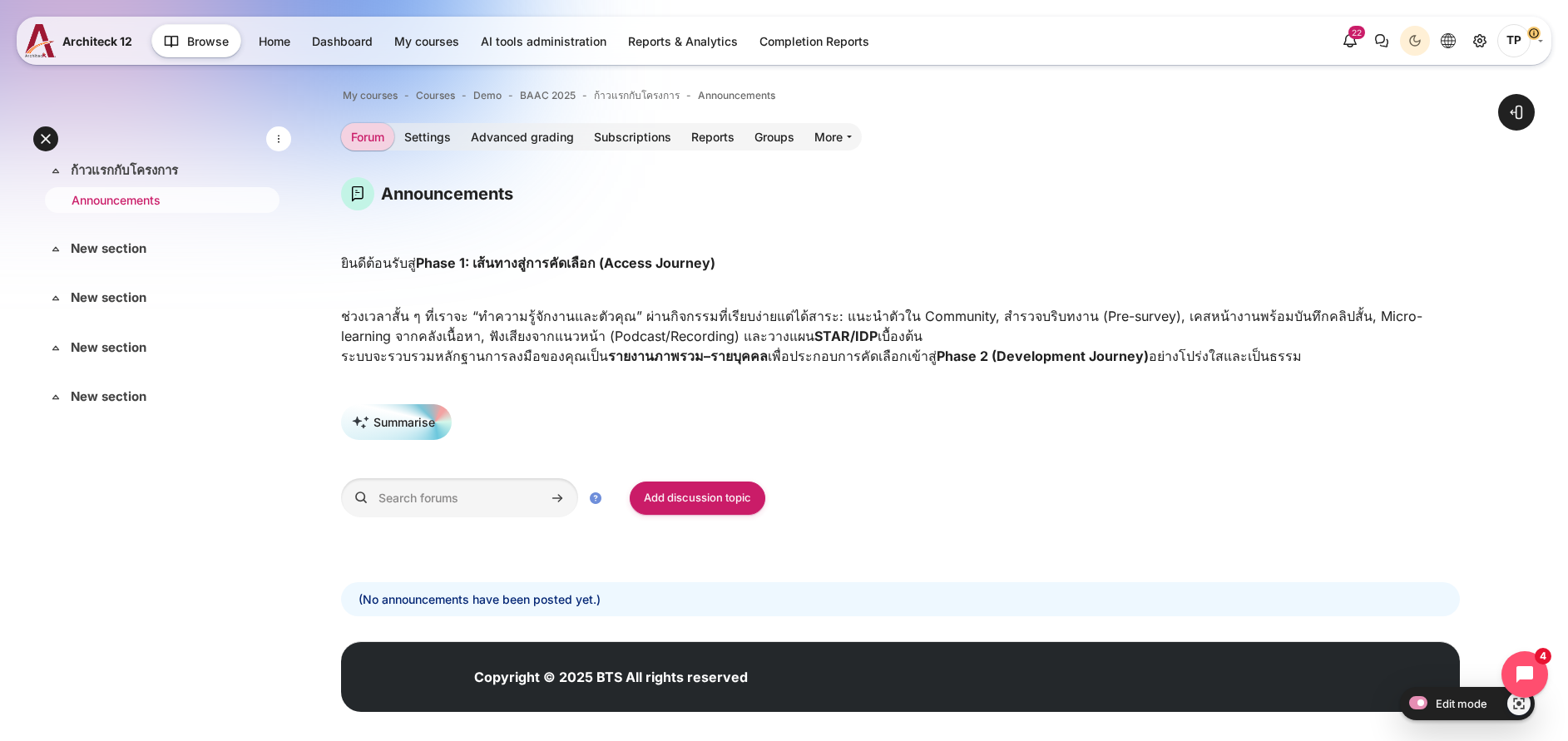
click at [89, 197] on link "Announcements" at bounding box center [159, 199] width 175 height 18
click at [514, 203] on h4 "Announcements" at bounding box center [447, 194] width 133 height 22
click at [461, 132] on link "Settings" at bounding box center [427, 136] width 67 height 27
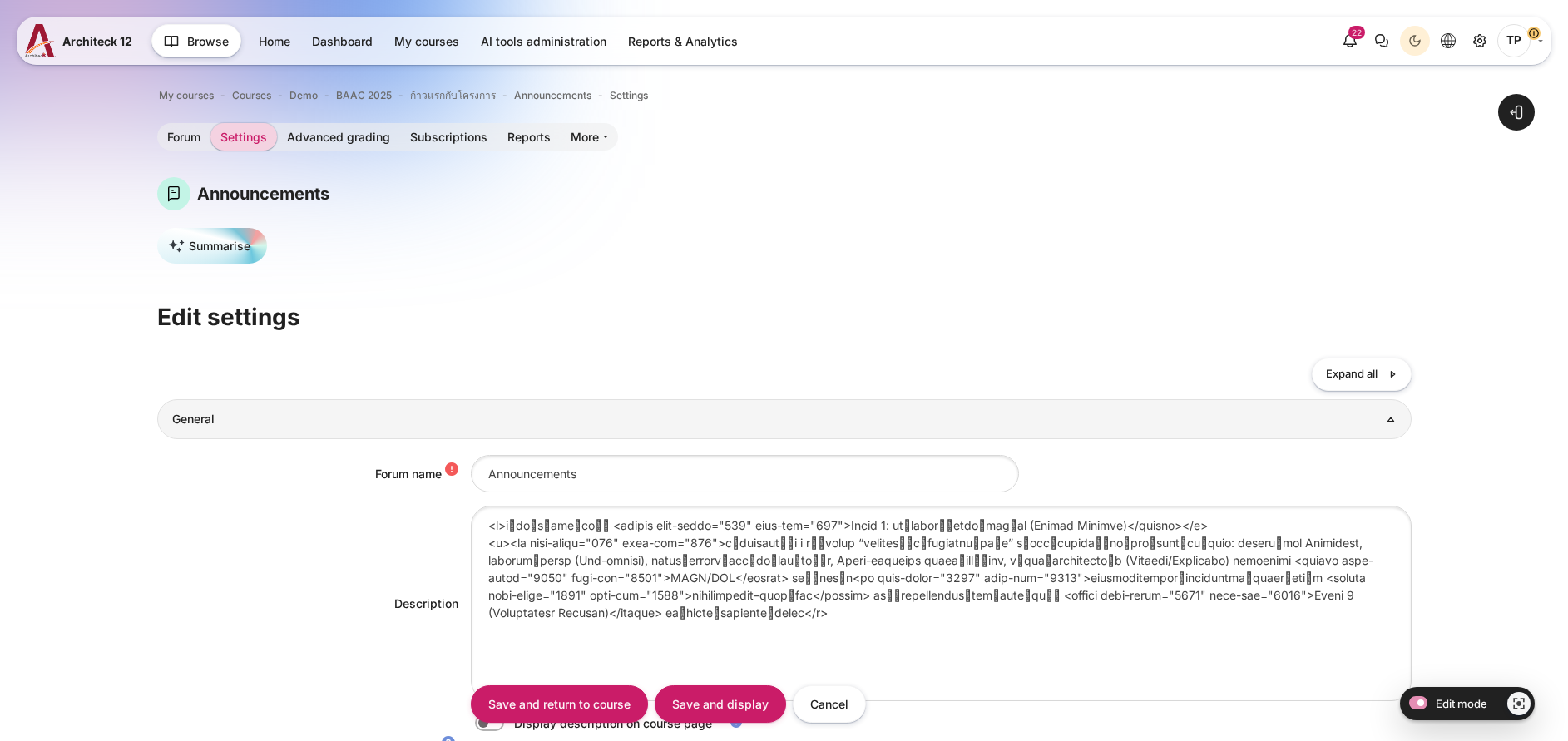
click at [594, 450] on div "Forum name Announcements Description Display description on course page Forum t…" at bounding box center [784, 608] width 1255 height 339
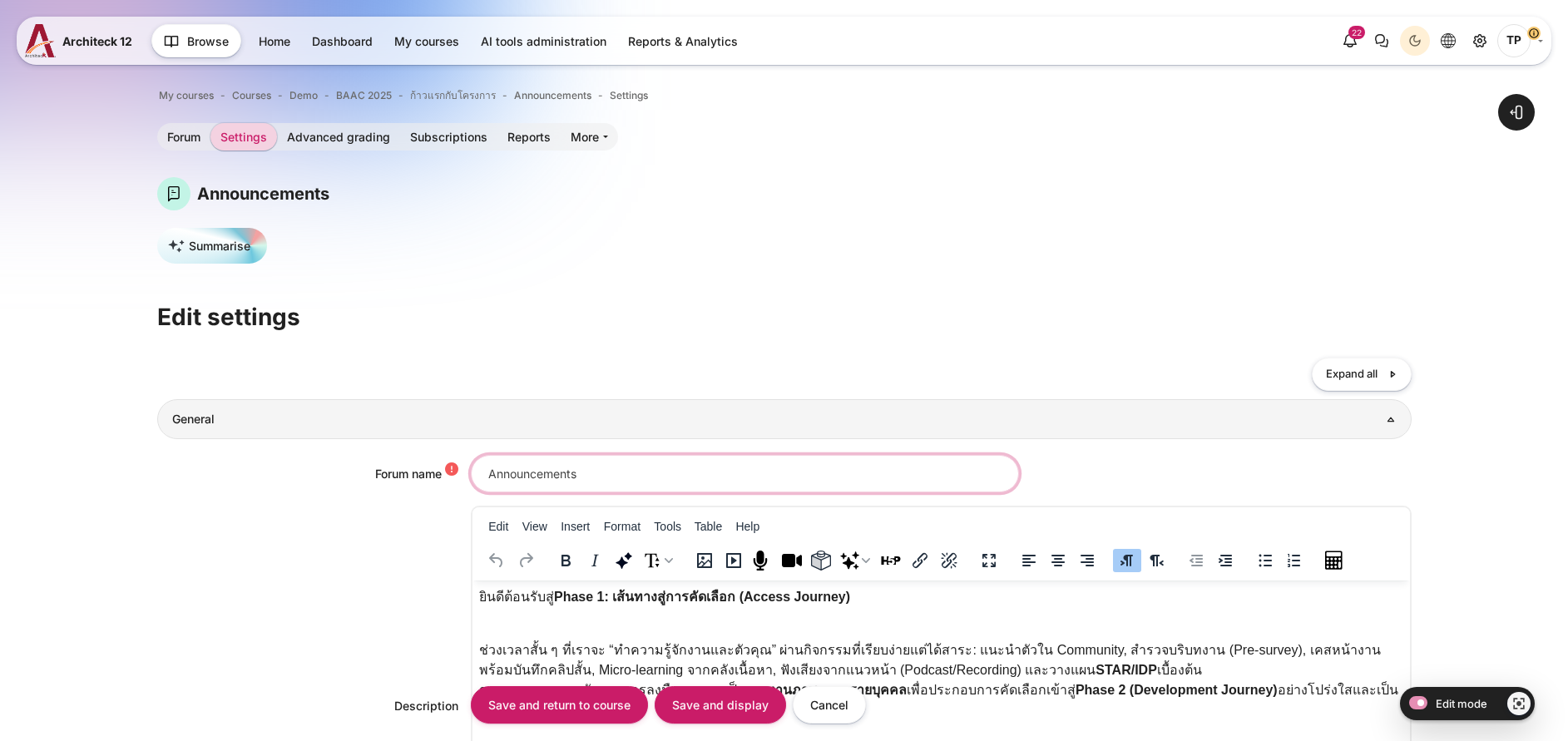
drag, startPoint x: 601, startPoint y: 474, endPoint x: 189, endPoint y: 420, distance: 415.5
click at [189, 420] on fieldset "General Forum name Announcements Description Edit View Insert Format Tools Tabl…" at bounding box center [784, 691] width 1255 height 583
type input "ยินดีต้อนรับ"
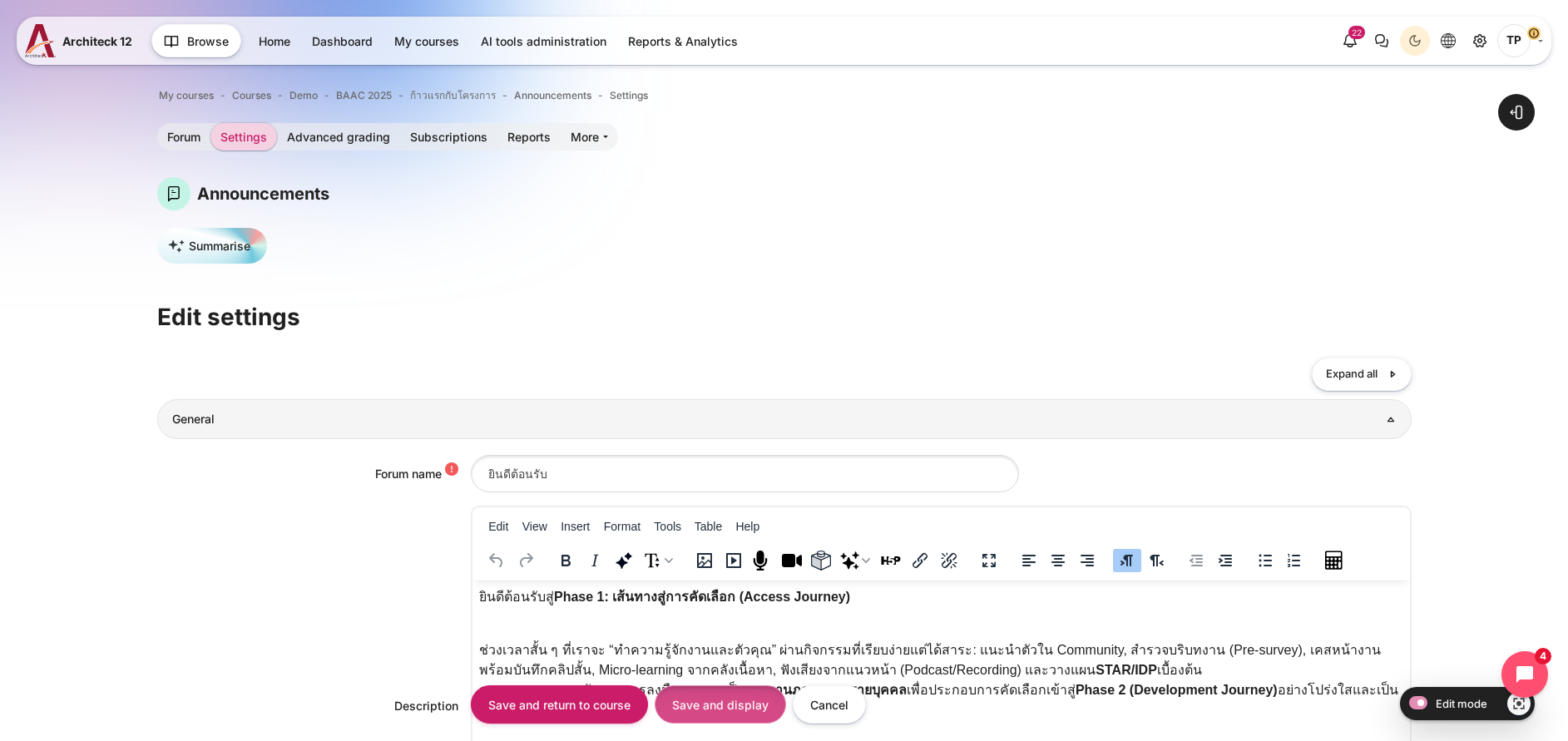
drag, startPoint x: 716, startPoint y: 716, endPoint x: 700, endPoint y: 701, distance: 21.9
click at [714, 714] on input "Save and display" at bounding box center [721, 704] width 132 height 38
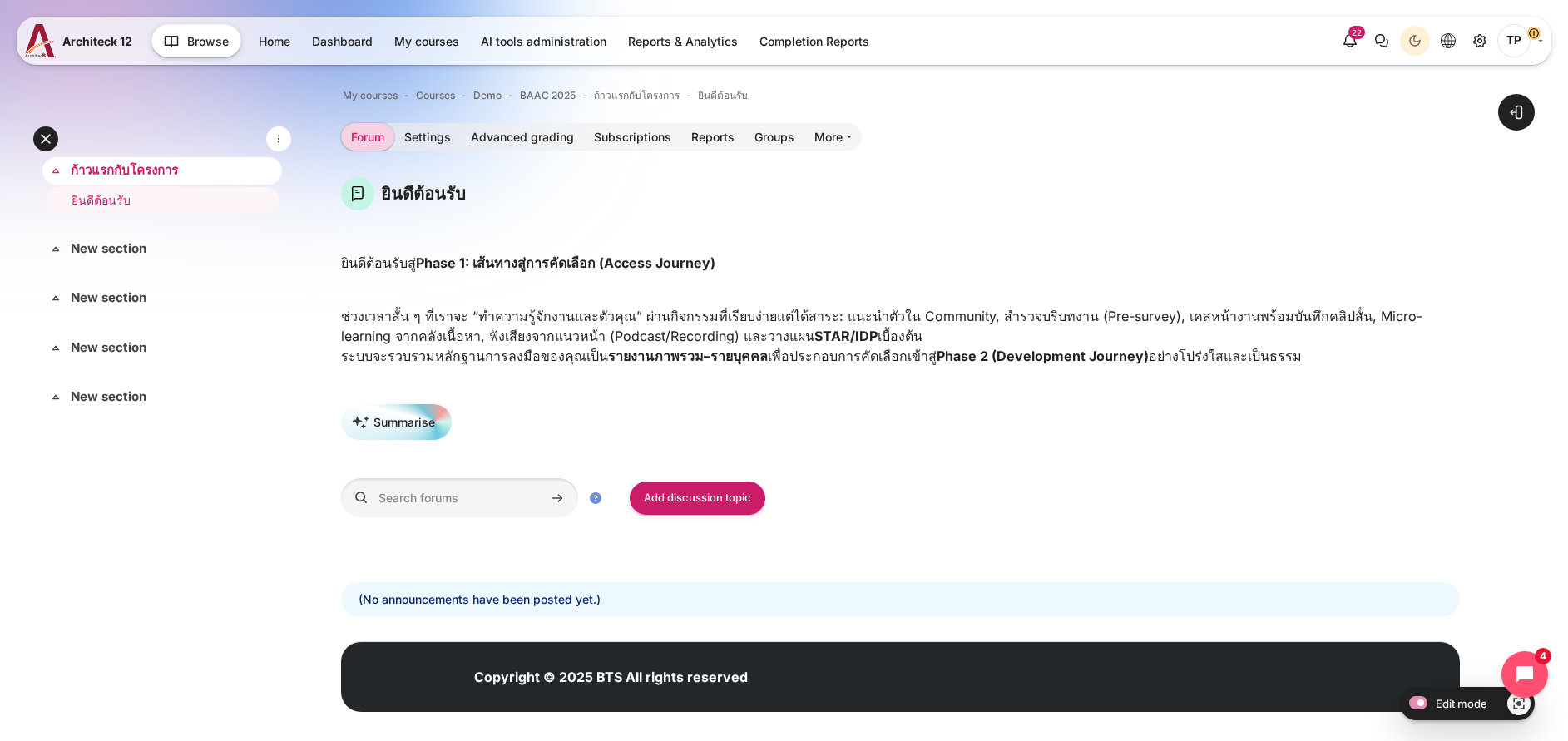
click at [111, 163] on link "ก้าวแรกกับโครงการ" at bounding box center [160, 171] width 180 height 19
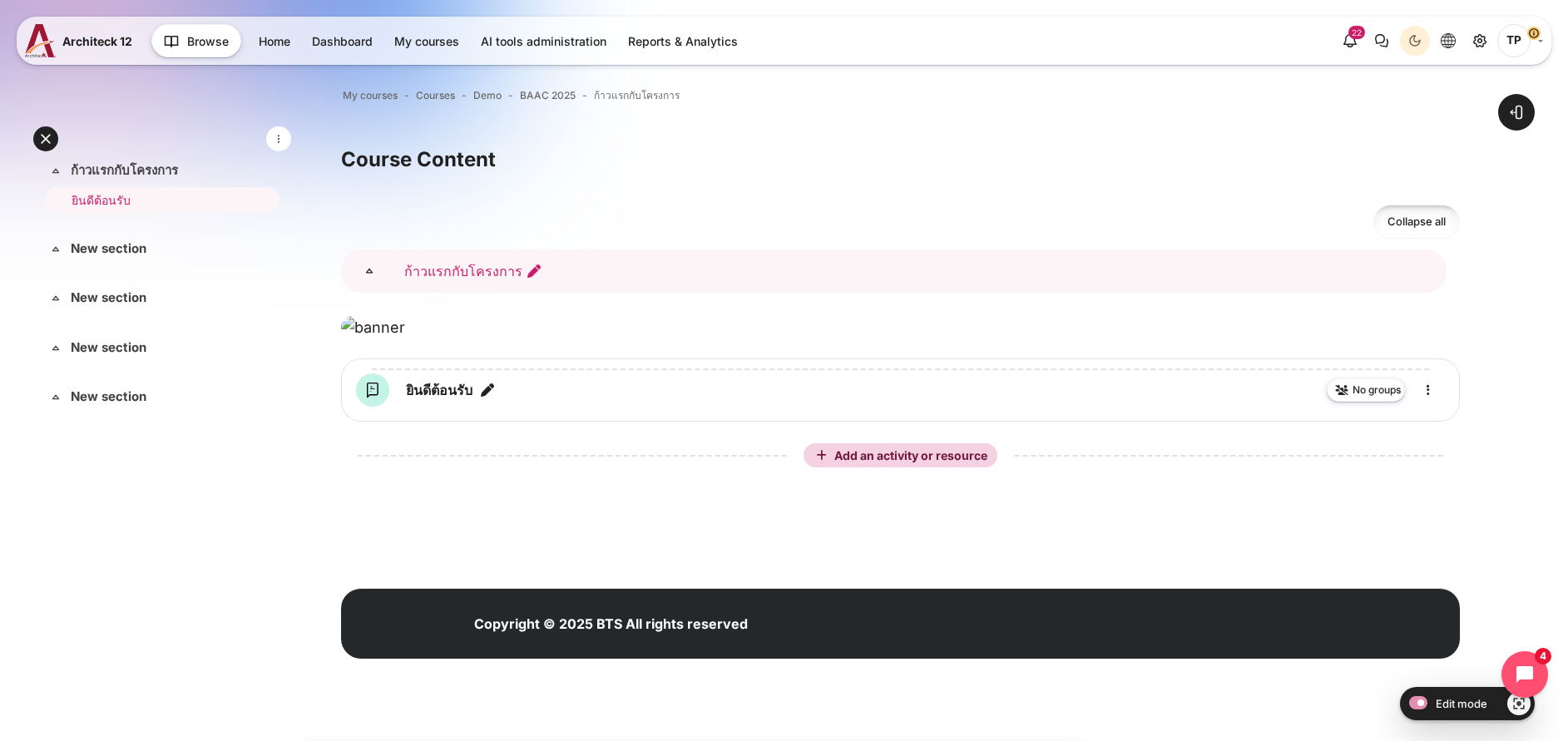
click at [543, 264] on link "ก้าวแรกกับโครงการ" at bounding box center [473, 271] width 138 height 17
click at [1013, 278] on div "Content" at bounding box center [894, 271] width 1105 height 43
click at [576, 94] on span "BAAC 2025" at bounding box center [547, 96] width 55 height 15
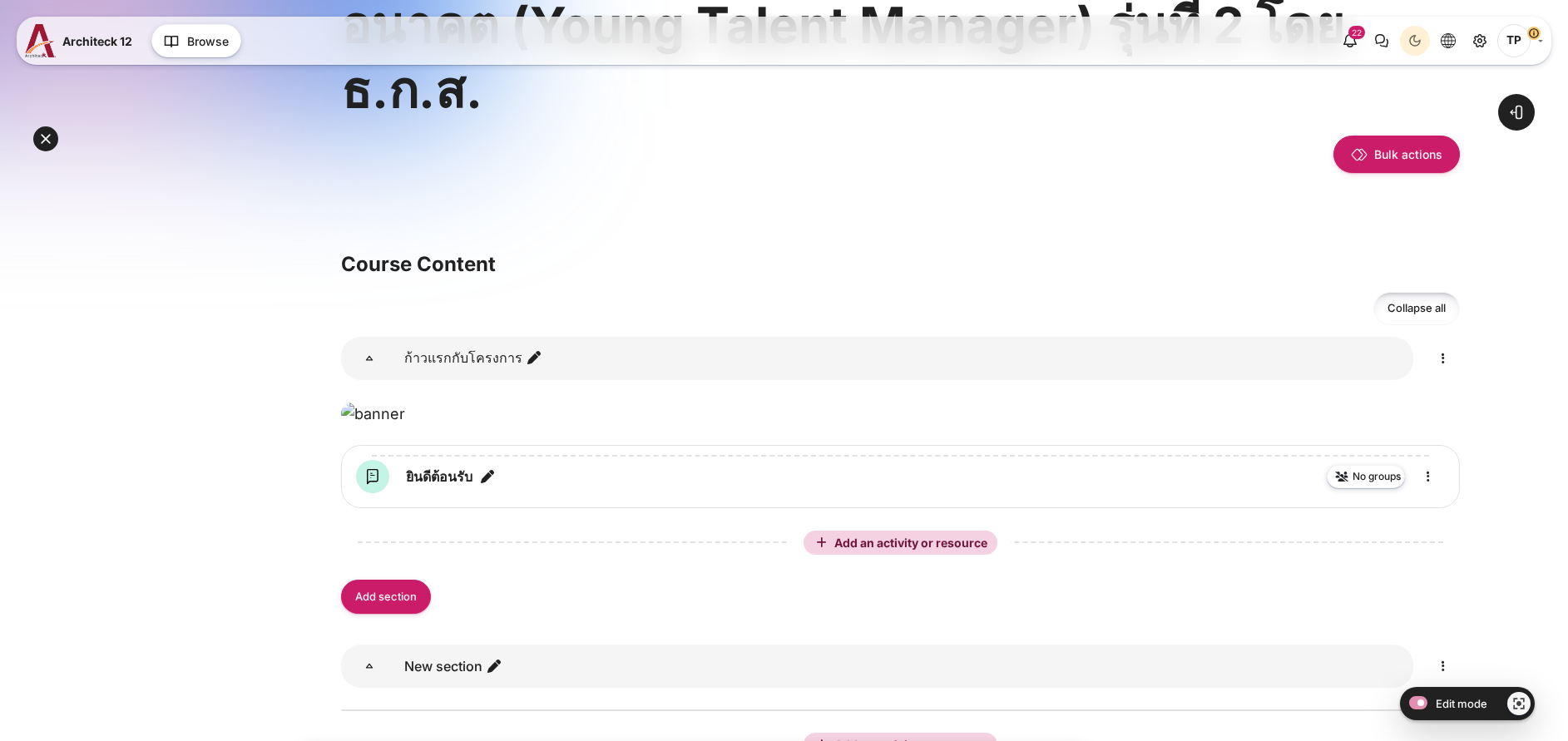
scroll to position [374, 0]
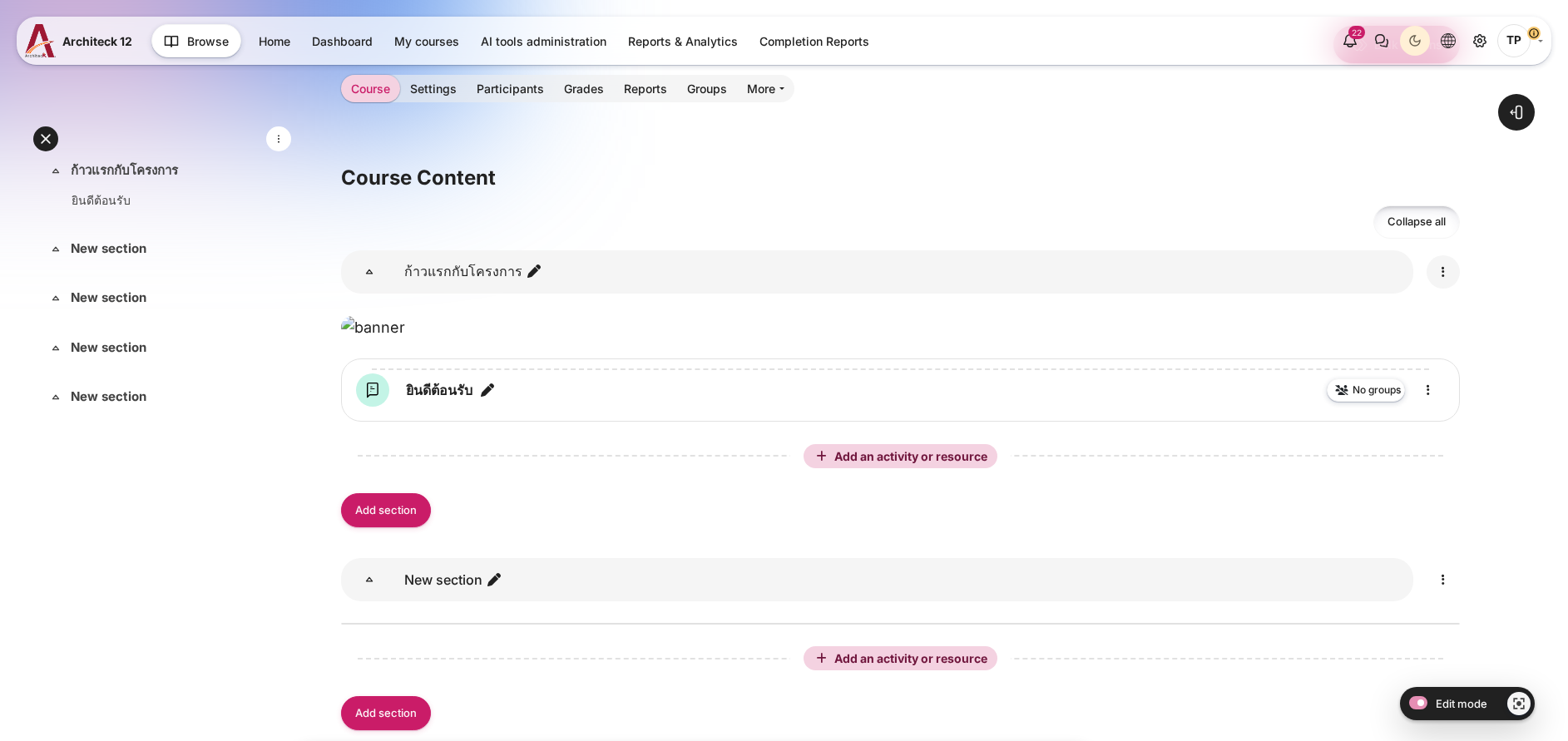
click at [1443, 260] on link "Content" at bounding box center [1443, 272] width 33 height 33
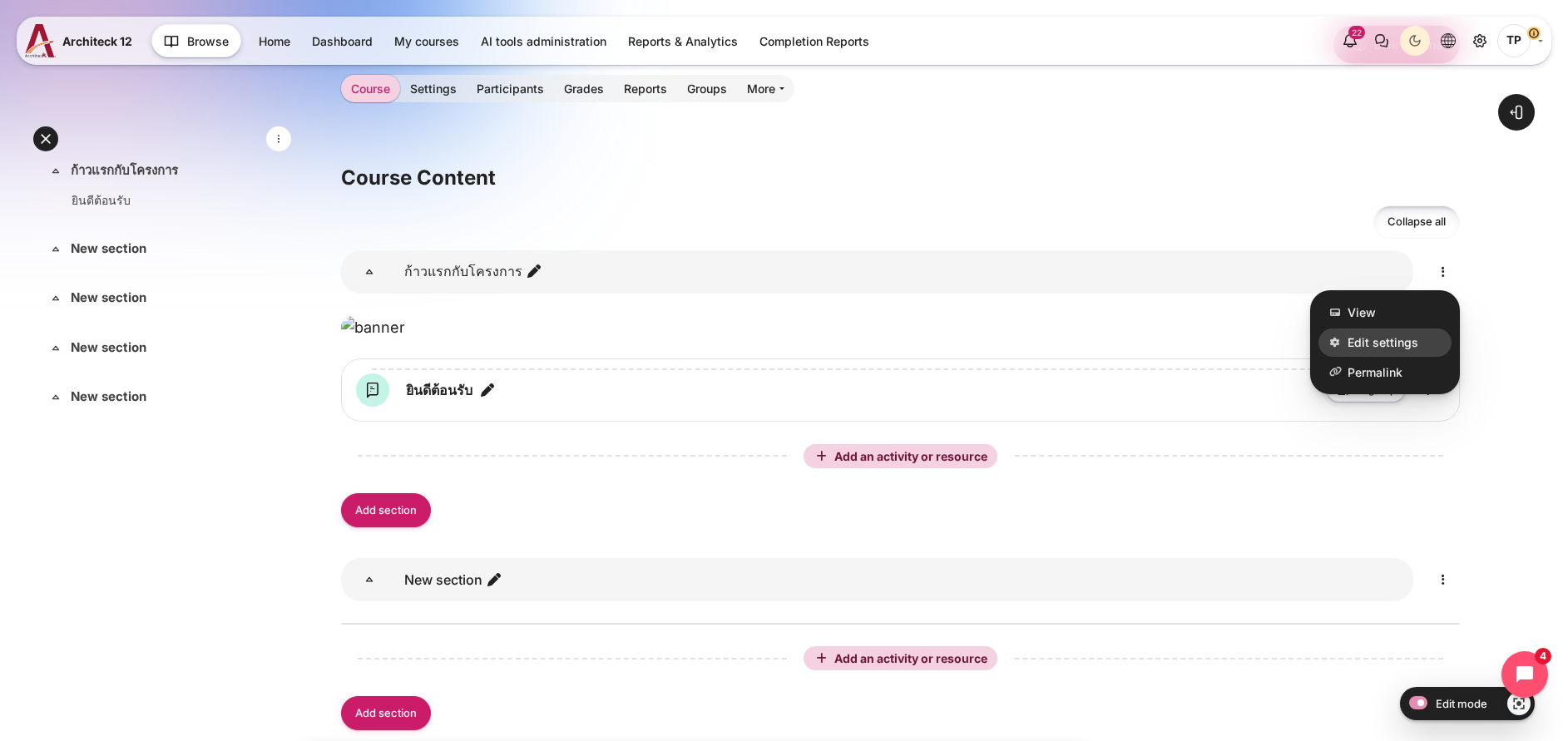
click at [1356, 336] on span "Edit settings" at bounding box center [1383, 342] width 71 height 18
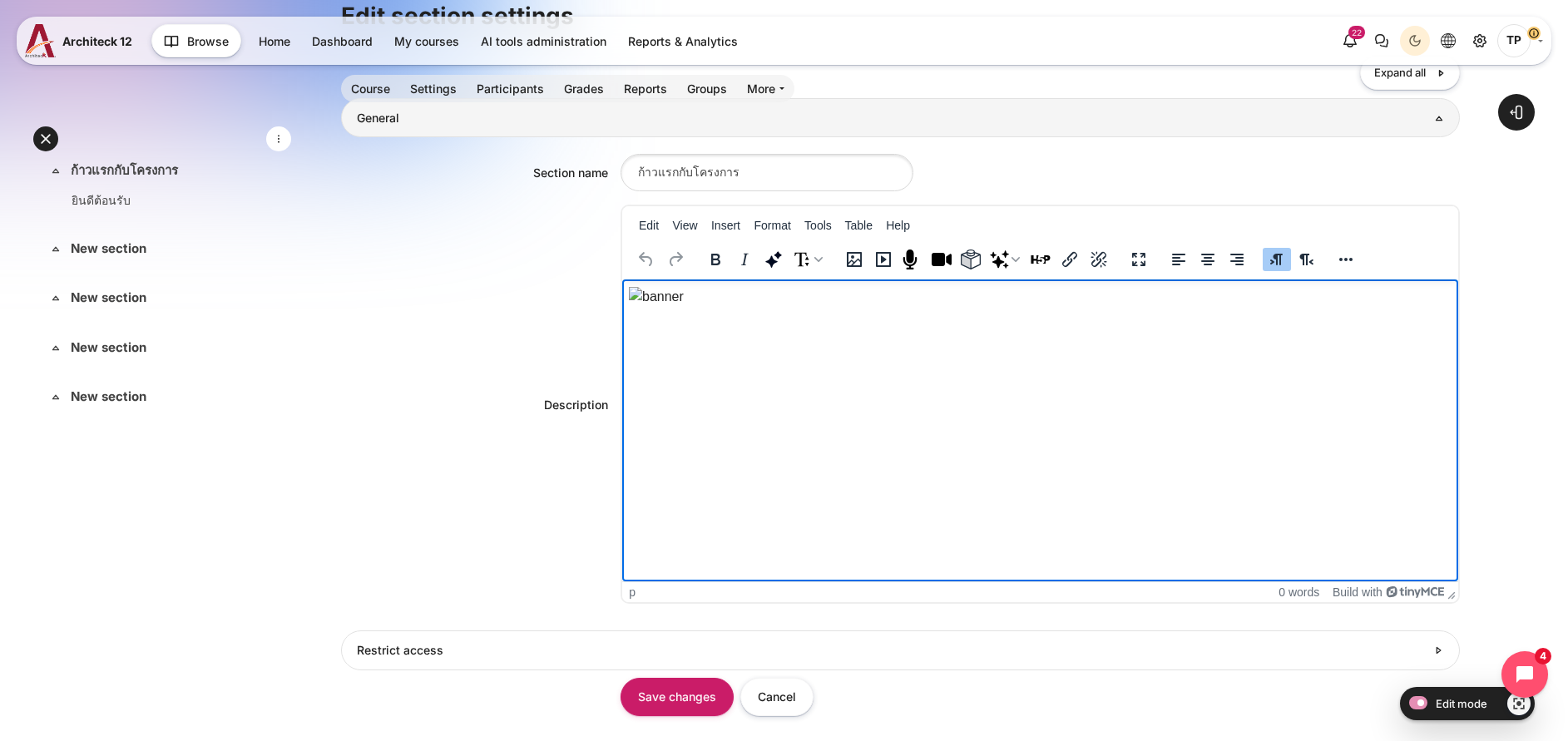
click at [684, 307] on img "Rich text area. Press ALT-0 for help." at bounding box center [657, 296] width 55 height 20
click at [916, 247] on div "Content" at bounding box center [973, 259] width 284 height 32
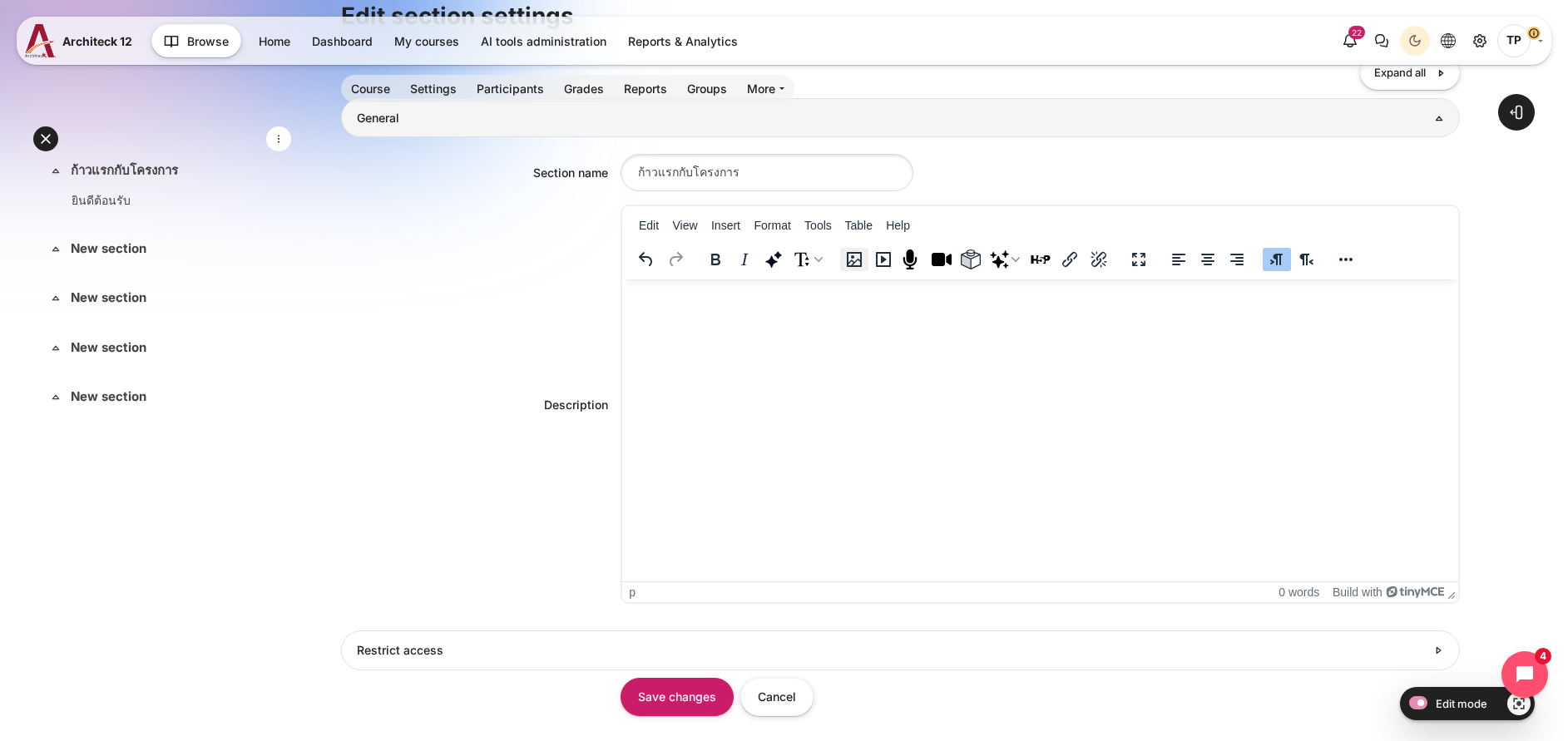
click at [864, 257] on icon "Image" at bounding box center [854, 259] width 20 height 20
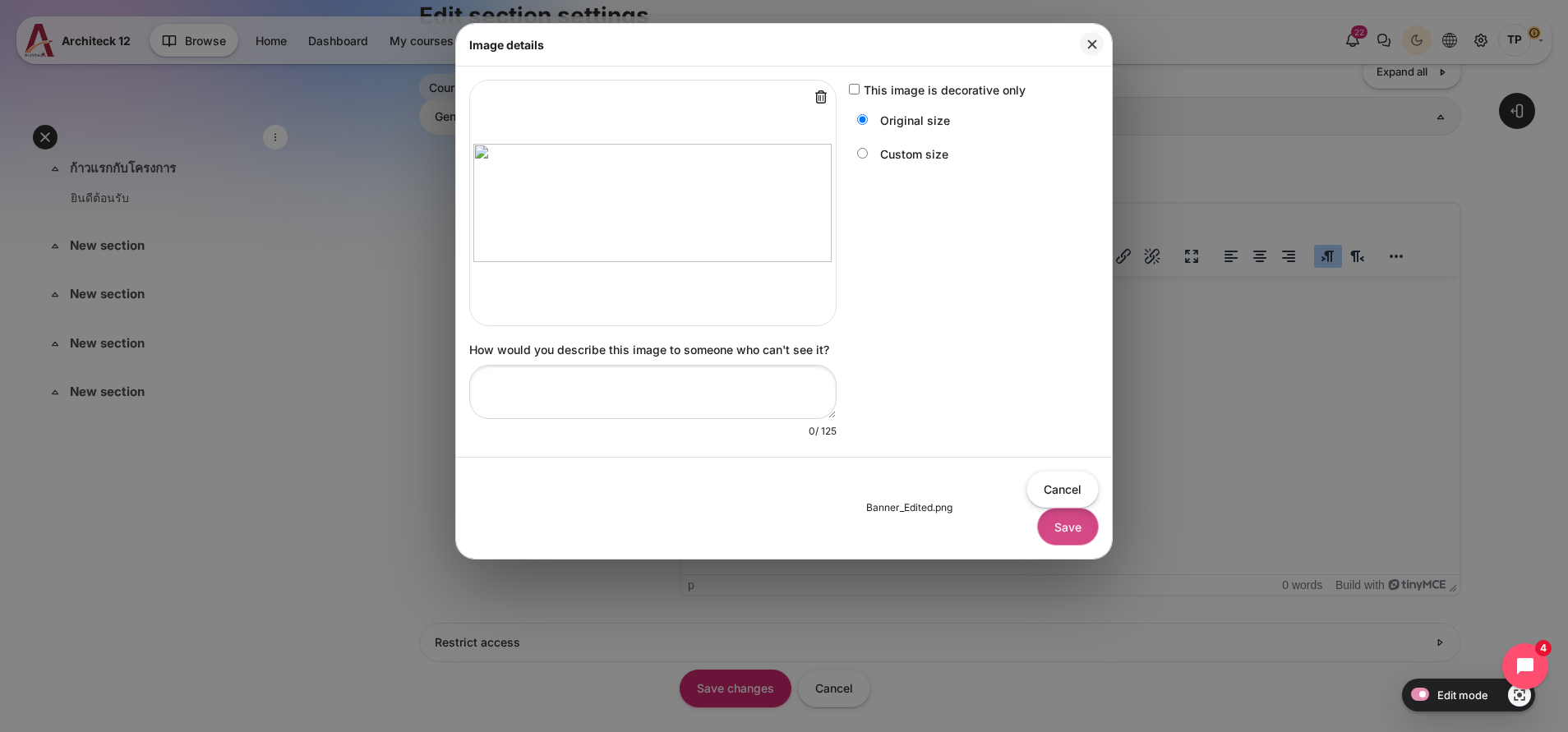
click at [1063, 535] on button "Save" at bounding box center [1068, 527] width 61 height 37
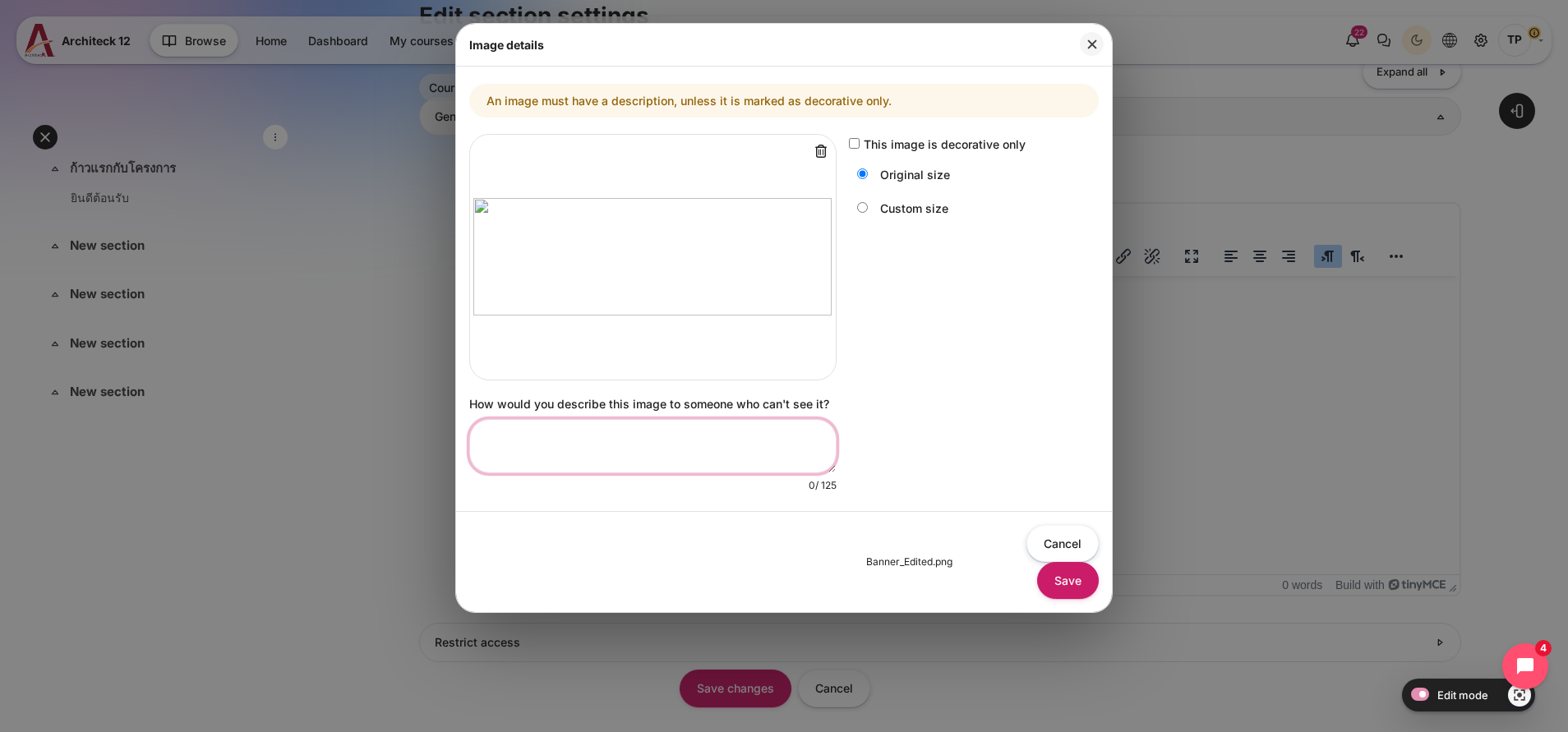
click at [686, 439] on textarea "How would you describe this image to someone who can't see it?" at bounding box center [652, 446] width 367 height 54
type textarea "banner"
drag, startPoint x: 1058, startPoint y: 573, endPoint x: 375, endPoint y: 296, distance: 737.0
click at [1058, 573] on button "Save" at bounding box center [1068, 581] width 61 height 37
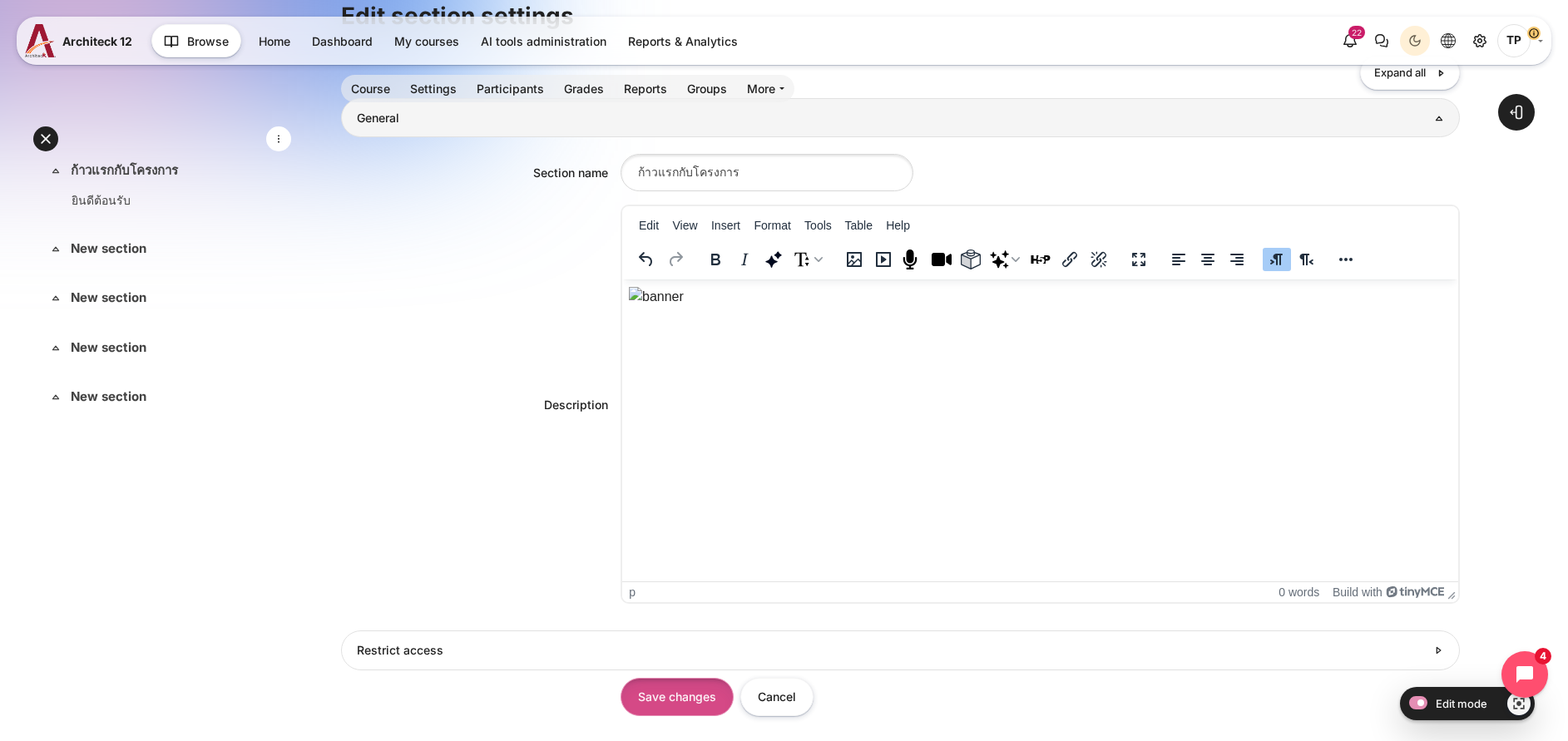
click at [734, 695] on input "Save changes" at bounding box center [677, 697] width 113 height 38
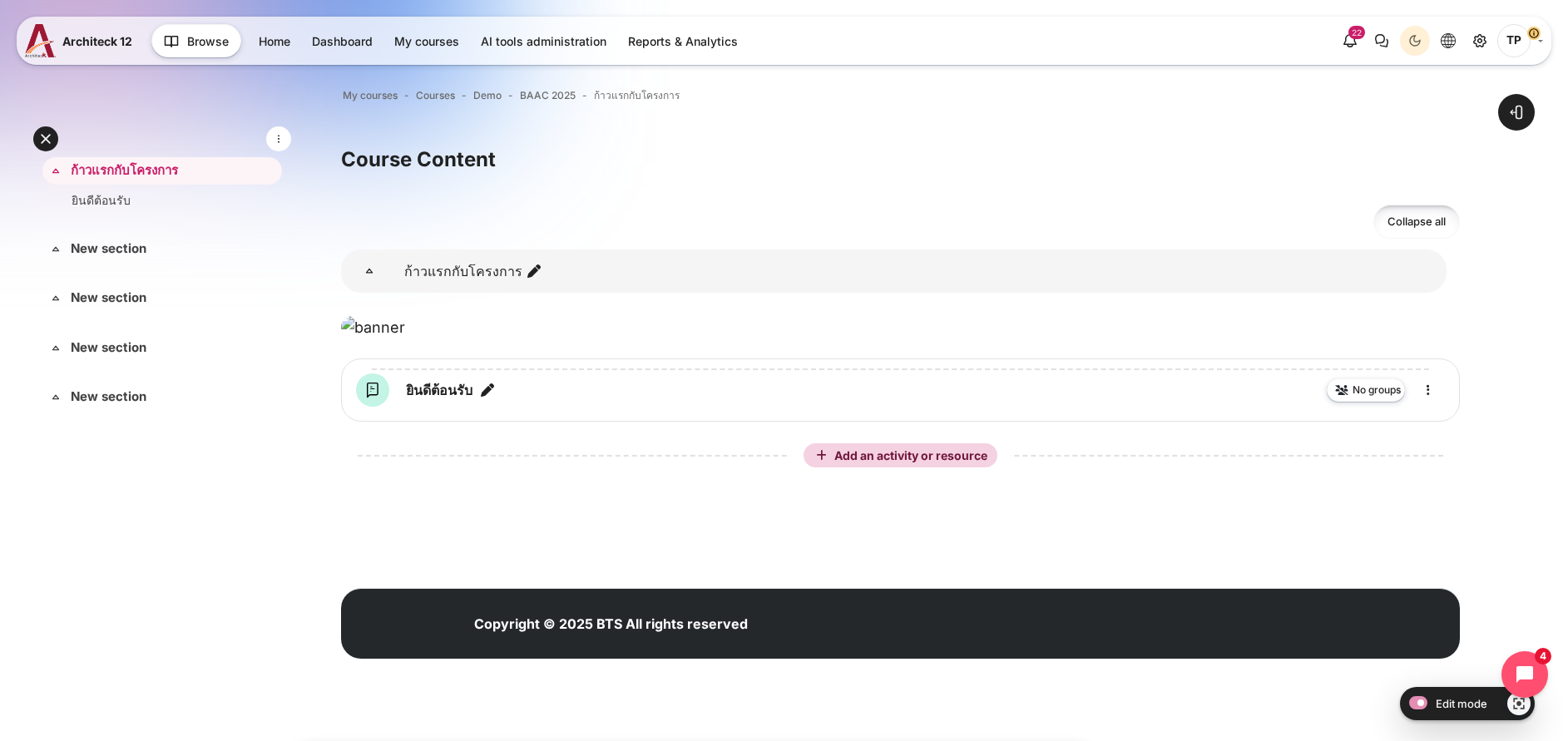
click at [387, 336] on div "Open course index Open block drawer" at bounding box center [900, 375] width 1335 height 655
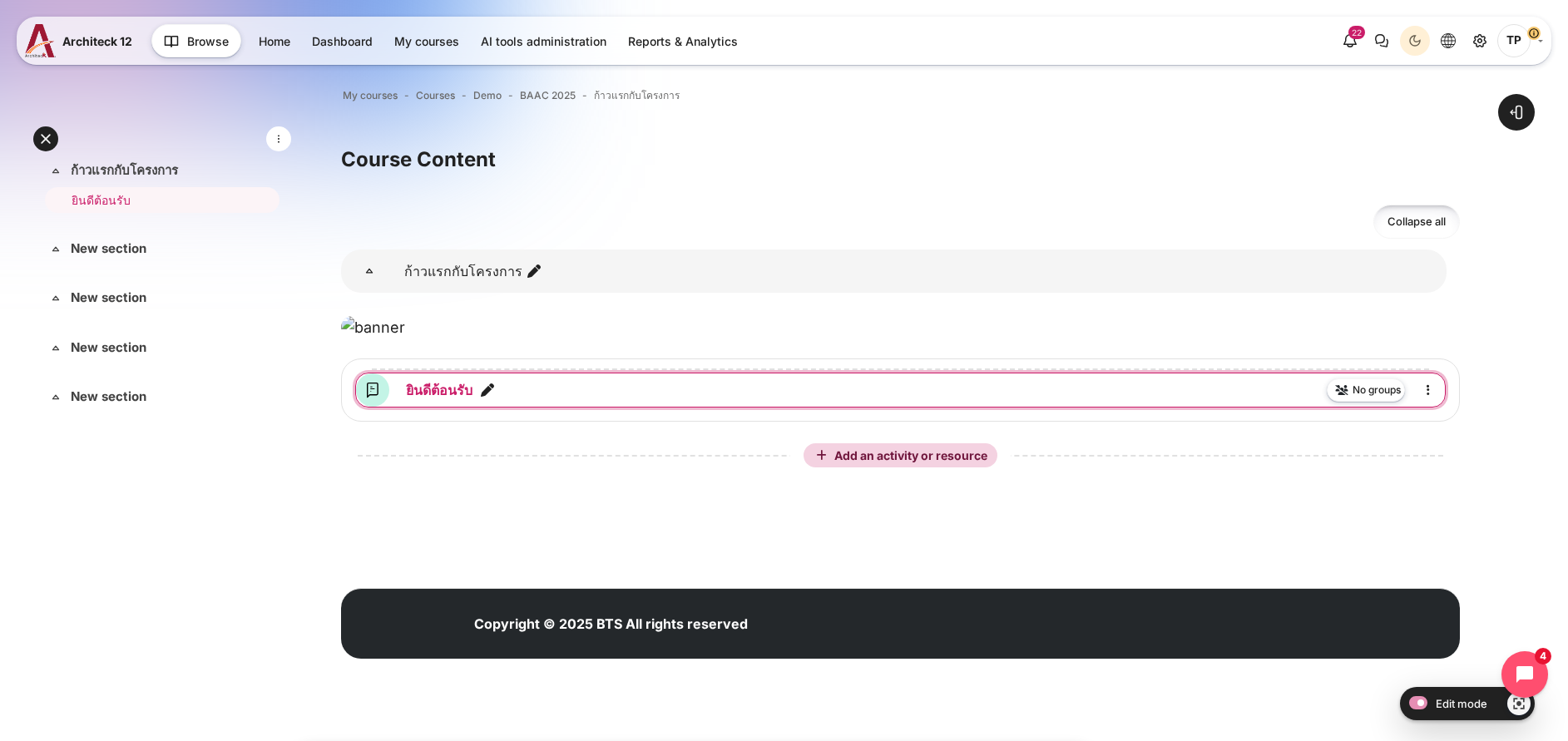
click at [472, 400] on link "[PERSON_NAME]ต้อนรับ Forum" at bounding box center [439, 389] width 67 height 20
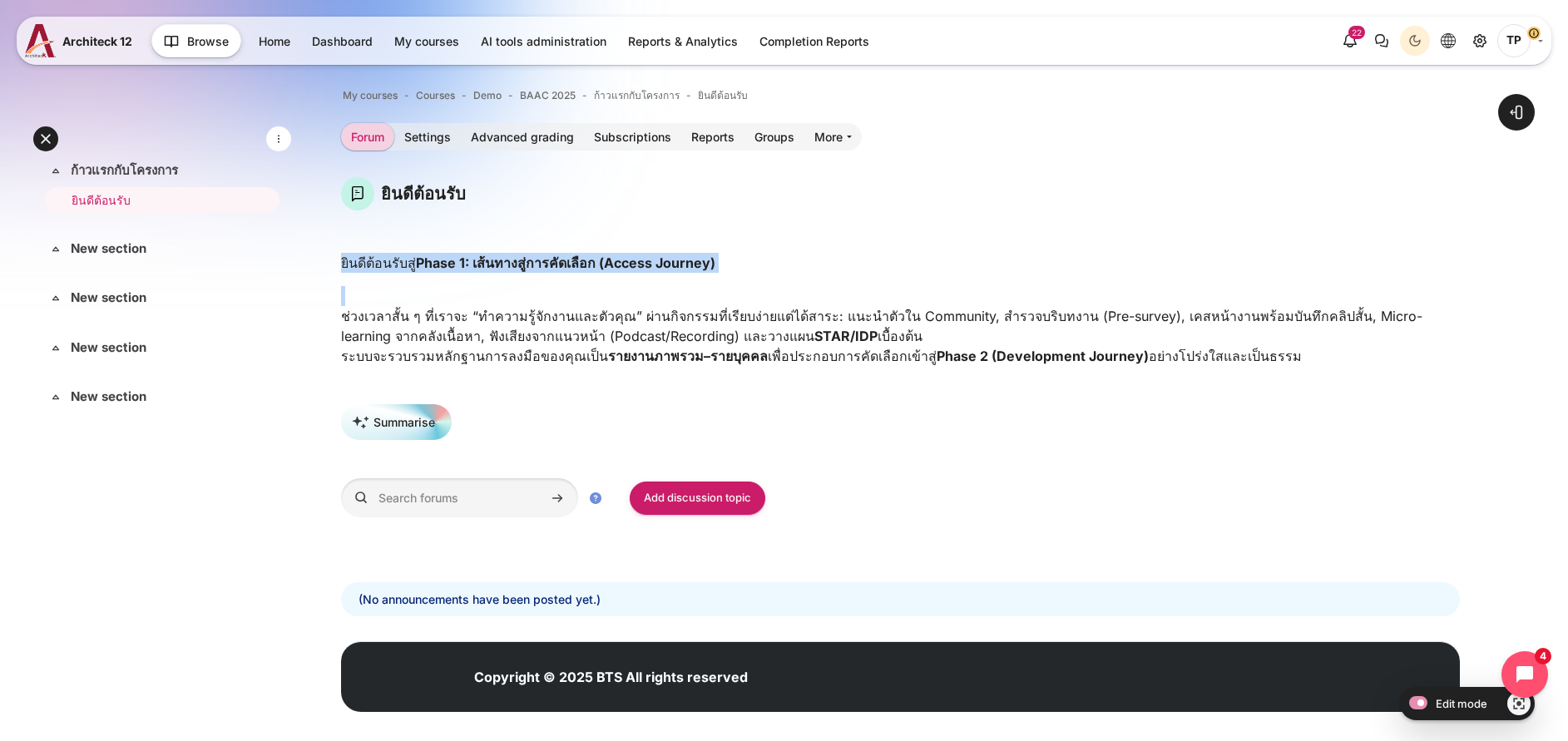
drag, startPoint x: 526, startPoint y: 275, endPoint x: 1386, endPoint y: 356, distance: 863.8
click at [1386, 356] on div "Open course index Open block drawer" at bounding box center [900, 402] width 1335 height 709
copy div "ยินดีต้อนรับสู่ Phase 1: เส้นทางสู่การคัดเลือก (Access Journey) ช่วงเวลาสั้น ๆ …"
click at [122, 175] on link "ก้าวแรกกับโครงการ" at bounding box center [160, 171] width 180 height 19
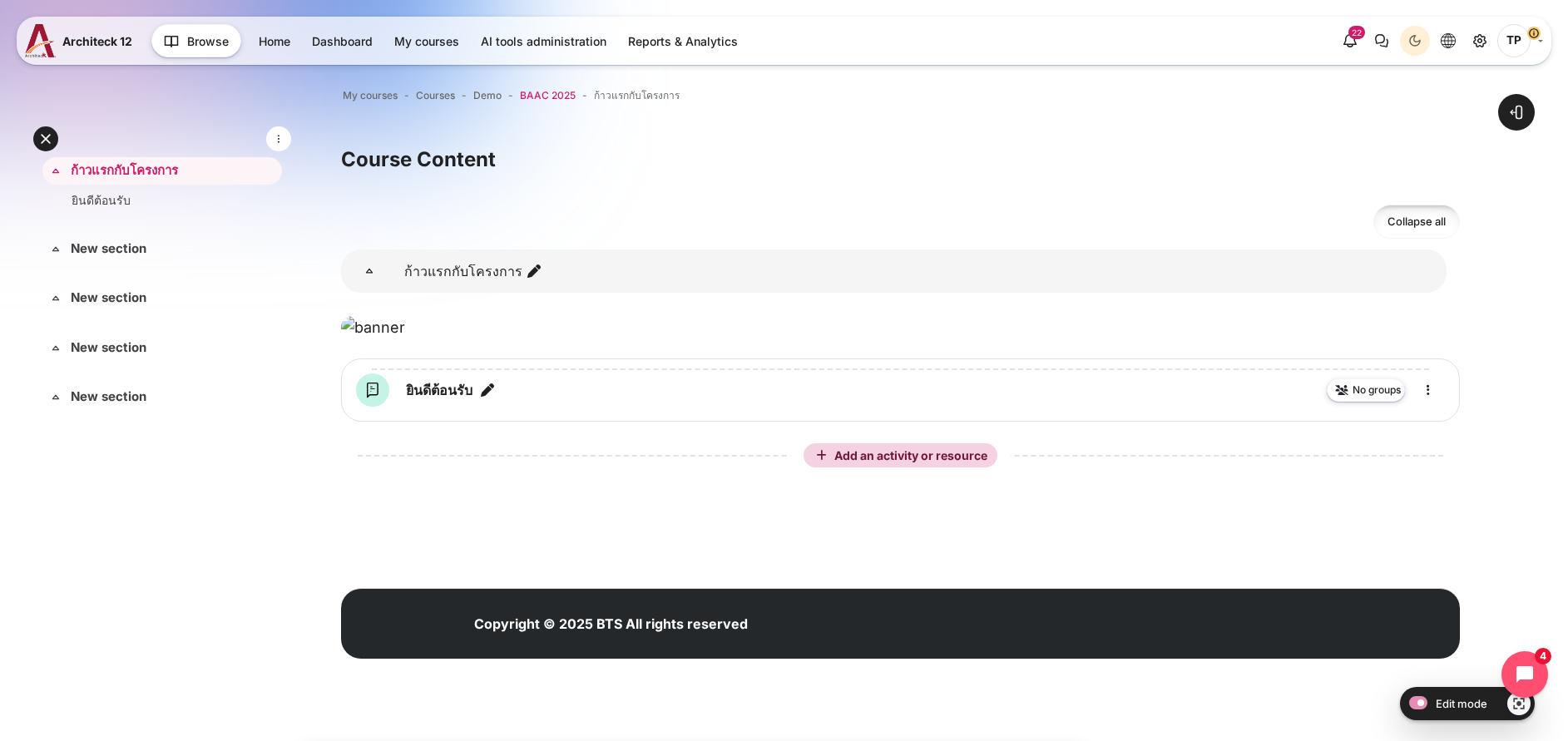
click at [576, 94] on span "BAAC 2025" at bounding box center [547, 96] width 55 height 15
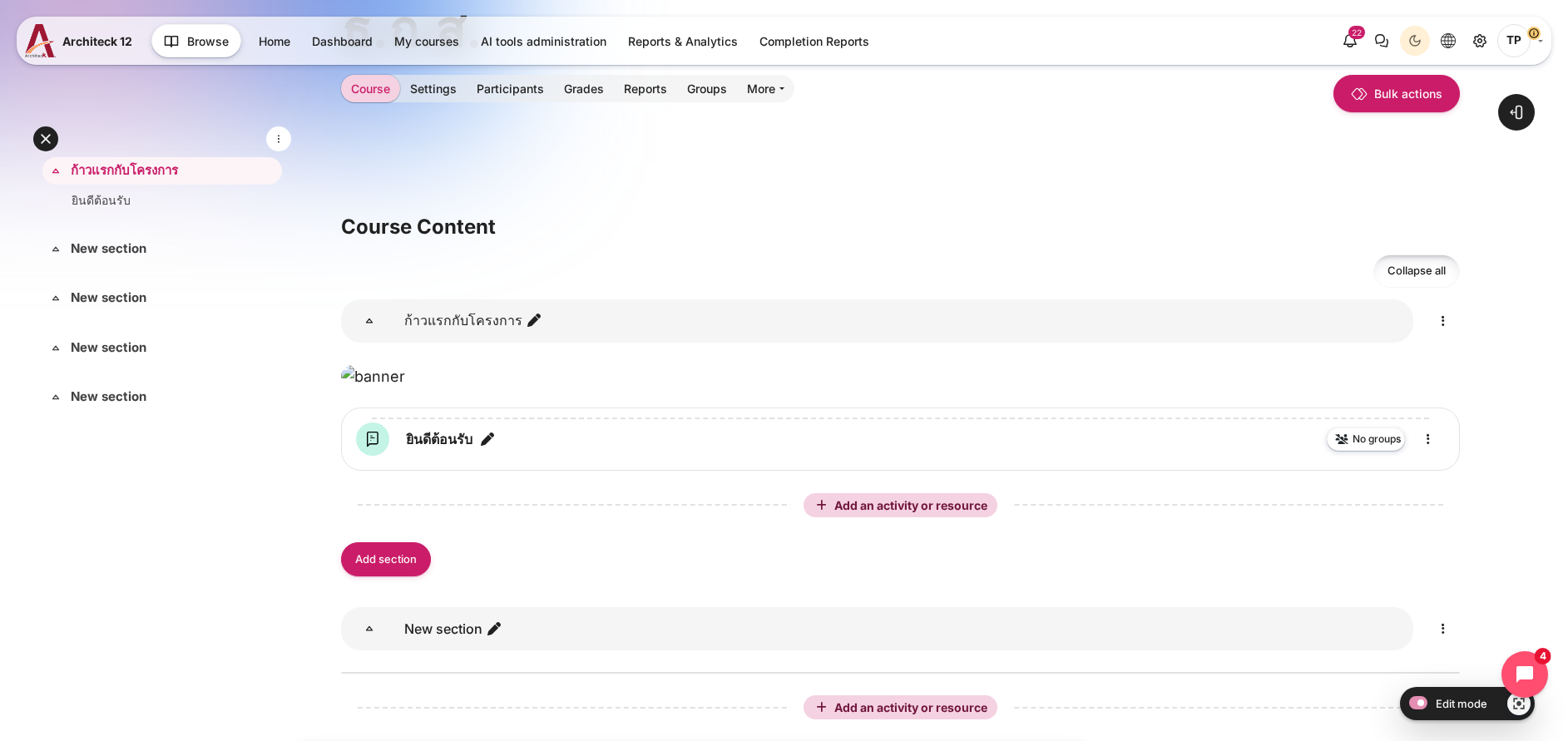
scroll to position [374, 0]
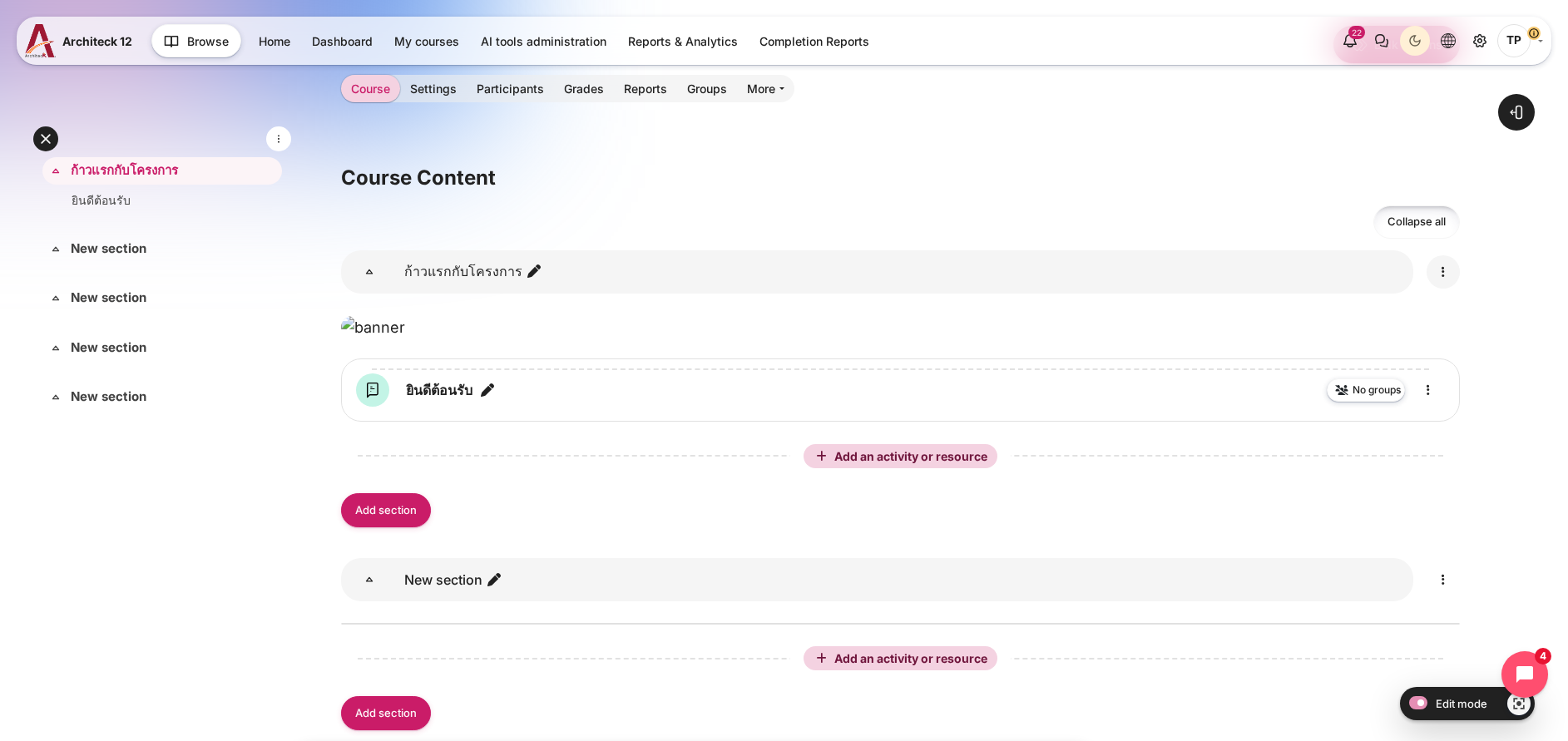
click at [1433, 284] on link "Content" at bounding box center [1443, 272] width 33 height 33
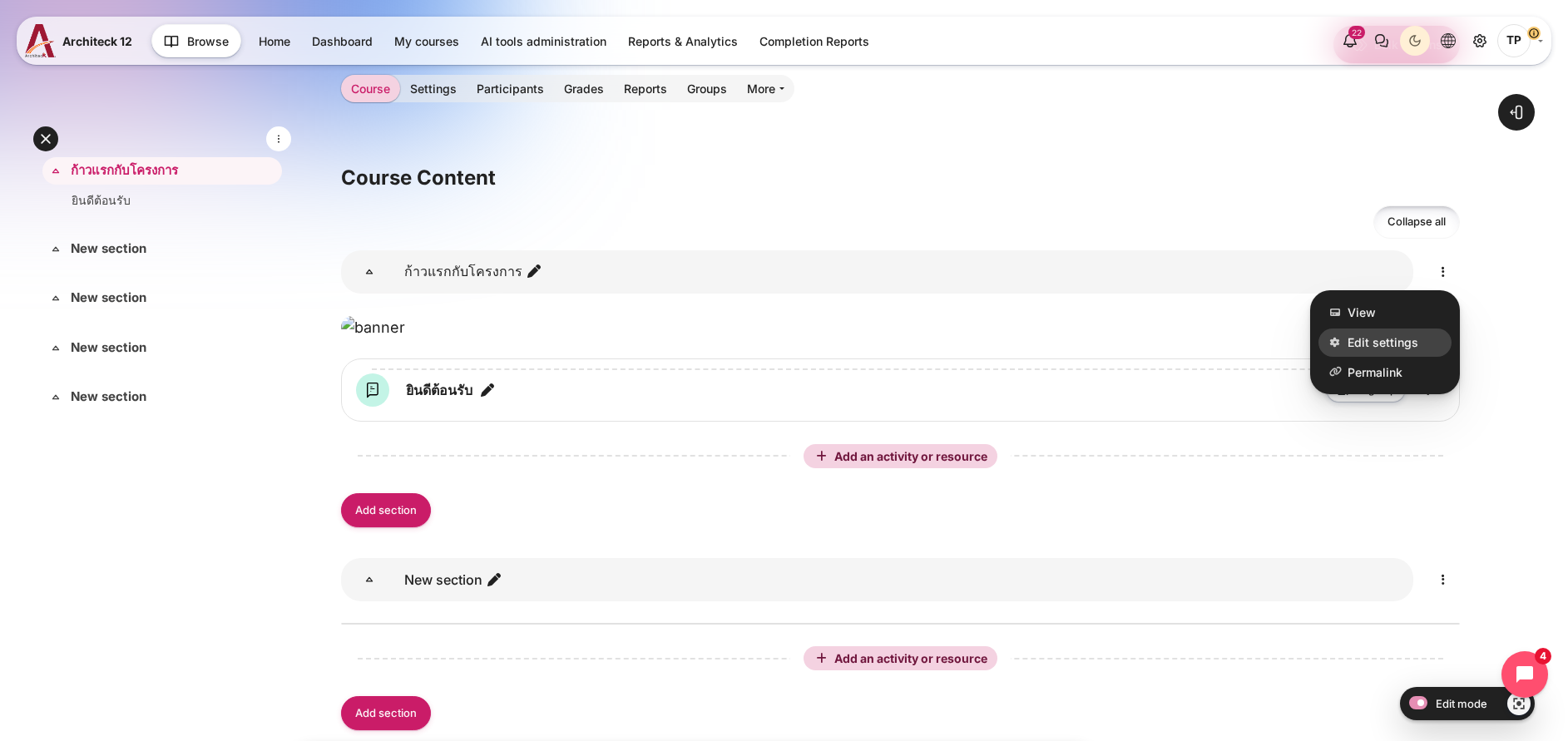
click at [1378, 344] on span "Edit settings" at bounding box center [1383, 342] width 71 height 18
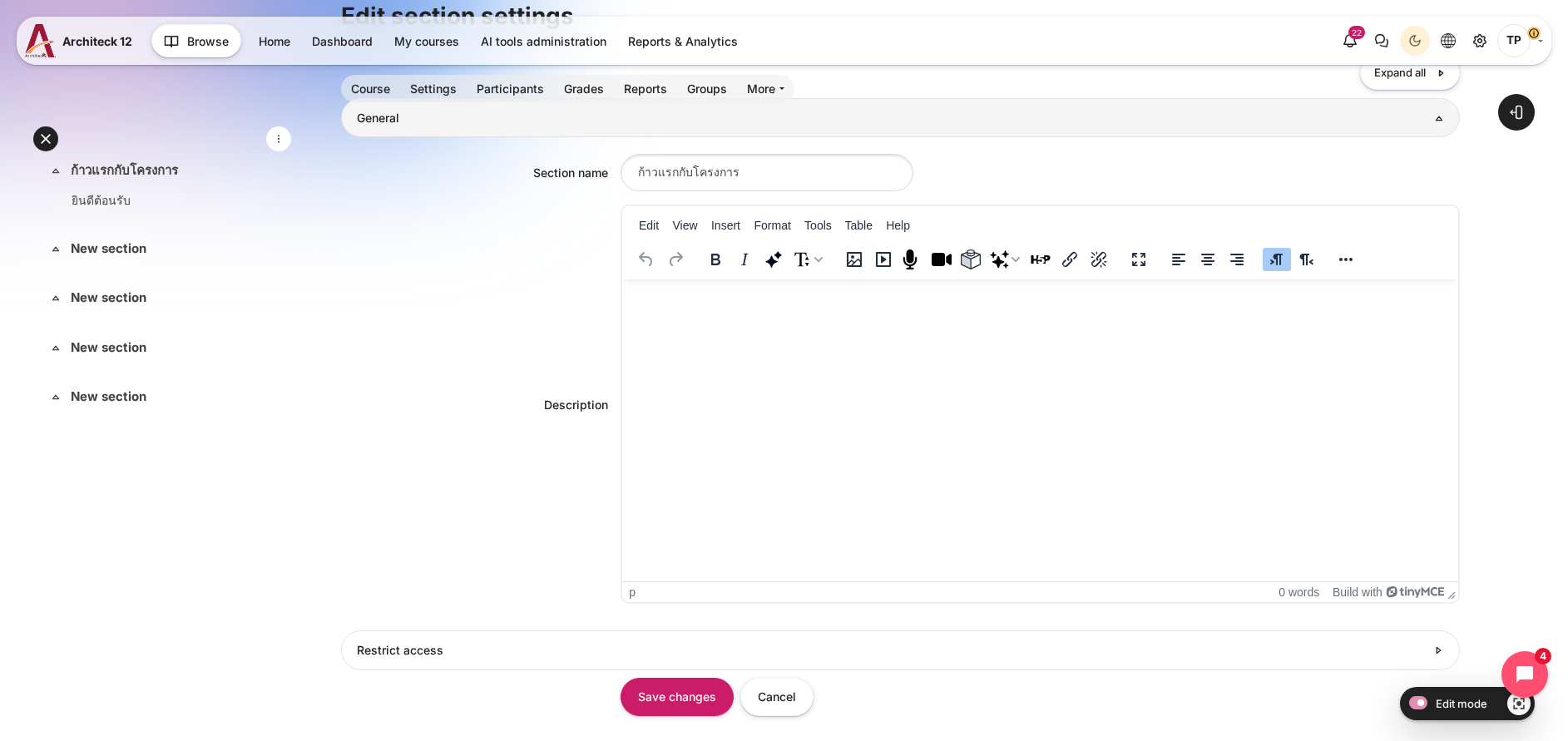
scroll to position [520, 0]
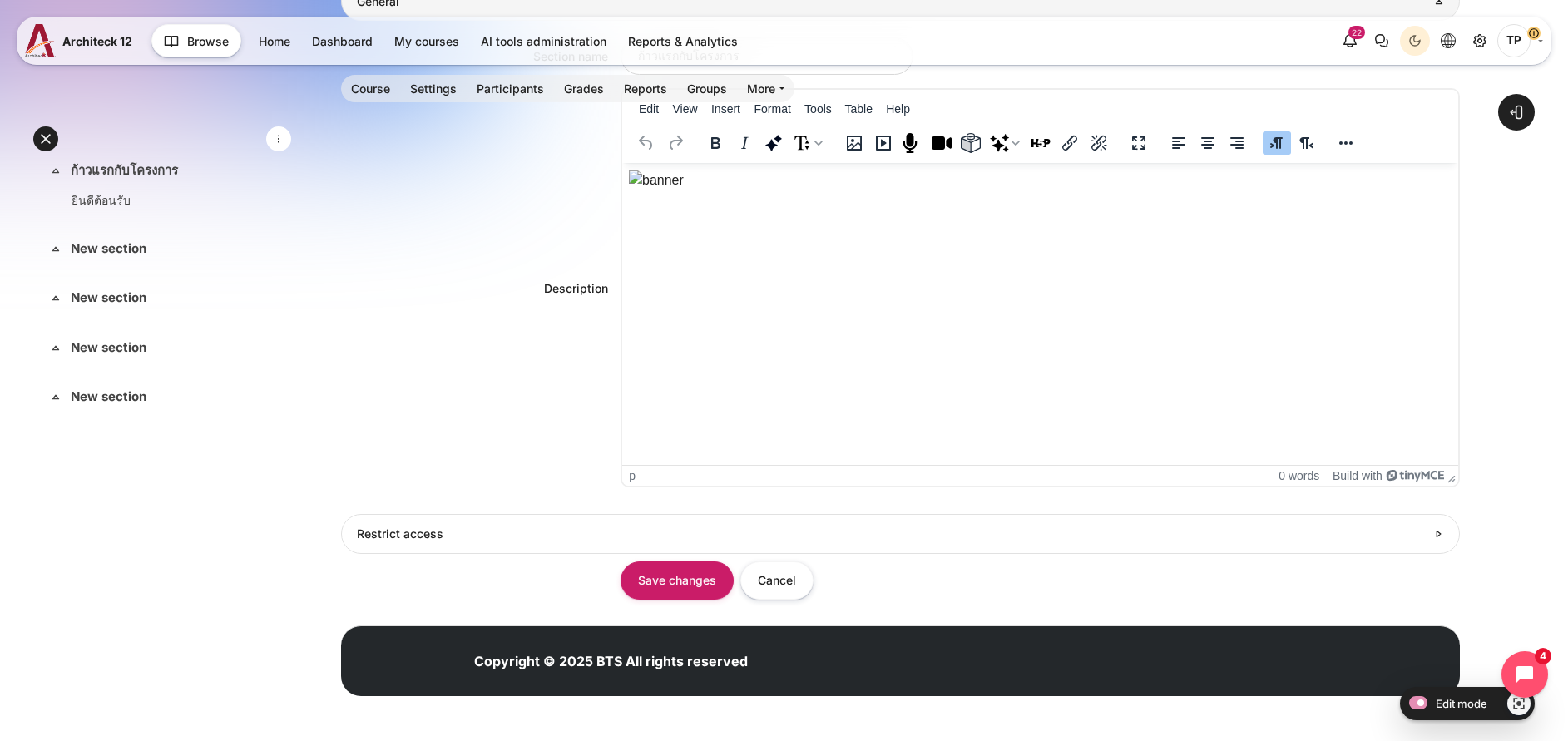
click at [790, 473] on div "p" at bounding box center [951, 476] width 643 height 13
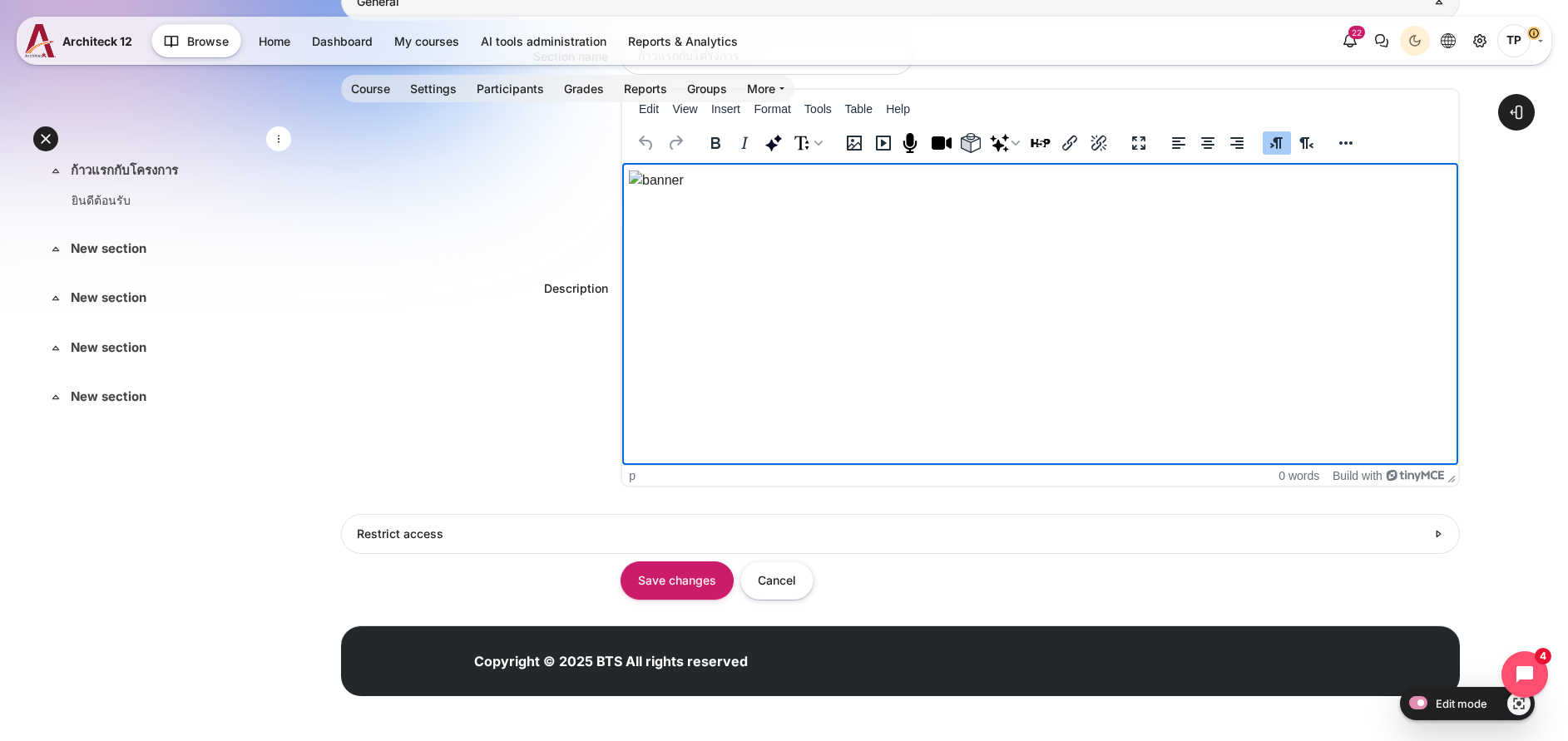
click at [720, 197] on html at bounding box center [1040, 180] width 836 height 34
click at [694, 197] on html at bounding box center [1040, 180] width 836 height 34
click at [1379, 197] on html at bounding box center [1040, 180] width 836 height 34
click at [1382, 197] on html at bounding box center [1040, 180] width 836 height 34
click at [684, 191] on img "Rich text area. Press ALT-0 for help." at bounding box center [657, 180] width 55 height 20
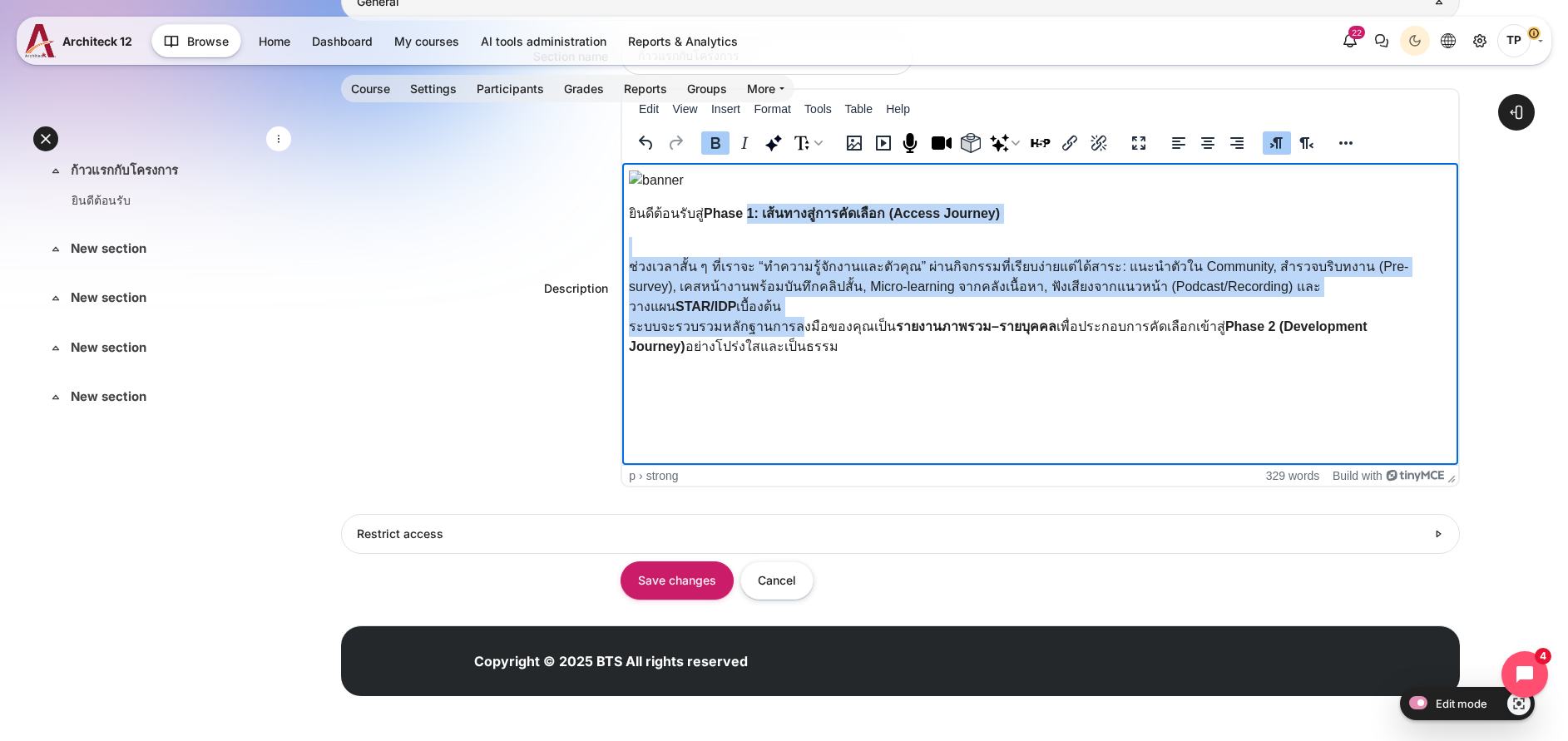
scroll to position [127, 0]
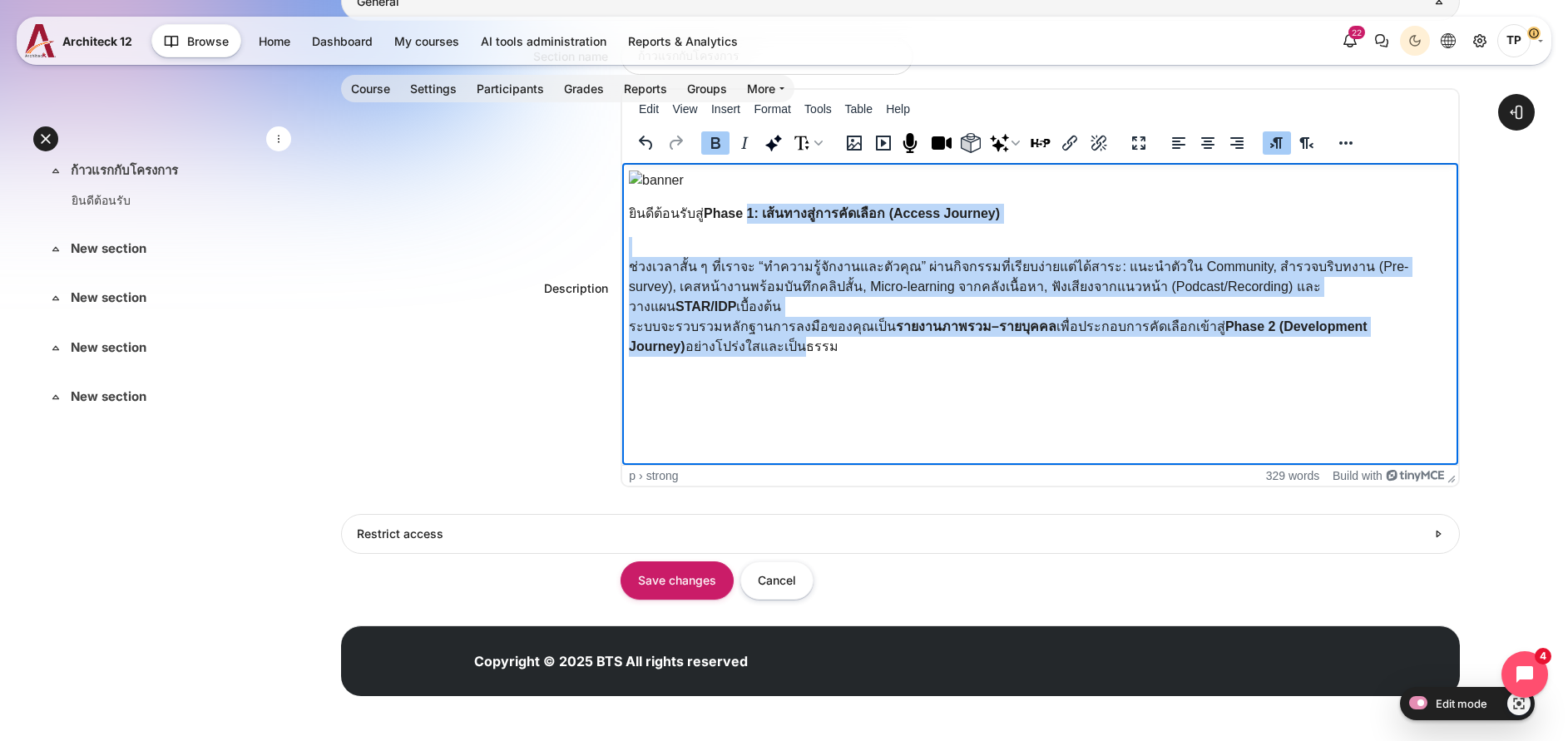
drag, startPoint x: 746, startPoint y: 313, endPoint x: 793, endPoint y: 264, distance: 67.9
click at [789, 370] on html "ยินดีต้อนรับสู่ Phase 1: เส้นทางสู่การคัดเลือก (Access Journey) ช่วงเวลาสั้น ๆ …" at bounding box center [1040, 266] width 836 height 207
drag, startPoint x: 1263, startPoint y: 143, endPoint x: 549, endPoint y: 12, distance: 725.9
click at [1218, 143] on icon "Align centre" at bounding box center [1208, 143] width 20 height 20
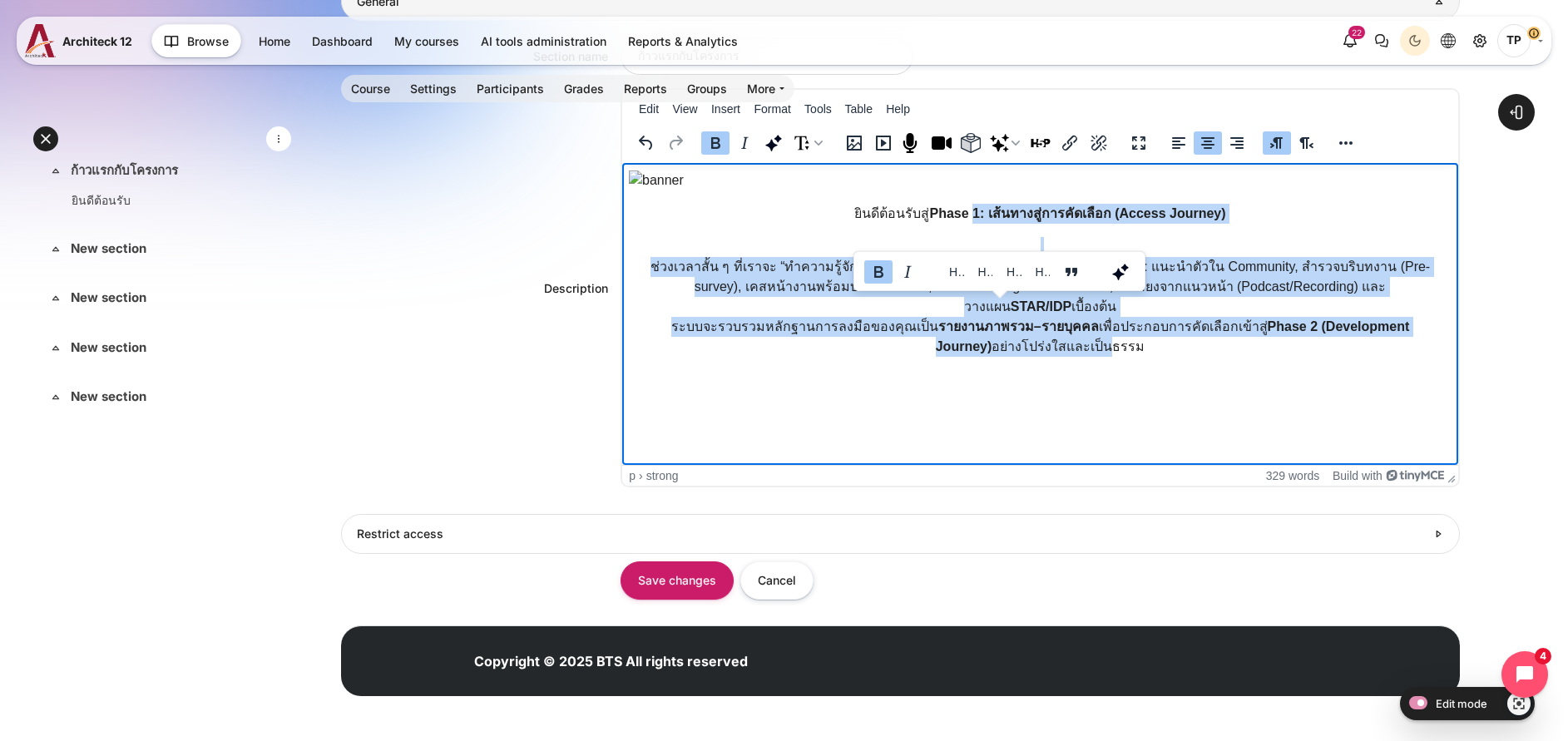
click at [852, 356] on p "ช่วงเวลาสั้น ๆ ที่เราจะ “ทำความรู้จักงานและตัวคุณ” ผ่านกิจกรรมที่เรียบง่ายแต่ได…" at bounding box center [1040, 296] width 823 height 119
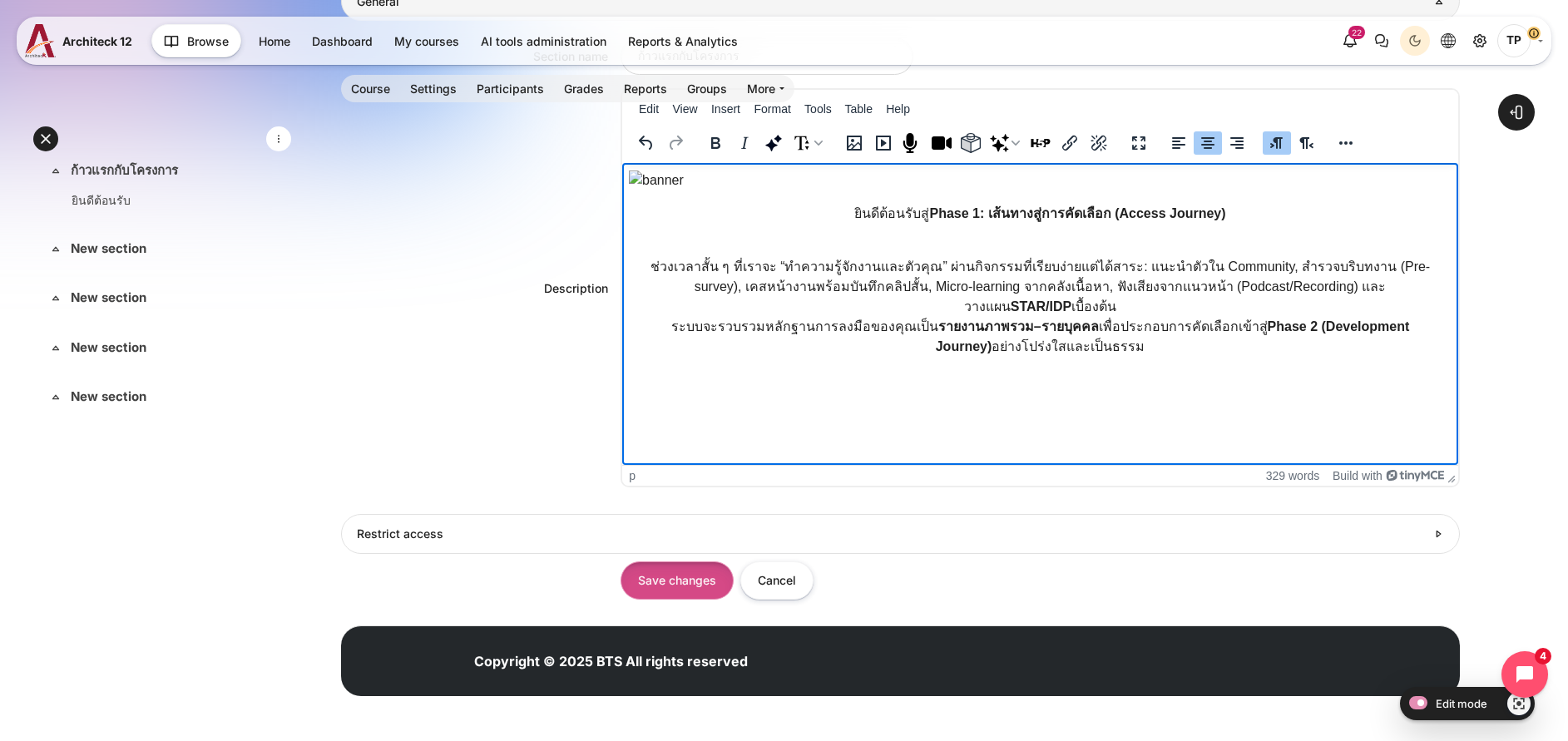
click at [734, 572] on input "Save changes" at bounding box center [677, 580] width 113 height 38
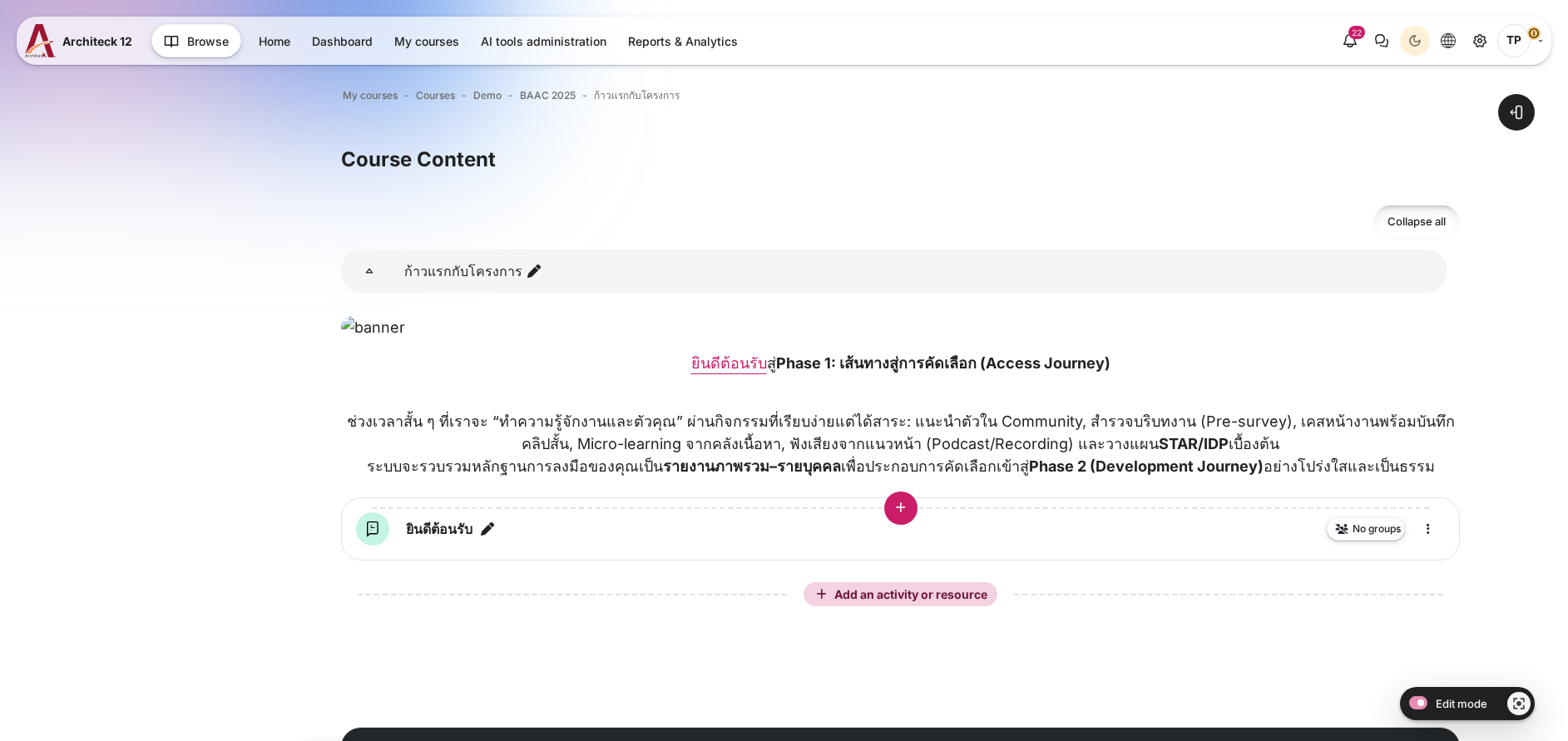
scroll to position [374, 0]
